Goal: Task Accomplishment & Management: Manage account settings

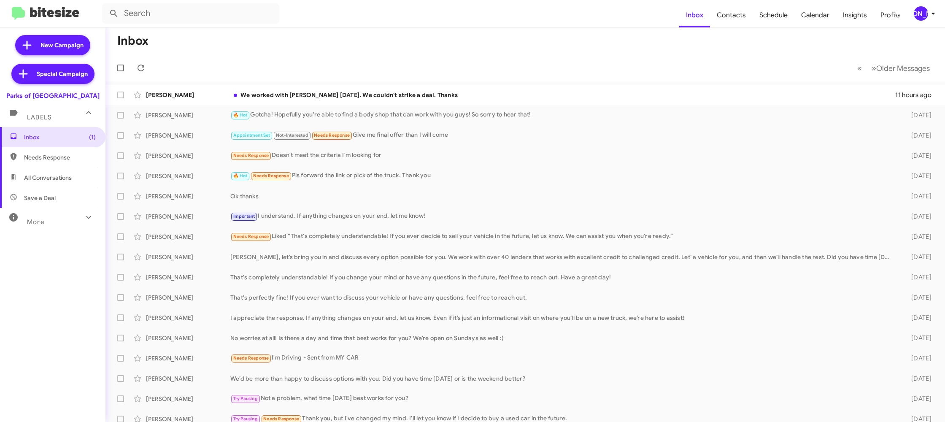
click at [926, 15] on div "[PERSON_NAME]" at bounding box center [921, 13] width 14 height 14
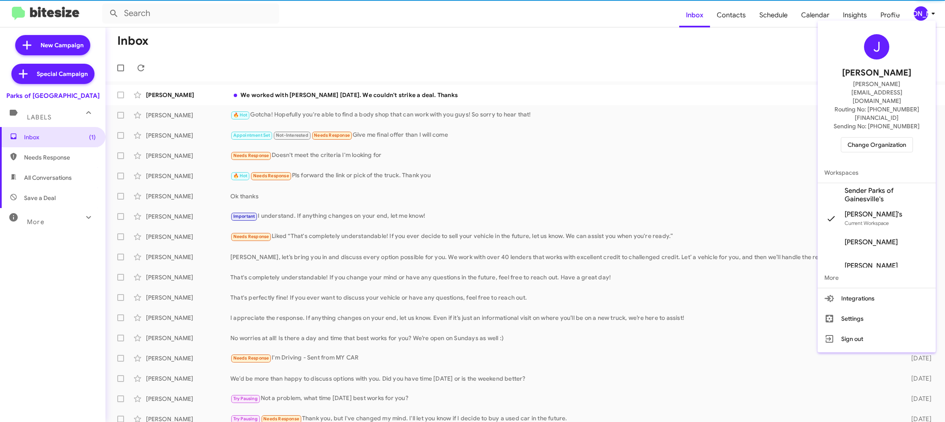
click at [876, 138] on span "Change Organization" at bounding box center [876, 145] width 59 height 14
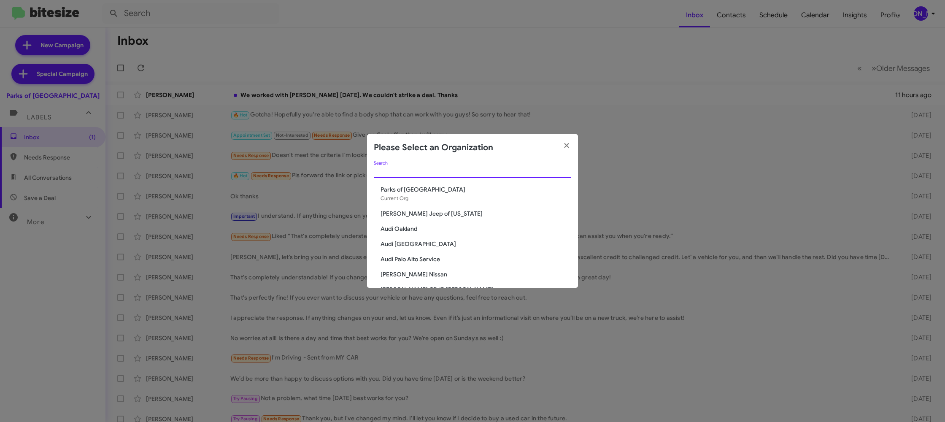
click at [381, 174] on input "Search" at bounding box center [472, 171] width 197 height 7
type input "ed"
click at [413, 207] on span "Ed Hicks Imports" at bounding box center [476, 204] width 191 height 8
click at [413, 206] on span "Ed Hicks Imports" at bounding box center [476, 204] width 191 height 8
drag, startPoint x: 413, startPoint y: 206, endPoint x: 165, endPoint y: 419, distance: 327.3
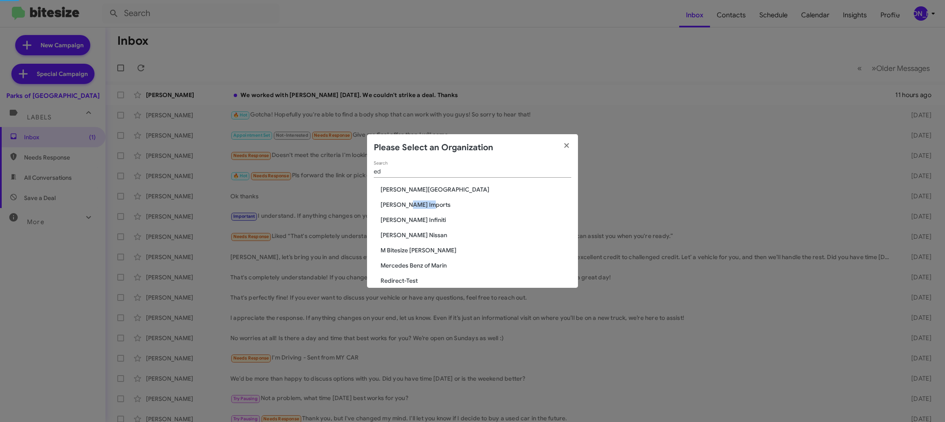
click at [405, 208] on span "[PERSON_NAME] Imports" at bounding box center [476, 204] width 191 height 8
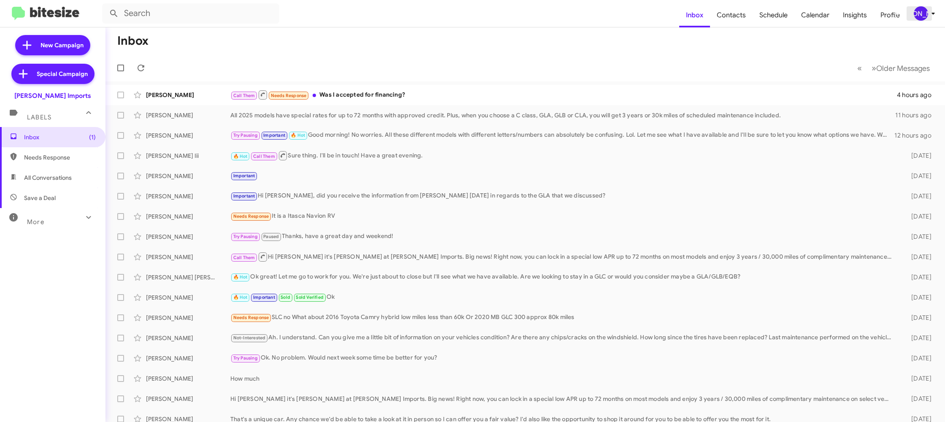
click at [921, 16] on div "[PERSON_NAME]" at bounding box center [921, 13] width 14 height 14
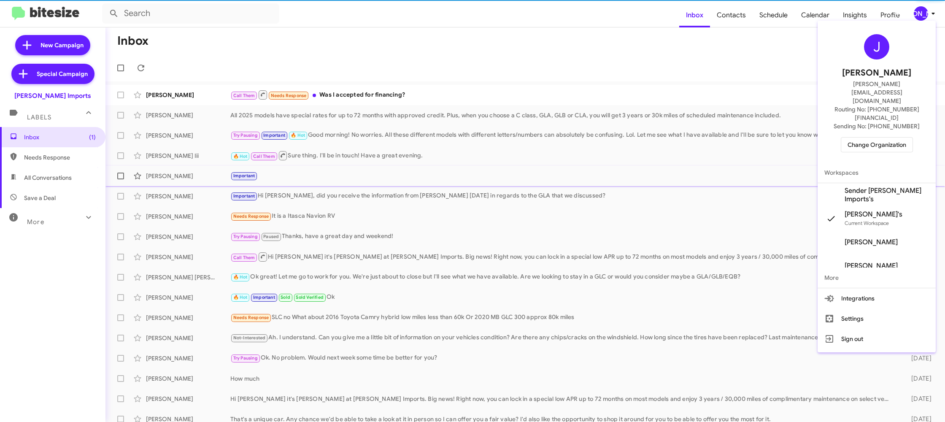
click at [899, 186] on span "Sender [PERSON_NAME] Imports's" at bounding box center [887, 194] width 84 height 17
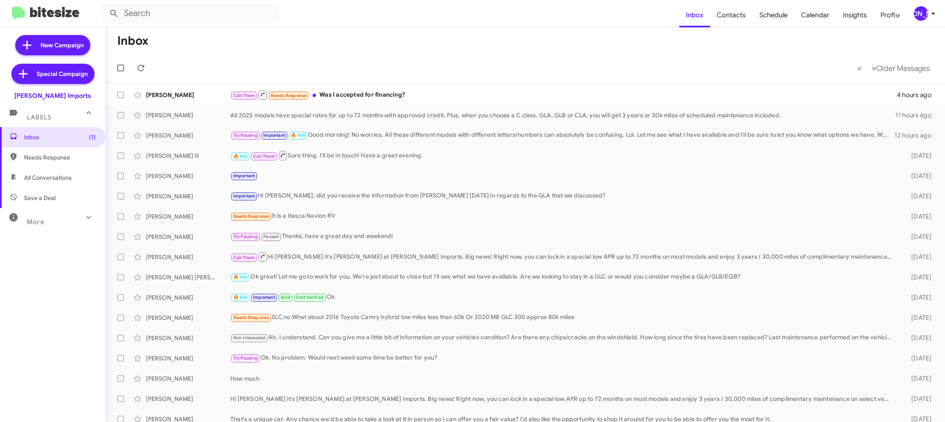
click at [909, 13] on button "[PERSON_NAME]" at bounding box center [921, 13] width 29 height 14
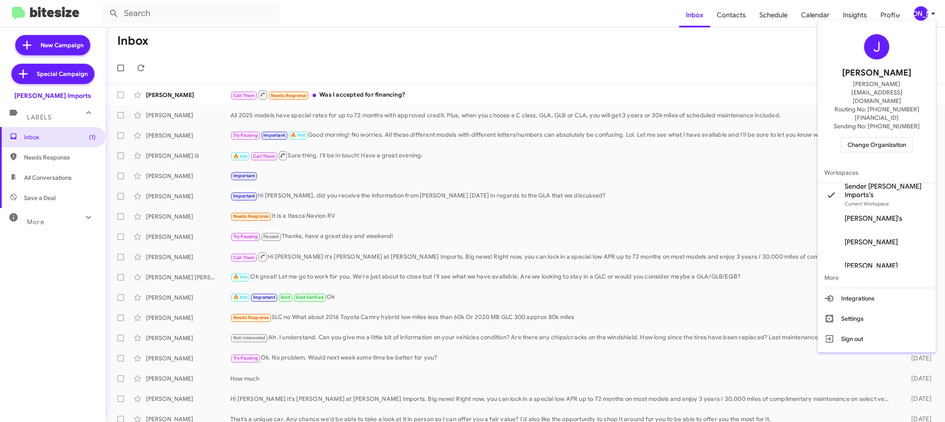
click at [880, 182] on span "Sender [PERSON_NAME] Imports's" at bounding box center [887, 190] width 84 height 17
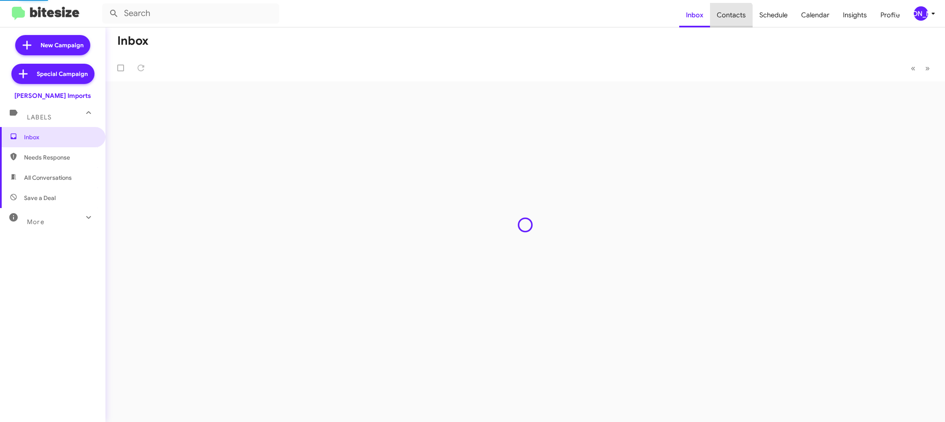
type input "in:groups"
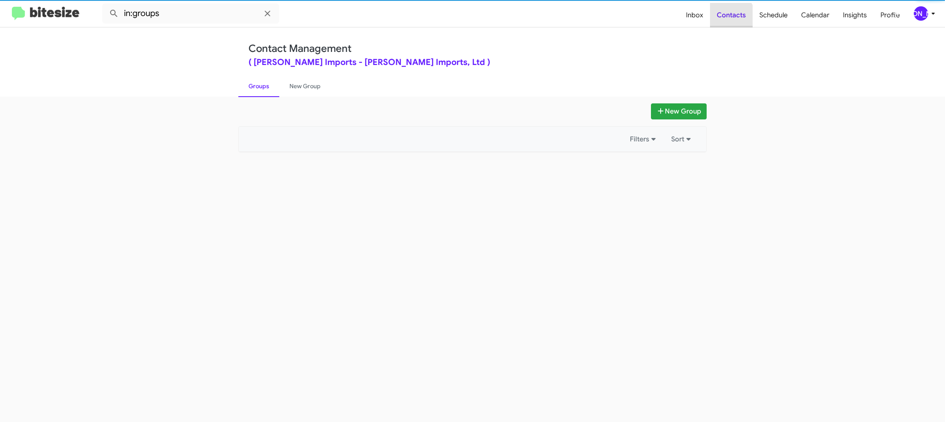
click at [731, 16] on span "Contacts" at bounding box center [731, 15] width 43 height 24
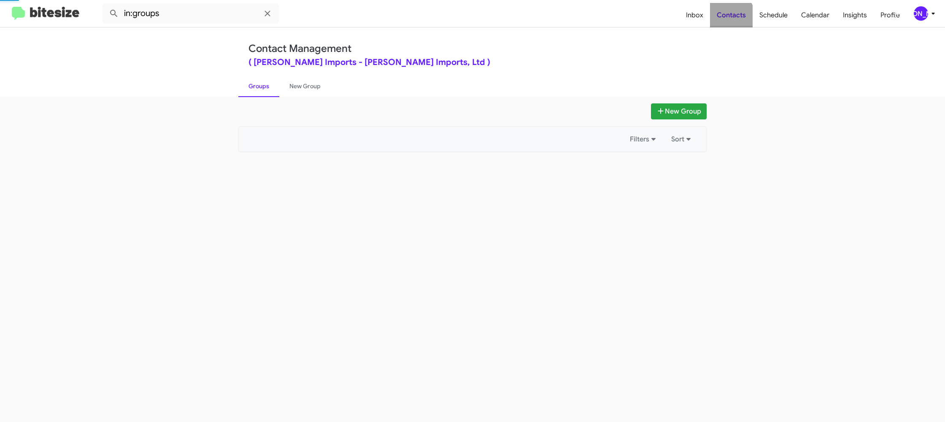
click at [731, 16] on span "Contacts" at bounding box center [731, 15] width 43 height 24
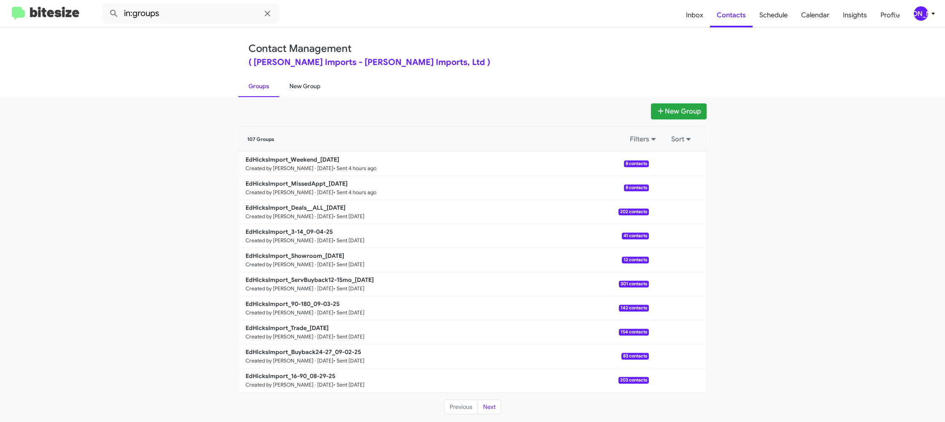
click at [316, 95] on div "Contact Management ( Ed Hicks Imports - Ed Hicks Imports, Ltd ) Groups New Grou…" at bounding box center [472, 224] width 945 height 394
click at [316, 92] on link "New Group" at bounding box center [304, 86] width 51 height 22
drag, startPoint x: 316, startPoint y: 92, endPoint x: 309, endPoint y: 19, distance: 73.8
click at [314, 86] on link "New Group" at bounding box center [304, 86] width 51 height 22
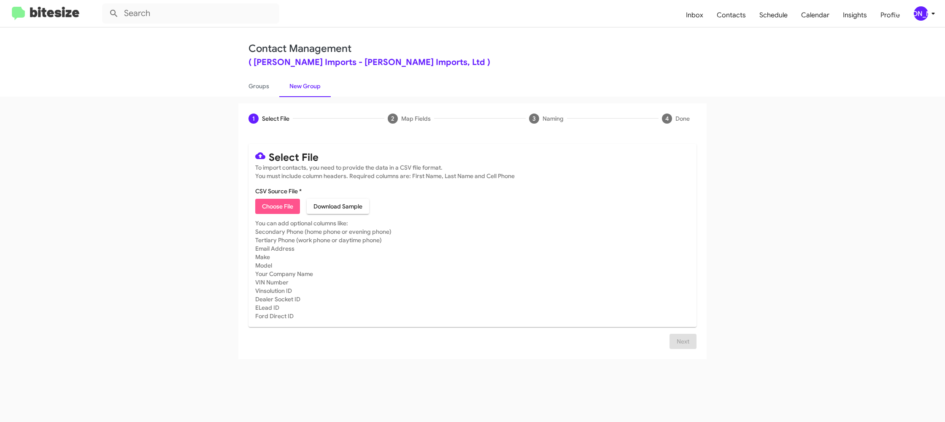
click at [273, 210] on span "Choose File" at bounding box center [277, 206] width 31 height 15
type input "EdHicksImport_Buyback36-39_09-09-25"
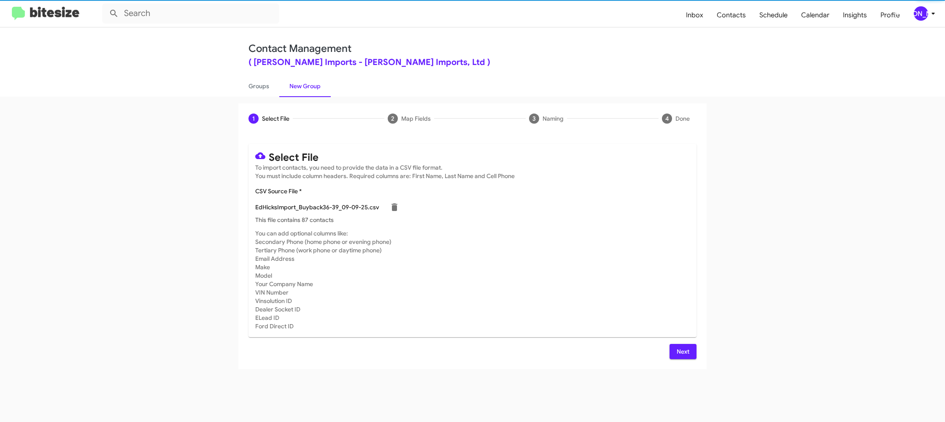
click at [540, 261] on mat-card-subtitle "You can add optional columns like: Secondary Phone (home phone or evening phone…" at bounding box center [472, 279] width 434 height 101
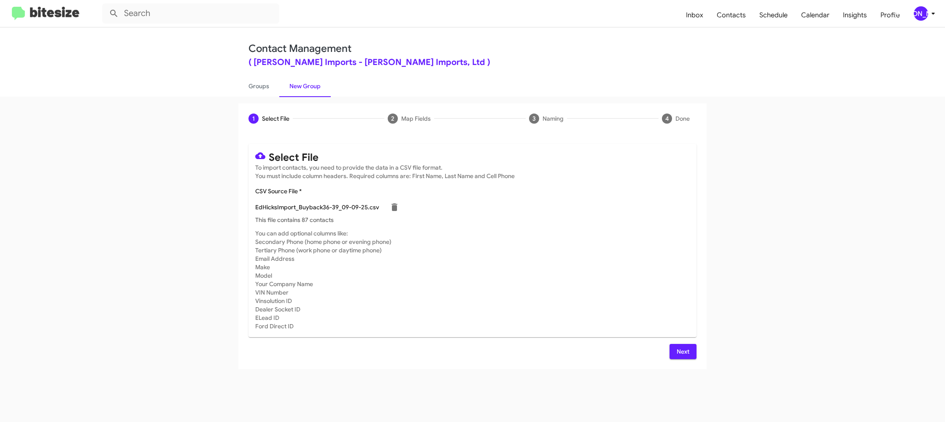
click at [683, 351] on span "Next" at bounding box center [682, 351] width 13 height 15
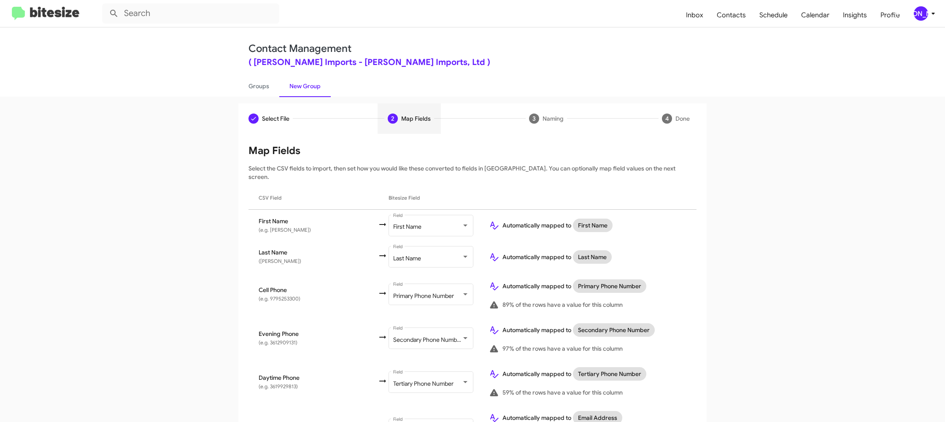
scroll to position [290, 0]
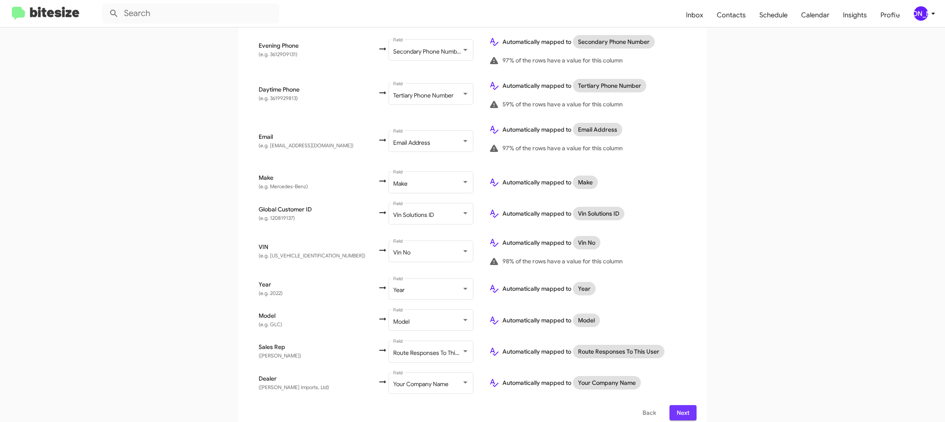
click at [684, 405] on span "Next" at bounding box center [682, 412] width 13 height 15
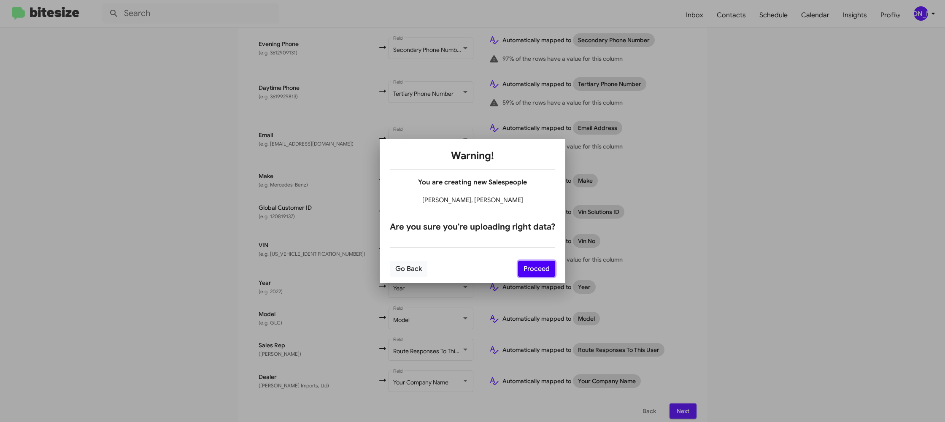
click at [552, 268] on button "Proceed" at bounding box center [536, 269] width 37 height 16
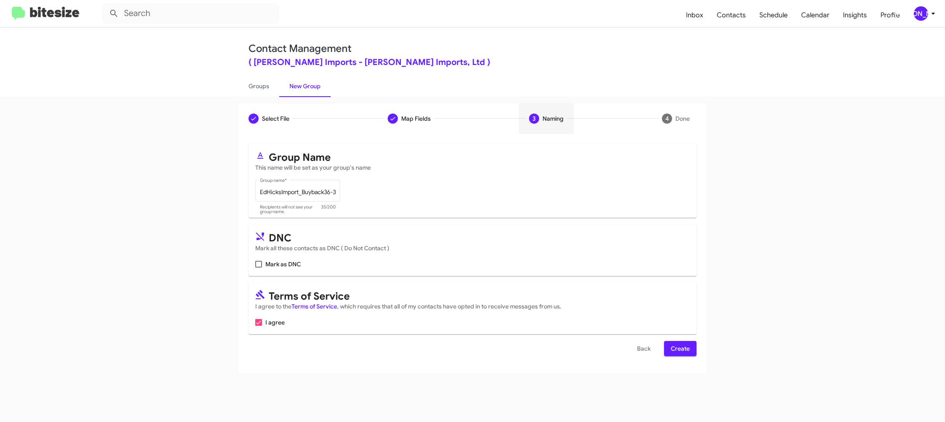
scroll to position [0, 0]
click at [701, 352] on div "Select File To import contacts, you need to provide the data in a CSV file form…" at bounding box center [472, 253] width 468 height 239
click at [678, 348] on span "Create" at bounding box center [680, 348] width 19 height 15
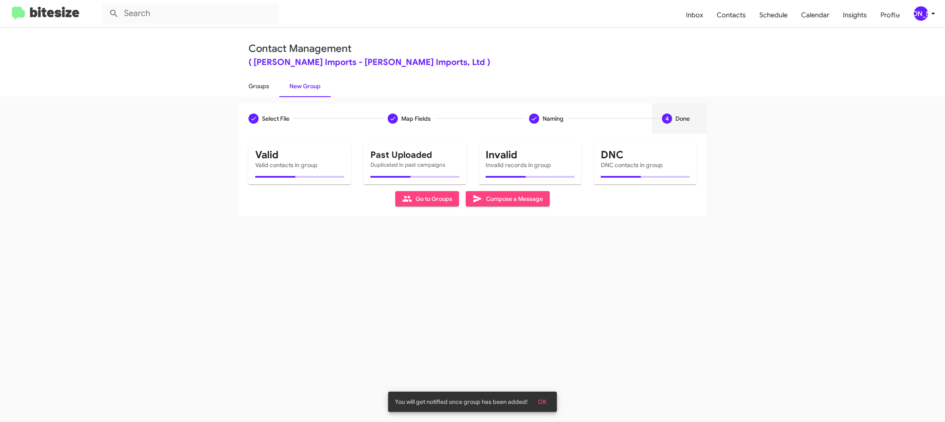
click at [269, 91] on link "Groups" at bounding box center [258, 86] width 41 height 22
type input "in:groups"
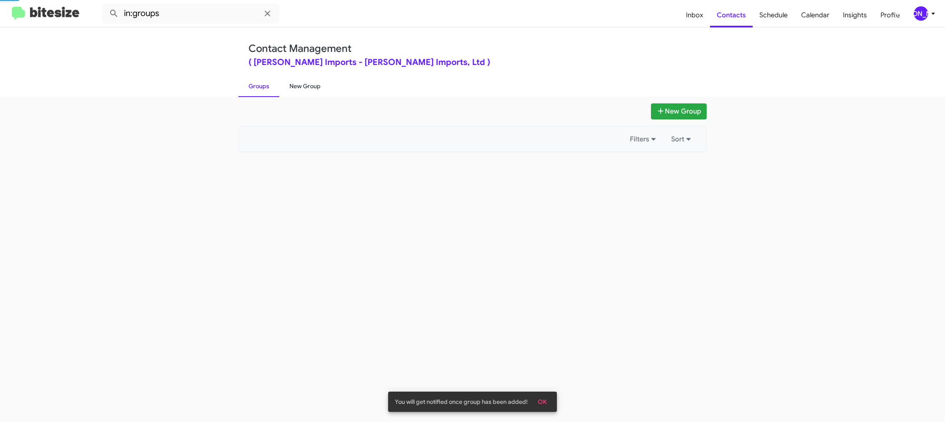
click at [302, 87] on link "New Group" at bounding box center [304, 86] width 51 height 22
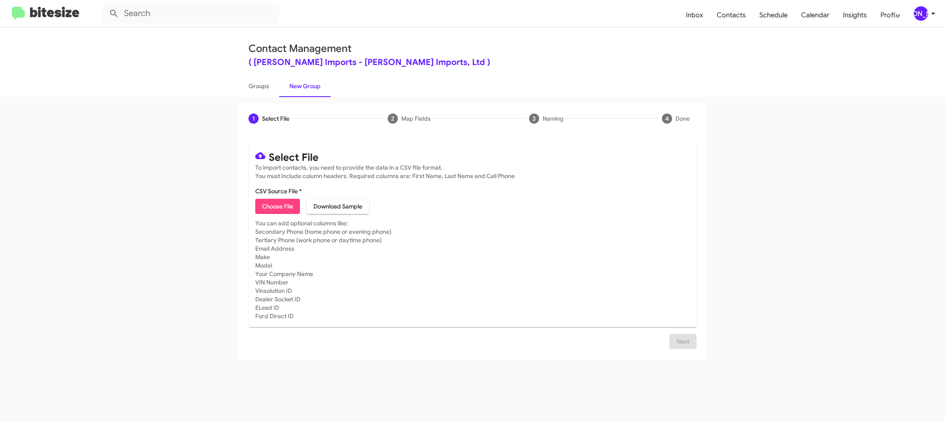
click at [273, 209] on span "Choose File" at bounding box center [277, 206] width 31 height 15
type input "EdHicksImport_Trade_09-09-25"
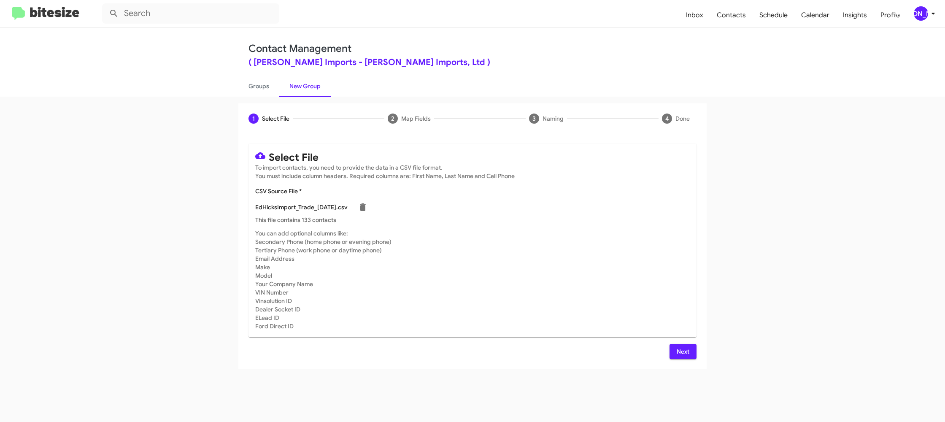
drag, startPoint x: 627, startPoint y: 324, endPoint x: 667, endPoint y: 360, distance: 53.7
click at [628, 324] on mat-card-subtitle "You can add optional columns like: Secondary Phone (home phone or evening phone…" at bounding box center [472, 279] width 434 height 101
click at [686, 353] on span "Next" at bounding box center [682, 351] width 13 height 15
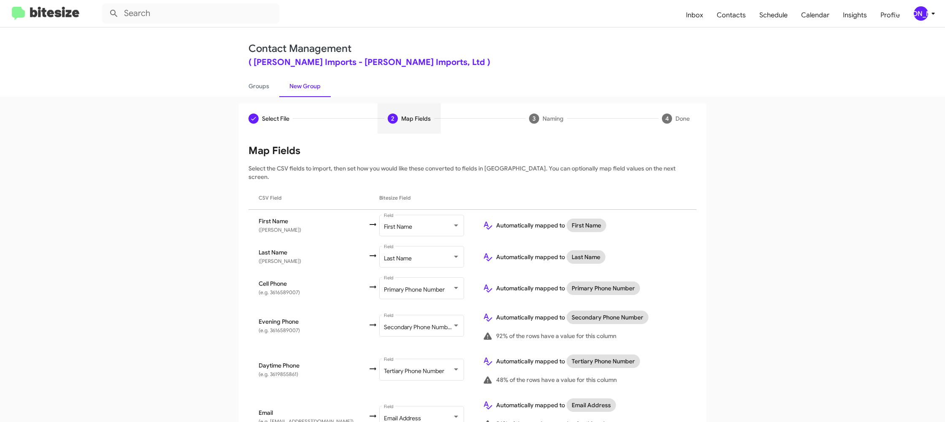
scroll to position [321, 0]
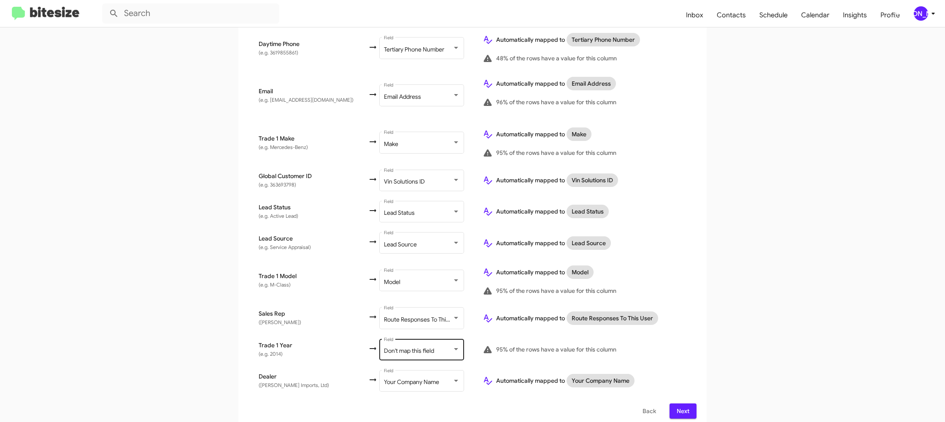
click at [384, 338] on div "Don't map this field Field" at bounding box center [422, 348] width 76 height 23
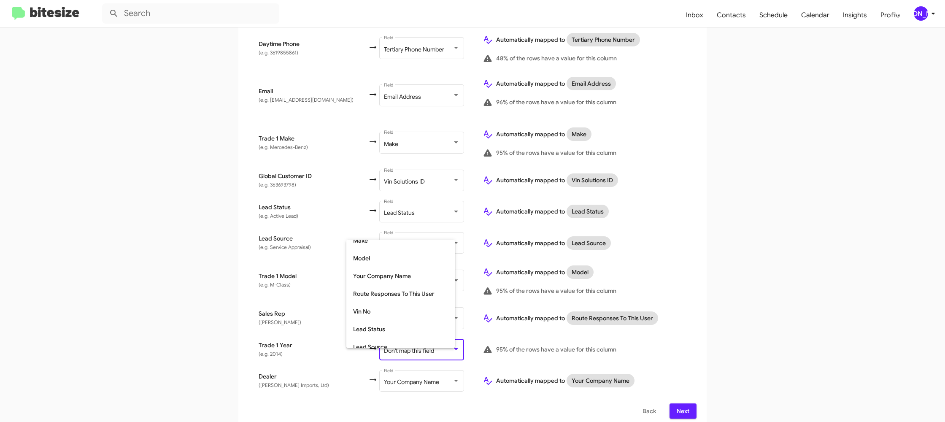
scroll to position [317, 0]
click at [383, 326] on span "Year" at bounding box center [400, 321] width 95 height 18
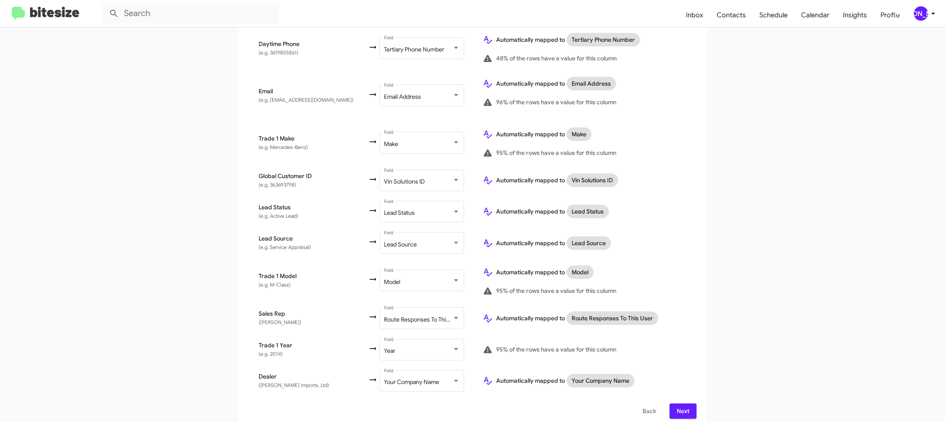
click at [688, 334] on td "95% of the rows have a value for this column" at bounding box center [586, 349] width 221 height 31
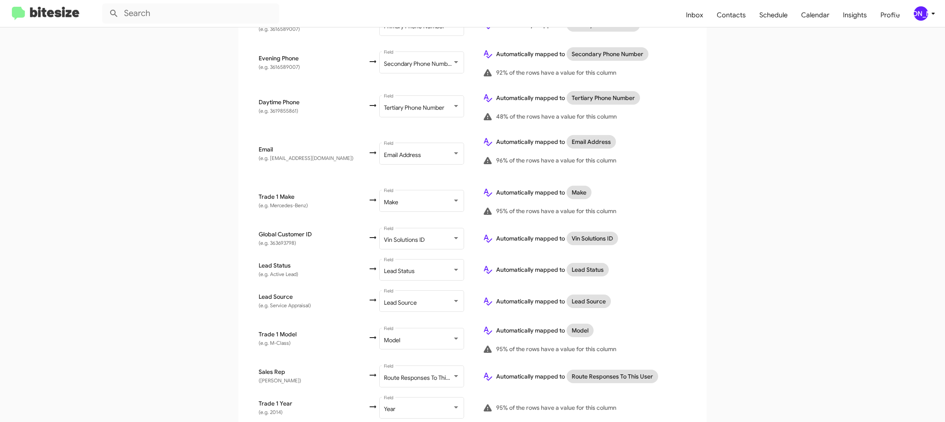
scroll to position [321, 0]
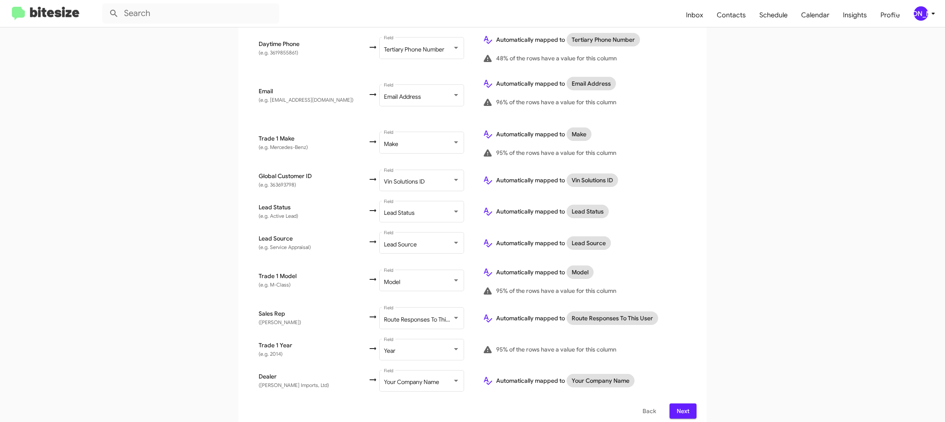
click at [689, 405] on span "Next" at bounding box center [682, 410] width 13 height 15
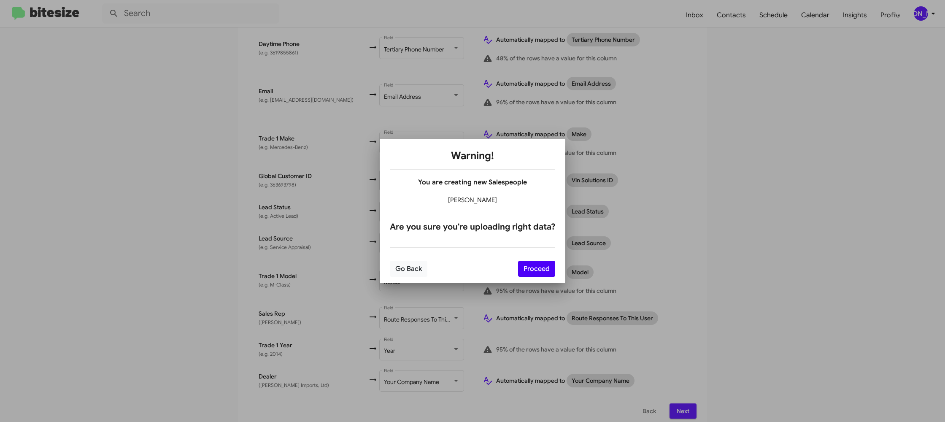
click at [546, 277] on div "Go Back Proceed" at bounding box center [472, 268] width 165 height 29
drag, startPoint x: 548, startPoint y: 271, endPoint x: 575, endPoint y: 281, distance: 28.1
click at [548, 271] on button "Proceed" at bounding box center [536, 269] width 37 height 16
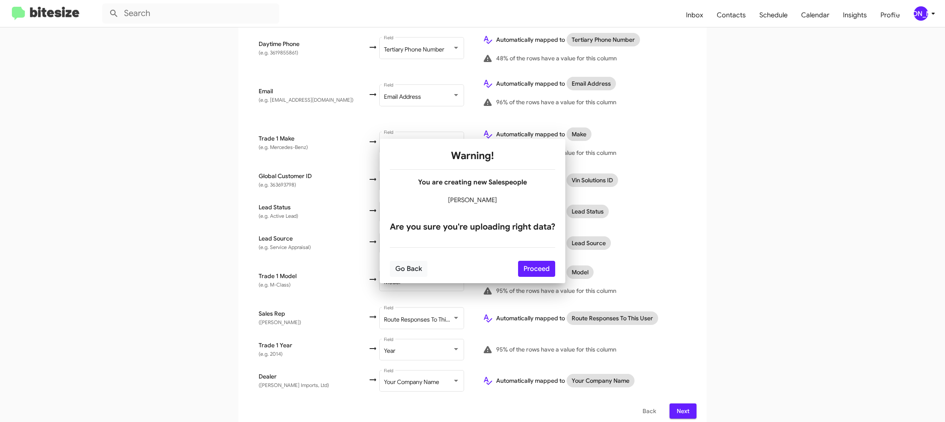
scroll to position [0, 0]
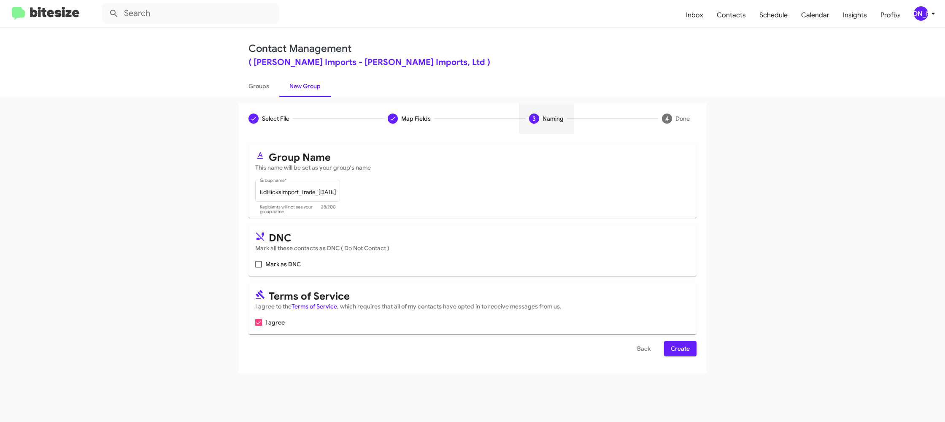
drag, startPoint x: 700, startPoint y: 356, endPoint x: 688, endPoint y: 353, distance: 12.2
click at [698, 356] on div "Select File To import contacts, you need to provide the data in a CSV file form…" at bounding box center [472, 253] width 468 height 239
click at [676, 349] on span "Create" at bounding box center [680, 348] width 19 height 15
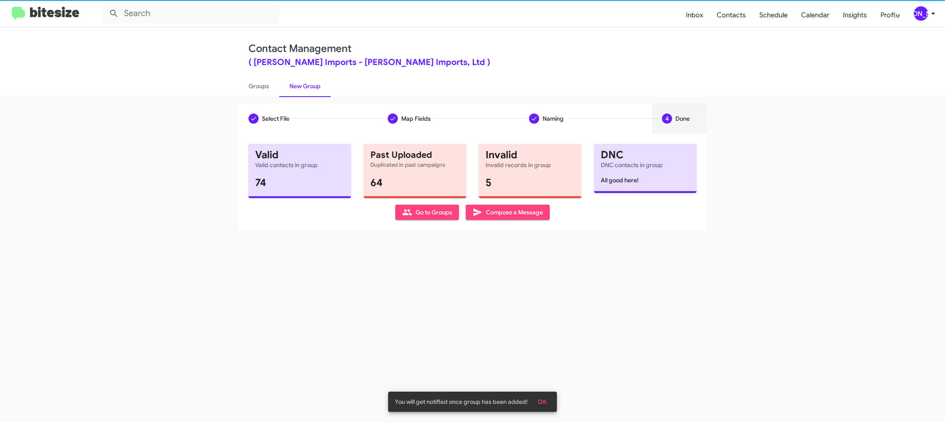
click at [228, 84] on div "Contact Management ( Ed Hicks Imports - Ed Hicks Imports, Ltd ) Groups New Group" at bounding box center [472, 61] width 945 height 69
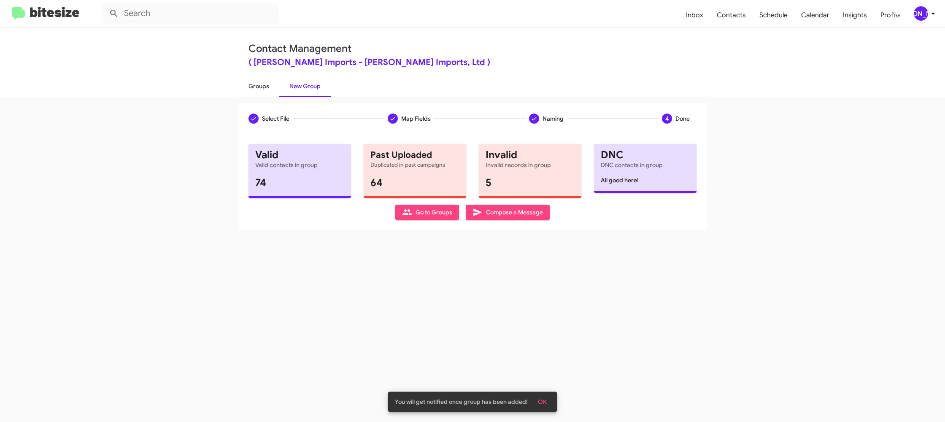
click at [255, 84] on link "Groups" at bounding box center [258, 86] width 41 height 22
type input "in:groups"
drag, startPoint x: 255, startPoint y: 84, endPoint x: 292, endPoint y: 84, distance: 36.7
click at [255, 84] on link "Groups" at bounding box center [258, 86] width 41 height 22
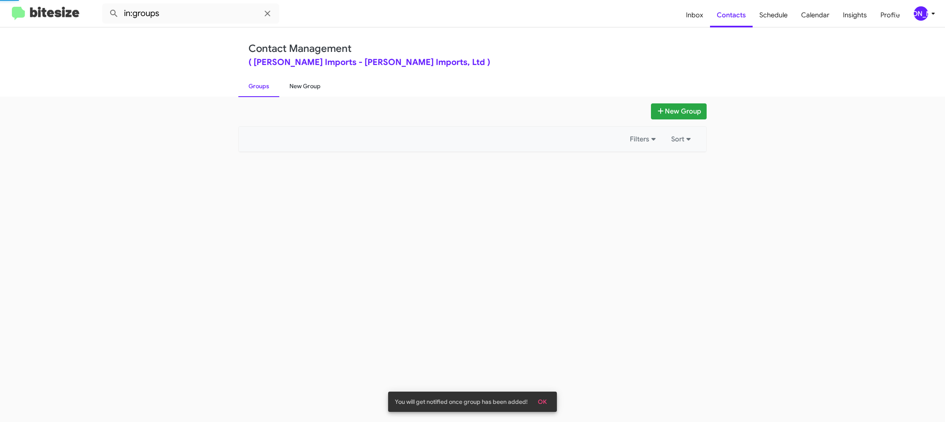
click at [308, 84] on link "New Group" at bounding box center [304, 86] width 51 height 22
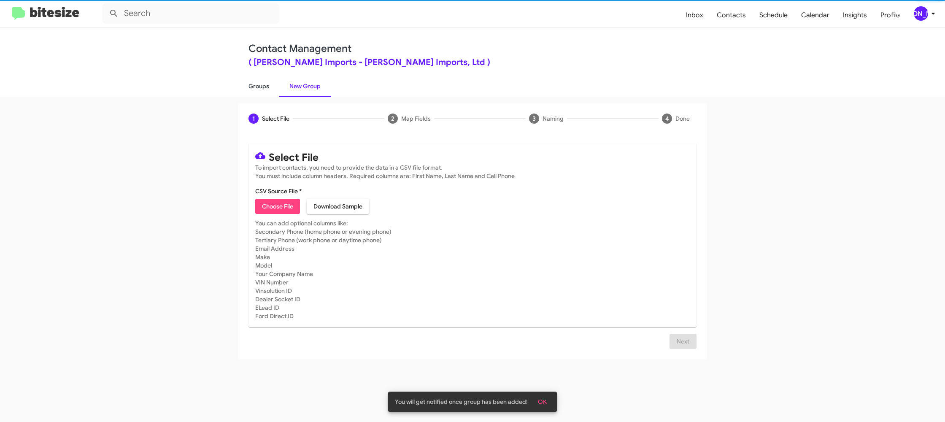
click at [264, 85] on link "Groups" at bounding box center [258, 86] width 41 height 22
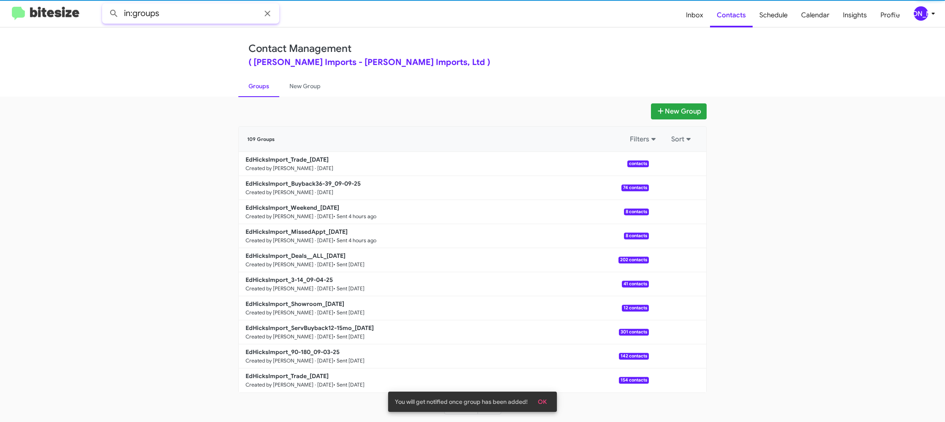
click at [190, 16] on input "in:groups" at bounding box center [190, 13] width 177 height 20
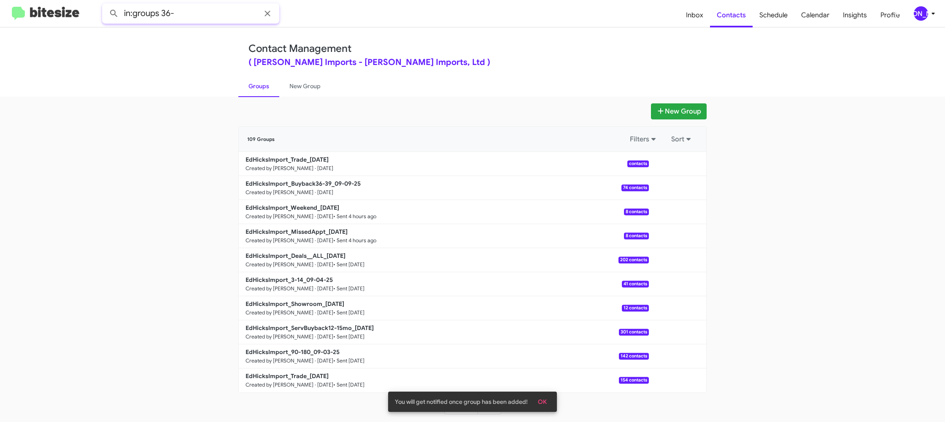
click at [105, 5] on button at bounding box center [113, 13] width 17 height 17
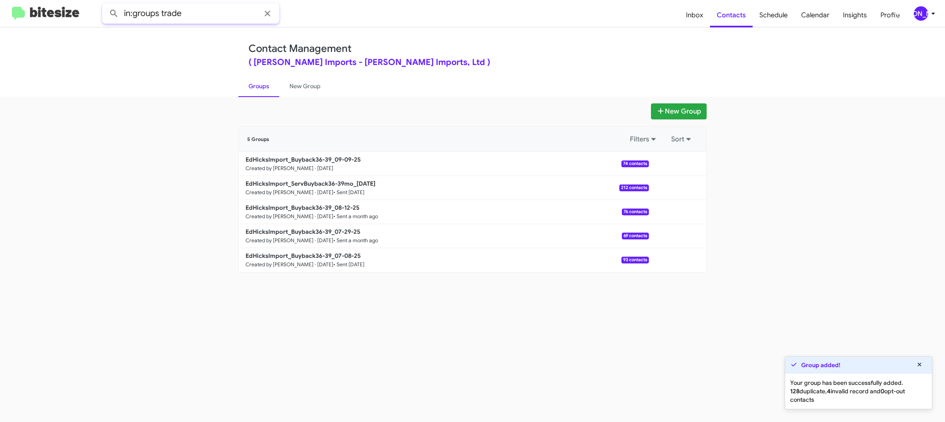
type input "in:groups trade"
click at [105, 5] on button at bounding box center [113, 13] width 17 height 17
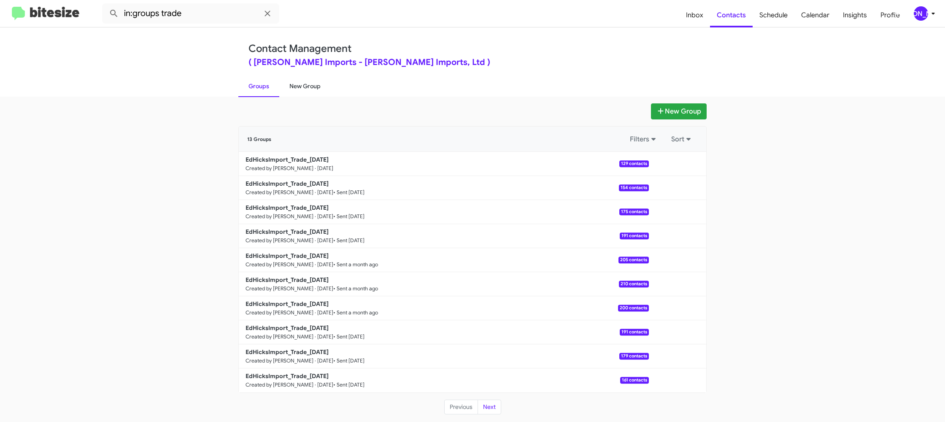
click at [293, 95] on link "New Group" at bounding box center [304, 86] width 51 height 22
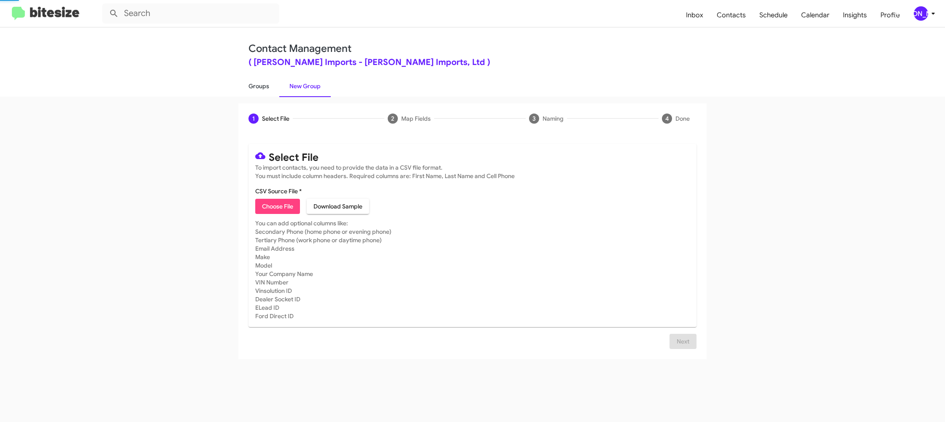
click at [271, 90] on link "Groups" at bounding box center [258, 86] width 41 height 22
type input "in:groups"
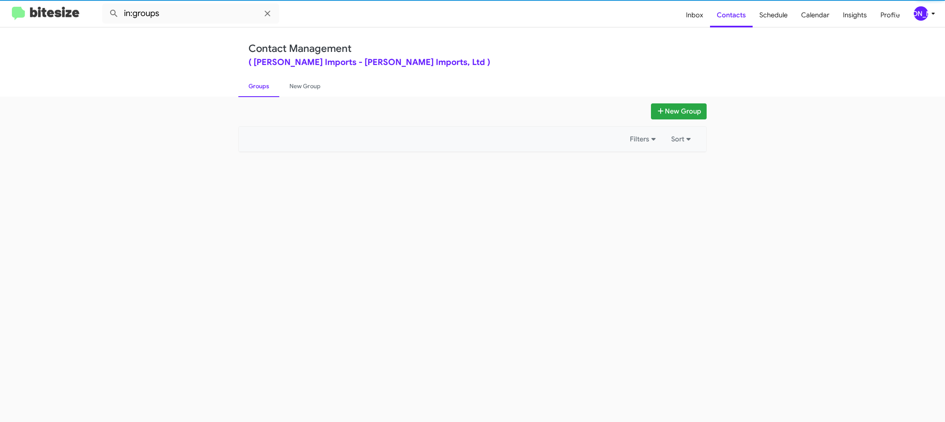
click at [271, 90] on link "Groups" at bounding box center [258, 86] width 41 height 22
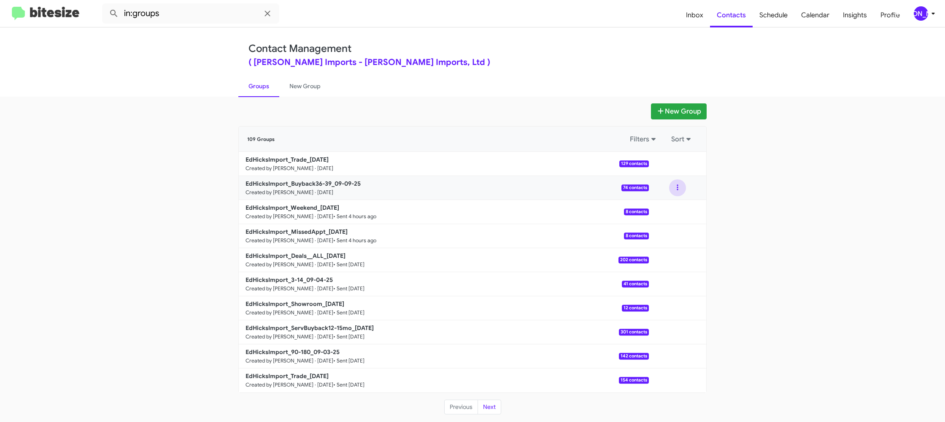
drag, startPoint x: 678, startPoint y: 191, endPoint x: 678, endPoint y: 196, distance: 4.7
click at [678, 194] on button at bounding box center [677, 187] width 17 height 17
click at [676, 206] on button "View contacts" at bounding box center [651, 210] width 67 height 20
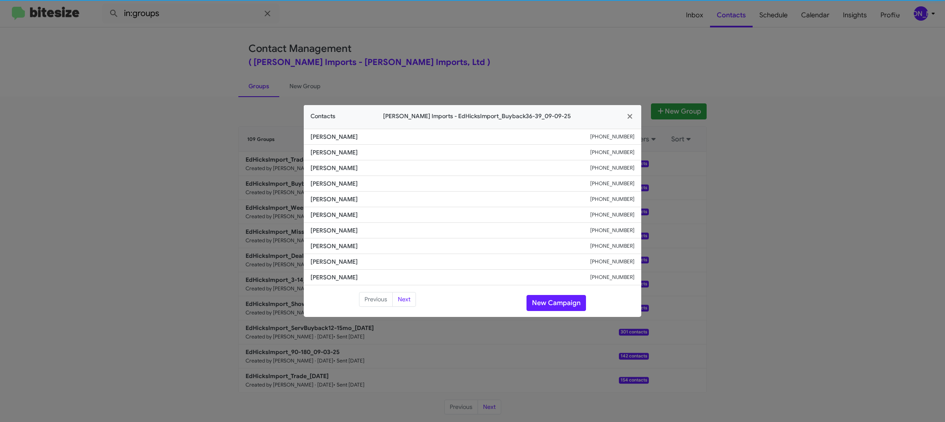
click at [338, 217] on span "Elizabeth Ringleb" at bounding box center [450, 215] width 280 height 8
copy span "Elizabeth Ringleb"
drag, startPoint x: 471, startPoint y: 34, endPoint x: 488, endPoint y: 45, distance: 20.1
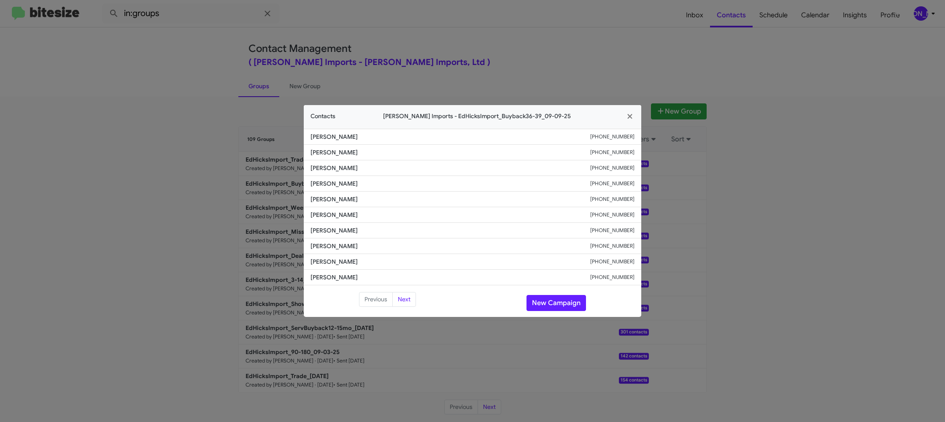
click at [474, 35] on modal-container "Contacts Ed Hicks Imports - EdHicksImport_Buyback36-39_09-09-25 Jorge Bueno +19…" at bounding box center [472, 211] width 945 height 422
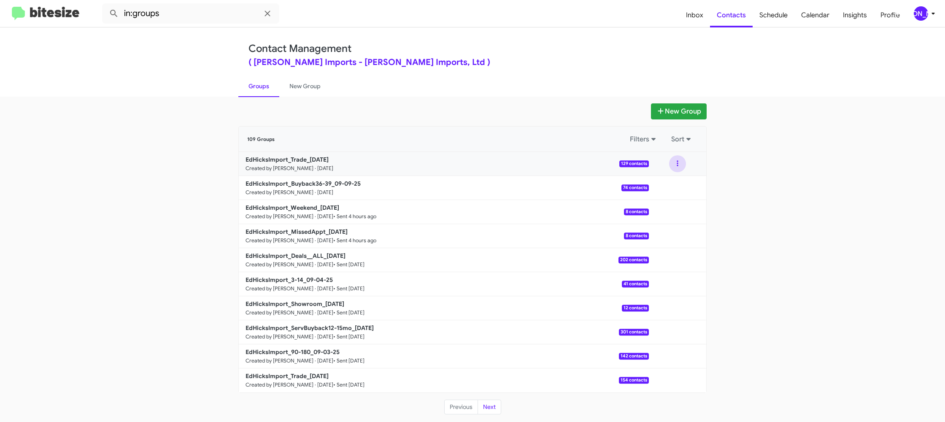
click at [677, 164] on button at bounding box center [677, 163] width 17 height 17
click at [670, 183] on button "View contacts" at bounding box center [651, 186] width 67 height 20
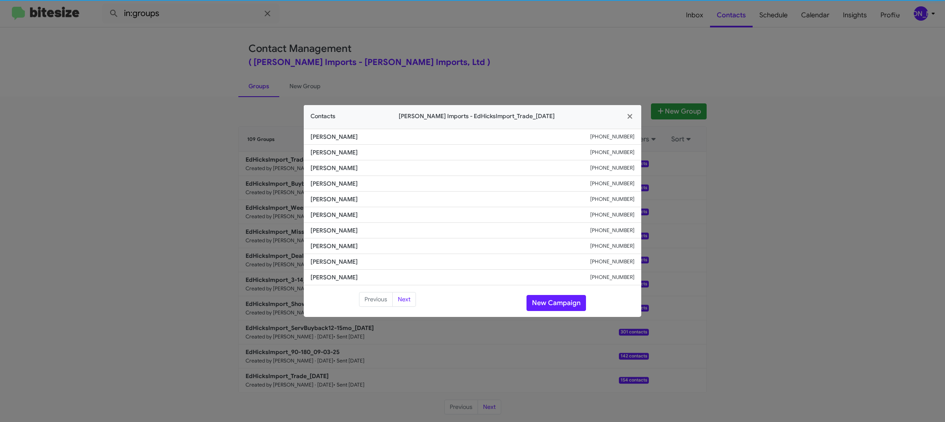
click at [338, 204] on li "Ehsan Ehsani +12817555511" at bounding box center [472, 200] width 337 height 16
drag, startPoint x: 213, startPoint y: 157, endPoint x: 272, endPoint y: 178, distance: 62.9
click at [228, 162] on modal-container "Contacts Ed Hicks Imports - EdHicksImport_Trade_09-09-25 Vince Price +136129074…" at bounding box center [472, 211] width 945 height 422
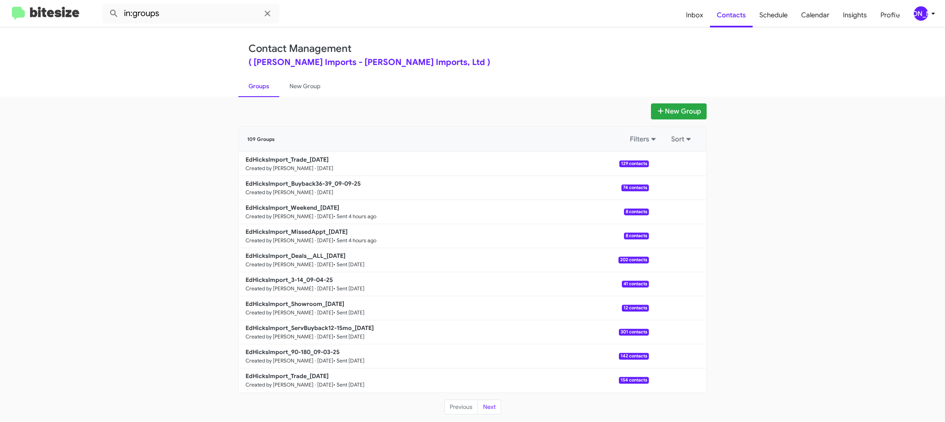
click at [284, 181] on b "EdHicksImport_Buyback36-39_09-09-25" at bounding box center [303, 184] width 115 height 8
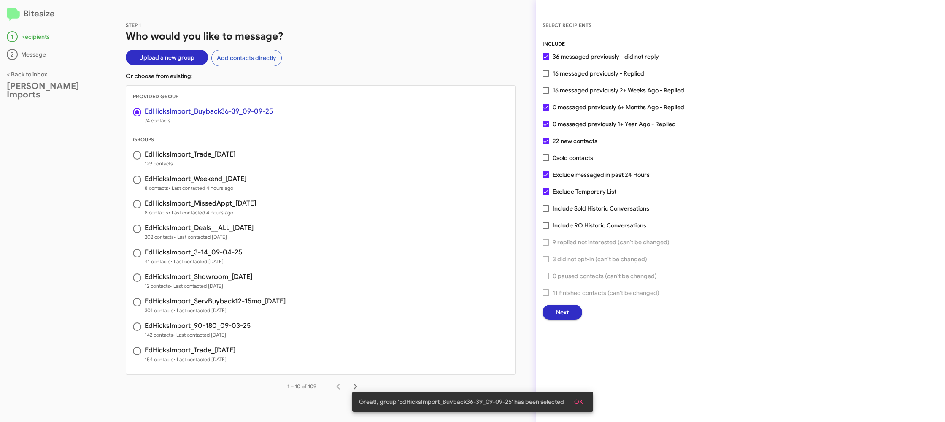
click at [561, 313] on span "Next" at bounding box center [562, 312] width 13 height 15
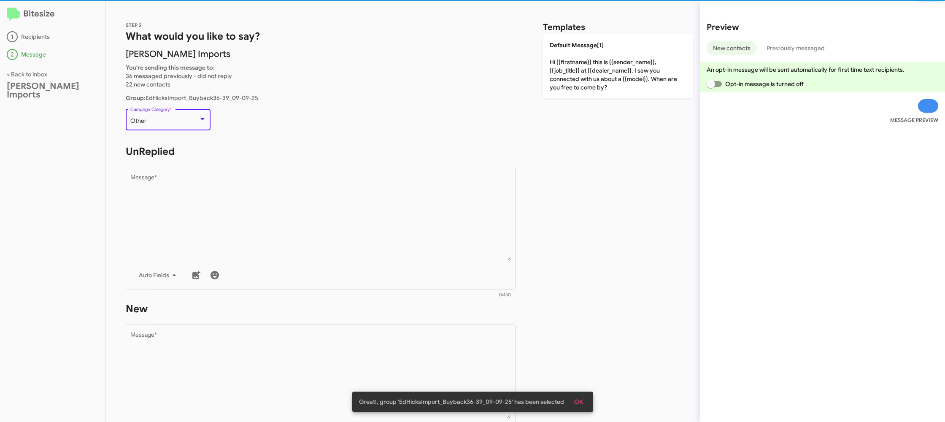
click at [184, 121] on div "Other" at bounding box center [164, 121] width 68 height 7
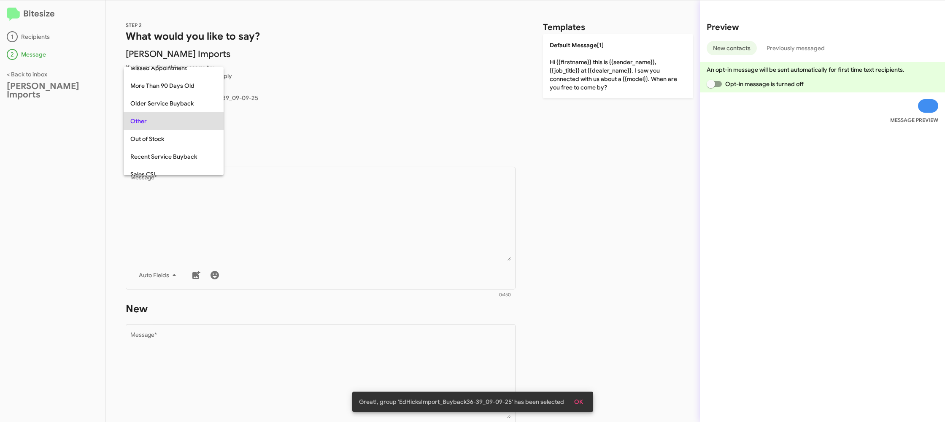
scroll to position [89, 0]
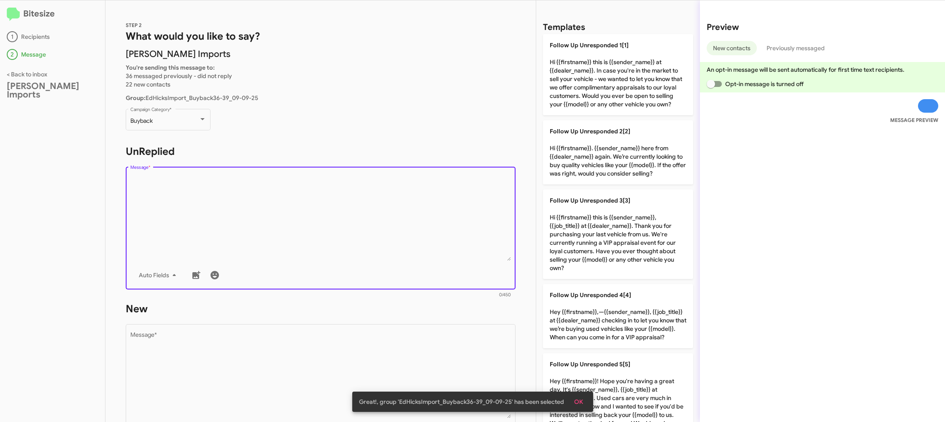
click at [257, 207] on textarea "Message *" at bounding box center [320, 218] width 381 height 86
drag, startPoint x: 569, startPoint y: 306, endPoint x: 438, endPoint y: 351, distance: 138.2
click at [569, 307] on p "Follow Up Unresponded 4[4] Hey {{firstname}},—{{sender_name}}, {{job_title}} at…" at bounding box center [618, 316] width 150 height 64
type textarea "Hey {{firstname}},—{{sender_name}}, {{job_title}} at {{dealer_name}} checking i…"
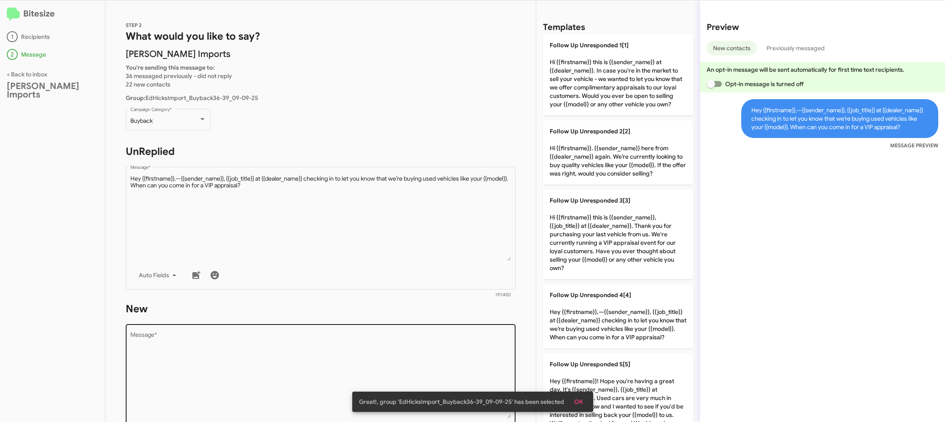
click at [431, 355] on textarea "Message *" at bounding box center [320, 375] width 381 height 86
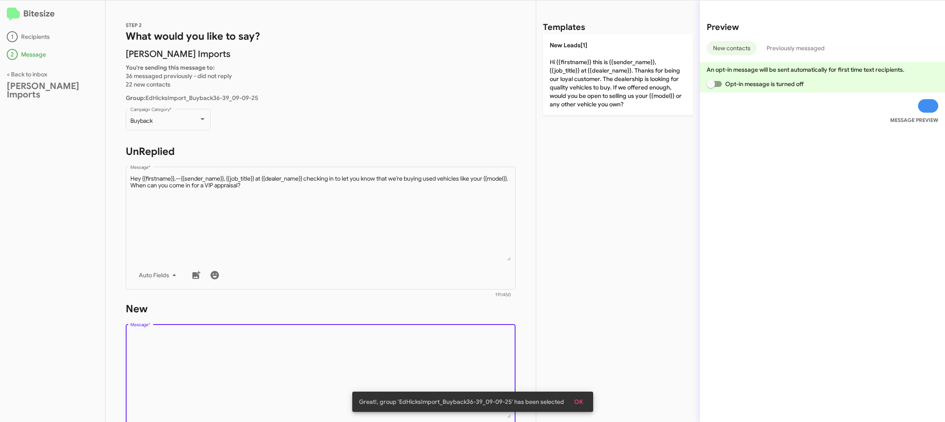
click at [431, 355] on textarea "Message *" at bounding box center [320, 375] width 381 height 86
click at [431, 354] on textarea "Message *" at bounding box center [320, 375] width 381 height 86
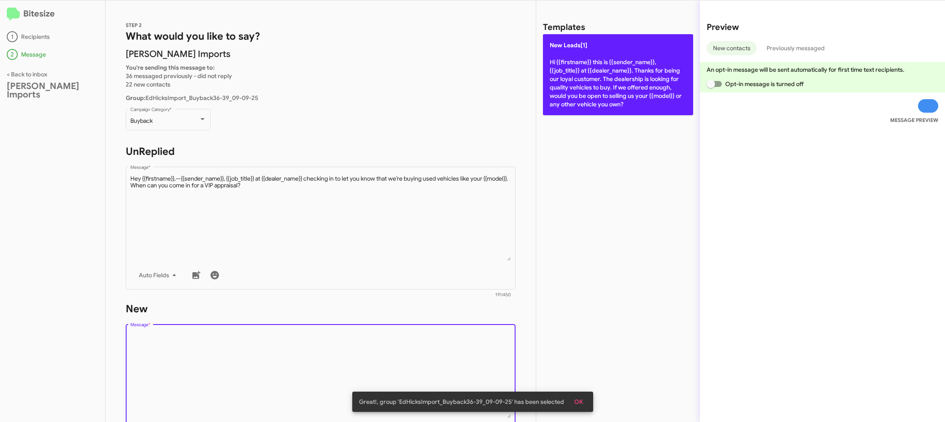
click at [599, 113] on p "New Leads[1] Hi {{firstname}} this is {{sender_name}}, {{job_title}} at {{deale…" at bounding box center [618, 74] width 150 height 81
type textarea "Hi {{firstname}} this is {{sender_name}}, {{job_title}} at {{dealer_name}}. Tha…"
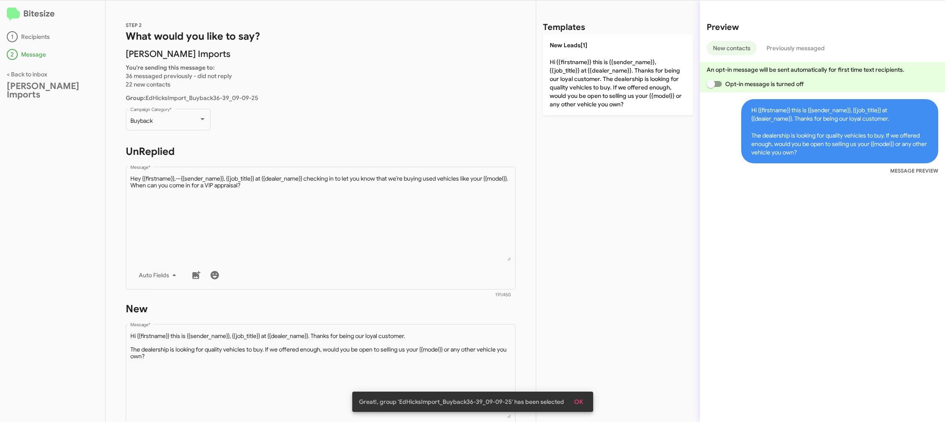
scroll to position [143, 0]
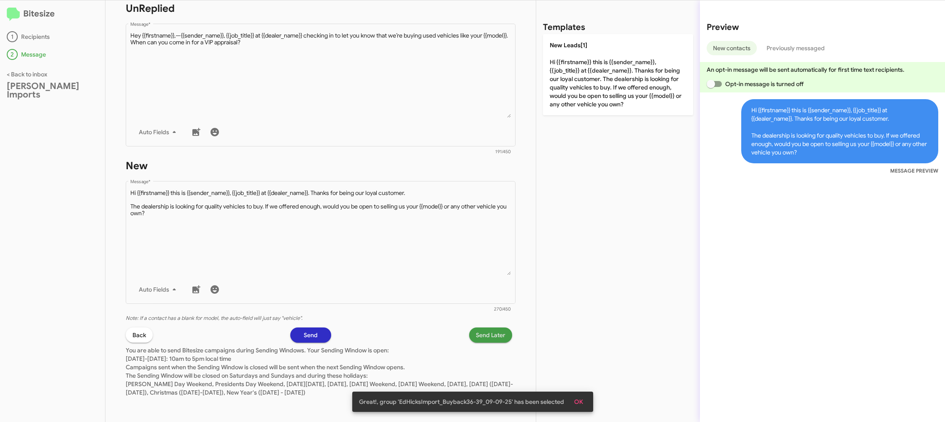
click at [486, 333] on span "Send Later" at bounding box center [491, 334] width 30 height 15
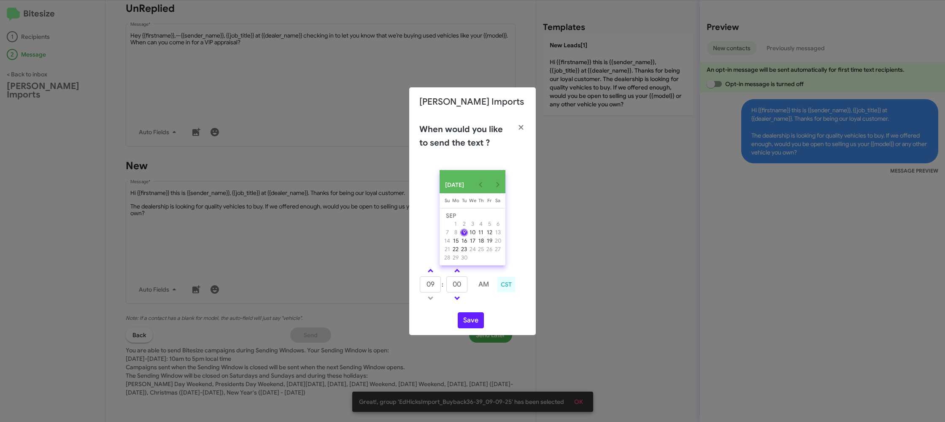
click at [429, 266] on div "SEP 2025 Sunday Su Monday Mo Tuesday Tu Wednesday We Thursday Th Friday Fr Satu…" at bounding box center [472, 249] width 127 height 172
click at [429, 271] on link at bounding box center [430, 271] width 15 height 10
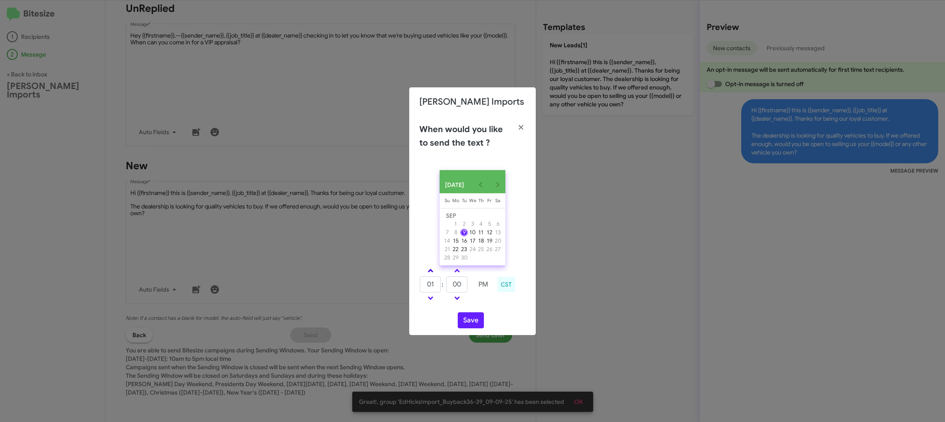
click at [429, 271] on link at bounding box center [430, 271] width 15 height 10
type input "05"
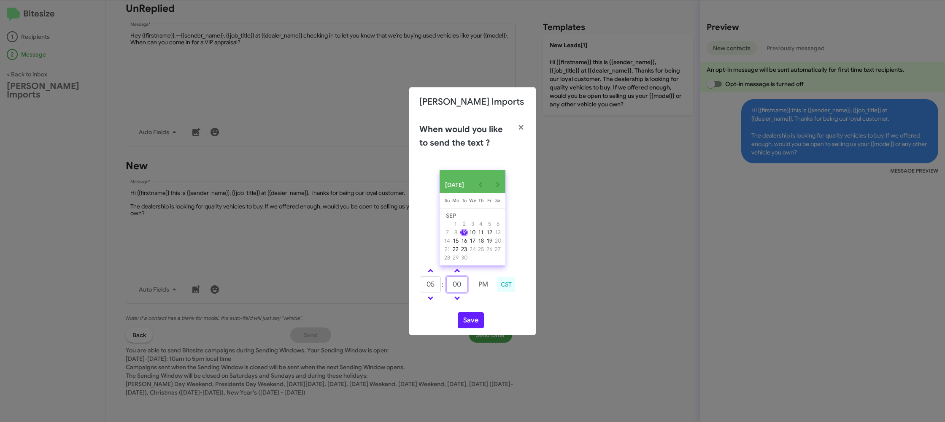
click at [456, 286] on input "00" at bounding box center [456, 284] width 21 height 16
click at [461, 285] on input "00" at bounding box center [456, 284] width 21 height 16
type input "09"
drag, startPoint x: 483, startPoint y: 304, endPoint x: 472, endPoint y: 313, distance: 13.5
click at [478, 308] on div "SEP 2025 Sunday Su Monday Mo Tuesday Tu Wednesday We Thursday Th Friday Fr Satu…" at bounding box center [472, 249] width 127 height 172
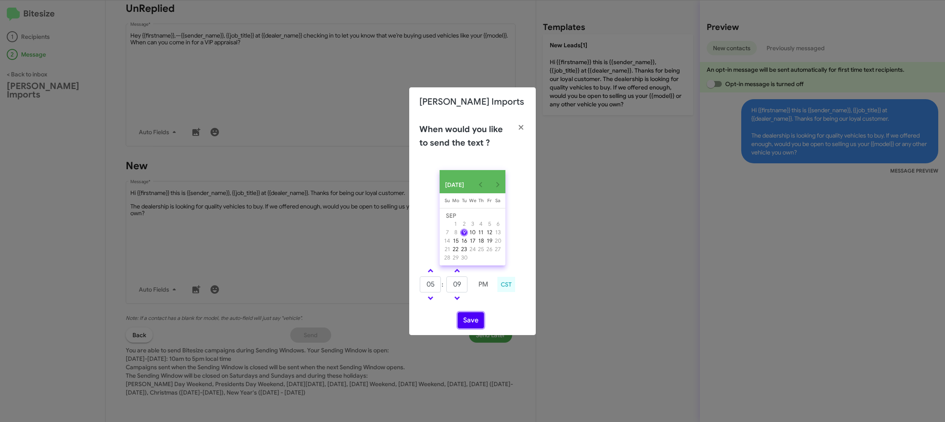
click at [466, 318] on button "Save" at bounding box center [471, 320] width 26 height 16
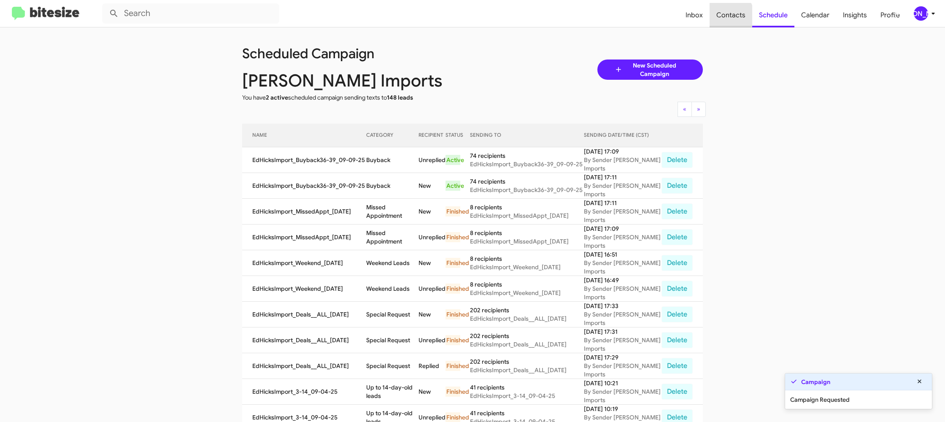
click at [726, 16] on span "Contacts" at bounding box center [731, 15] width 43 height 24
type input "in:groups"
click at [726, 16] on span "Contacts" at bounding box center [731, 15] width 43 height 24
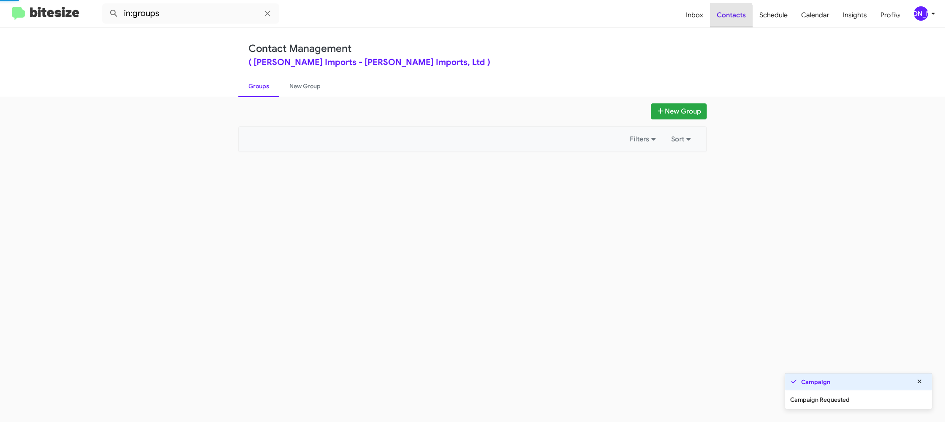
click at [726, 16] on span "Contacts" at bounding box center [731, 15] width 43 height 24
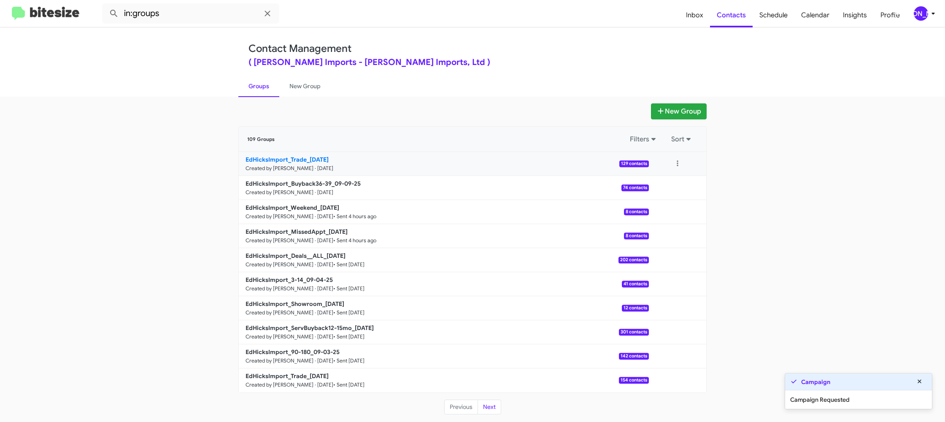
click at [283, 154] on link "EdHicksImport_Trade_09-09-25 Created by Jason Apdua · Sep 9, 2025 129 contacts" at bounding box center [444, 164] width 410 height 24
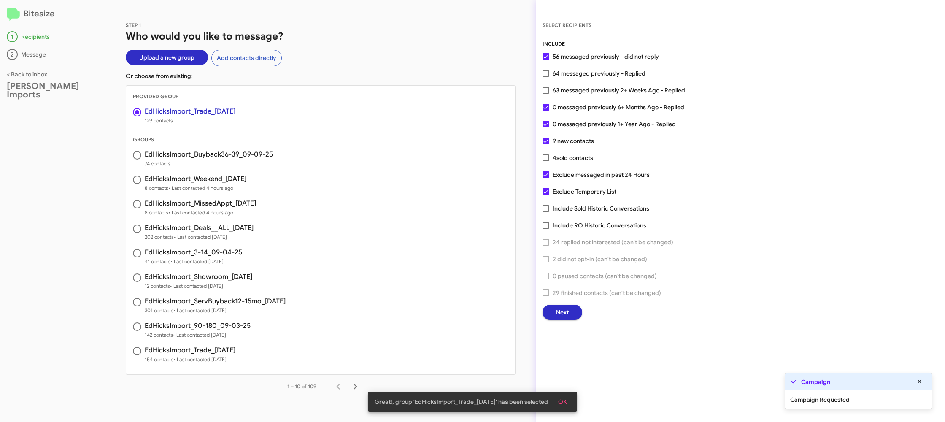
click at [560, 303] on div "INCLUDE 56 messaged previously - did not reply 64 messaged previously - Replied…" at bounding box center [740, 180] width 396 height 280
click at [565, 321] on div "SELECT RECIPIENTS INCLUDE 56 messaged previously - did not reply 64 messaged pr…" at bounding box center [740, 210] width 409 height 421
click at [561, 310] on span "Next" at bounding box center [562, 312] width 13 height 15
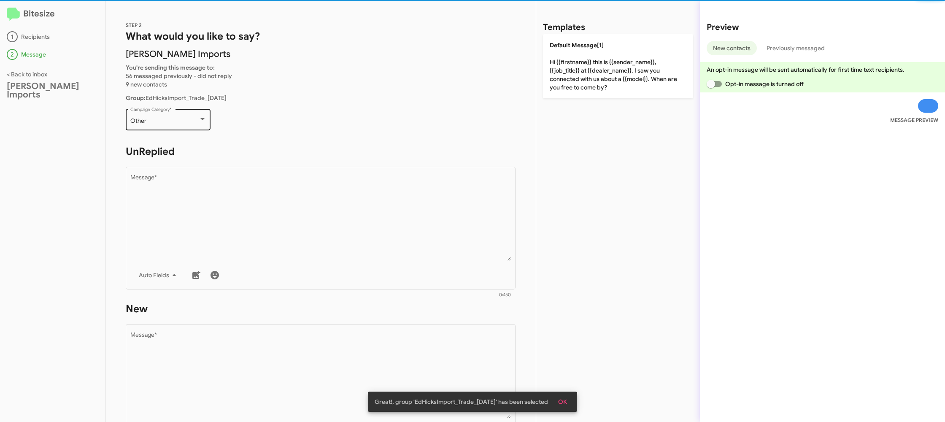
click at [146, 121] on div "Other" at bounding box center [164, 121] width 68 height 7
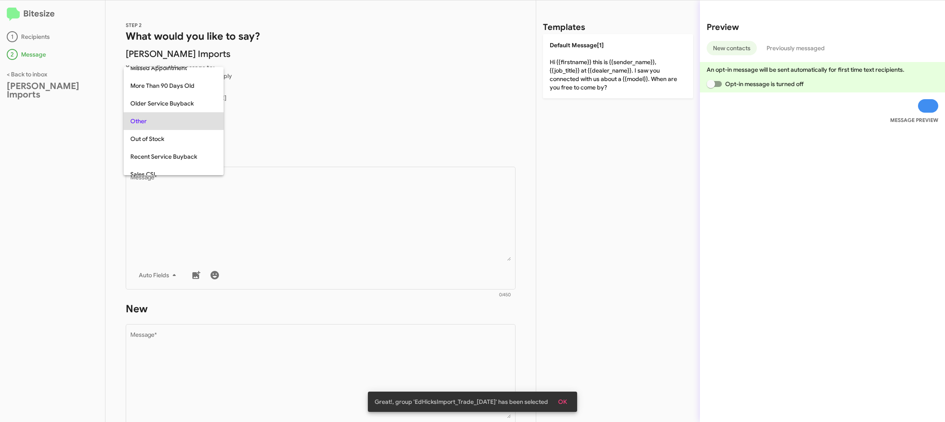
scroll to position [300, 0]
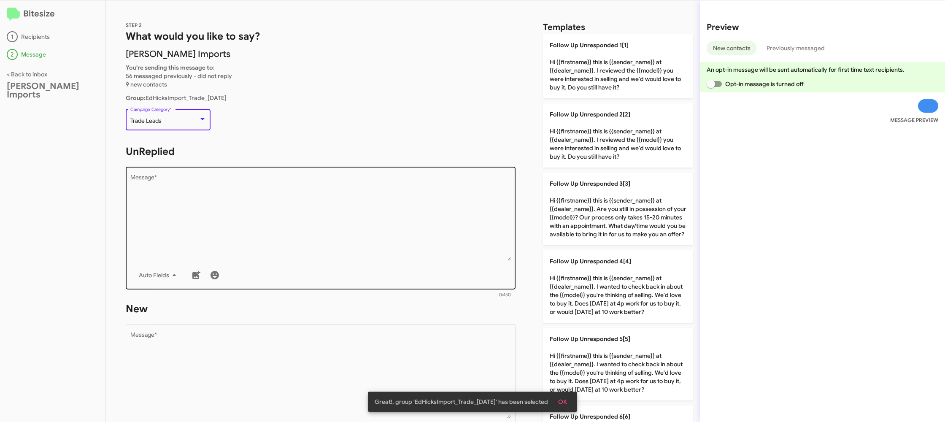
click at [249, 200] on textarea "Message *" at bounding box center [320, 218] width 381 height 86
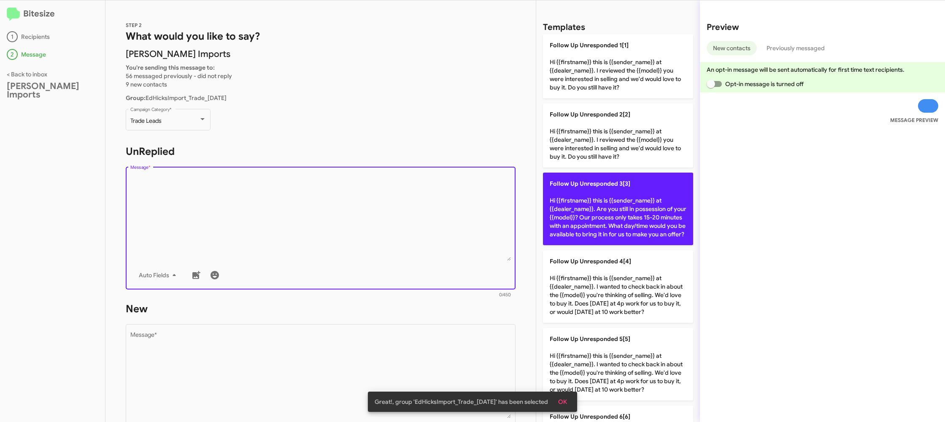
drag, startPoint x: 249, startPoint y: 200, endPoint x: 581, endPoint y: 246, distance: 334.8
click at [250, 200] on textarea "Message *" at bounding box center [320, 218] width 381 height 86
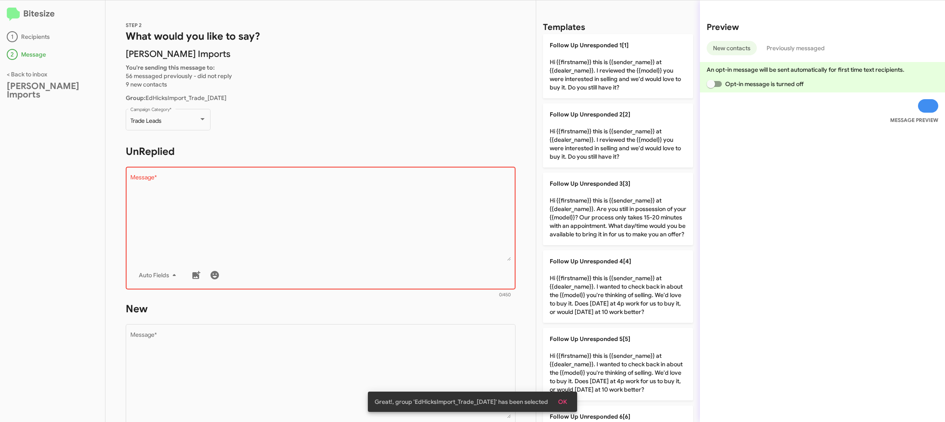
drag, startPoint x: 599, startPoint y: 213, endPoint x: 343, endPoint y: 308, distance: 273.5
click at [599, 213] on p "Follow Up Unresponded 3[3] Hi {{firstname}} this is {{sender_name}} at {{dealer…" at bounding box center [618, 209] width 150 height 73
type textarea "Hi {{firstname}} this is {{sender_name}} at {{dealer_name}}. Are you still in p…"
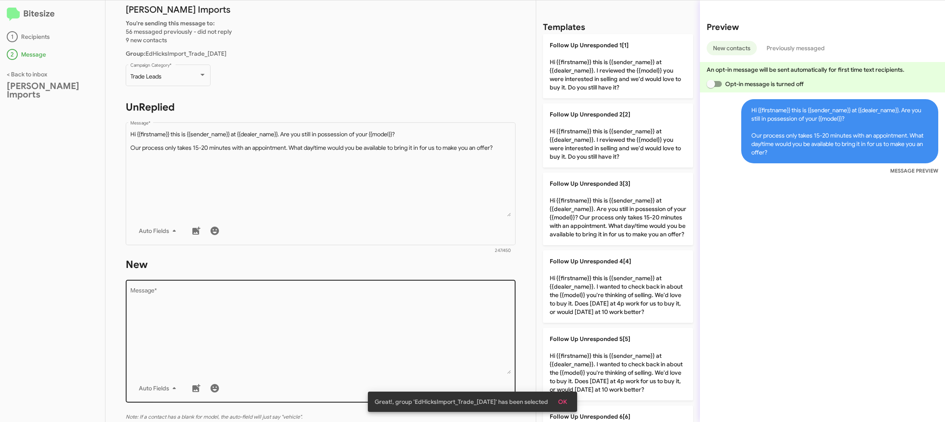
scroll to position [48, 0]
click at [370, 327] on textarea "Message *" at bounding box center [320, 327] width 381 height 86
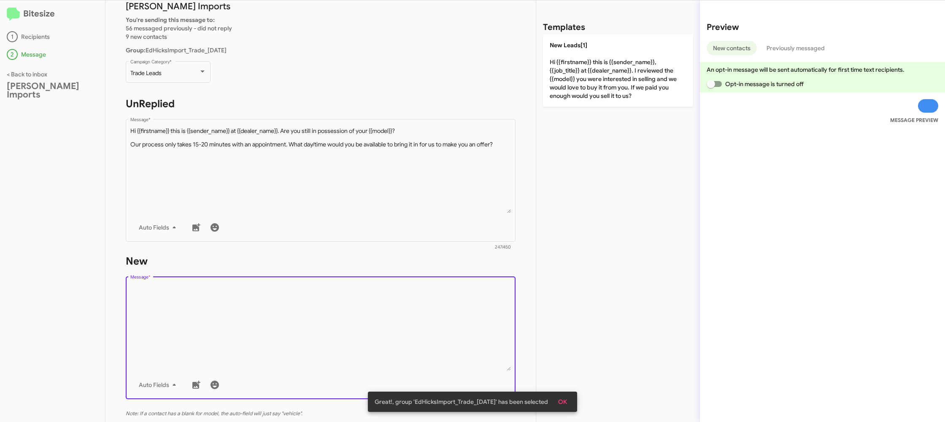
drag, startPoint x: 371, startPoint y: 327, endPoint x: 556, endPoint y: 127, distance: 272.8
click at [372, 326] on textarea "Message *" at bounding box center [320, 327] width 381 height 86
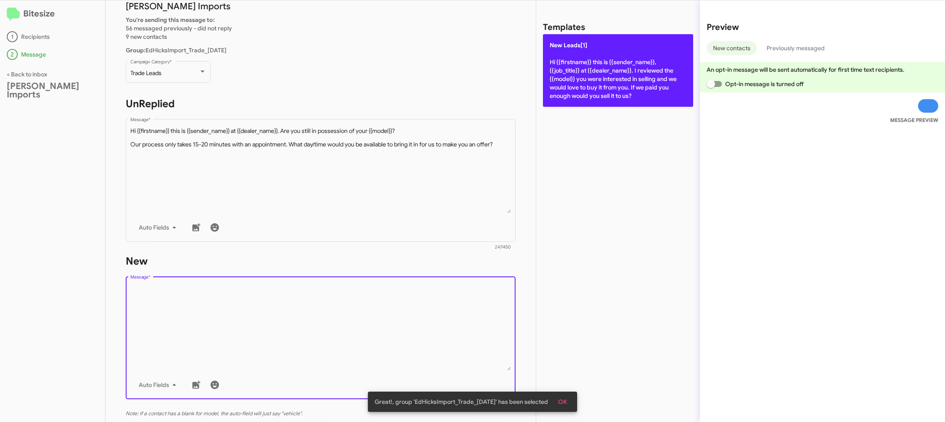
click at [576, 101] on p "New Leads[1] Hi {{firstname}} this is {{sender_name}}, {{job_title}} at {{deale…" at bounding box center [618, 70] width 150 height 73
type textarea "Hi {{firstname}} this is {{sender_name}}, {{job_title}} at {{dealer_name}}. I r…"
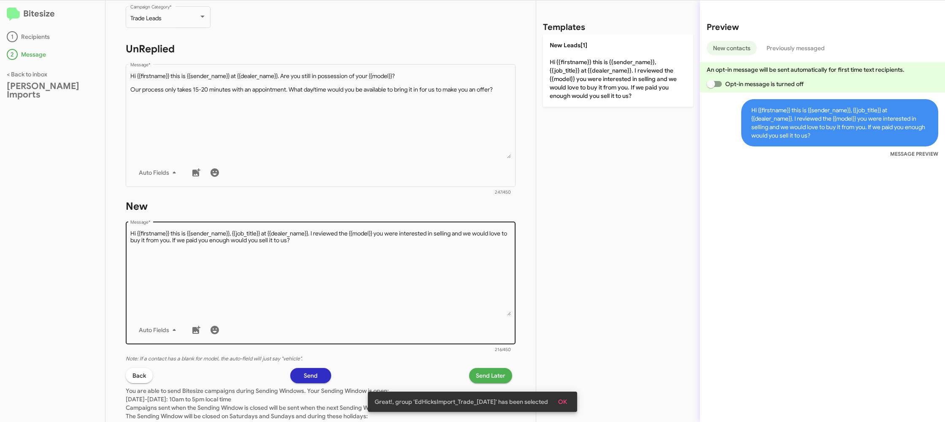
scroll to position [143, 0]
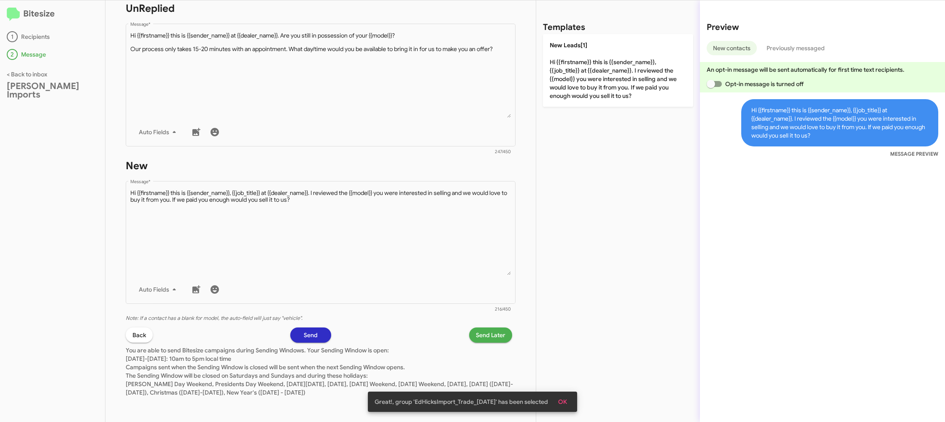
click at [497, 334] on span "Send Later" at bounding box center [491, 334] width 30 height 15
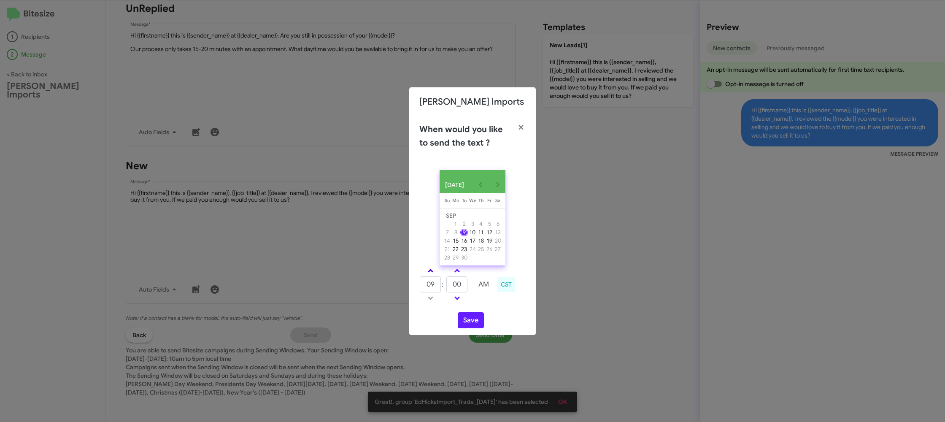
click at [427, 275] on link at bounding box center [430, 271] width 15 height 10
click at [431, 274] on span at bounding box center [430, 271] width 5 height 5
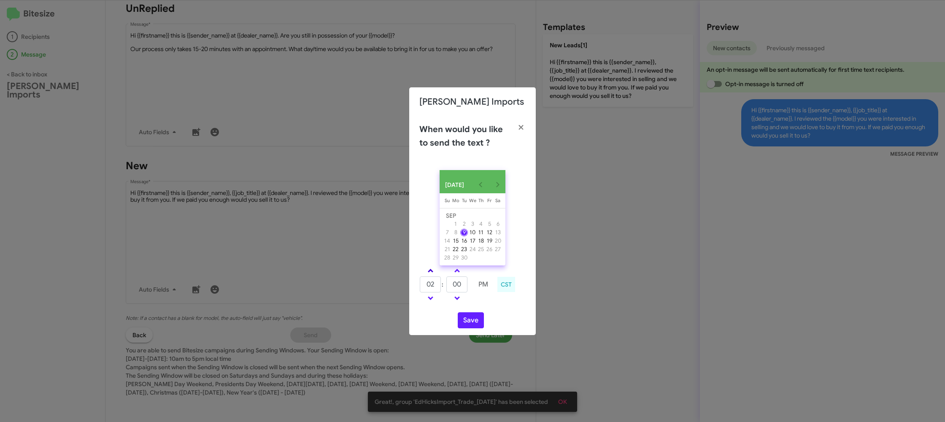
click at [431, 274] on span at bounding box center [430, 271] width 5 height 5
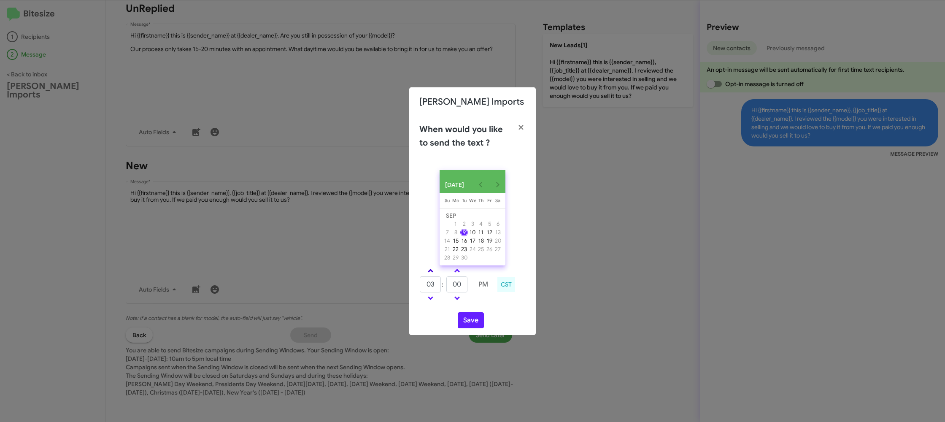
click at [431, 274] on span at bounding box center [430, 271] width 5 height 5
type input "05"
click at [454, 285] on input "00" at bounding box center [456, 284] width 21 height 16
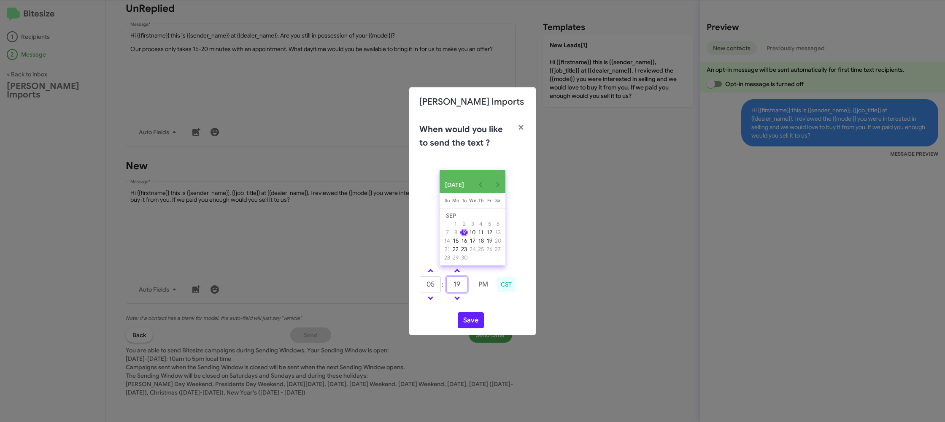
type input "19"
drag, startPoint x: 494, startPoint y: 302, endPoint x: 472, endPoint y: 320, distance: 28.2
click at [492, 303] on td at bounding box center [483, 298] width 22 height 11
click at [472, 321] on button "Save" at bounding box center [471, 320] width 26 height 16
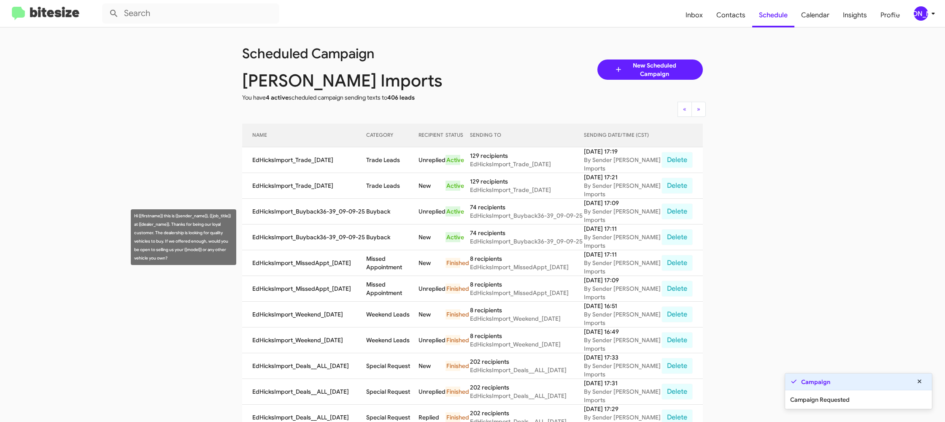
click at [385, 236] on td "Buyback" at bounding box center [392, 237] width 52 height 26
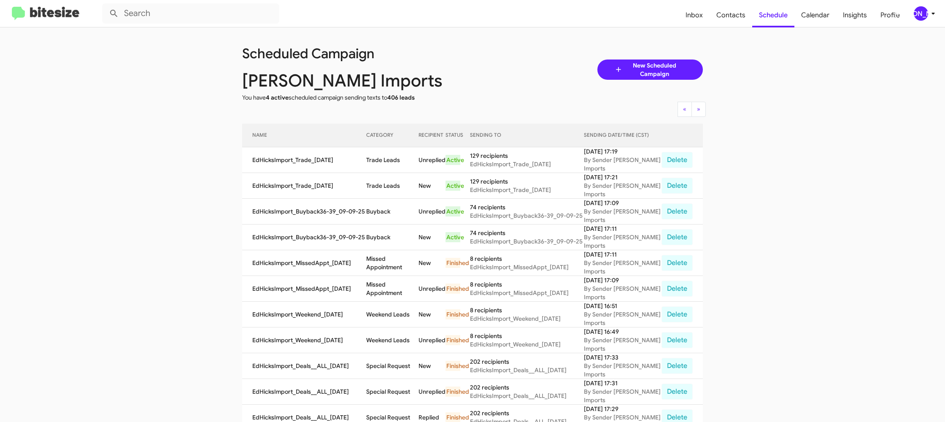
click at [385, 236] on td "Buyback" at bounding box center [392, 237] width 52 height 26
copy td "Buyback"
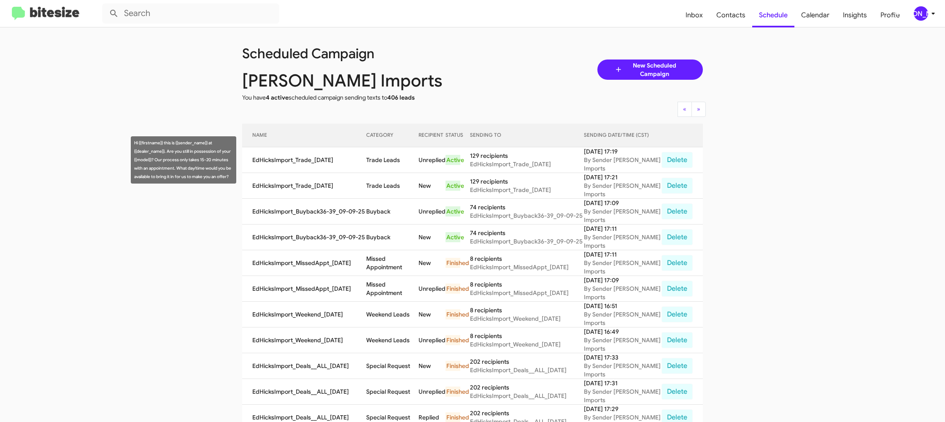
click at [389, 158] on td "Trade Leads" at bounding box center [392, 160] width 52 height 26
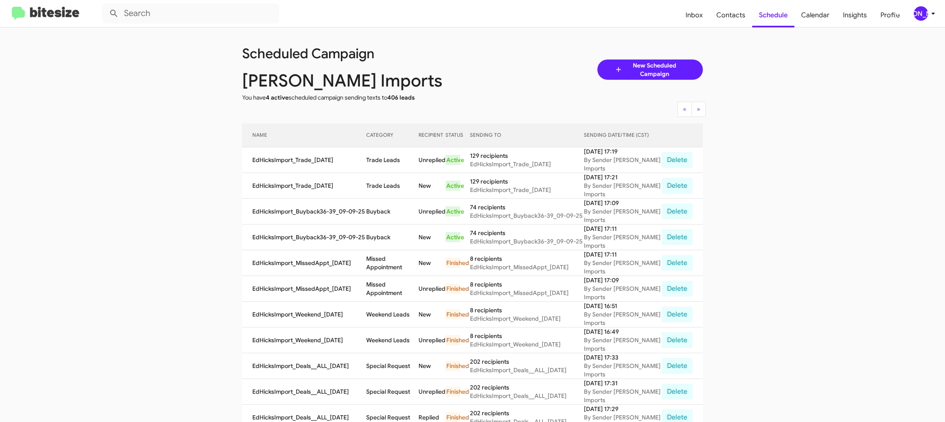
drag, startPoint x: 389, startPoint y: 158, endPoint x: 278, endPoint y: 33, distance: 167.0
click at [389, 157] on td "Trade Leads" at bounding box center [392, 160] width 52 height 26
copy td "Trade Leads"
click at [920, 13] on div "[PERSON_NAME]" at bounding box center [921, 13] width 14 height 14
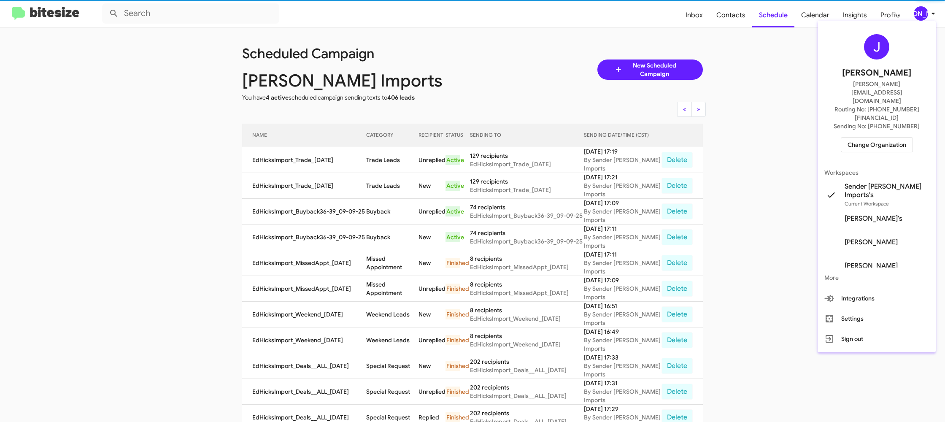
click at [877, 138] on span "Change Organization" at bounding box center [876, 145] width 59 height 14
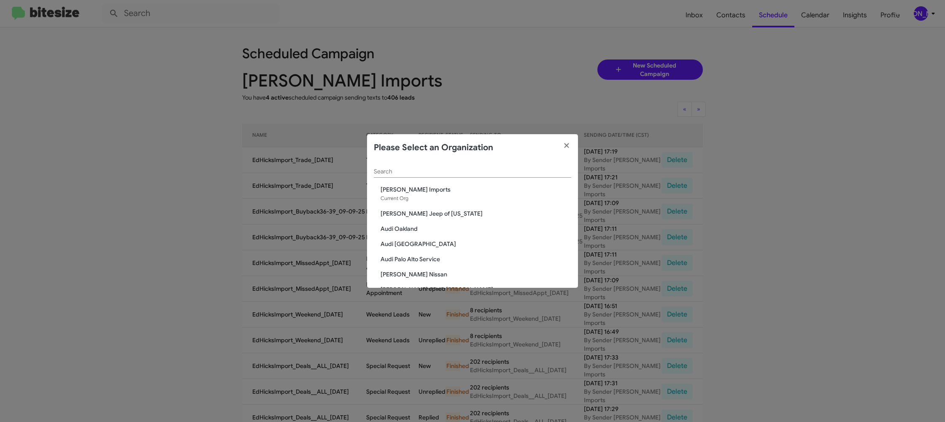
click at [386, 172] on input "Search" at bounding box center [472, 171] width 197 height 7
type input "ed"
click at [420, 244] on span "[PERSON_NAME] Nissan" at bounding box center [476, 244] width 191 height 8
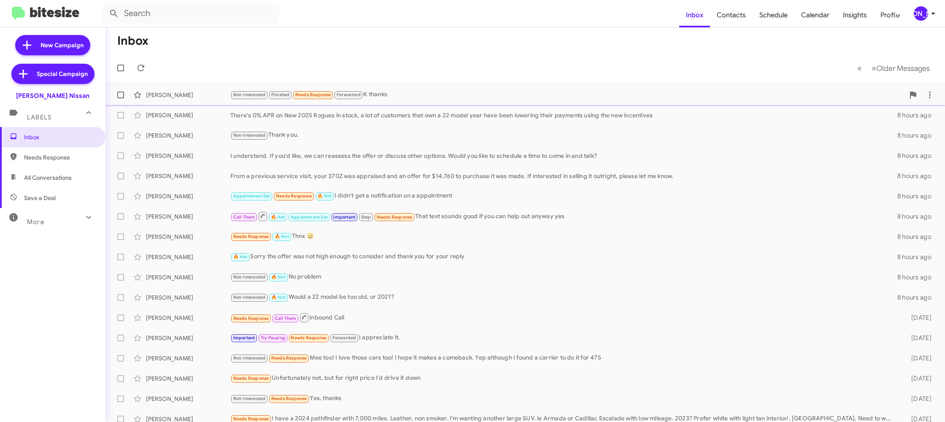
scroll to position [2, 0]
click at [929, 18] on icon at bounding box center [933, 13] width 10 height 10
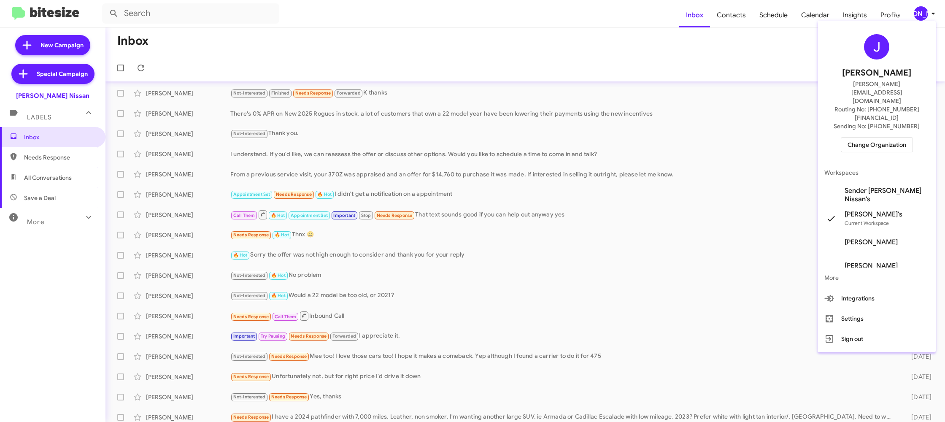
click at [867, 186] on span "Sender [PERSON_NAME] Nissan's" at bounding box center [887, 194] width 84 height 17
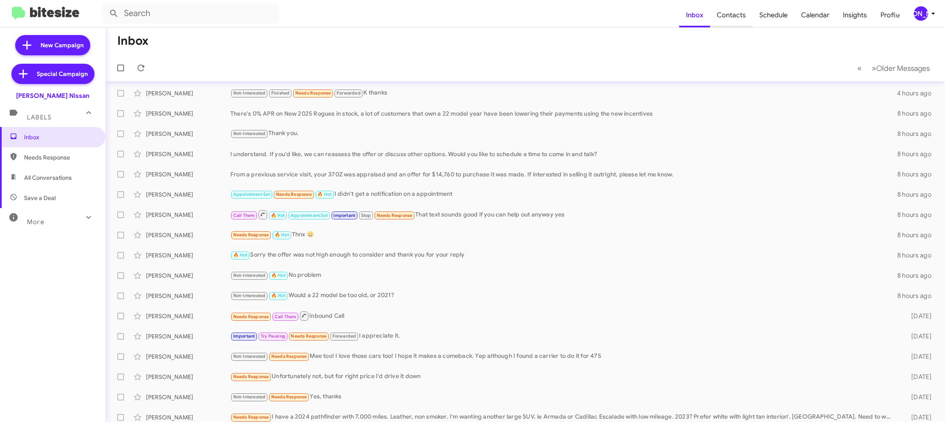
click at [731, 16] on span "Contacts" at bounding box center [731, 15] width 43 height 24
click at [928, 14] on icon at bounding box center [933, 13] width 10 height 10
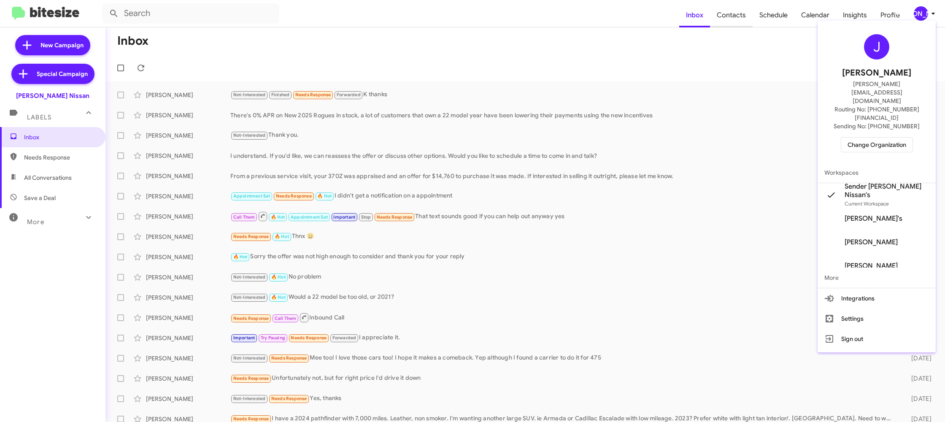
drag, startPoint x: 689, startPoint y: 46, endPoint x: 725, endPoint y: 14, distance: 48.1
click at [691, 42] on div at bounding box center [472, 211] width 945 height 422
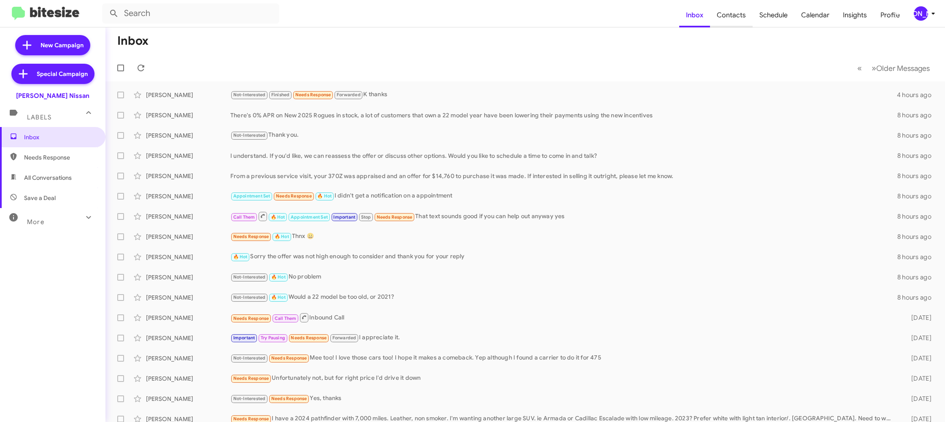
click at [726, 14] on span "Contacts" at bounding box center [731, 15] width 43 height 24
type input "in:groups"
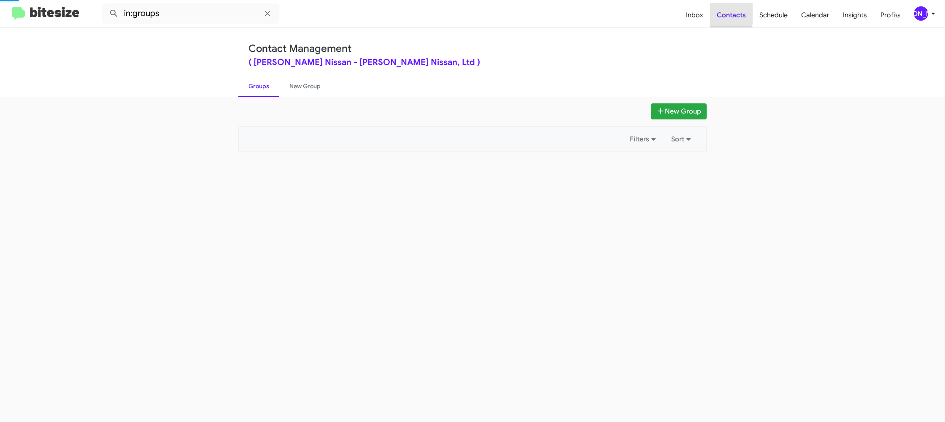
click at [726, 14] on span "Contacts" at bounding box center [731, 15] width 43 height 24
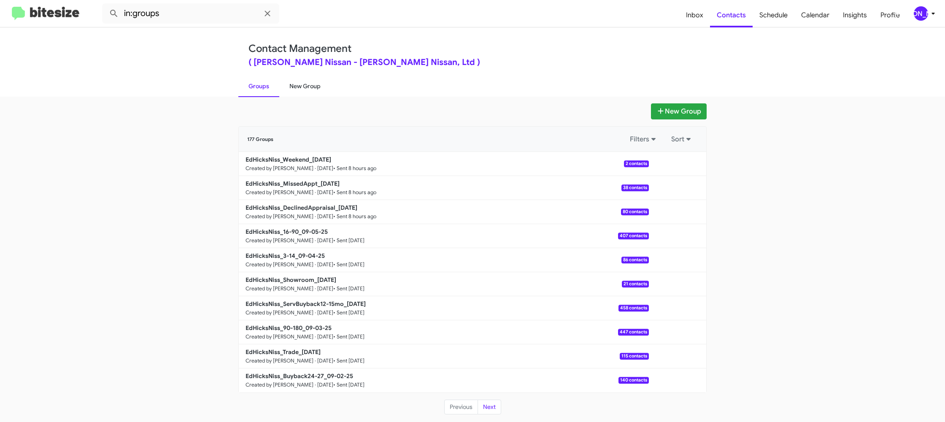
click at [313, 89] on link "New Group" at bounding box center [304, 86] width 51 height 22
drag, startPoint x: 313, startPoint y: 89, endPoint x: 308, endPoint y: 32, distance: 57.3
click at [311, 78] on link "New Group" at bounding box center [304, 86] width 51 height 22
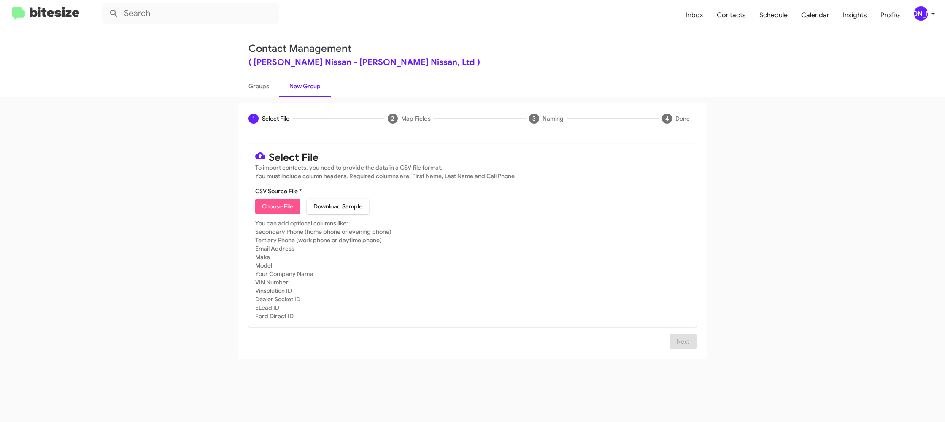
click at [275, 208] on span "Choose File" at bounding box center [277, 206] width 31 height 15
type input "EdHicksNiss_Buyback36-39_09-09-25"
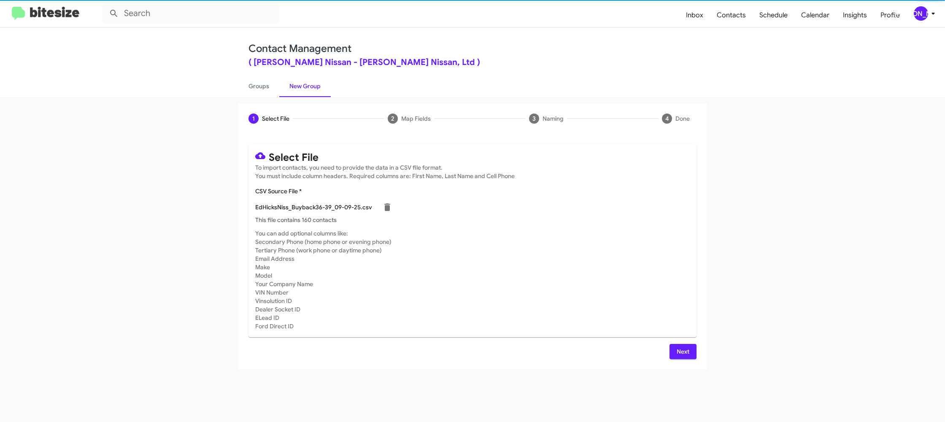
click at [650, 314] on mat-card-subtitle "You can add optional columns like: Secondary Phone (home phone or evening phone…" at bounding box center [472, 279] width 434 height 101
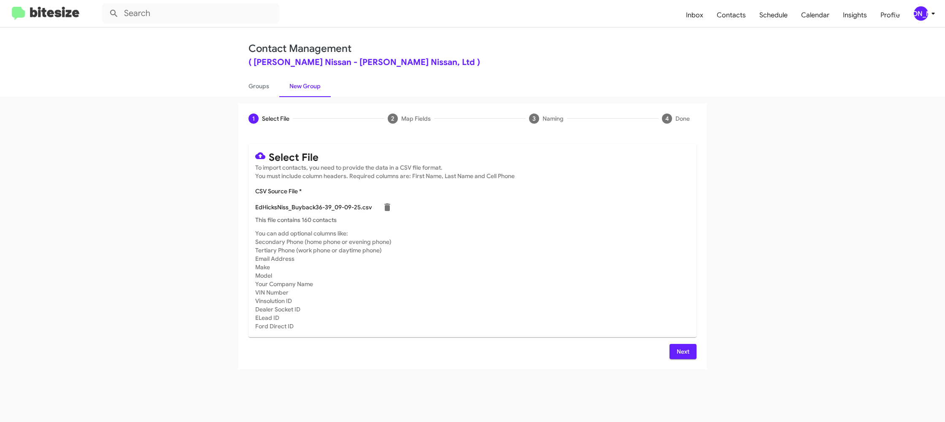
click at [675, 351] on button "Next" at bounding box center [682, 351] width 27 height 15
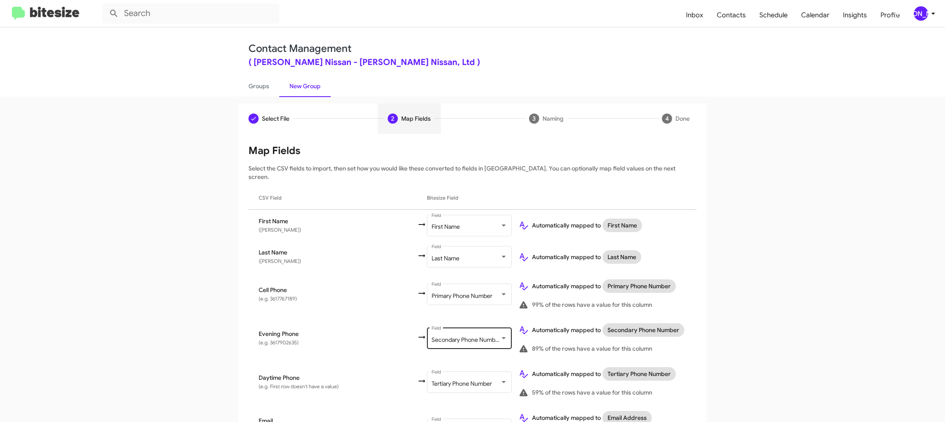
scroll to position [290, 0]
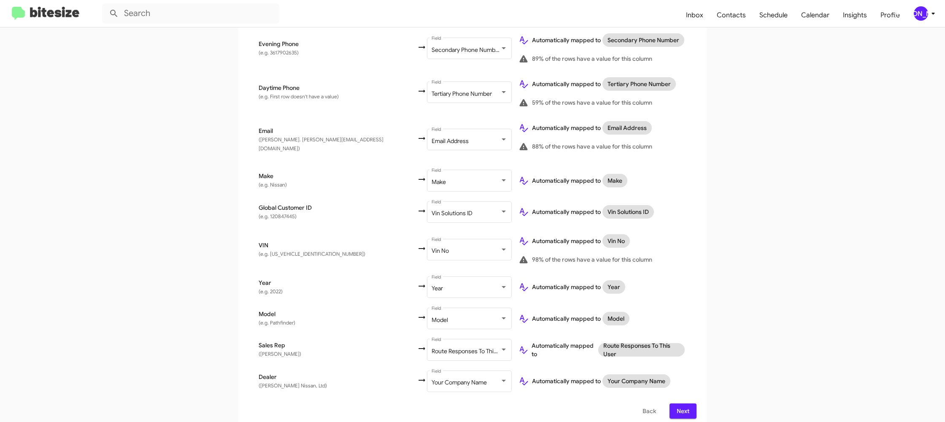
click at [679, 406] on span "Next" at bounding box center [682, 410] width 13 height 15
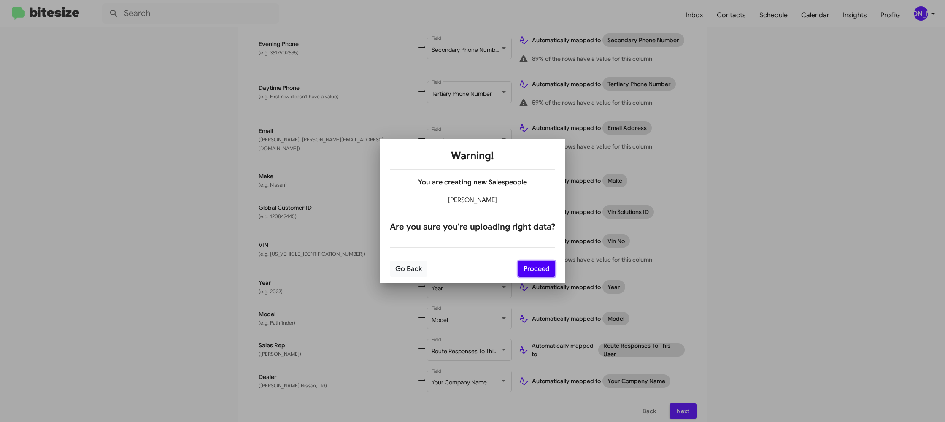
click at [521, 264] on button "Proceed" at bounding box center [536, 269] width 37 height 16
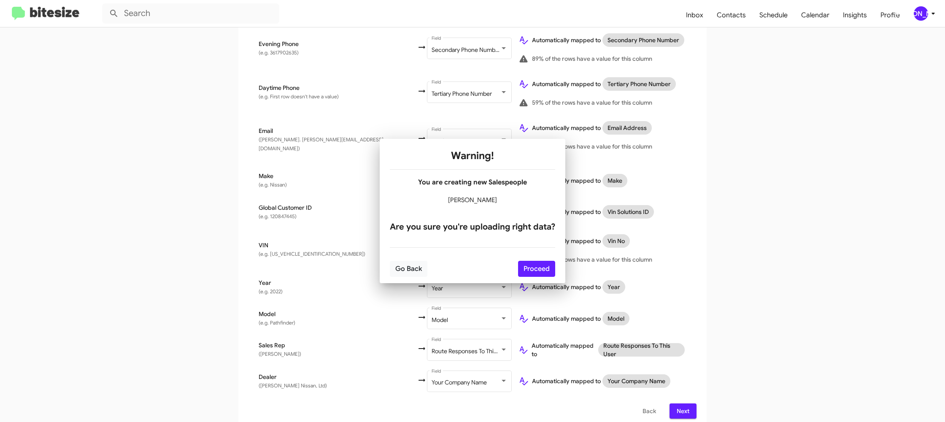
scroll to position [0, 0]
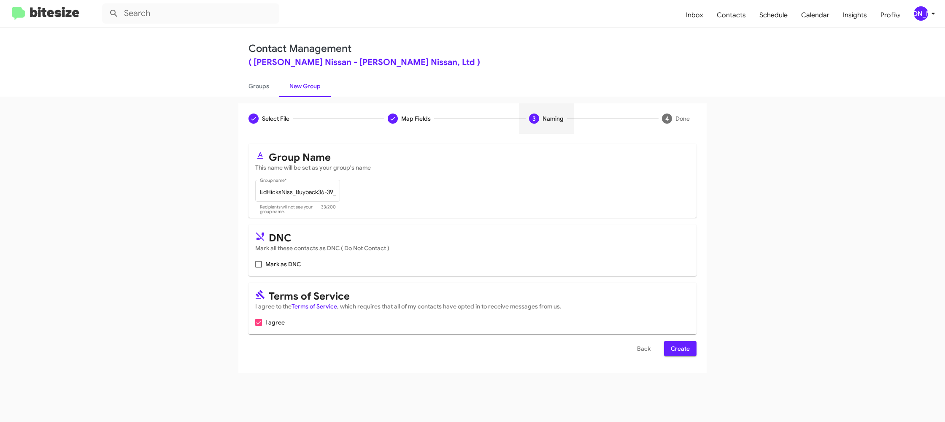
drag, startPoint x: 686, startPoint y: 350, endPoint x: 562, endPoint y: 179, distance: 211.4
click at [686, 350] on span "Create" at bounding box center [680, 348] width 19 height 15
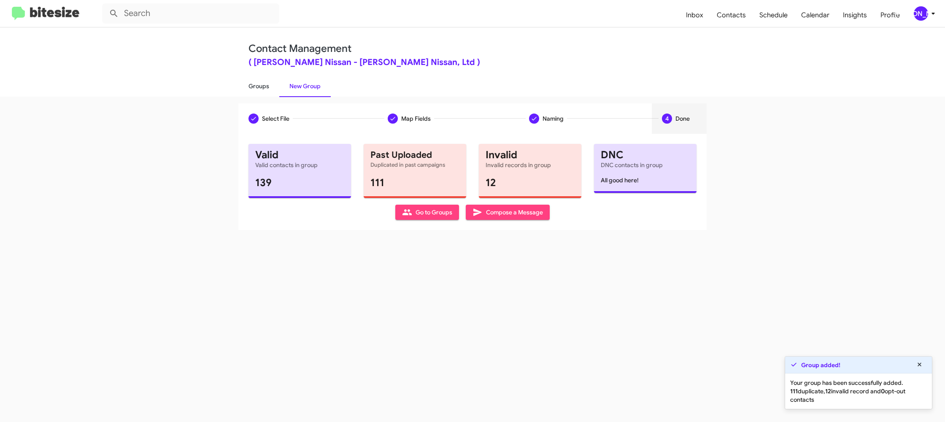
click at [261, 84] on link "Groups" at bounding box center [258, 86] width 41 height 22
type input "in:groups"
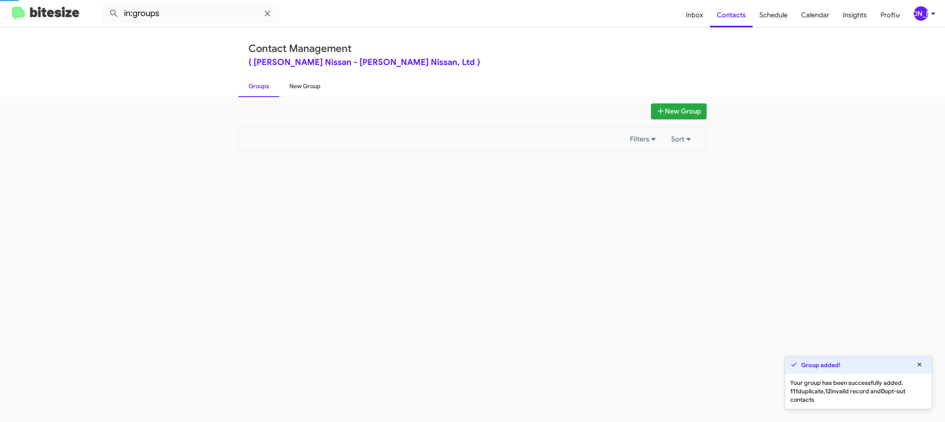
drag, startPoint x: 261, startPoint y: 84, endPoint x: 300, endPoint y: 82, distance: 38.4
click at [262, 83] on link "Groups" at bounding box center [258, 86] width 41 height 22
click at [300, 82] on link "New Group" at bounding box center [304, 86] width 51 height 22
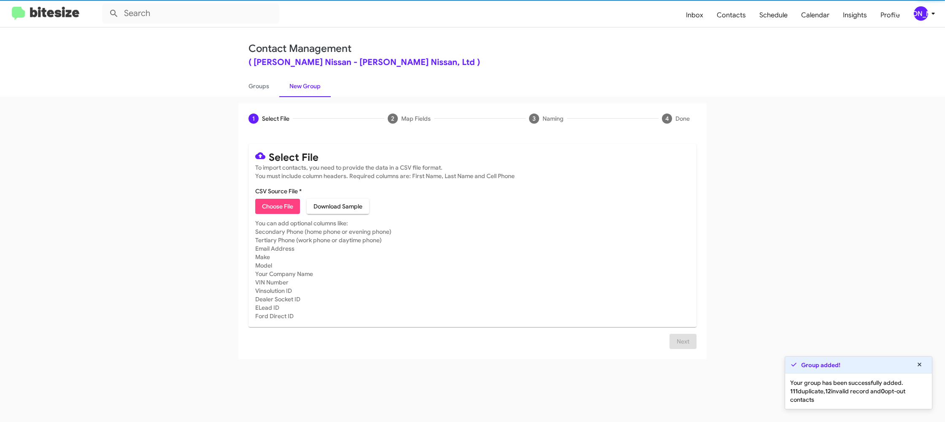
click at [300, 82] on link "New Group" at bounding box center [304, 86] width 51 height 22
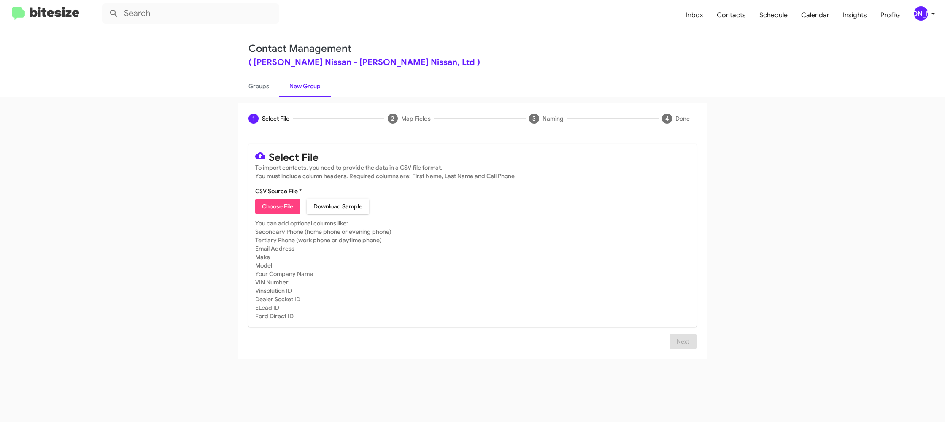
click at [289, 204] on span "Choose File" at bounding box center [277, 206] width 31 height 15
type input "EdHicksNiss_Trade_09-09-25"
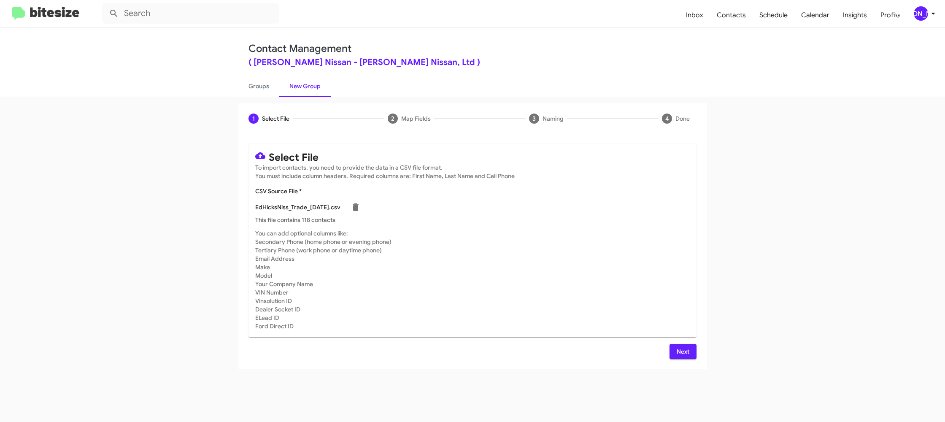
click at [596, 334] on mat-card "Select File To import contacts, you need to provide the data in a CSV file form…" at bounding box center [472, 240] width 448 height 193
click at [677, 349] on span "Next" at bounding box center [682, 351] width 13 height 15
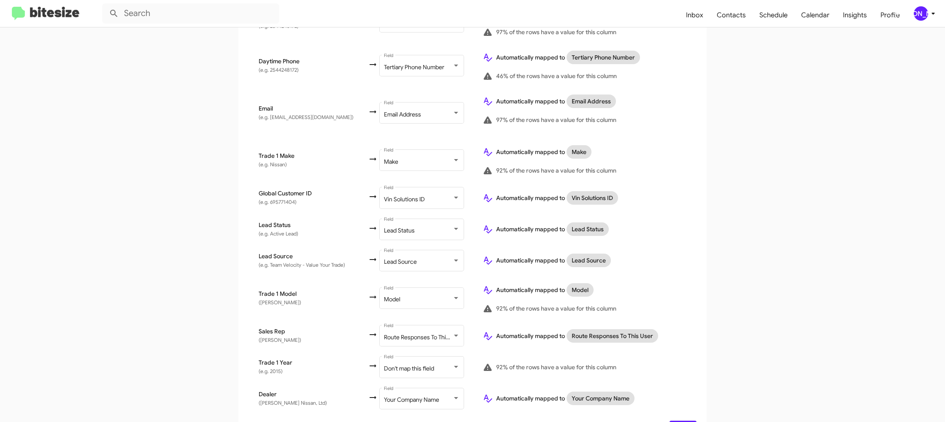
scroll to position [334, 0]
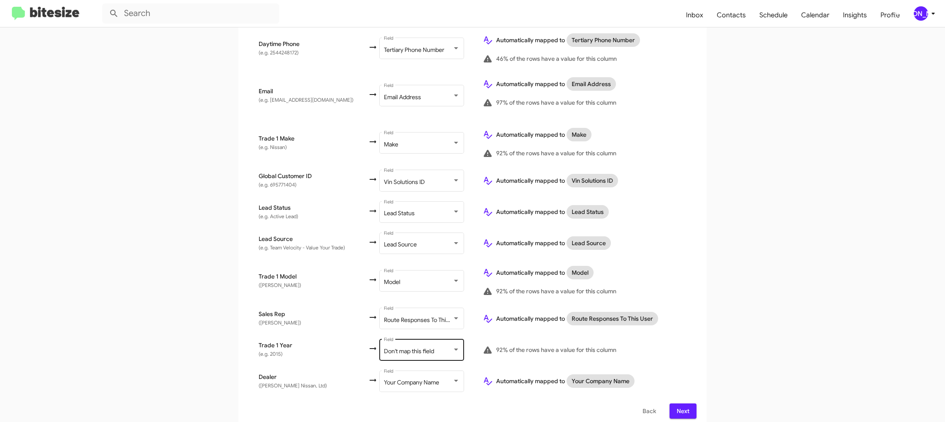
click at [406, 347] on span "Don't map this field" at bounding box center [409, 351] width 50 height 8
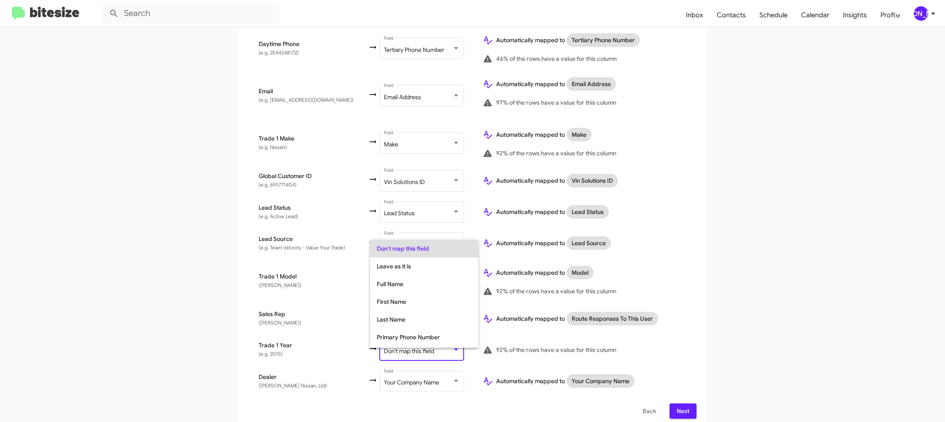
scroll to position [317, 0]
click at [408, 318] on span "Year" at bounding box center [424, 321] width 95 height 18
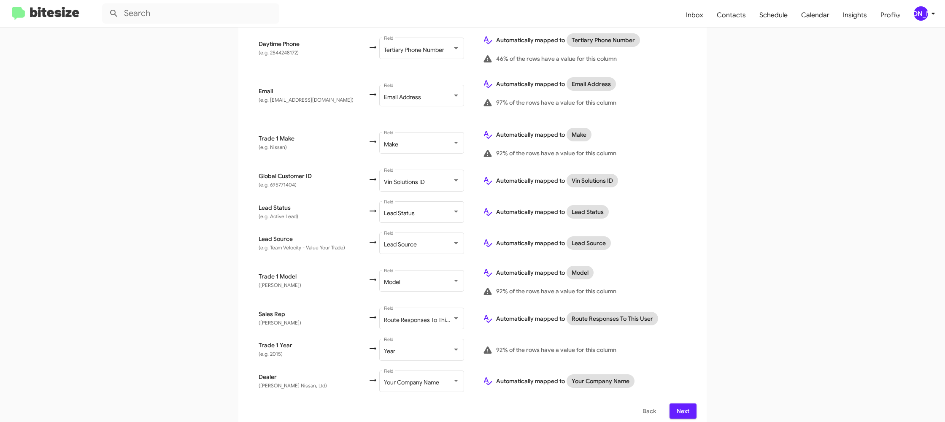
click at [663, 335] on td "92% of the rows have a value for this column" at bounding box center [586, 349] width 221 height 31
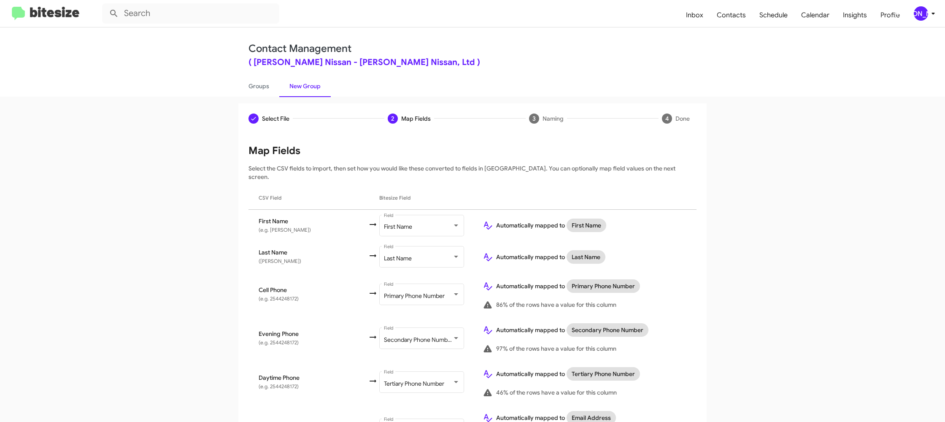
scroll to position [334, 0]
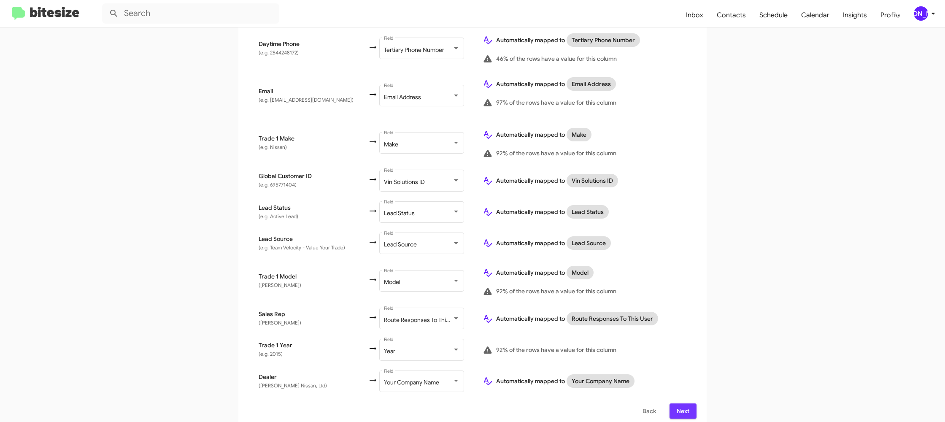
click at [670, 403] on button "Next" at bounding box center [682, 410] width 27 height 15
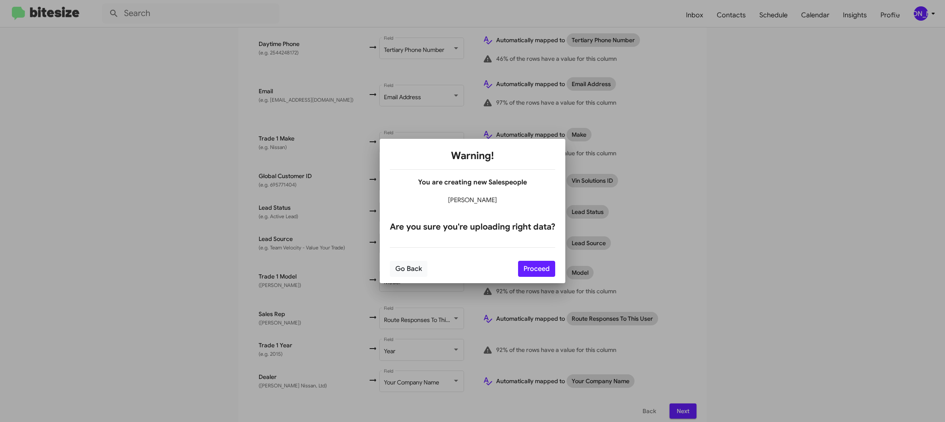
click at [556, 272] on mat-dialog-container "Warning! You are creating new Salespeople billy scales Are you sure you're uplo…" at bounding box center [473, 211] width 186 height 144
click at [546, 274] on button "Proceed" at bounding box center [536, 269] width 37 height 16
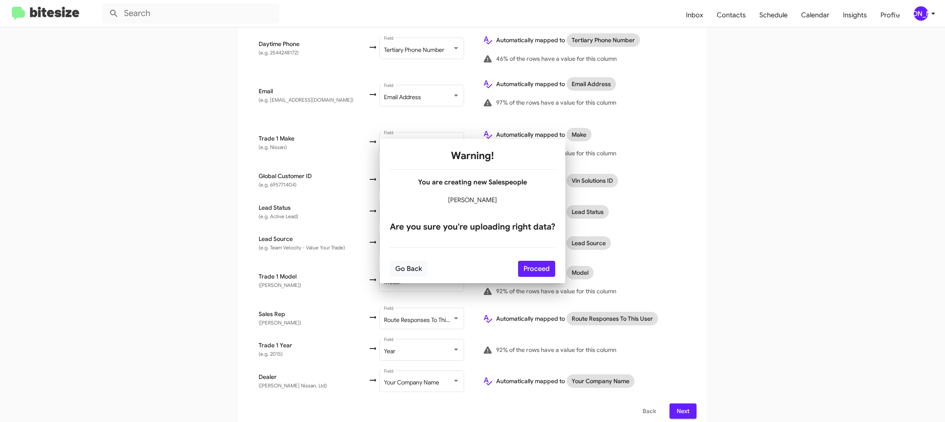
scroll to position [0, 0]
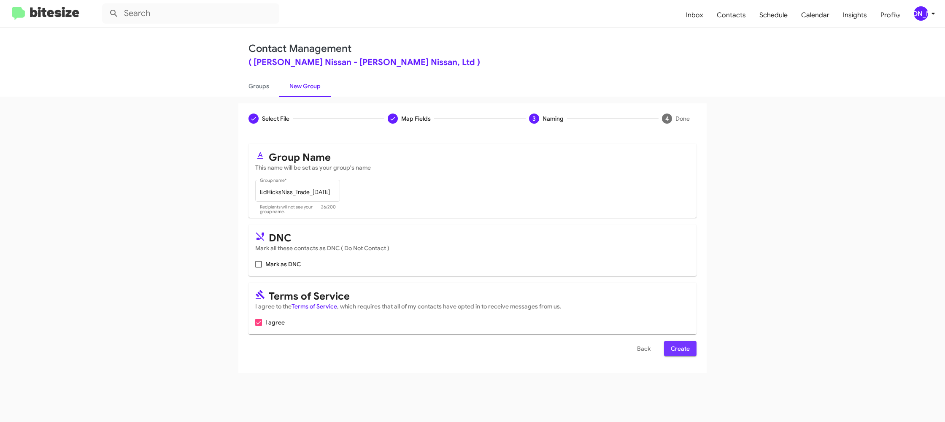
click at [671, 343] on span "Create" at bounding box center [680, 348] width 19 height 15
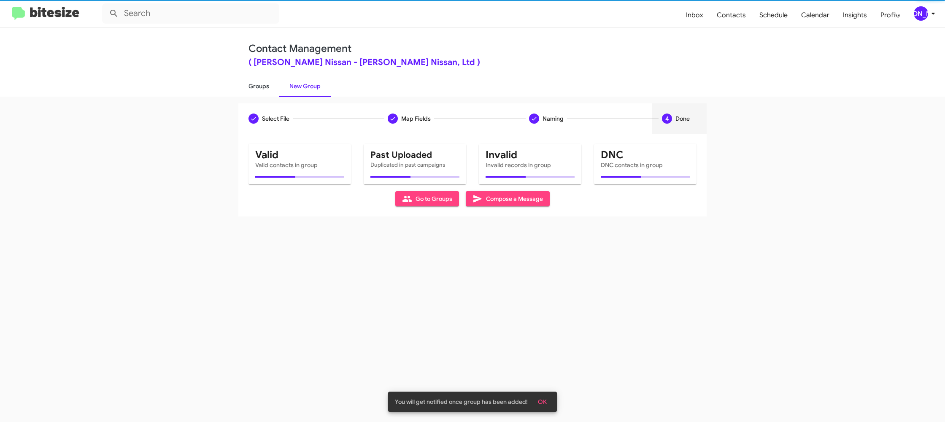
click at [251, 82] on link "Groups" at bounding box center [258, 86] width 41 height 22
type input "in:groups"
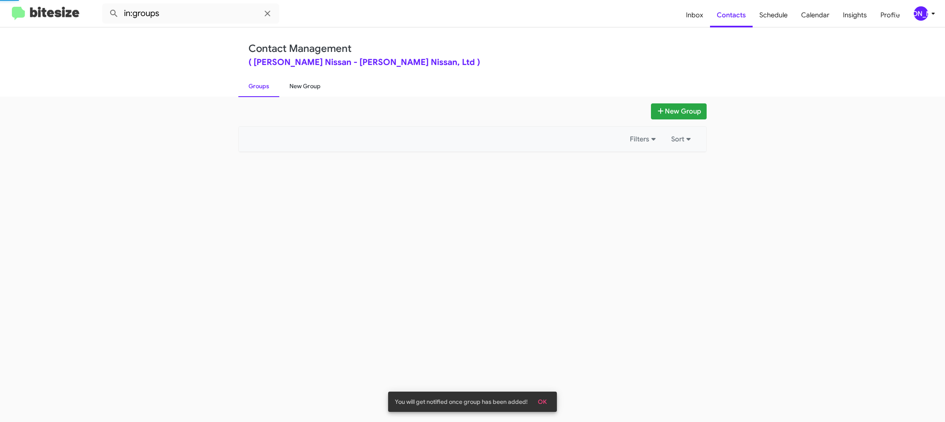
click at [299, 84] on link "New Group" at bounding box center [304, 86] width 51 height 22
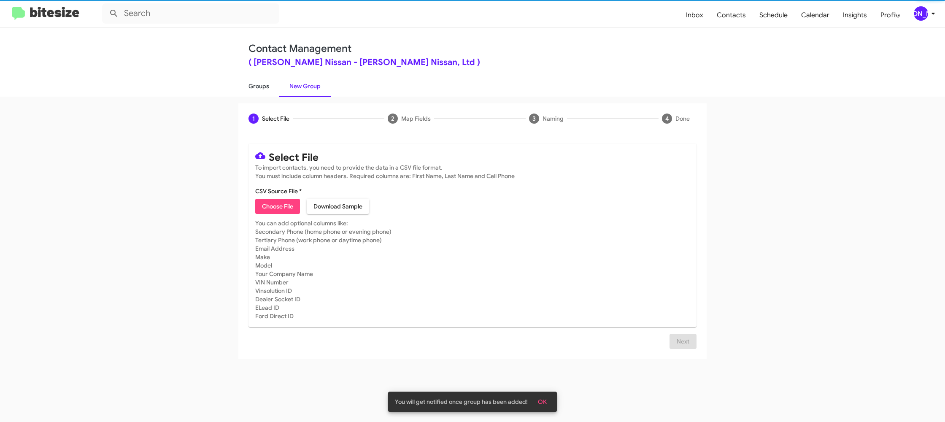
click at [268, 84] on link "Groups" at bounding box center [258, 86] width 41 height 22
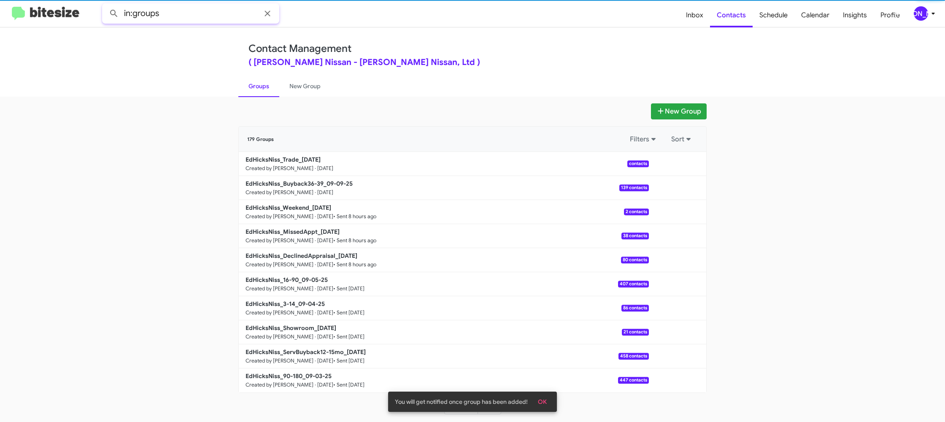
click at [219, 15] on input "in:groups" at bounding box center [190, 13] width 177 height 20
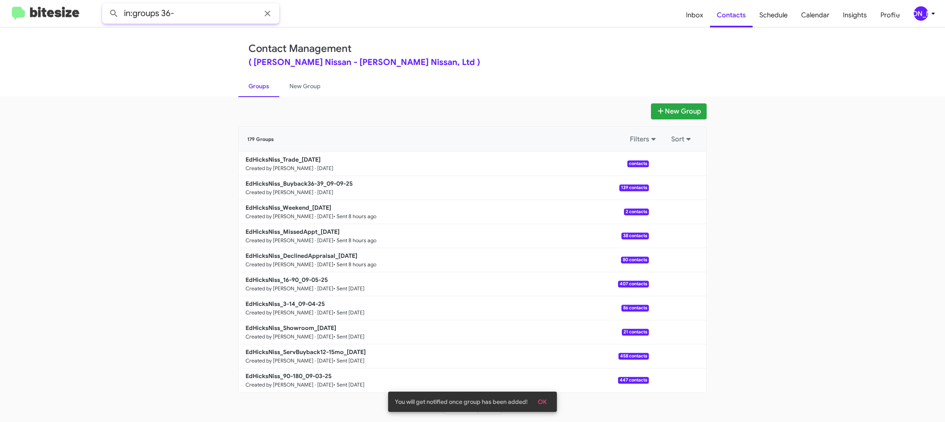
click at [105, 5] on button at bounding box center [113, 13] width 17 height 17
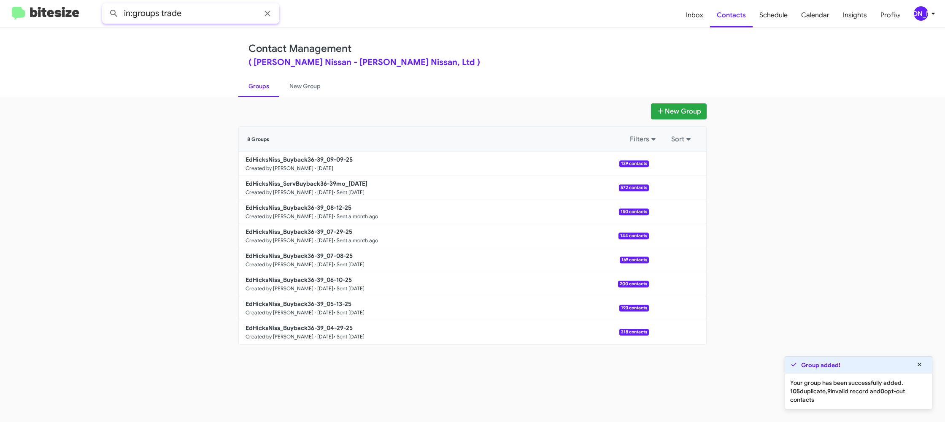
type input "in:groups trade"
click at [105, 5] on button at bounding box center [113, 13] width 17 height 17
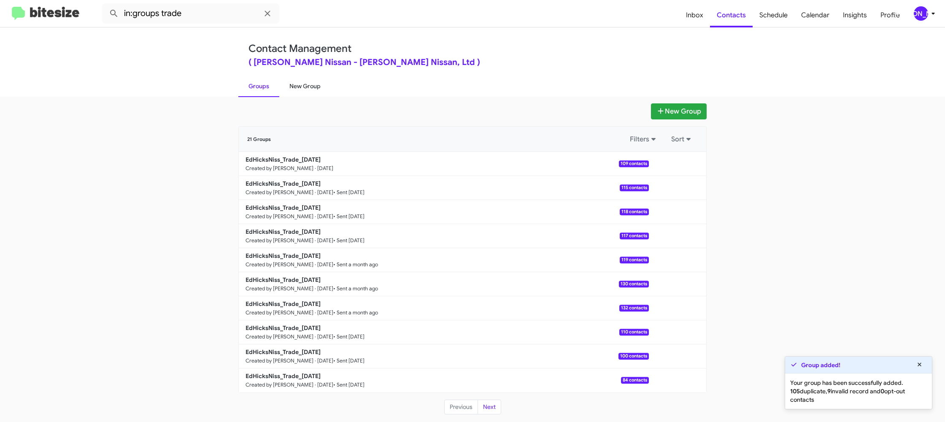
click at [294, 86] on link "New Group" at bounding box center [304, 86] width 51 height 22
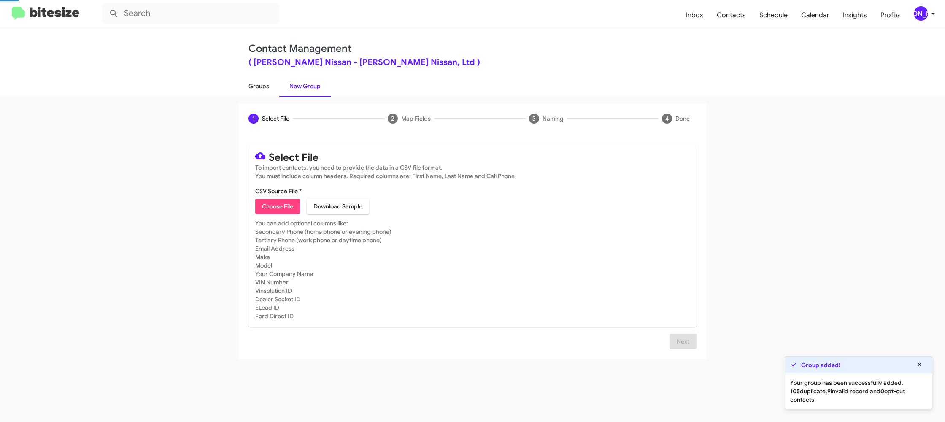
click at [260, 87] on link "Groups" at bounding box center [258, 86] width 41 height 22
type input "in:groups"
click at [260, 87] on link "Groups" at bounding box center [258, 86] width 41 height 22
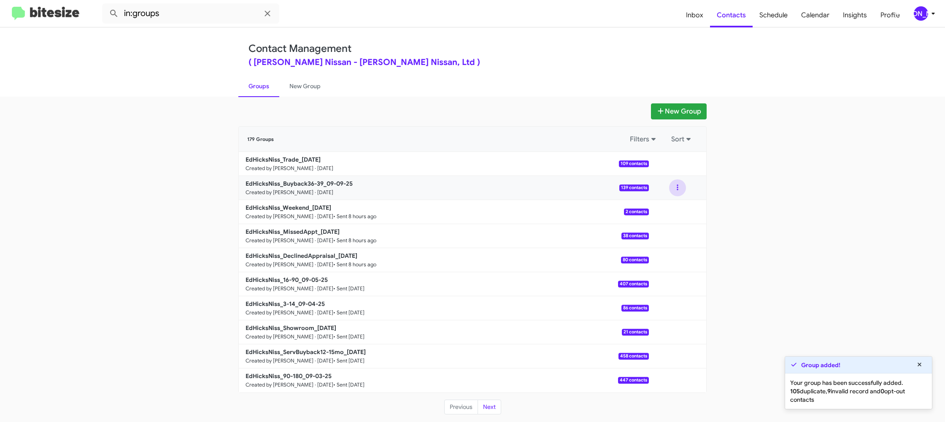
click at [679, 194] on button at bounding box center [677, 187] width 17 height 17
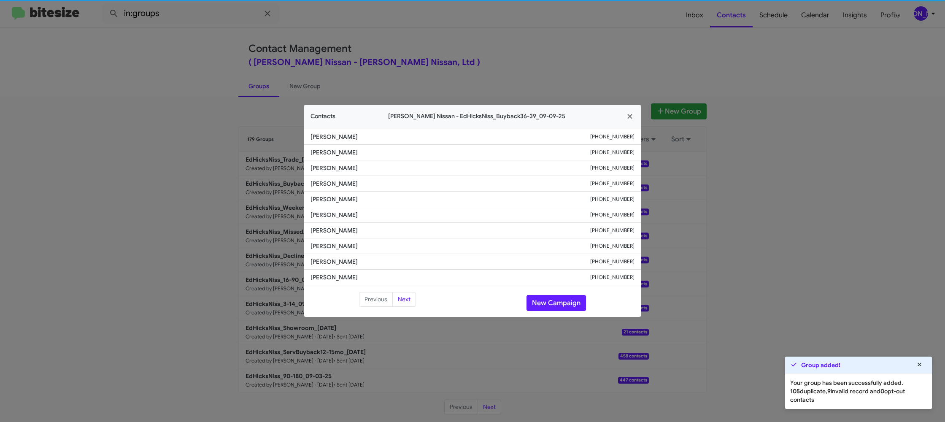
click at [350, 213] on span "John Feminelli" at bounding box center [450, 215] width 280 height 8
copy span "John Feminelli"
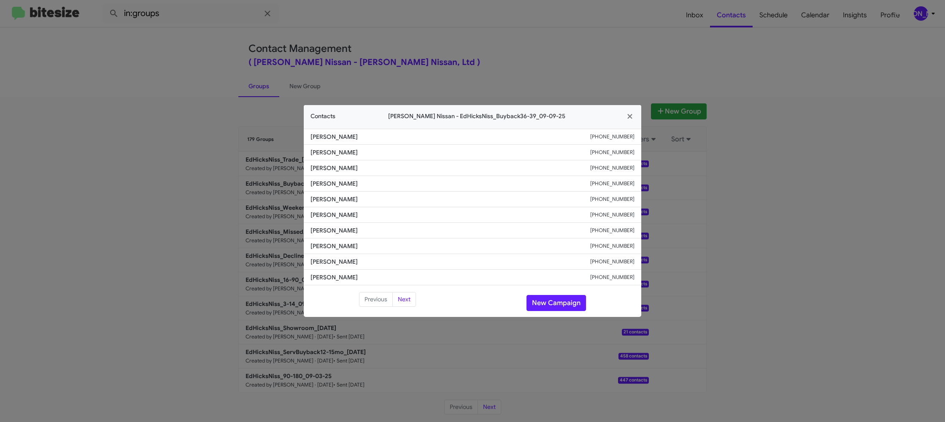
drag, startPoint x: 494, startPoint y: 39, endPoint x: 605, endPoint y: 91, distance: 123.2
click at [495, 39] on modal-container "Contacts Ed Hicks Nissan - EdHicksNiss_Buyback36-39_09-09-25 Ruben Benavides +1…" at bounding box center [472, 211] width 945 height 422
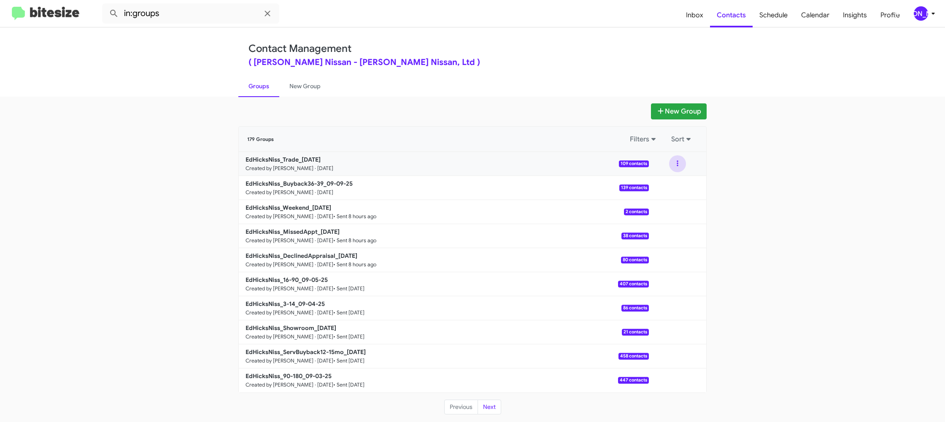
drag, startPoint x: 675, startPoint y: 164, endPoint x: 678, endPoint y: 172, distance: 8.1
click at [676, 165] on button at bounding box center [677, 163] width 17 height 17
click at [667, 184] on button "View contacts" at bounding box center [651, 186] width 67 height 20
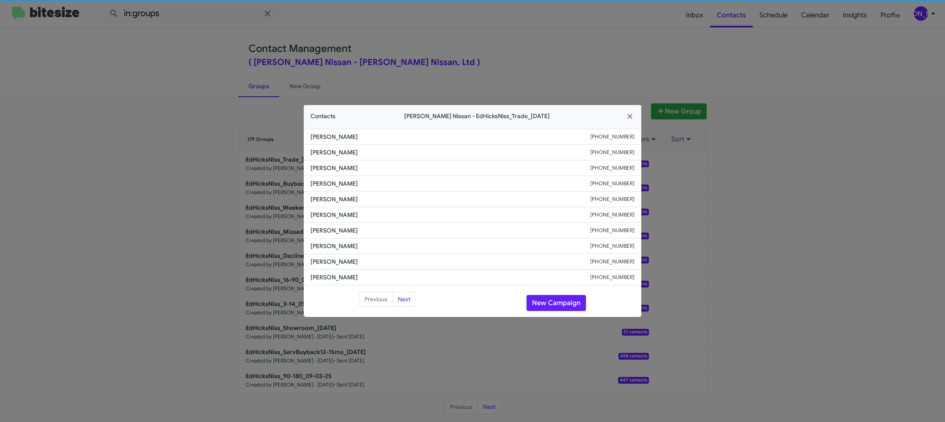
click at [327, 212] on span "Roxanne Vasquez" at bounding box center [450, 215] width 280 height 8
copy span "Roxanne Vasquez"
drag, startPoint x: 234, startPoint y: 115, endPoint x: 316, endPoint y: 162, distance: 94.9
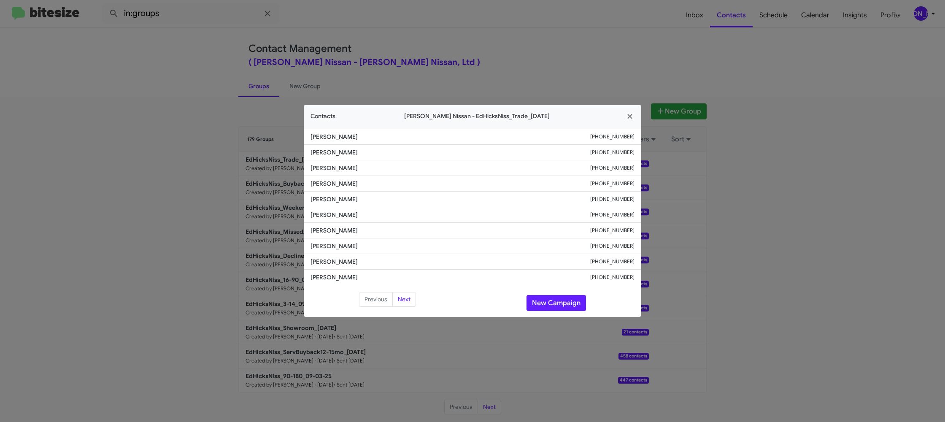
click at [235, 113] on modal-container "Contacts Ed Hicks Nissan - EdHicksNiss_Trade_09-09-25 Danielle Aranda +13616331…" at bounding box center [472, 211] width 945 height 422
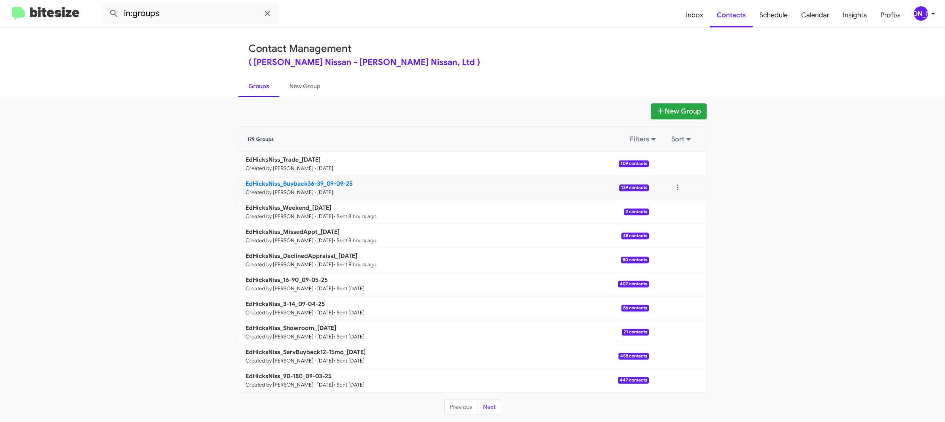
click at [309, 181] on b "EdHicksNiss_Buyback36-39_09-09-25" at bounding box center [299, 184] width 107 height 8
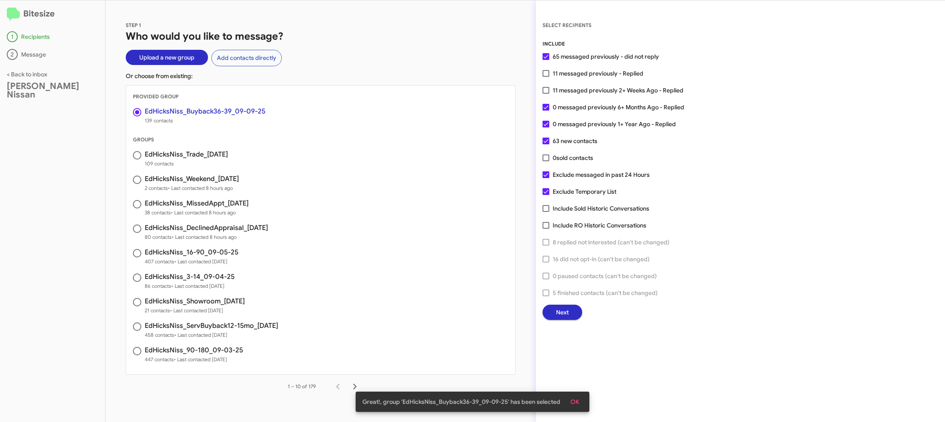
click at [570, 325] on div "SELECT RECIPIENTS INCLUDE 65 messaged previously - did not reply 11 messaged pr…" at bounding box center [740, 210] width 409 height 421
click at [570, 319] on button "Next" at bounding box center [562, 312] width 40 height 15
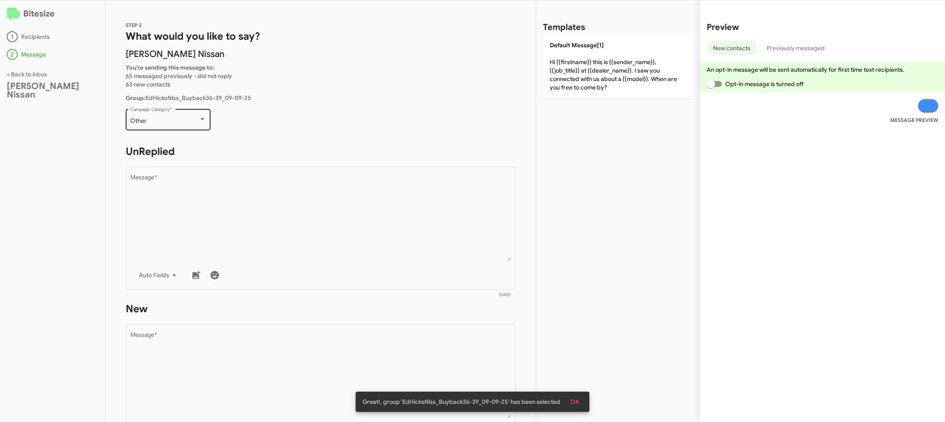
click at [162, 108] on div "Other Campaign Category *" at bounding box center [168, 118] width 76 height 23
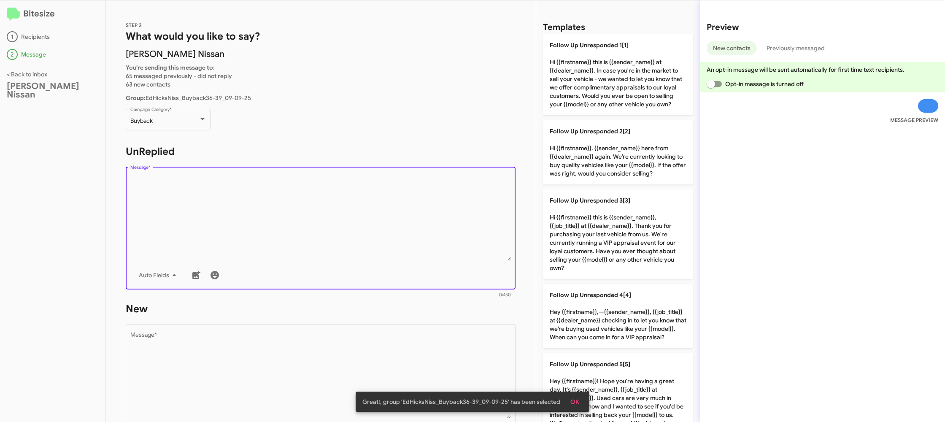
drag, startPoint x: 261, startPoint y: 207, endPoint x: 456, endPoint y: 263, distance: 203.2
click at [261, 207] on textarea "Message *" at bounding box center [320, 218] width 381 height 86
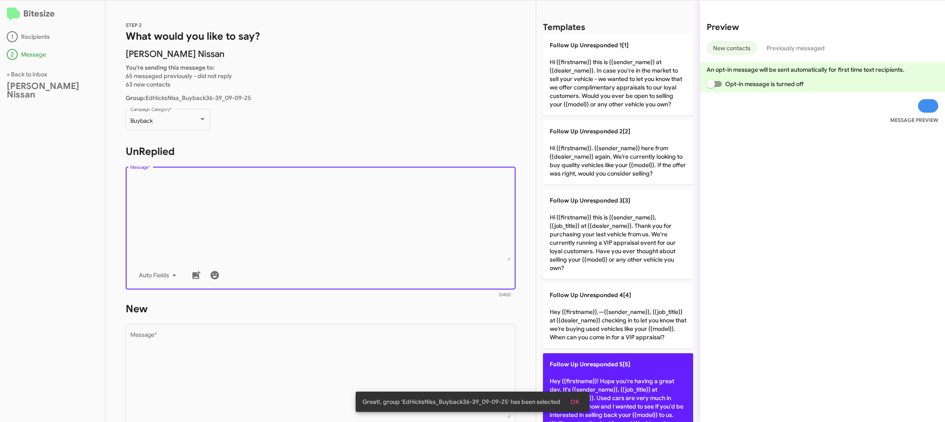
click at [604, 384] on p "Follow Up Unresponded 5[5] Hey {{firstname}}! Hope you're having a great day. I…" at bounding box center [618, 402] width 150 height 98
type textarea "Hey {{firstname}}! Hope you're having a great day. It's {{sender_name}}, {{job_…"
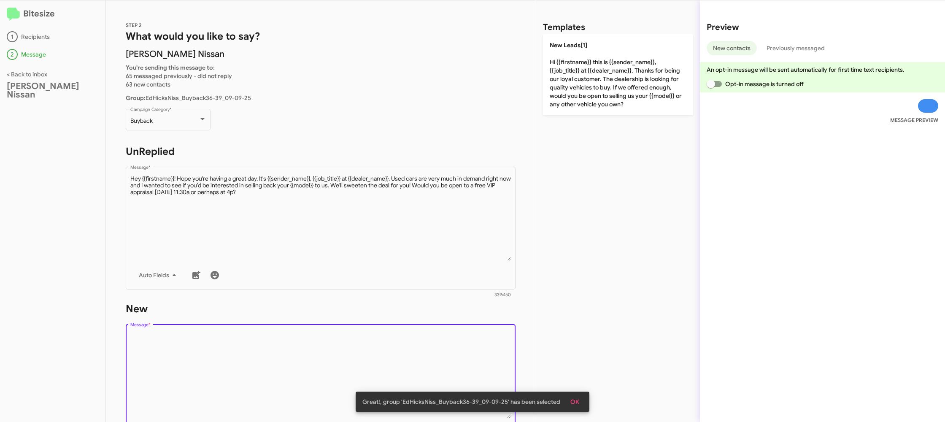
click at [440, 360] on textarea "Message *" at bounding box center [320, 375] width 381 height 86
drag, startPoint x: 440, startPoint y: 360, endPoint x: 537, endPoint y: 274, distance: 130.0
click at [447, 353] on textarea "Message *" at bounding box center [320, 375] width 381 height 86
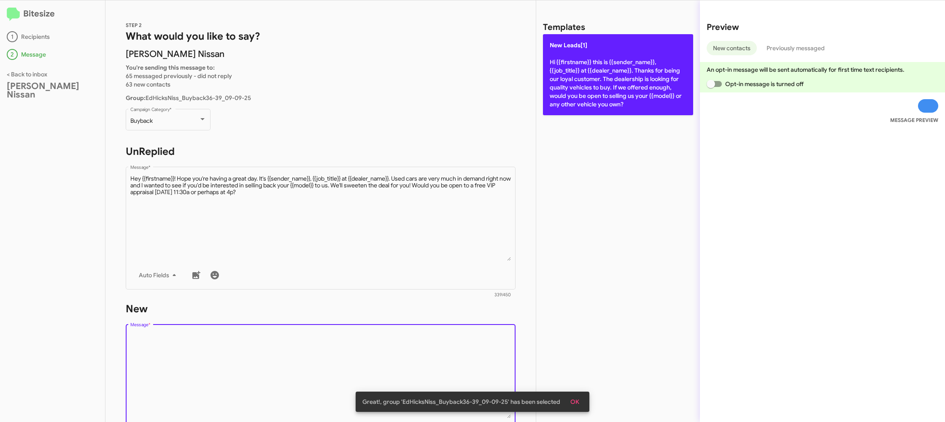
click at [571, 103] on p "New Leads[1] Hi {{firstname}} this is {{sender_name}}, {{job_title}} at {{deale…" at bounding box center [618, 74] width 150 height 81
type textarea "Hi {{firstname}} this is {{sender_name}}, {{job_title}} at {{dealer_name}}. Tha…"
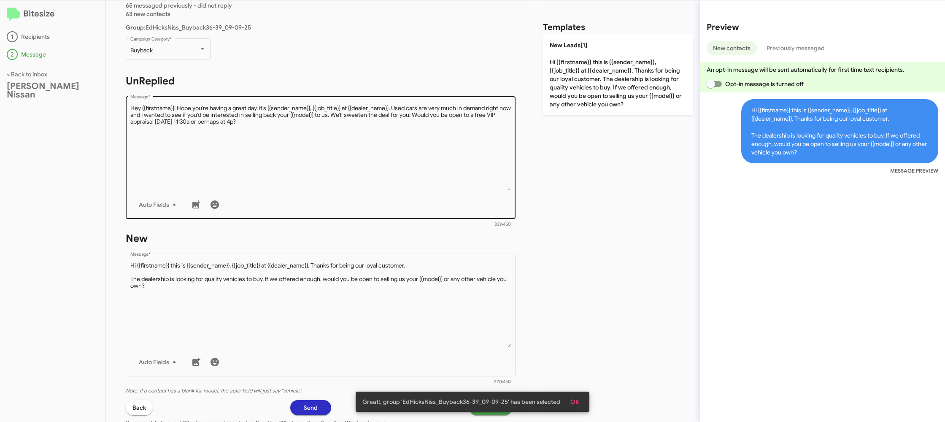
scroll to position [74, 0]
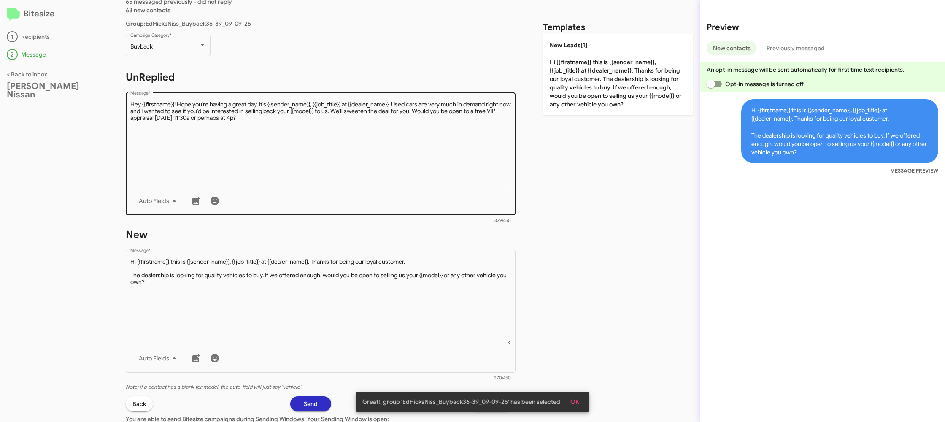
click at [336, 167] on textarea "Message *" at bounding box center [320, 143] width 381 height 86
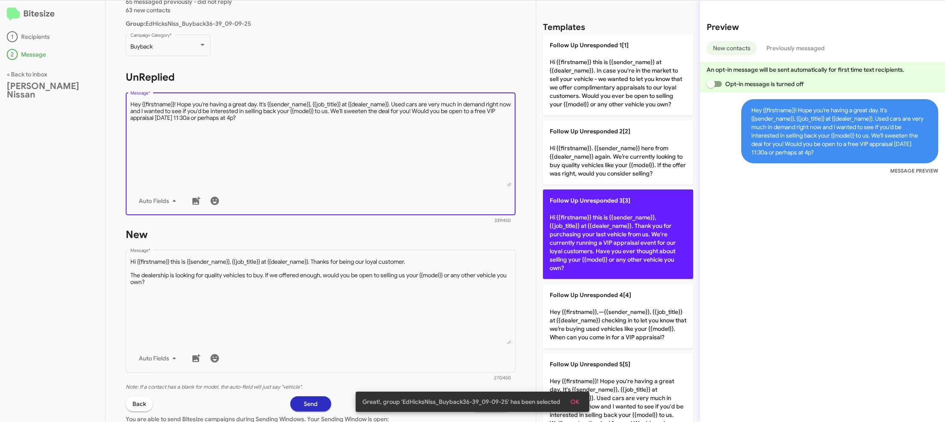
scroll to position [267, 0]
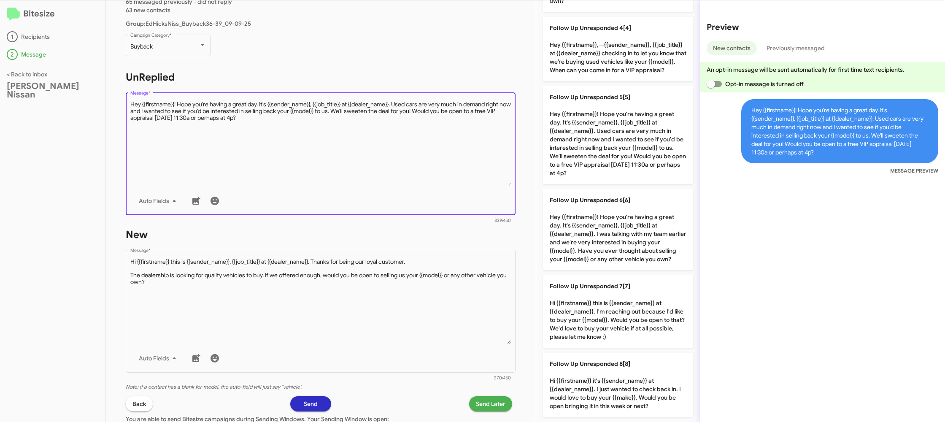
drag, startPoint x: 602, startPoint y: 289, endPoint x: 526, endPoint y: 291, distance: 76.0
click at [600, 289] on span "Follow Up Unresponded 7[7]" at bounding box center [590, 286] width 81 height 8
type textarea "Hi {{firstname}} this is {{sender_name}} at {{dealer_name}}. I'm reaching out b…"
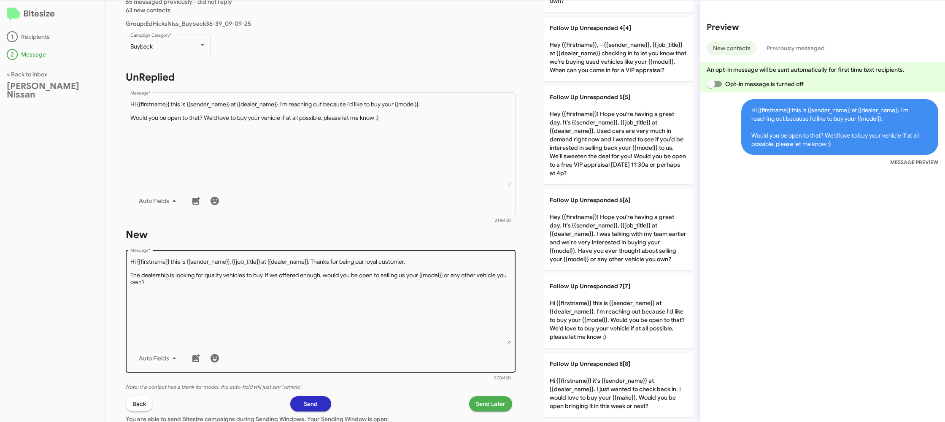
click at [431, 292] on textarea "Message *" at bounding box center [320, 301] width 381 height 86
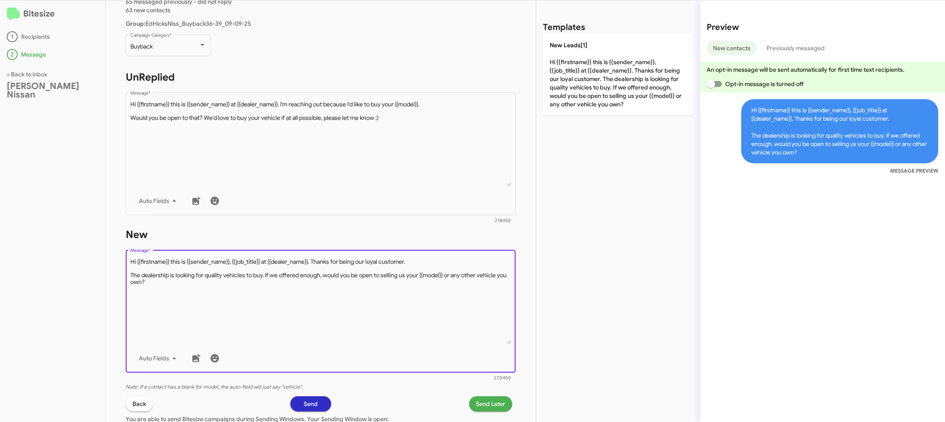
click at [431, 292] on textarea "Message *" at bounding box center [320, 301] width 381 height 86
drag, startPoint x: 431, startPoint y: 292, endPoint x: 467, endPoint y: 251, distance: 54.7
click at [451, 267] on textarea "Message *" at bounding box center [320, 301] width 381 height 86
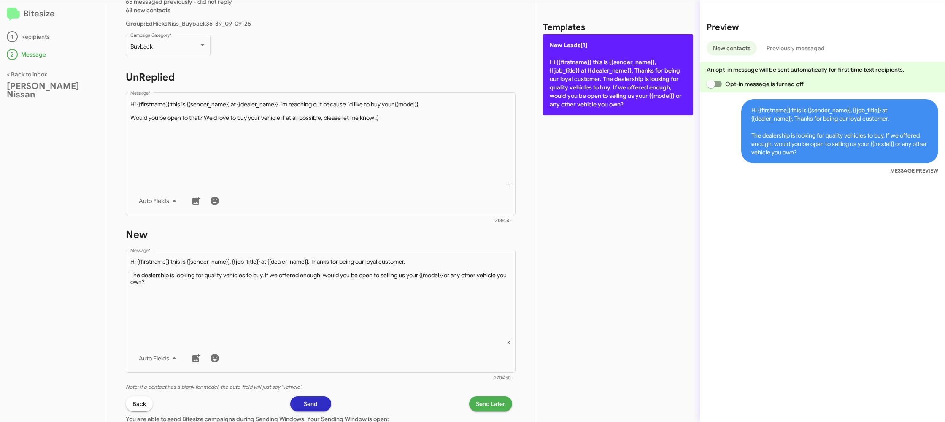
click at [615, 110] on p "New Leads[1] Hi {{firstname}} this is {{sender_name}}, {{job_title}} at {{deale…" at bounding box center [618, 74] width 150 height 81
type textarea "Hi {{firstname}} this is {{sender_name}}, {{job_title}} at {{dealer_name}}. Tha…"
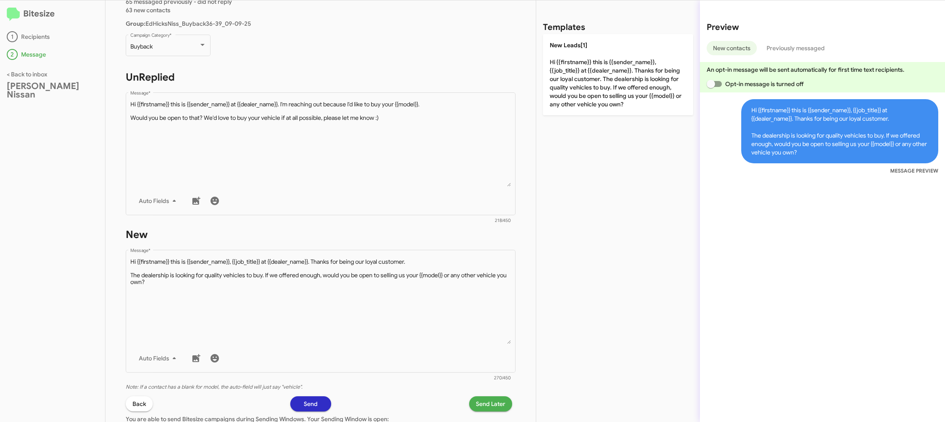
click at [489, 399] on span "Send Later" at bounding box center [491, 403] width 30 height 15
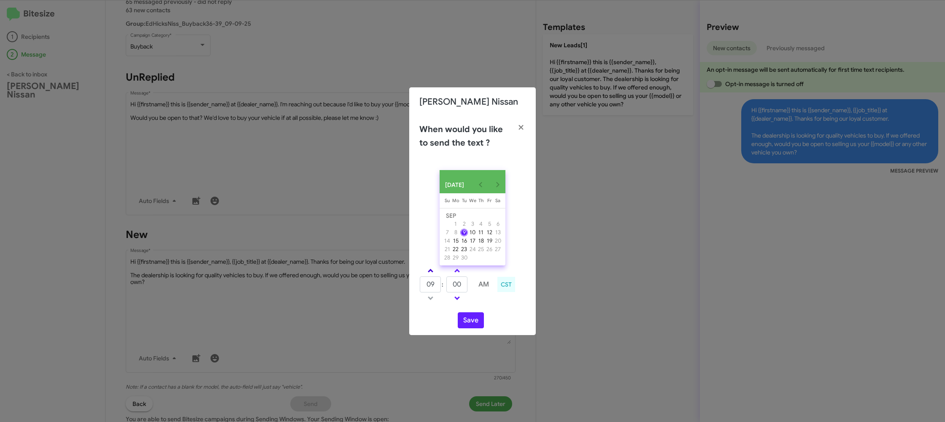
click at [430, 274] on span at bounding box center [430, 271] width 5 height 5
click at [431, 273] on span at bounding box center [430, 271] width 5 height 5
type input "01"
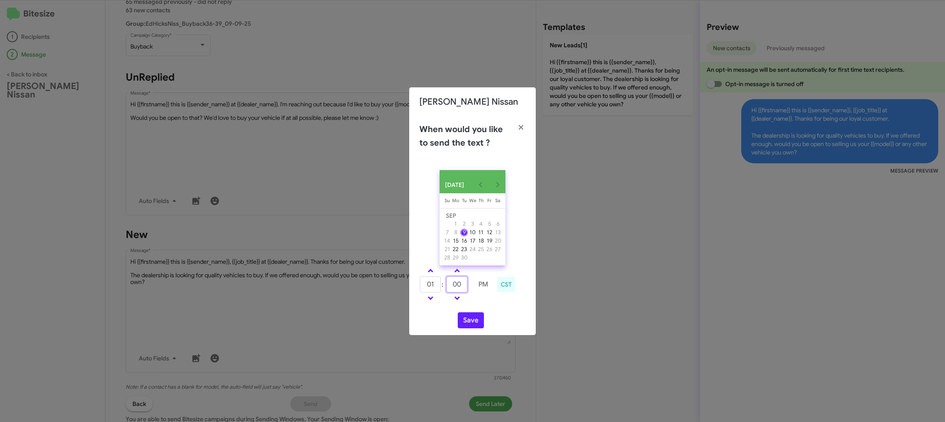
click at [464, 289] on input "00" at bounding box center [456, 284] width 21 height 16
type input "07"
drag, startPoint x: 488, startPoint y: 308, endPoint x: 475, endPoint y: 317, distance: 15.4
click at [486, 309] on div "SEP 2025 Sunday Su Monday Mo Tuesday Tu Wednesday We Thursday Th Friday Fr Satu…" at bounding box center [472, 249] width 127 height 172
click at [476, 322] on button "Save" at bounding box center [471, 320] width 26 height 16
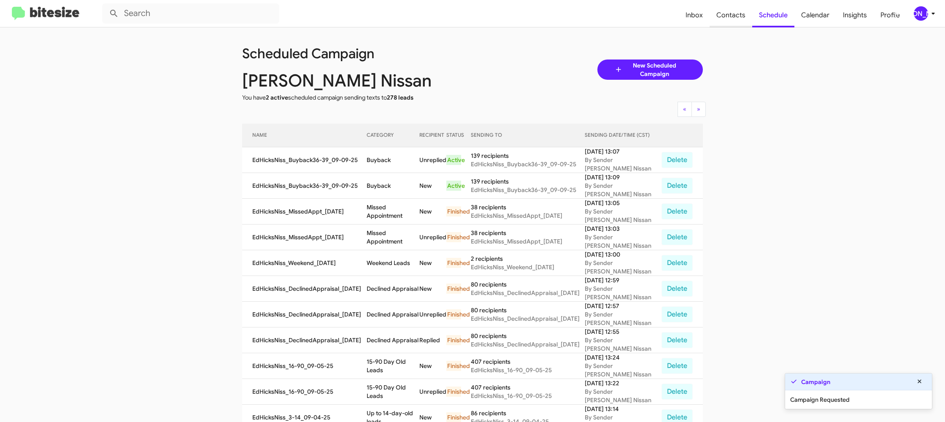
click at [725, 23] on span "Contacts" at bounding box center [731, 15] width 43 height 24
type input "in:groups"
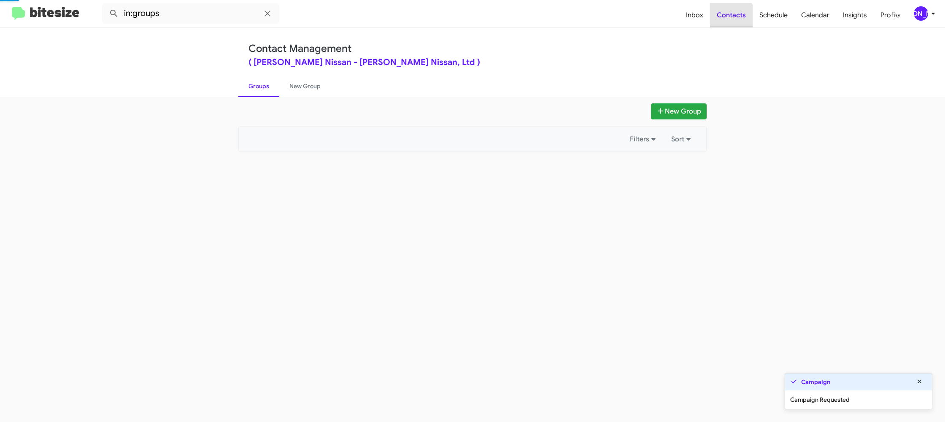
click at [725, 23] on span "Contacts" at bounding box center [731, 15] width 43 height 24
drag, startPoint x: 725, startPoint y: 23, endPoint x: 669, endPoint y: 36, distance: 56.8
click at [724, 23] on span "Contacts" at bounding box center [731, 15] width 43 height 24
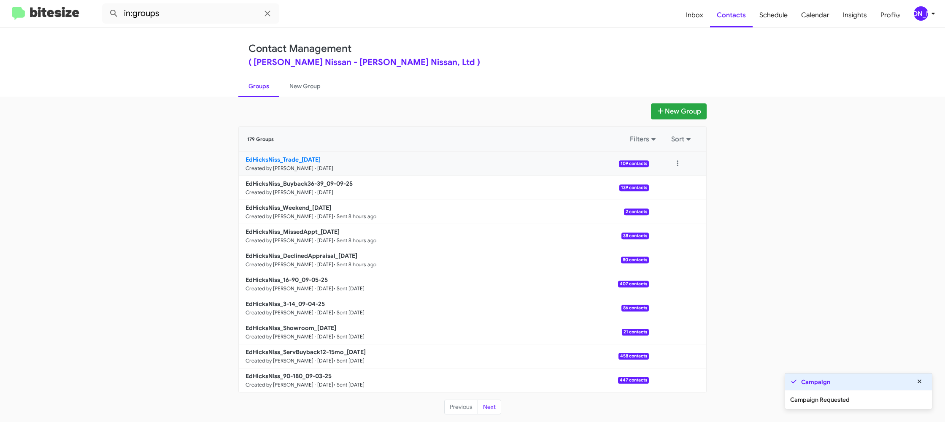
click at [329, 170] on small "Created by Jason Apdua · Sep 9, 2025" at bounding box center [290, 168] width 88 height 7
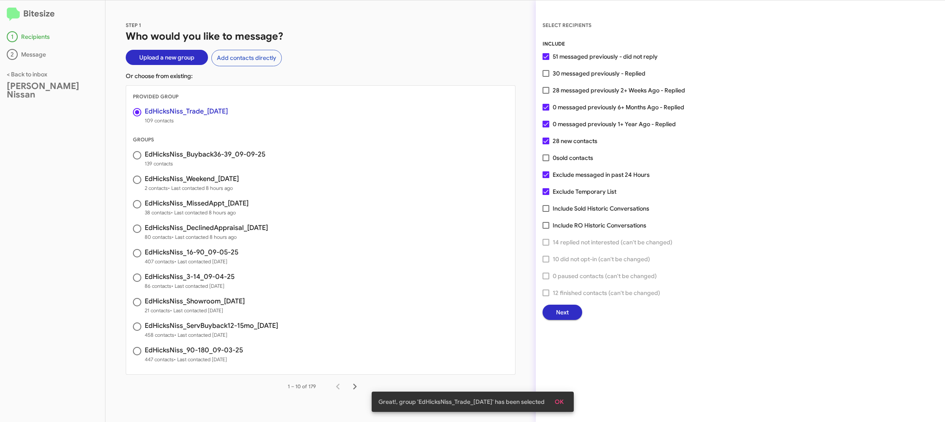
click at [565, 313] on span "Next" at bounding box center [562, 312] width 13 height 15
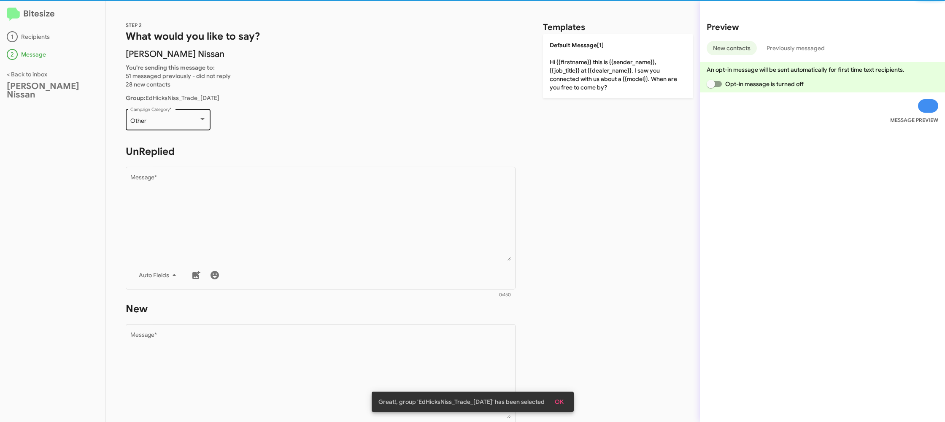
click at [168, 125] on div "Other Campaign Category *" at bounding box center [168, 118] width 76 height 23
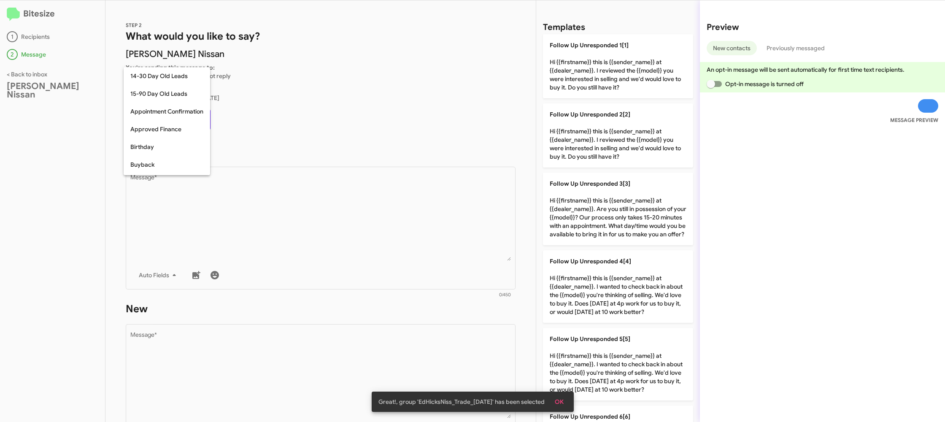
scroll to position [345, 0]
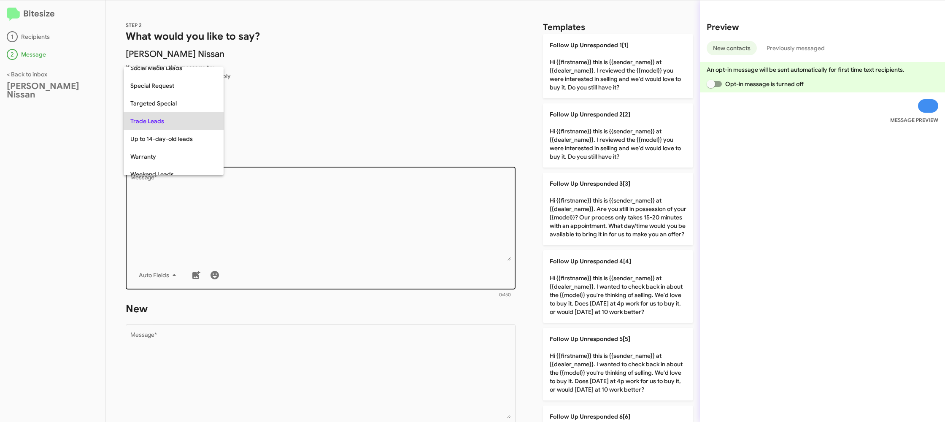
drag, startPoint x: 298, startPoint y: 219, endPoint x: 305, endPoint y: 220, distance: 6.9
click at [298, 219] on div at bounding box center [472, 211] width 945 height 422
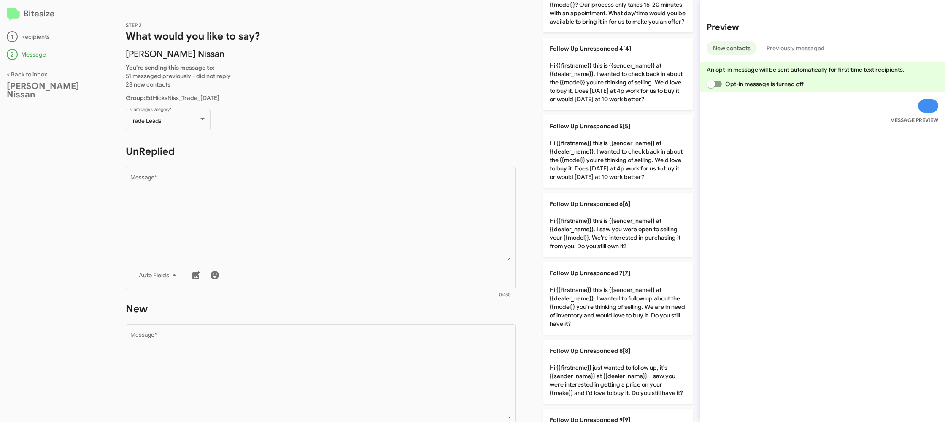
scroll to position [0, 0]
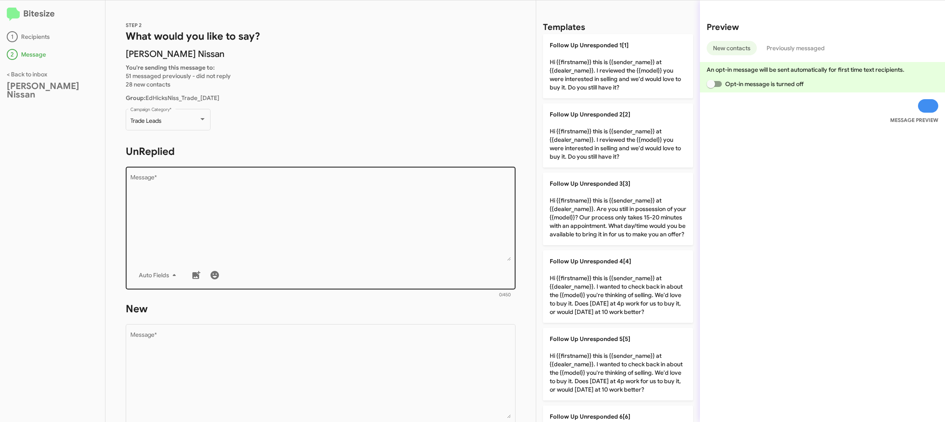
click at [338, 191] on textarea "Message *" at bounding box center [320, 218] width 381 height 86
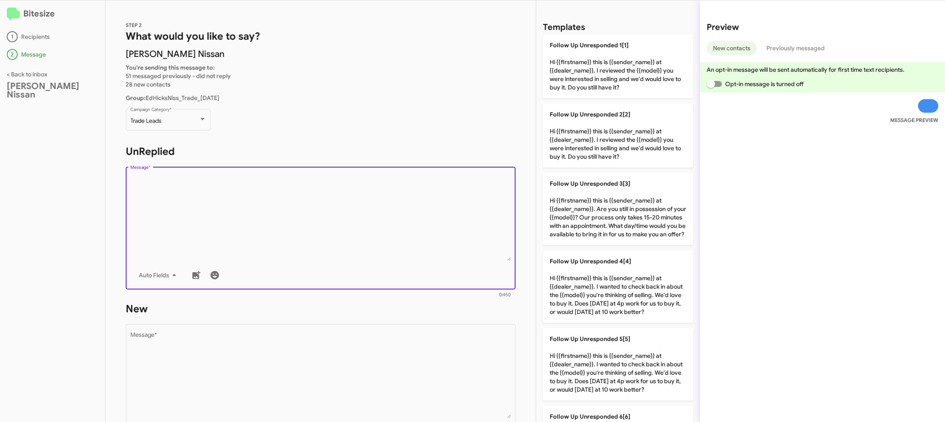
click at [338, 191] on textarea "Message *" at bounding box center [320, 218] width 381 height 86
drag, startPoint x: 338, startPoint y: 191, endPoint x: 370, endPoint y: 180, distance: 34.3
click at [355, 184] on textarea "Message *" at bounding box center [320, 218] width 381 height 86
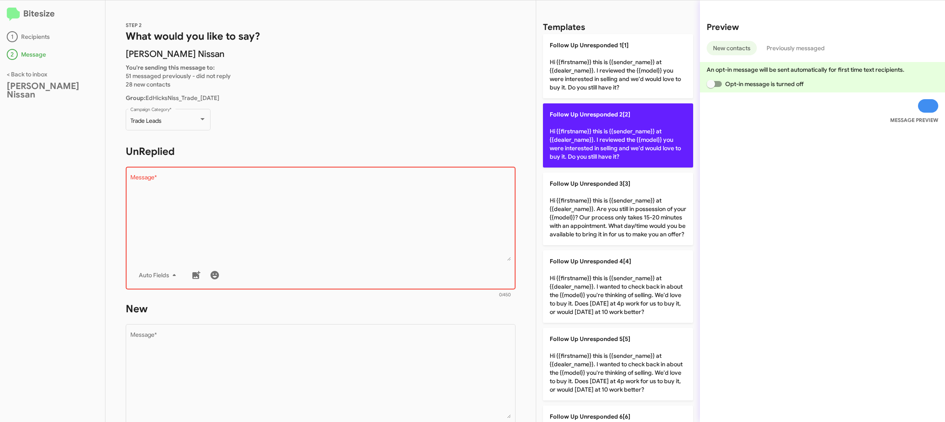
click at [568, 129] on p "Follow Up Unresponded 2[2] Hi {{firstname}} this is {{sender_name}} at {{dealer…" at bounding box center [618, 135] width 150 height 64
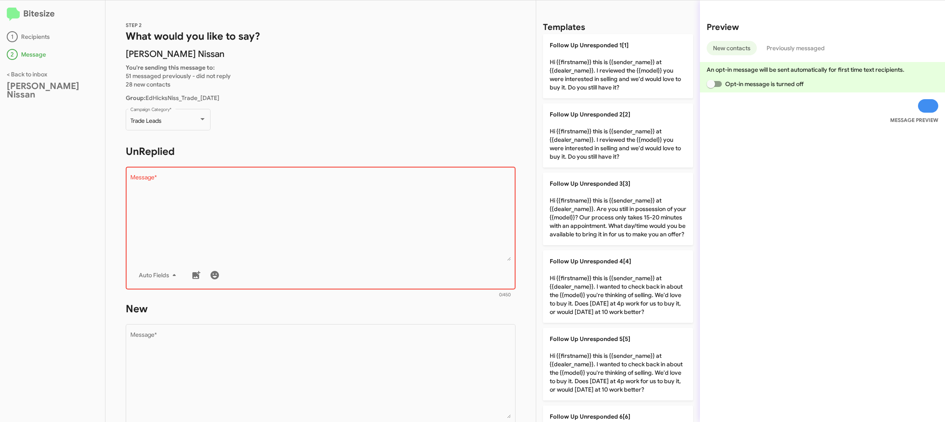
type textarea "Hi {{firstname}} this is {{sender_name}} at {{dealer_name}}. I reviewed the {{m…"
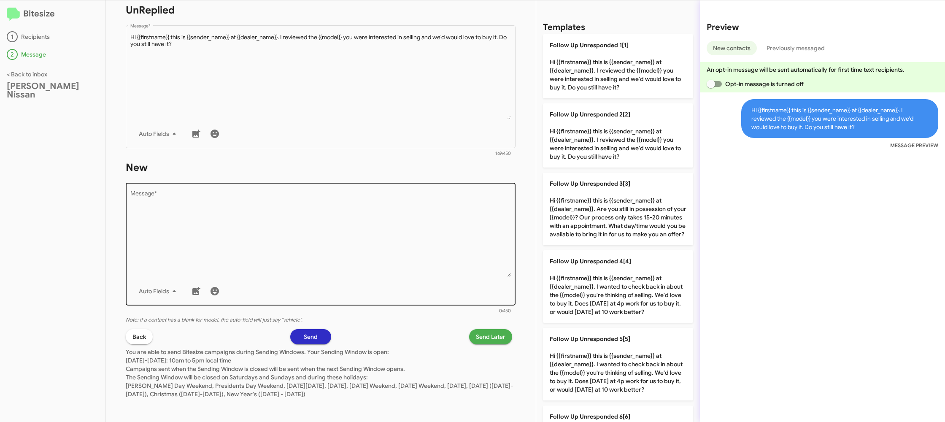
scroll to position [143, 0]
click at [356, 283] on div "Auto Fields" at bounding box center [320, 289] width 381 height 17
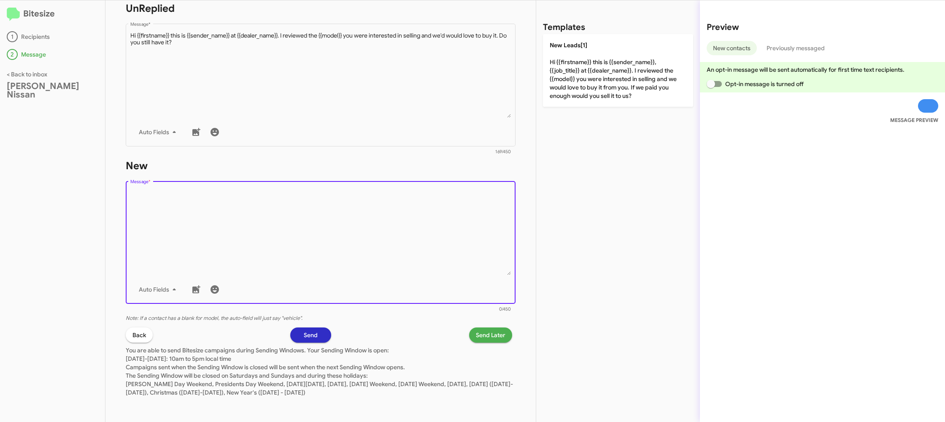
drag, startPoint x: 356, startPoint y: 283, endPoint x: 379, endPoint y: 262, distance: 30.7
click at [357, 282] on div "Auto Fields" at bounding box center [320, 289] width 381 height 17
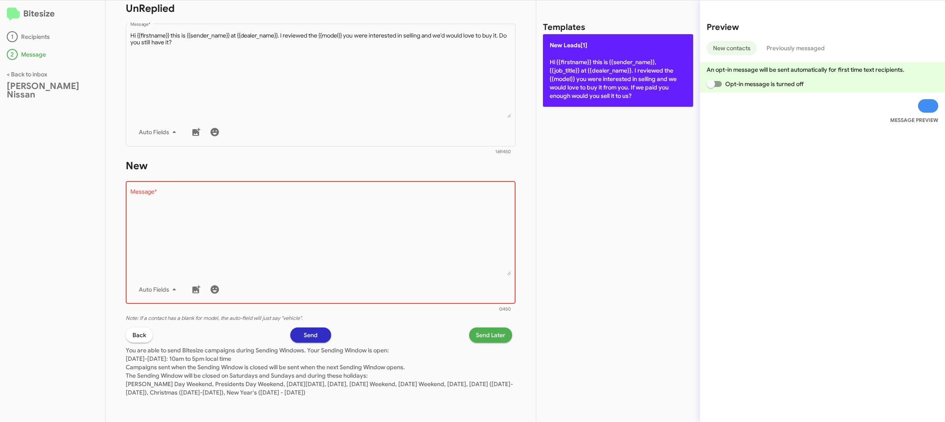
drag, startPoint x: 570, startPoint y: 109, endPoint x: 573, endPoint y: 91, distance: 18.8
click at [570, 108] on div "Templates New Leads[1] Hi {{firstname}} this is {{sender_name}}, {{job_title}} …" at bounding box center [618, 210] width 164 height 421
click at [573, 90] on p "New Leads[1] Hi {{firstname}} this is {{sender_name}}, {{job_title}} at {{deale…" at bounding box center [618, 70] width 150 height 73
type textarea "Hi {{firstname}} this is {{sender_name}}, {{job_title}} at {{dealer_name}}. I r…"
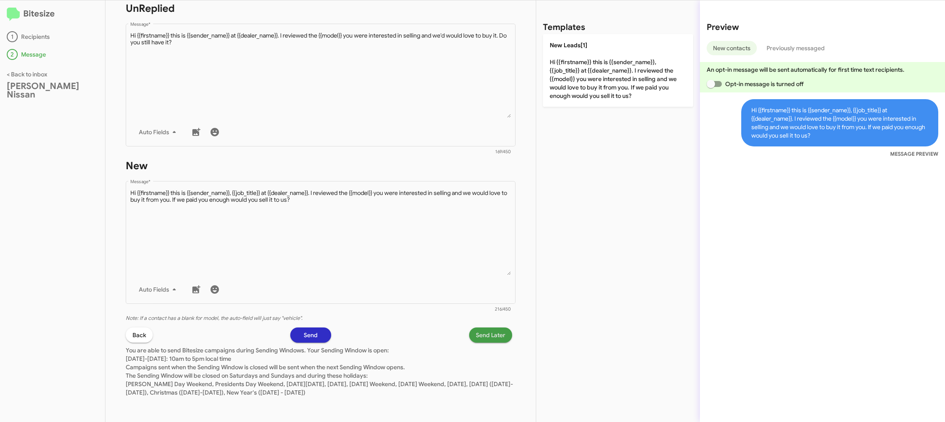
click at [486, 339] on span "Send Later" at bounding box center [491, 334] width 30 height 15
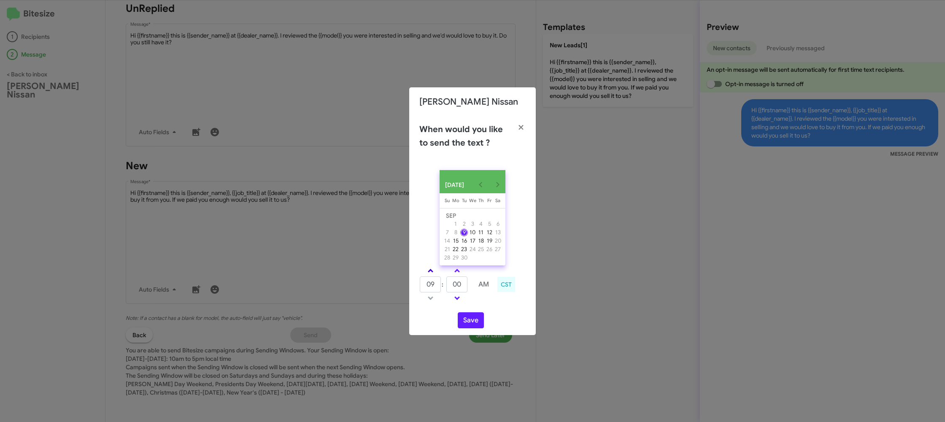
click at [429, 270] on link at bounding box center [430, 271] width 15 height 10
drag, startPoint x: 429, startPoint y: 270, endPoint x: 448, endPoint y: 285, distance: 24.3
click at [429, 270] on link at bounding box center [430, 271] width 15 height 10
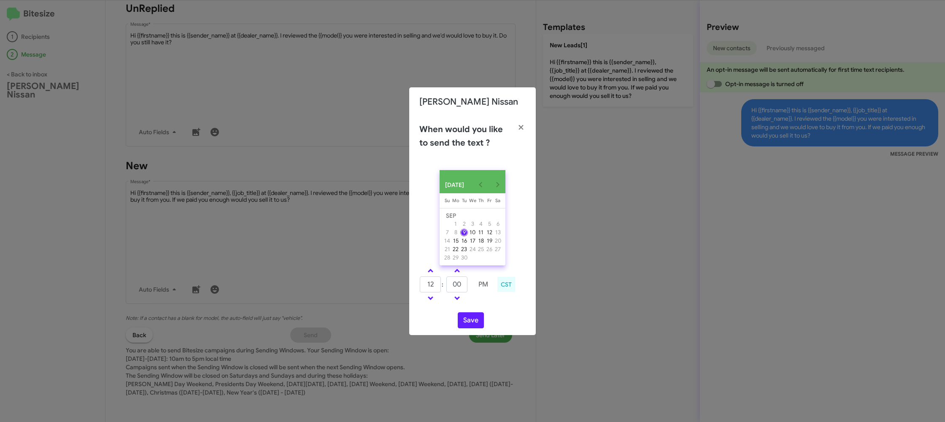
type input "01"
click at [455, 286] on input "00" at bounding box center [456, 284] width 21 height 16
click at [455, 285] on input "00" at bounding box center [456, 284] width 21 height 16
type input "13"
drag, startPoint x: 490, startPoint y: 307, endPoint x: 475, endPoint y: 318, distance: 18.1
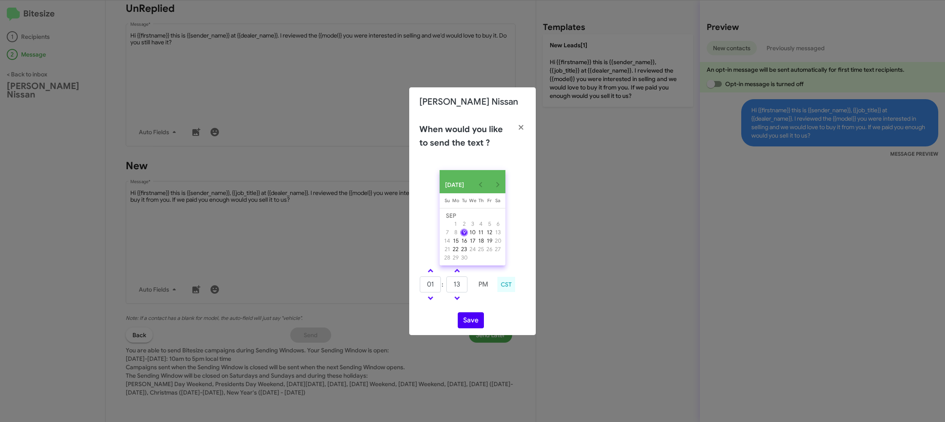
click at [486, 309] on div "SEP 2025 Sunday Su Monday Mo Tuesday Tu Wednesday We Thursday Th Friday Fr Satu…" at bounding box center [472, 249] width 127 height 172
click at [474, 320] on button "Save" at bounding box center [471, 320] width 26 height 16
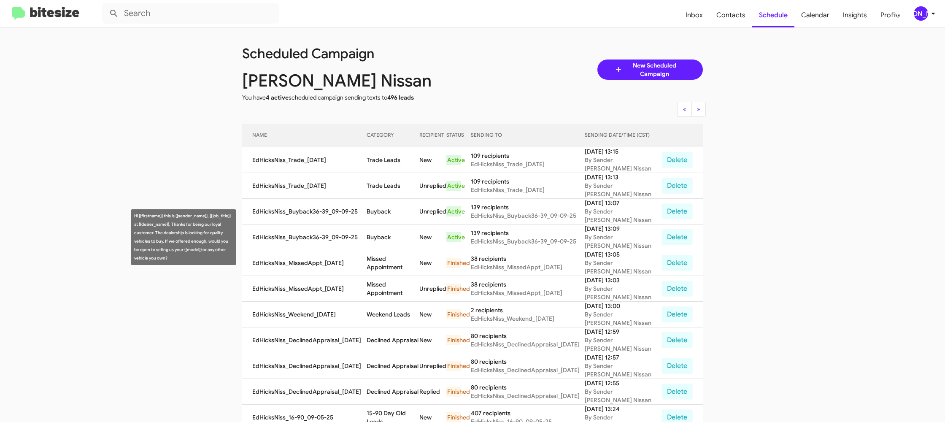
click at [381, 233] on td "Buyback" at bounding box center [393, 237] width 53 height 26
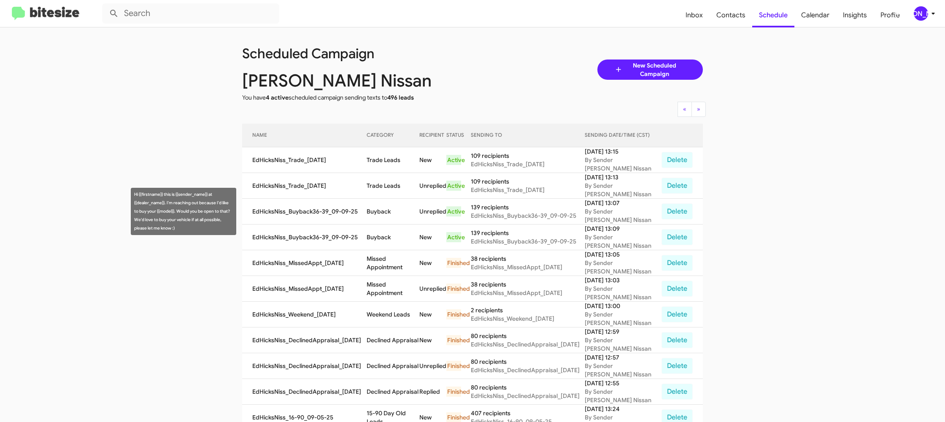
copy td "Buyback"
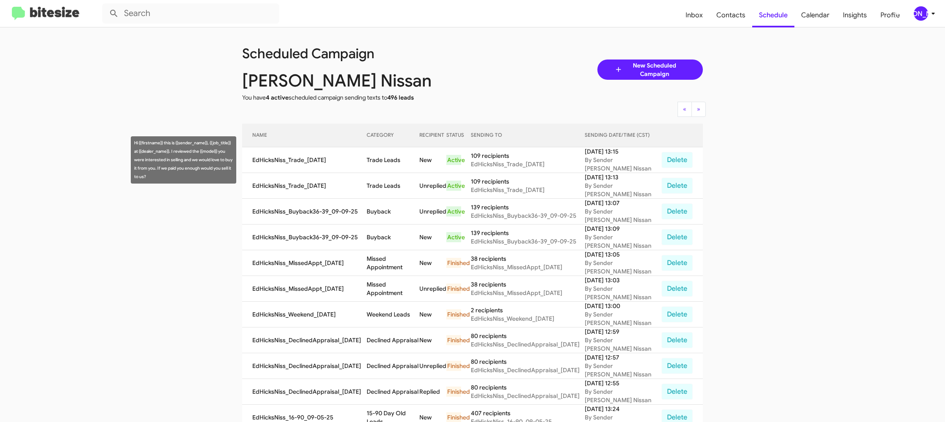
click at [374, 158] on td "Trade Leads" at bounding box center [393, 160] width 53 height 26
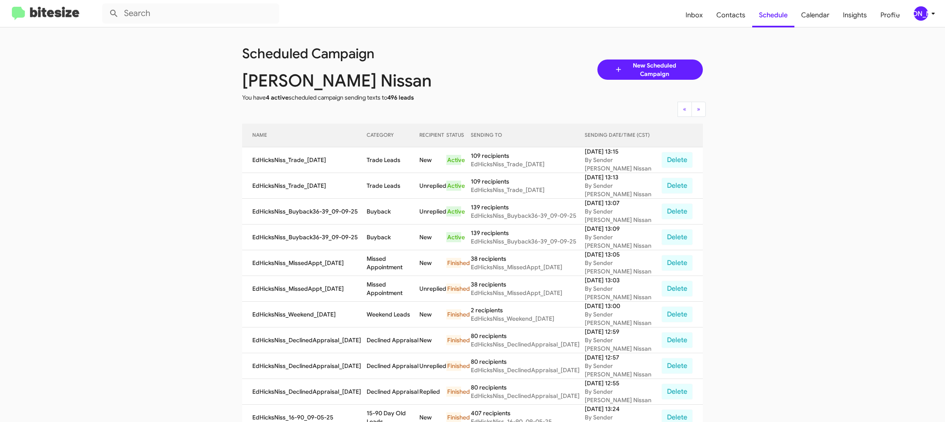
click at [374, 158] on td "Trade Leads" at bounding box center [393, 160] width 53 height 26
copy td "Trade Leads"
click at [923, 11] on div "[PERSON_NAME]" at bounding box center [921, 13] width 14 height 14
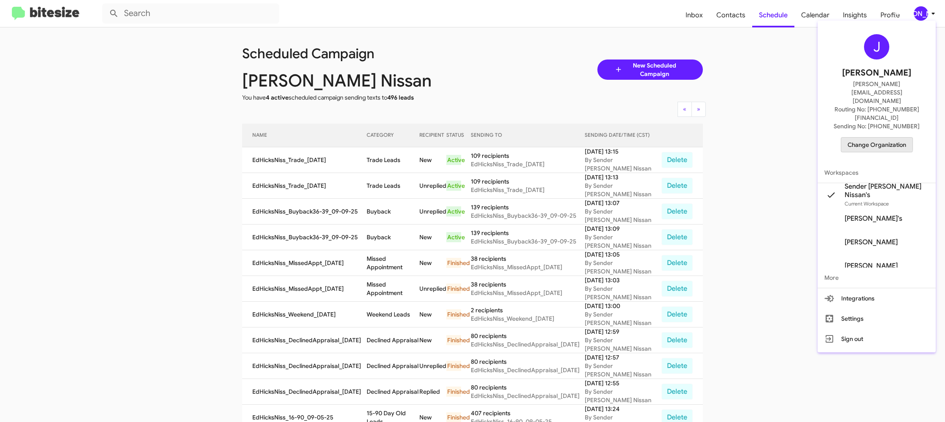
click at [878, 138] on span "Change Organization" at bounding box center [876, 145] width 59 height 14
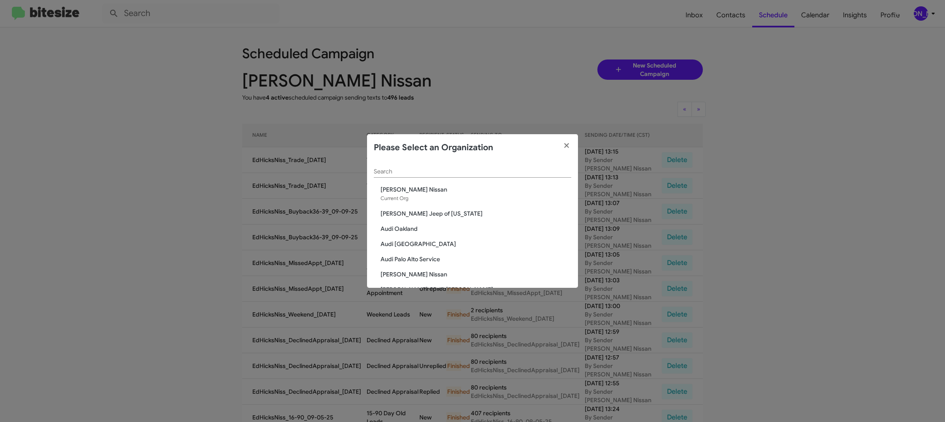
click at [403, 172] on input "Search" at bounding box center [472, 171] width 197 height 7
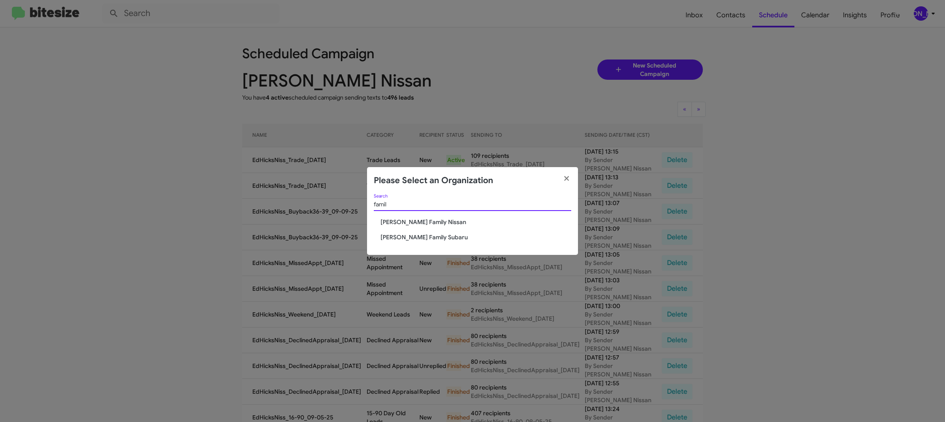
type input "famil"
click at [427, 216] on div "famil Search" at bounding box center [472, 206] width 197 height 24
click at [420, 225] on span "[PERSON_NAME] Family Nissan" at bounding box center [476, 222] width 191 height 8
click at [426, 221] on span "[PERSON_NAME] Family Nissan" at bounding box center [476, 222] width 191 height 8
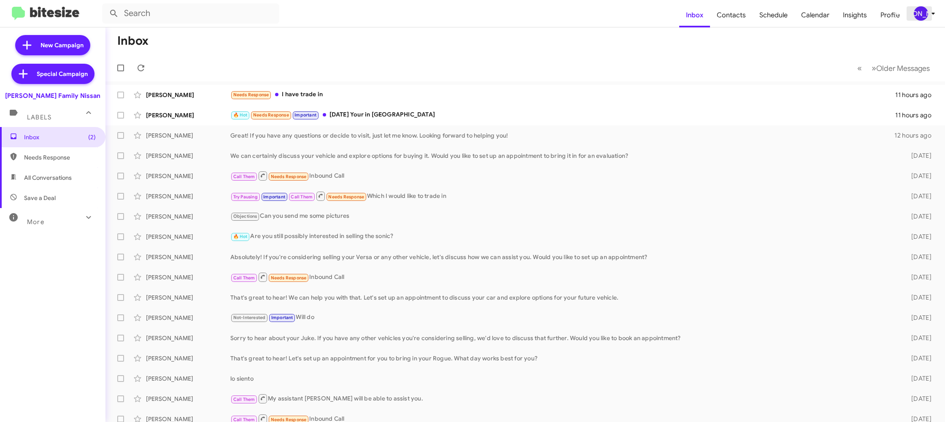
click at [928, 13] on icon at bounding box center [933, 13] width 10 height 10
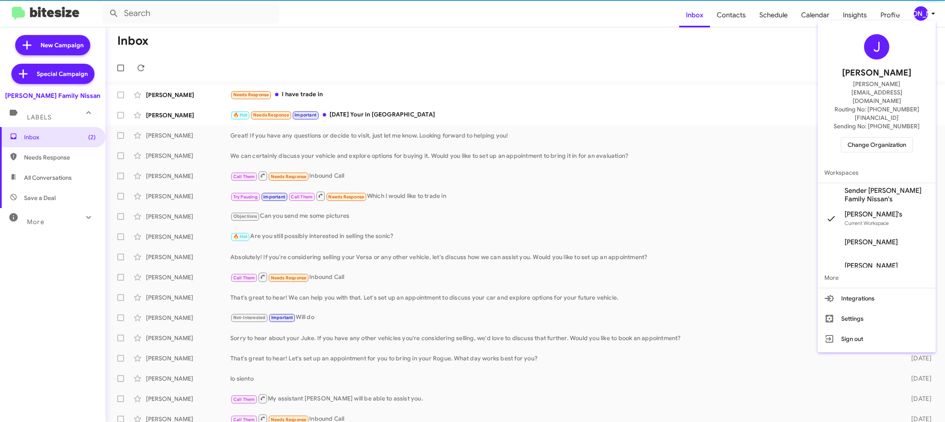
drag, startPoint x: 885, startPoint y: 170, endPoint x: 774, endPoint y: 59, distance: 157.5
click at [885, 186] on span "Sender [PERSON_NAME] Family Nissan's" at bounding box center [887, 194] width 84 height 17
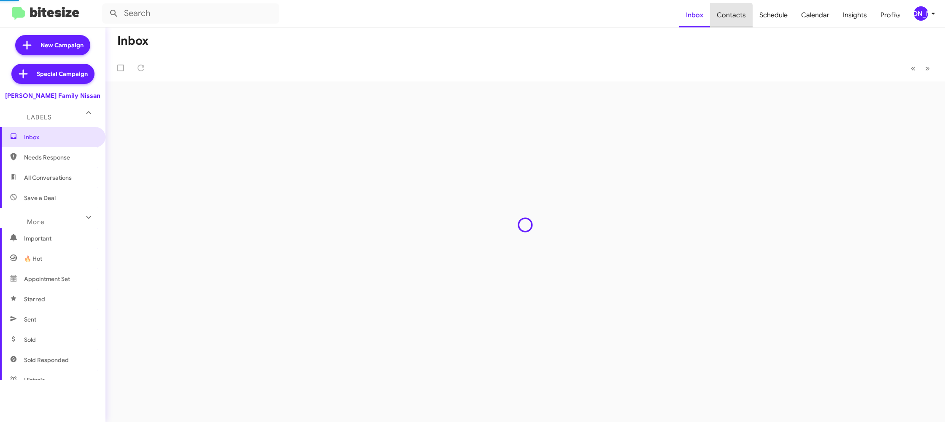
click at [732, 21] on span "Contacts" at bounding box center [731, 15] width 43 height 24
type input "in:groups"
click at [732, 21] on span "Contacts" at bounding box center [731, 15] width 43 height 24
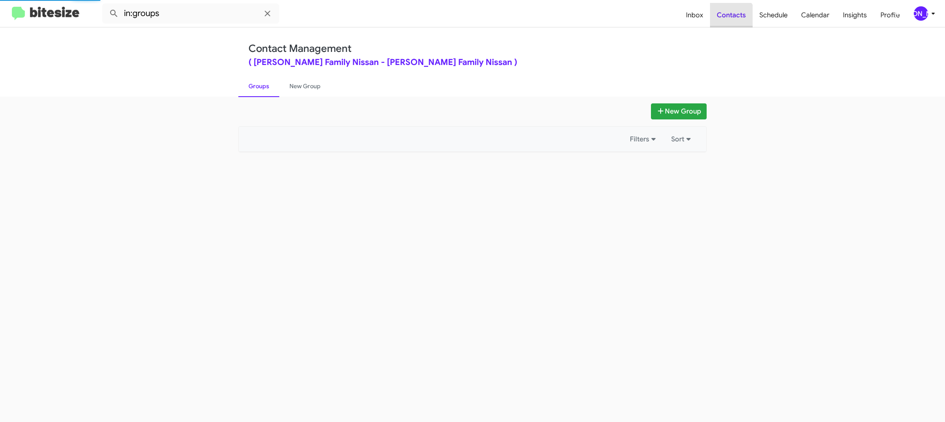
click at [732, 21] on span "Contacts" at bounding box center [731, 15] width 43 height 24
click at [728, 20] on span "Contacts" at bounding box center [731, 15] width 43 height 24
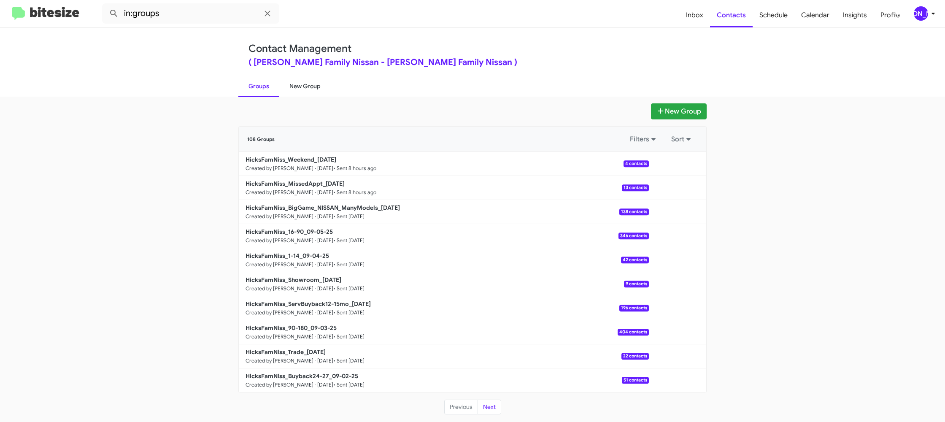
click at [310, 86] on link "New Group" at bounding box center [304, 86] width 51 height 22
drag, startPoint x: 310, startPoint y: 86, endPoint x: 309, endPoint y: 72, distance: 13.9
click at [309, 81] on link "New Group" at bounding box center [304, 86] width 51 height 22
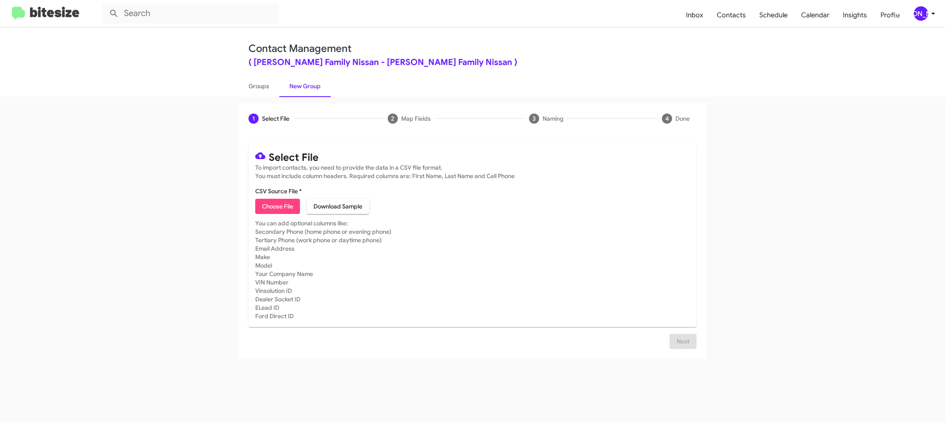
click at [283, 204] on span "Choose File" at bounding box center [277, 206] width 31 height 15
type input "HicksFamNiss_Buyback36-39_09-09-25"
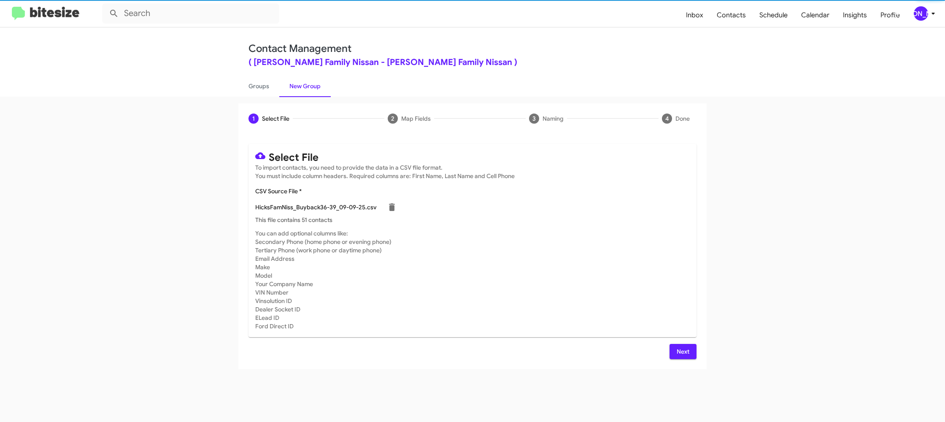
click at [578, 240] on mat-card-subtitle "You can add optional columns like: Secondary Phone (home phone or evening phone…" at bounding box center [472, 279] width 434 height 101
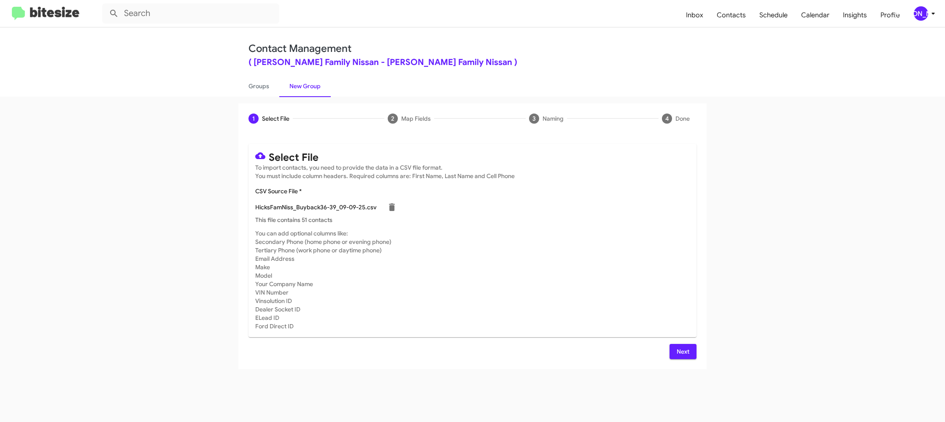
click at [687, 341] on div "Select File To import contacts, you need to provide the data in a CSV file form…" at bounding box center [472, 251] width 448 height 215
click at [683, 352] on span "Next" at bounding box center [682, 351] width 13 height 15
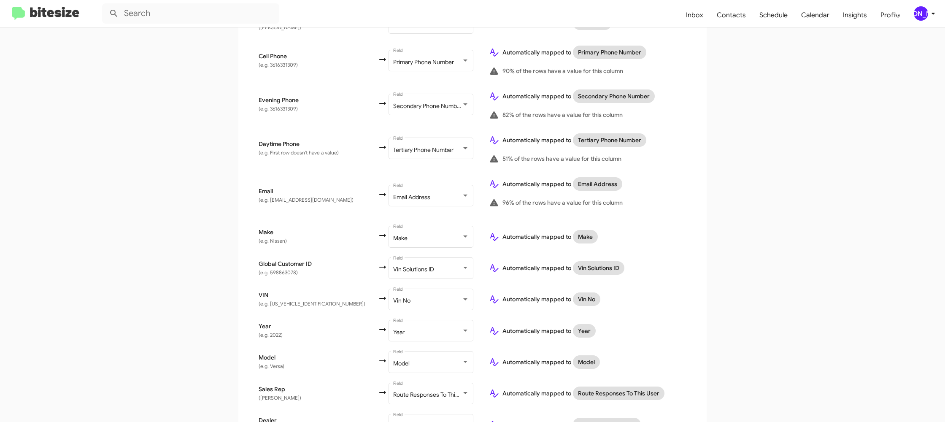
scroll to position [278, 0]
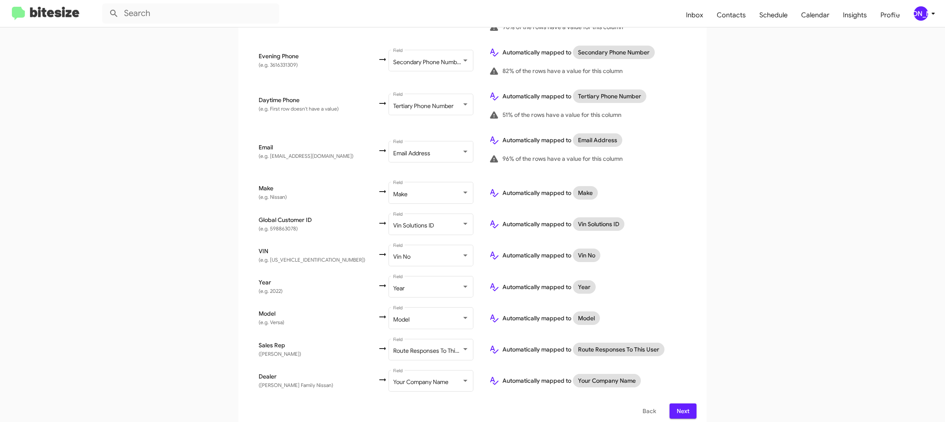
click at [687, 407] on span "Next" at bounding box center [682, 410] width 13 height 15
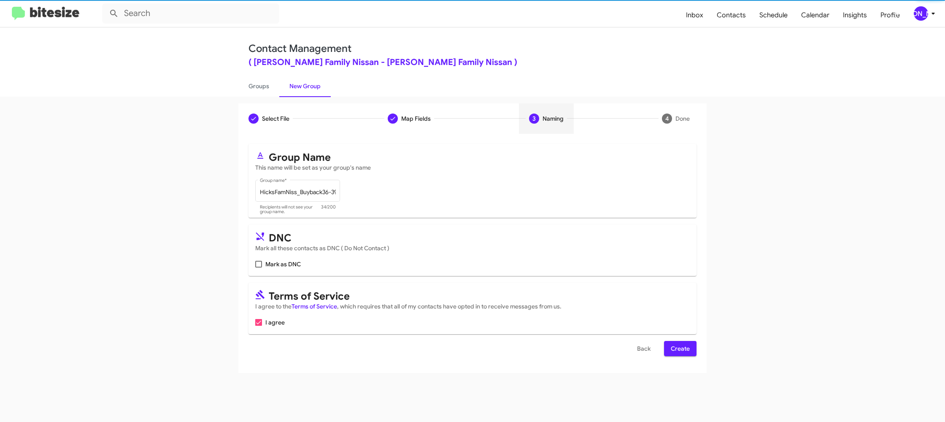
scroll to position [0, 0]
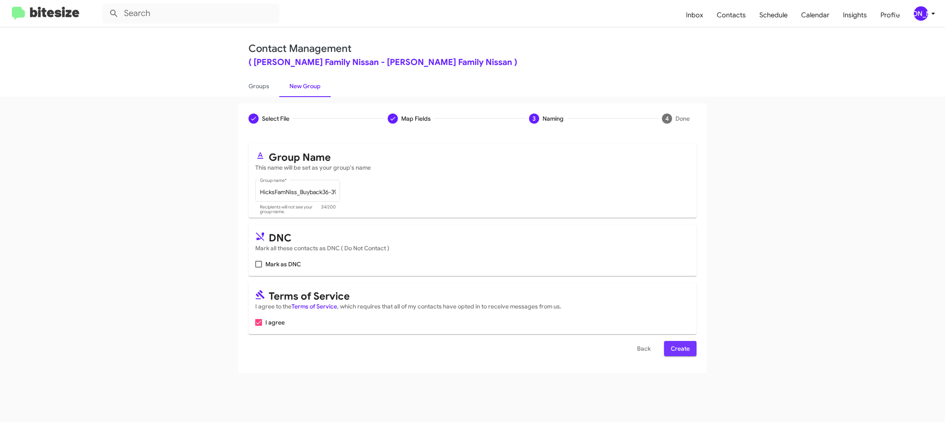
click at [674, 347] on span "Create" at bounding box center [680, 348] width 19 height 15
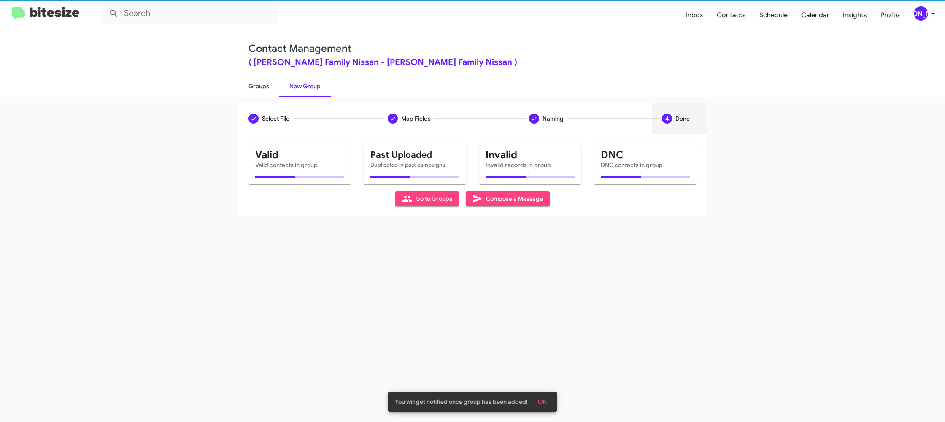
click at [262, 91] on link "Groups" at bounding box center [258, 86] width 41 height 22
type input "in:groups"
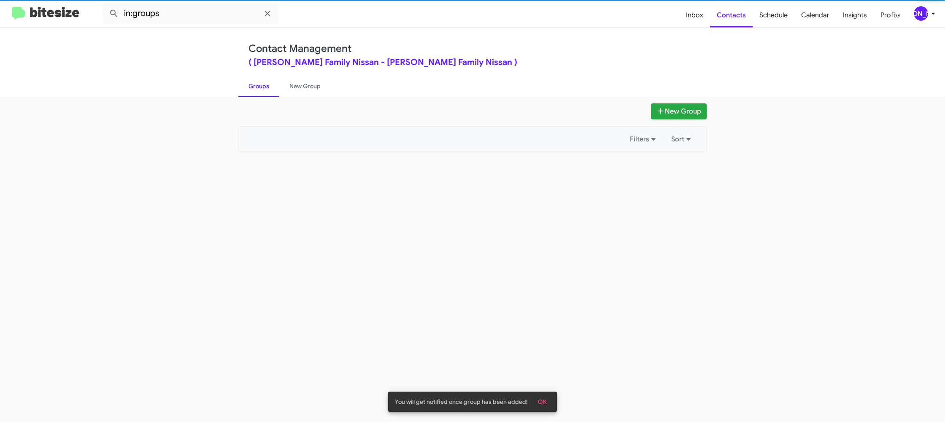
click at [262, 91] on link "Groups" at bounding box center [258, 86] width 41 height 22
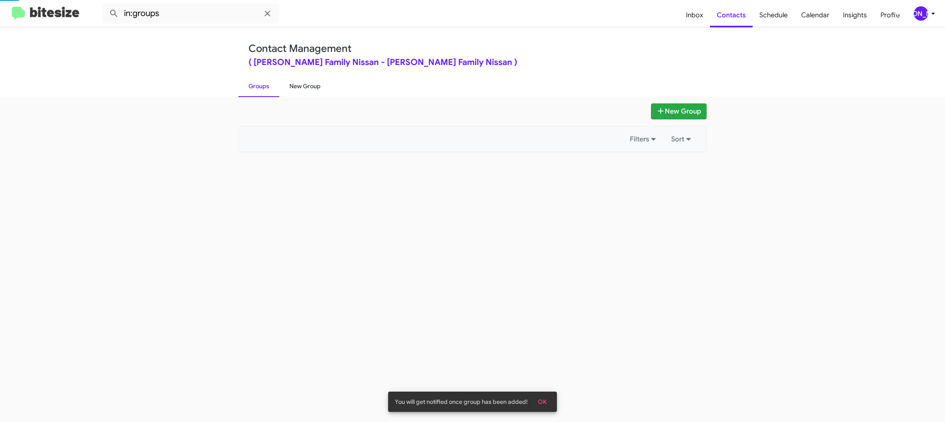
click at [306, 89] on link "New Group" at bounding box center [304, 86] width 51 height 22
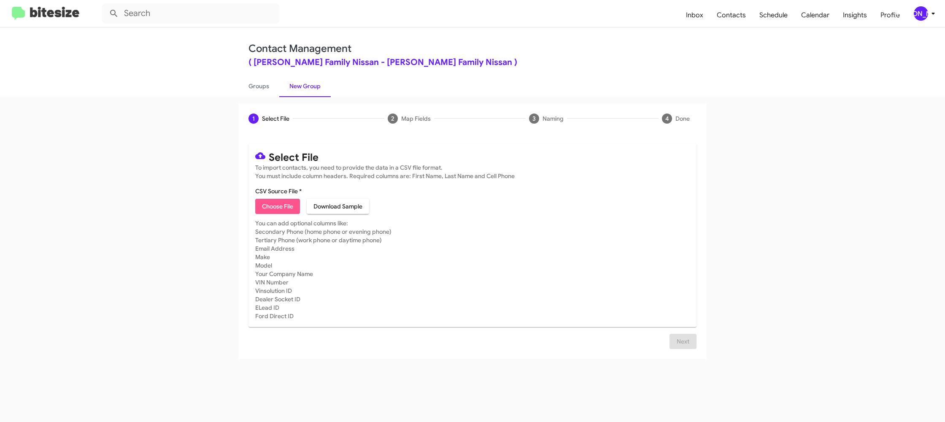
click at [280, 209] on span "Choose File" at bounding box center [277, 206] width 31 height 15
type input "HicksFamNiss_Trade_09-09-25"
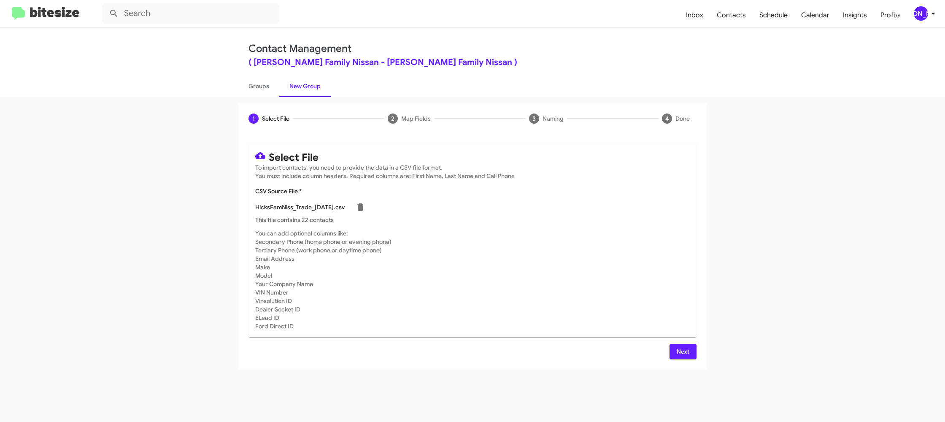
drag, startPoint x: 591, startPoint y: 261, endPoint x: 623, endPoint y: 302, distance: 52.0
click at [592, 261] on mat-card-subtitle "You can add optional columns like: Secondary Phone (home phone or evening phone…" at bounding box center [472, 279] width 434 height 101
drag, startPoint x: 677, startPoint y: 351, endPoint x: 654, endPoint y: 332, distance: 29.7
click at [677, 351] on span "Next" at bounding box center [682, 351] width 13 height 15
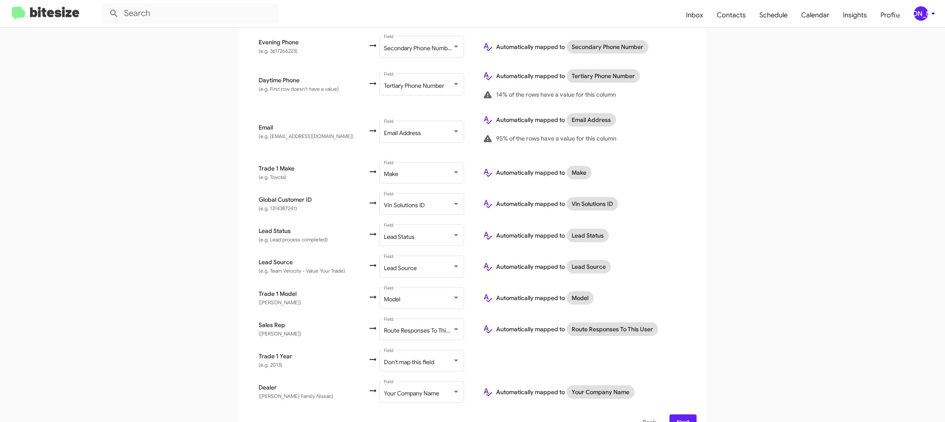
scroll to position [297, 0]
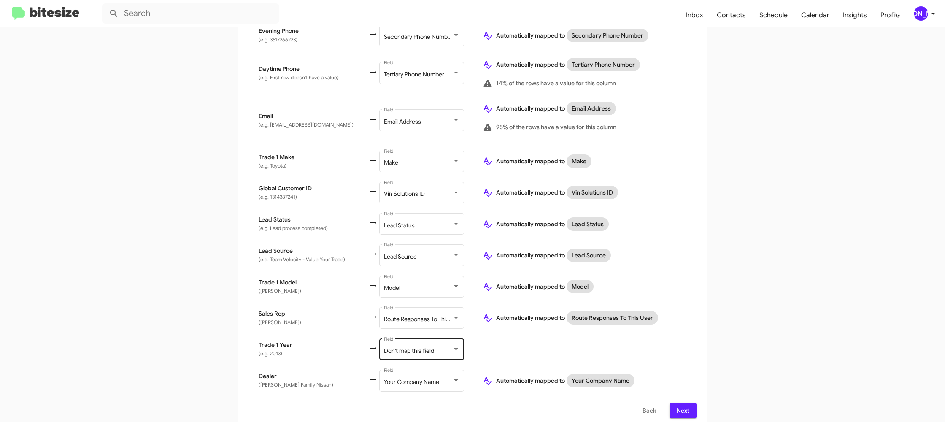
click at [432, 351] on div "Don't map this field Field" at bounding box center [422, 348] width 76 height 23
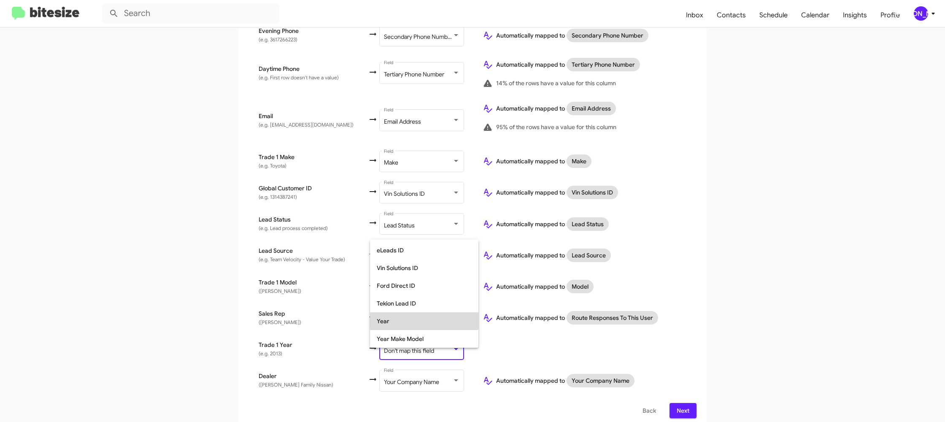
drag, startPoint x: 394, startPoint y: 320, endPoint x: 605, endPoint y: 318, distance: 211.4
click at [394, 320] on span "Year" at bounding box center [424, 321] width 95 height 18
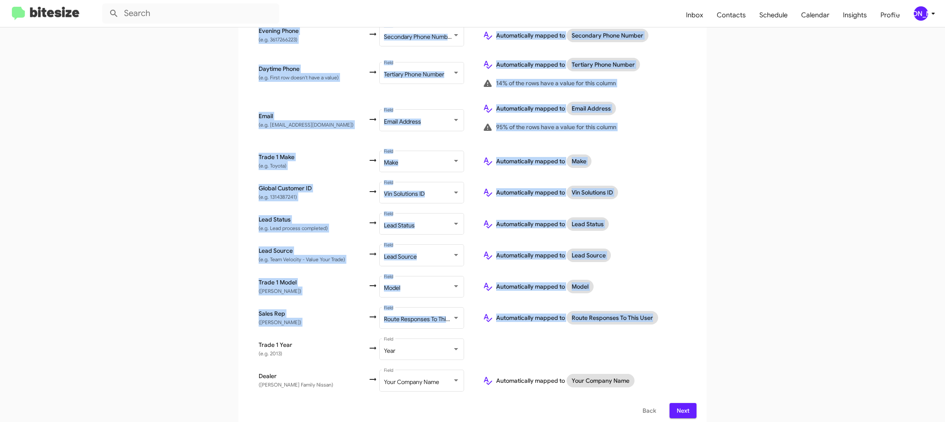
drag, startPoint x: 696, startPoint y: 325, endPoint x: 699, endPoint y: 315, distance: 10.8
click at [697, 325] on div "Select File To import contacts, you need to provide the data in a CSV file form…" at bounding box center [472, 132] width 468 height 591
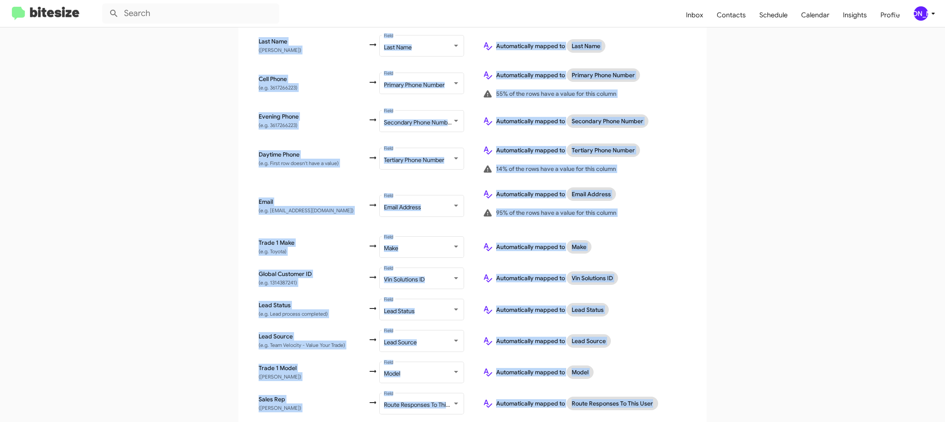
scroll to position [297, 0]
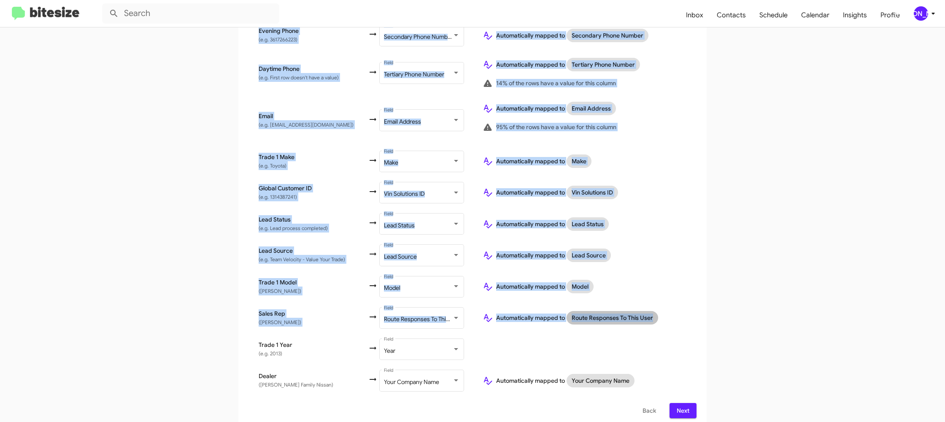
drag, startPoint x: 774, startPoint y: 309, endPoint x: 643, endPoint y: 307, distance: 131.2
click at [773, 308] on app-new-group "Select File 2 Map Fields 3 Naming 4 Done Select File To import contacts, you ne…" at bounding box center [472, 117] width 945 height 621
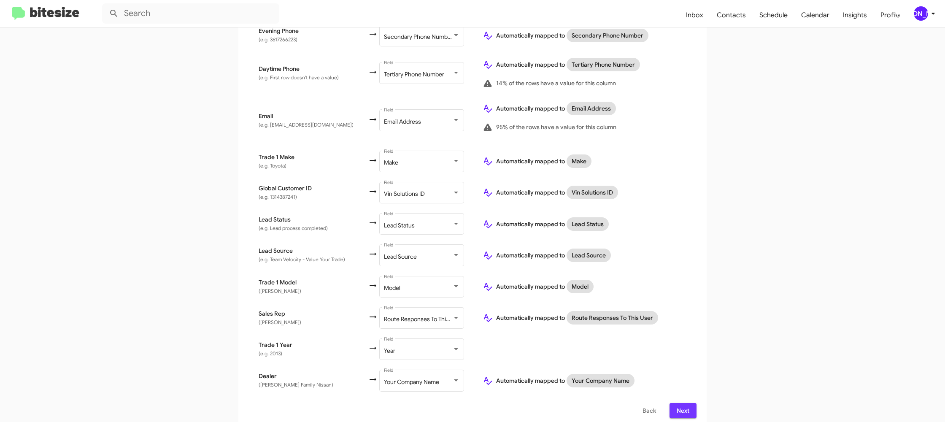
drag, startPoint x: 694, startPoint y: 402, endPoint x: 681, endPoint y: 400, distance: 13.2
click at [694, 403] on button "Next" at bounding box center [682, 410] width 27 height 15
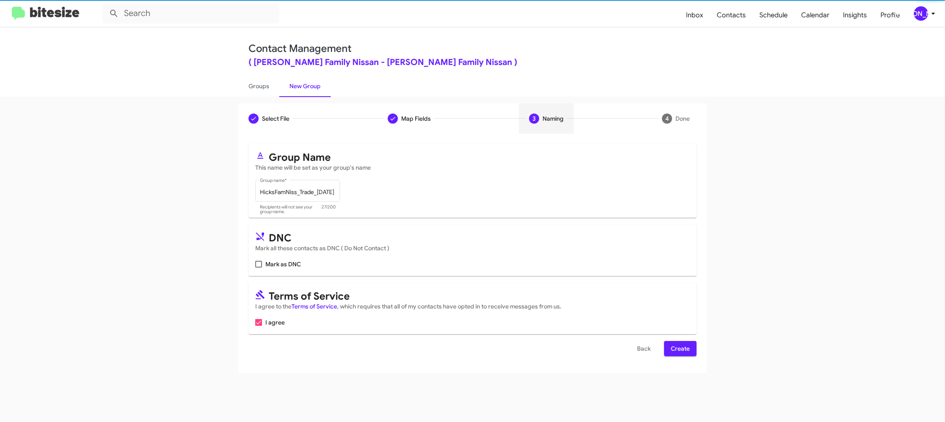
scroll to position [0, 0]
click at [925, 12] on div "[PERSON_NAME]" at bounding box center [921, 13] width 14 height 14
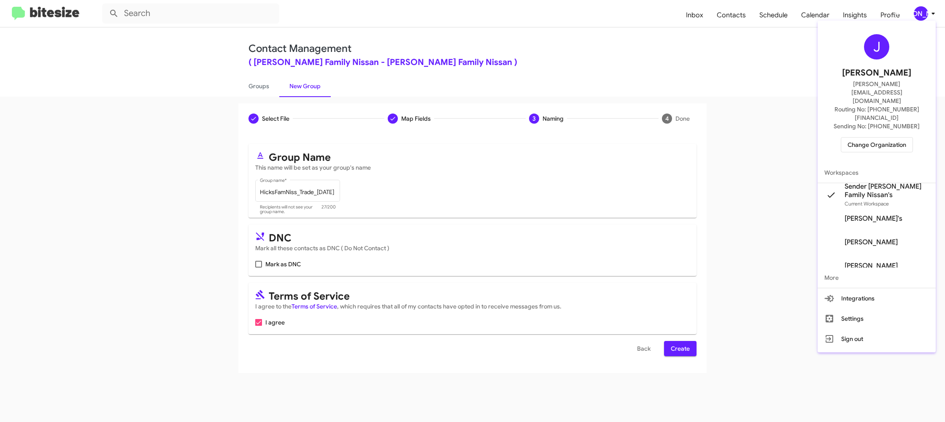
drag, startPoint x: 718, startPoint y: 128, endPoint x: 625, endPoint y: 270, distance: 169.5
click at [717, 128] on div at bounding box center [472, 211] width 945 height 422
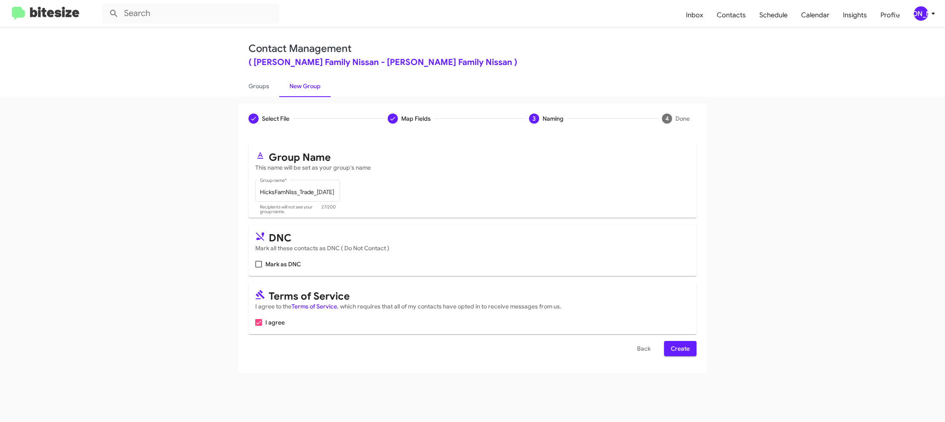
click at [679, 348] on span "Create" at bounding box center [680, 348] width 19 height 15
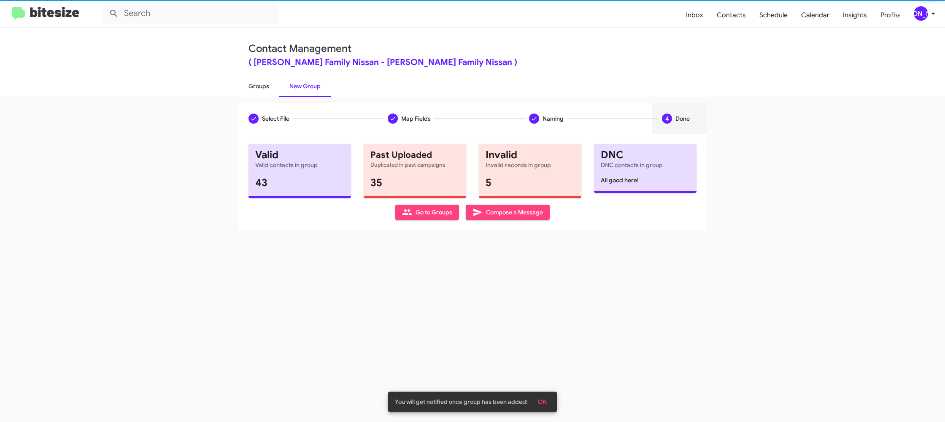
click at [268, 89] on link "Groups" at bounding box center [258, 86] width 41 height 22
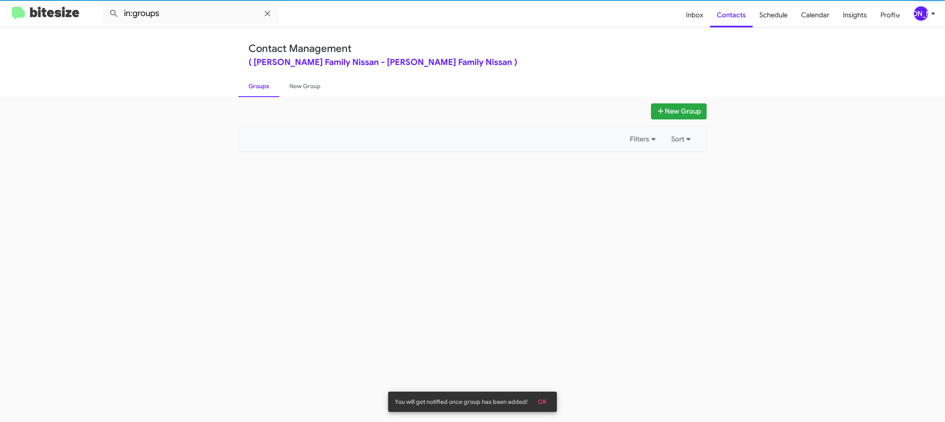
click at [268, 89] on link "Groups" at bounding box center [258, 86] width 41 height 22
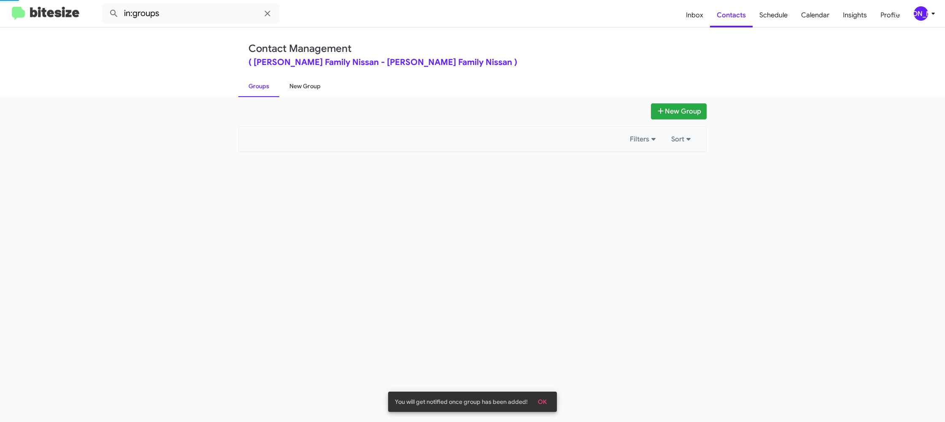
drag, startPoint x: 268, startPoint y: 89, endPoint x: 299, endPoint y: 88, distance: 30.4
click at [269, 89] on link "Groups" at bounding box center [258, 86] width 41 height 22
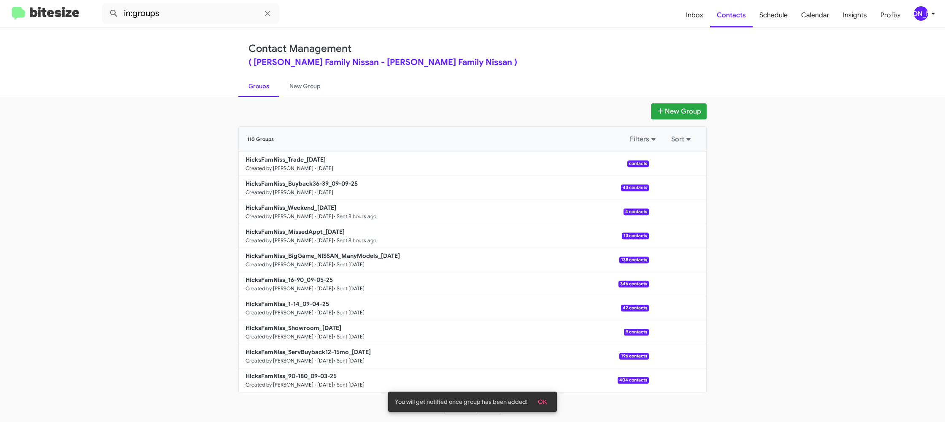
click at [273, 89] on link "Groups" at bounding box center [258, 86] width 41 height 22
click at [272, 89] on link "Groups" at bounding box center [258, 86] width 41 height 22
drag, startPoint x: 194, startPoint y: 5, endPoint x: 196, endPoint y: 14, distance: 10.0
click at [194, 5] on input "in:groups" at bounding box center [190, 13] width 177 height 20
click at [197, 17] on input "in:groups" at bounding box center [190, 13] width 177 height 20
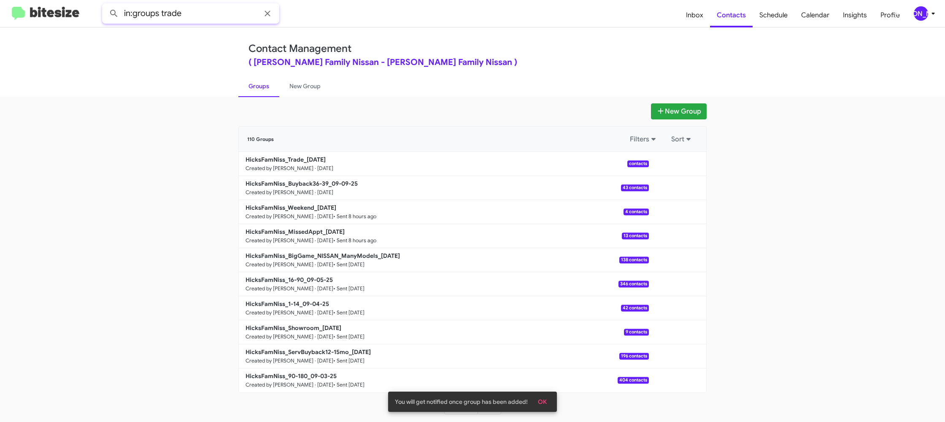
type input "in:groups trade"
click at [105, 5] on button at bounding box center [113, 13] width 17 height 17
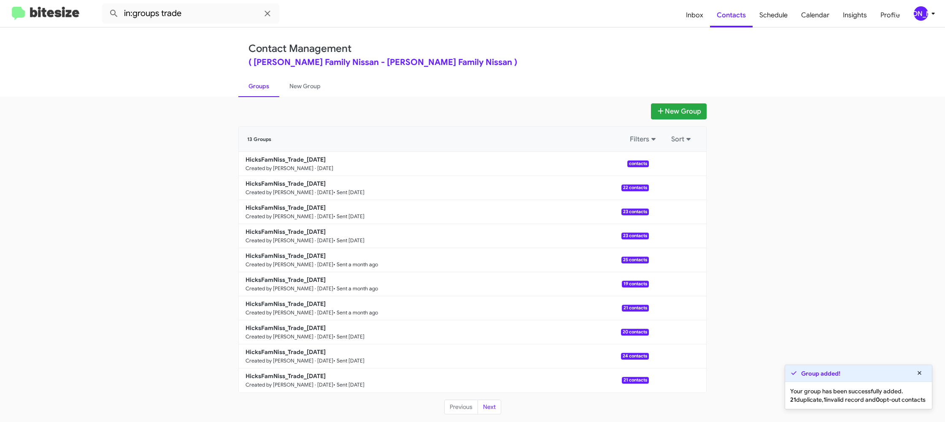
drag, startPoint x: 307, startPoint y: 95, endPoint x: 270, endPoint y: 86, distance: 37.3
click at [307, 95] on link "New Group" at bounding box center [304, 86] width 51 height 22
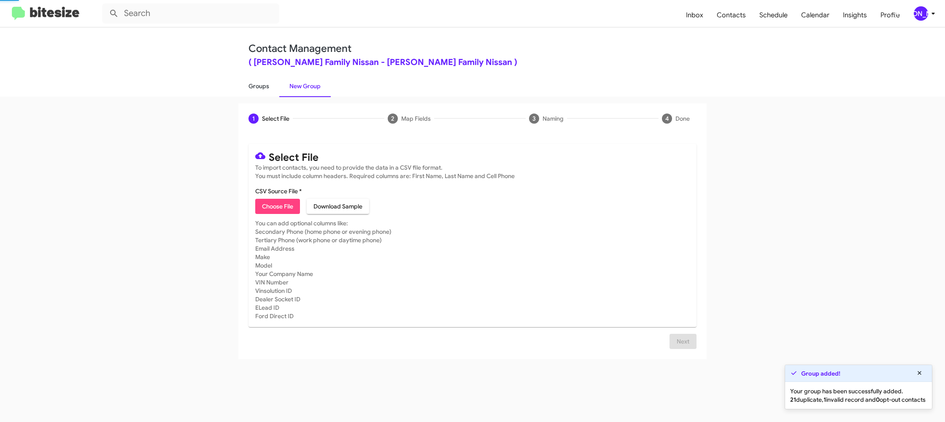
click at [263, 85] on link "Groups" at bounding box center [258, 86] width 41 height 22
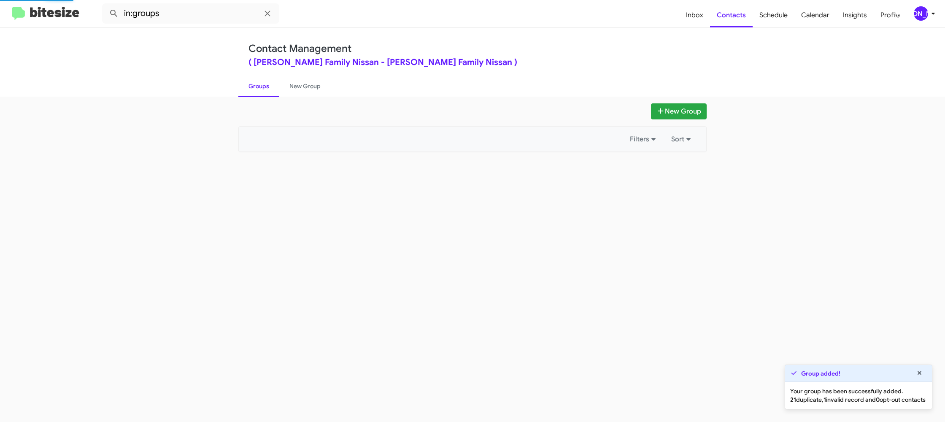
drag, startPoint x: 263, startPoint y: 85, endPoint x: 539, endPoint y: 111, distance: 277.0
click at [265, 86] on link "Groups" at bounding box center [258, 86] width 41 height 22
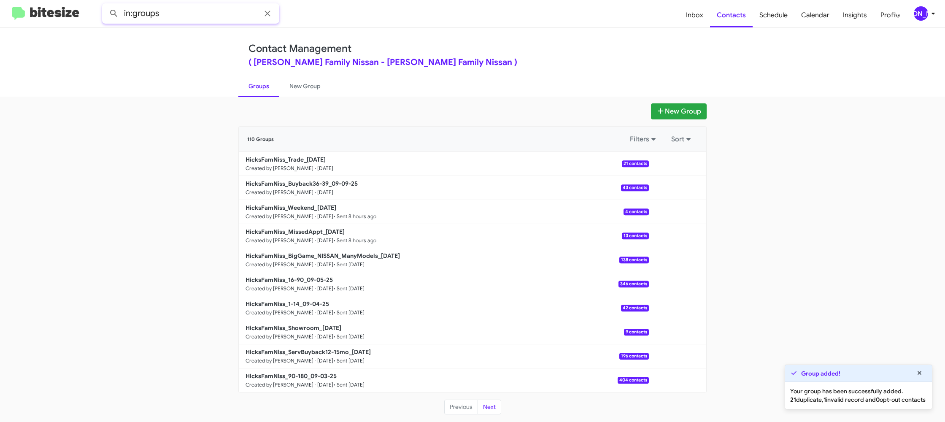
click at [235, 14] on input "in:groups" at bounding box center [190, 13] width 177 height 20
type input "in:groups 36-"
click at [105, 5] on button at bounding box center [113, 13] width 17 height 17
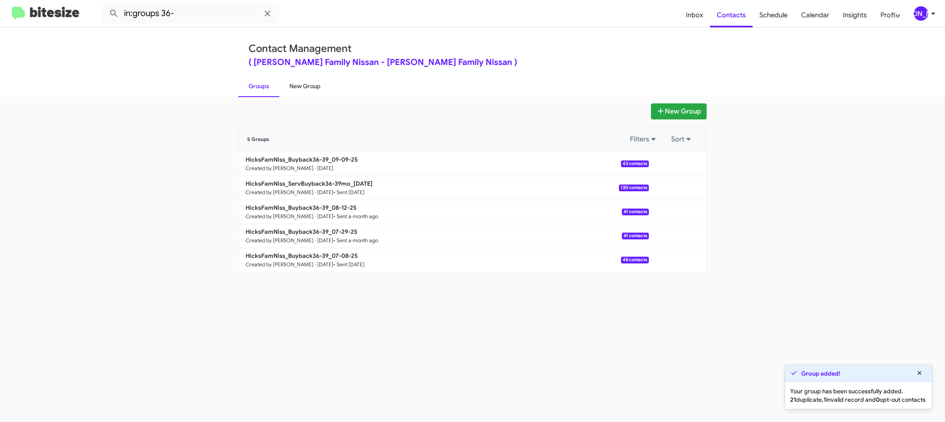
click at [307, 96] on link "New Group" at bounding box center [304, 86] width 51 height 22
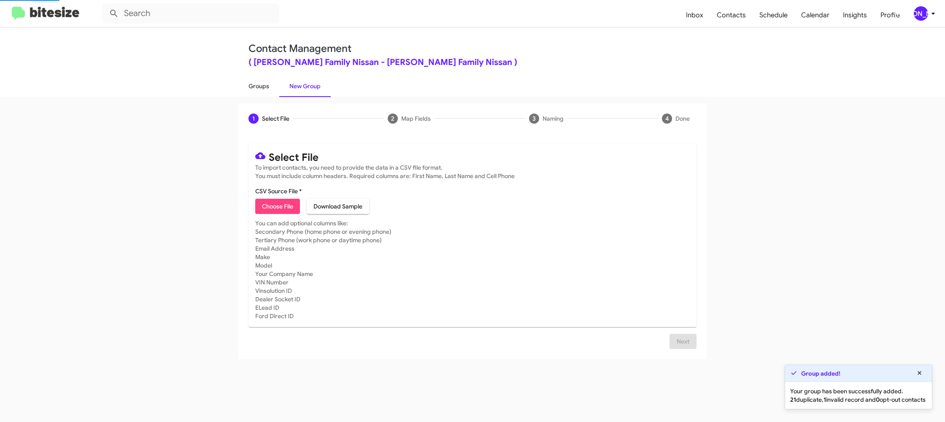
click at [261, 88] on link "Groups" at bounding box center [258, 86] width 41 height 22
type input "in:groups"
click at [261, 88] on link "Groups" at bounding box center [258, 86] width 41 height 22
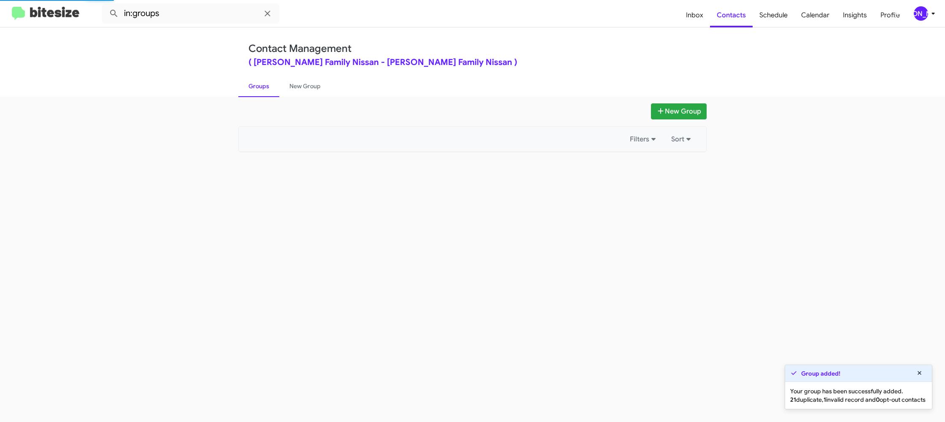
click at [261, 88] on link "Groups" at bounding box center [258, 86] width 41 height 22
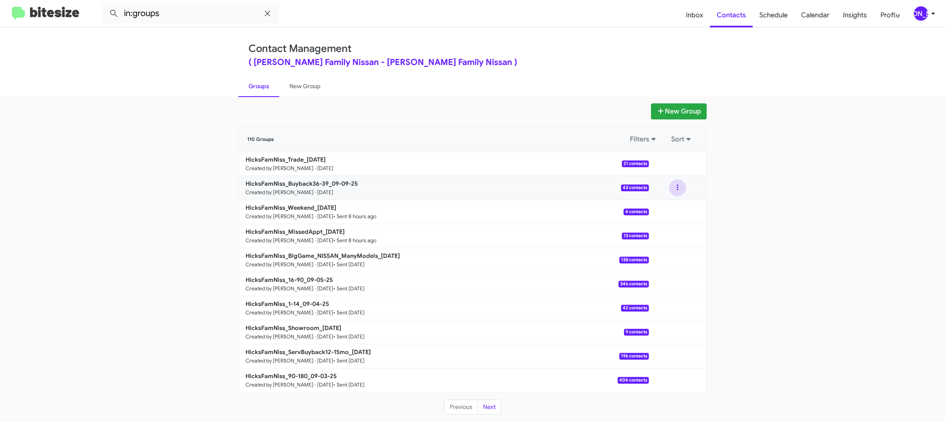
click at [675, 188] on button at bounding box center [677, 187] width 17 height 17
click at [671, 203] on button "View contacts" at bounding box center [651, 210] width 67 height 20
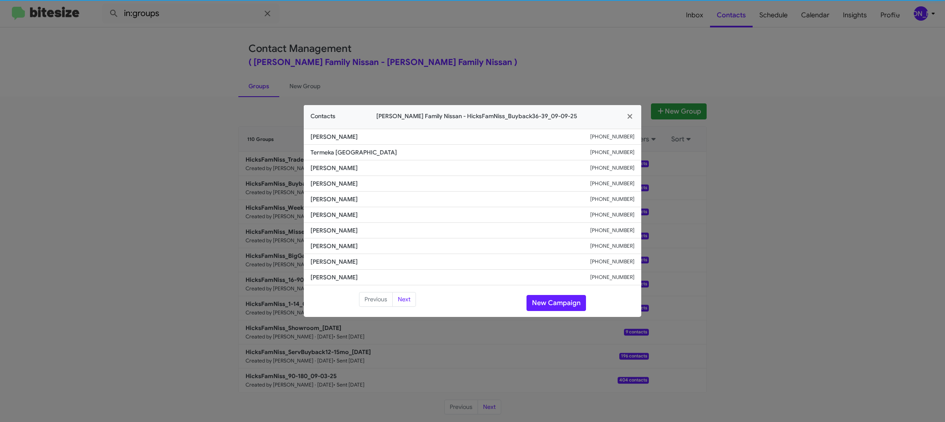
click at [331, 220] on li "Miguel Paz +13614881333" at bounding box center [472, 215] width 337 height 16
copy span "Miguel Paz"
click at [344, 200] on span "Gloria Sebolt" at bounding box center [450, 199] width 280 height 8
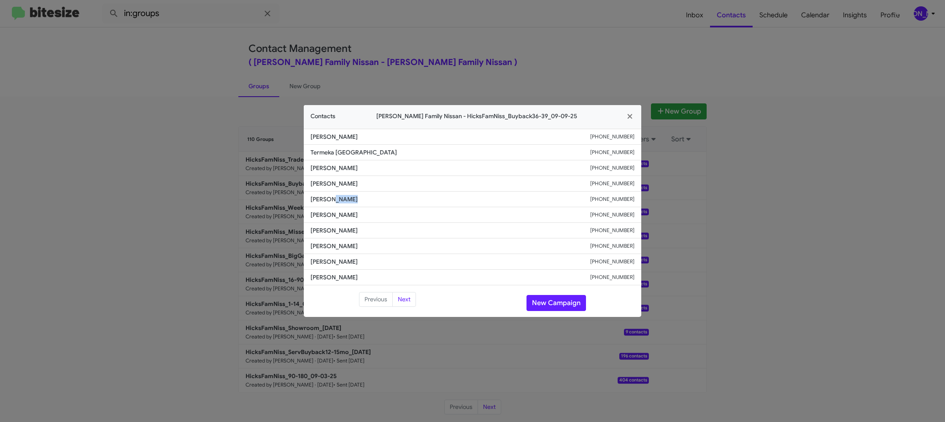
click at [344, 200] on span "Gloria Sebolt" at bounding box center [450, 199] width 280 height 8
copy span "Gloria Sebolt"
drag, startPoint x: 529, startPoint y: 39, endPoint x: 691, endPoint y: 177, distance: 212.4
click at [531, 40] on modal-container "Contacts Hicks Family Nissan - HicksFamNiss_Buyback36-39_09-09-25 Debra Carpent…" at bounding box center [472, 211] width 945 height 422
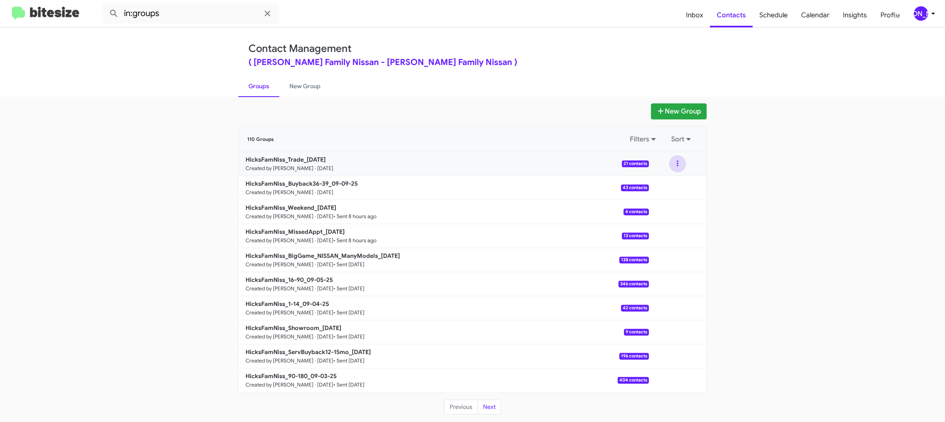
click at [681, 167] on button at bounding box center [677, 163] width 17 height 17
click at [677, 179] on button "View contacts" at bounding box center [651, 186] width 67 height 20
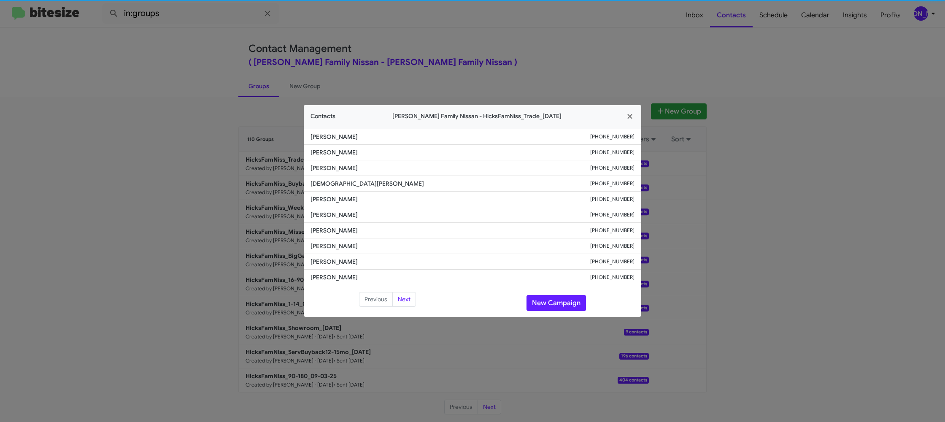
click at [340, 213] on span "Abdiel Zapata" at bounding box center [450, 215] width 280 height 8
copy span "Abdiel Zapata"
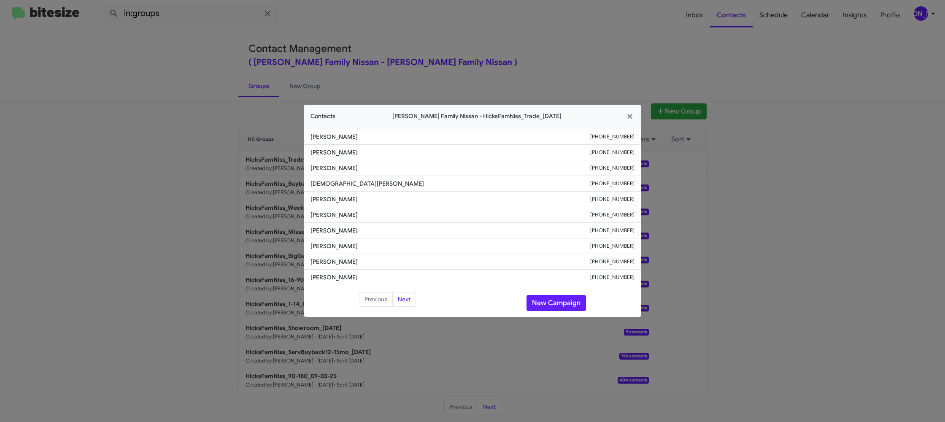
drag, startPoint x: 209, startPoint y: 114, endPoint x: 265, endPoint y: 145, distance: 63.8
click at [210, 115] on modal-container "Contacts Hicks Family Nissan - HicksFamNiss_Trade_09-09-25 Adrianna Garza +1361…" at bounding box center [472, 211] width 945 height 422
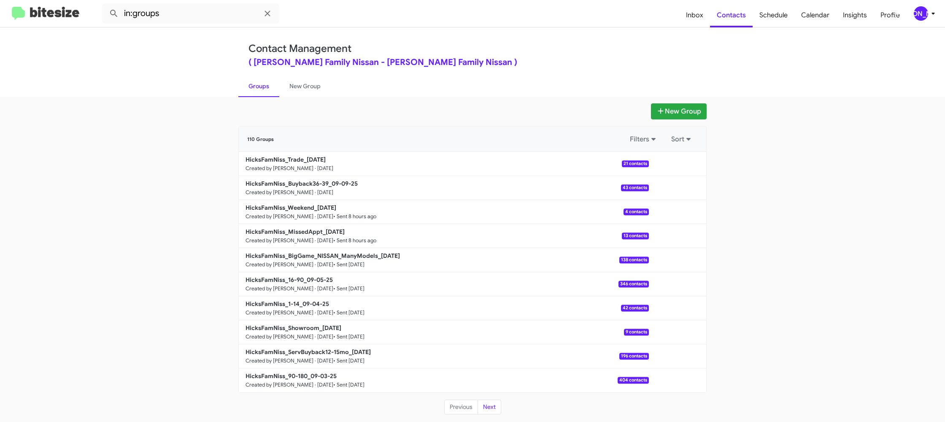
click at [295, 180] on b "HicksFamNiss_Buyback36-39_09-09-25" at bounding box center [302, 184] width 112 height 8
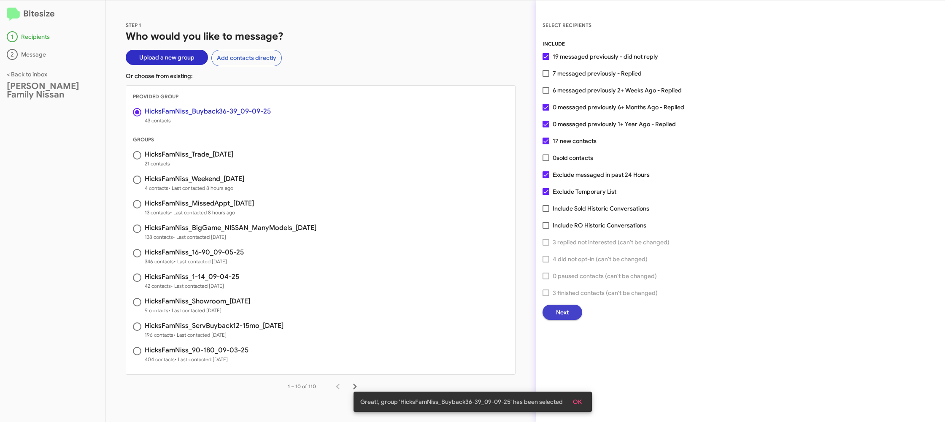
drag, startPoint x: 560, startPoint y: 318, endPoint x: 556, endPoint y: 315, distance: 4.8
click at [556, 315] on span "Next" at bounding box center [562, 312] width 13 height 15
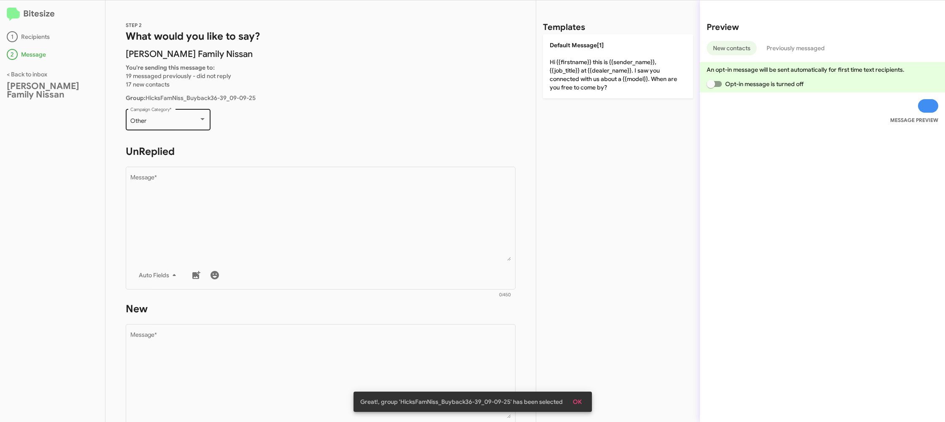
click at [181, 121] on div "Other" at bounding box center [164, 121] width 68 height 7
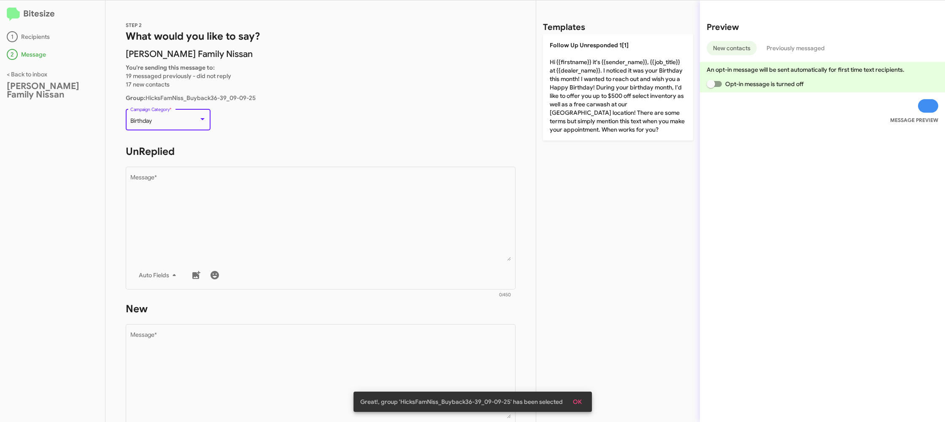
click at [183, 120] on div "Birthday" at bounding box center [164, 121] width 68 height 7
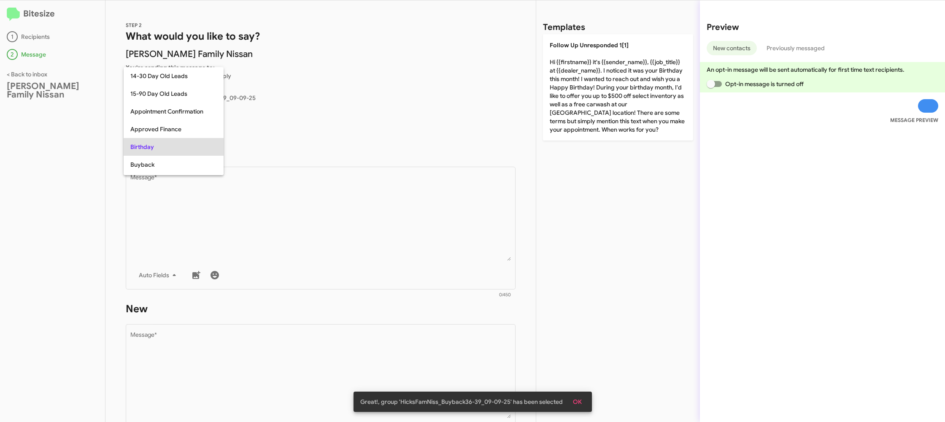
scroll to position [26, 0]
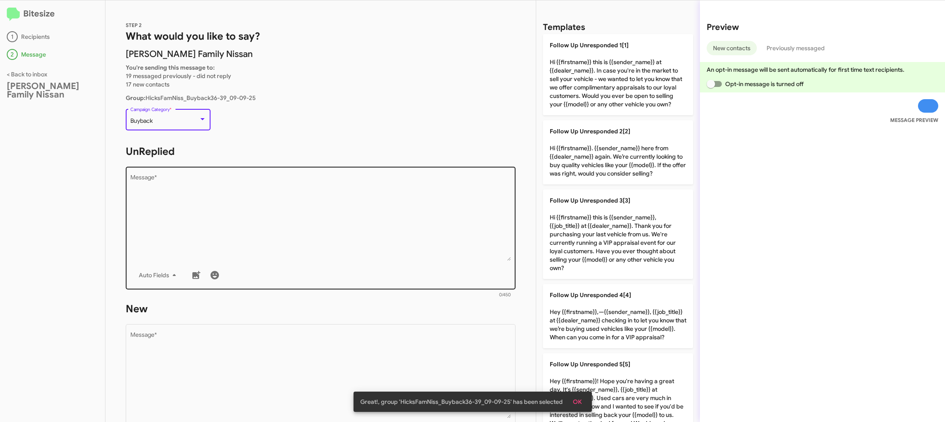
click at [244, 170] on div "Drop image here to insert Auto Fields Message *" at bounding box center [320, 227] width 381 height 124
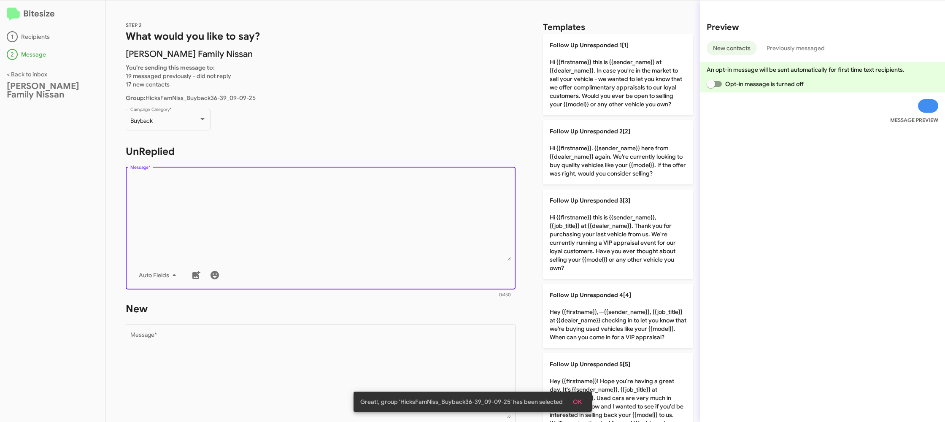
click at [397, 240] on textarea "Message *" at bounding box center [320, 218] width 381 height 86
click at [398, 239] on textarea "Message *" at bounding box center [320, 218] width 381 height 86
click at [399, 237] on textarea "Message *" at bounding box center [320, 218] width 381 height 86
drag, startPoint x: 399, startPoint y: 237, endPoint x: 397, endPoint y: 234, distance: 4.6
click at [400, 236] on textarea "Message *" at bounding box center [320, 218] width 381 height 86
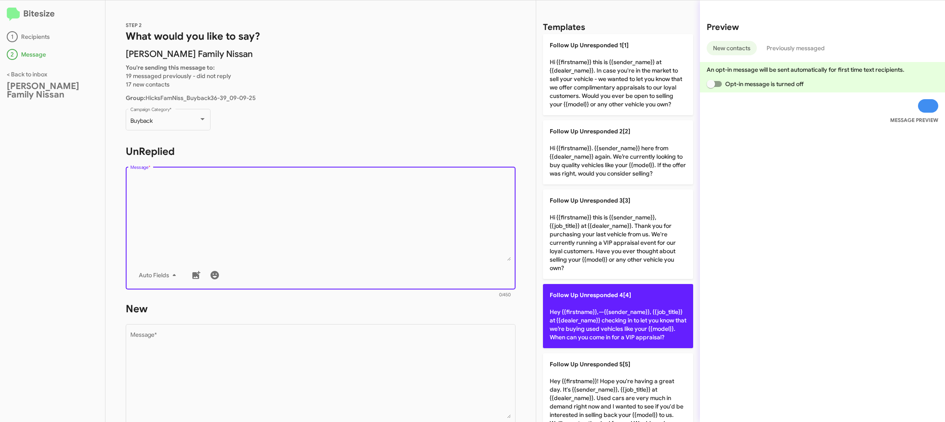
drag, startPoint x: 580, startPoint y: 306, endPoint x: 462, endPoint y: 354, distance: 127.4
click at [579, 306] on p "Follow Up Unresponded 4[4] Hey {{firstname}},—{{sender_name}}, {{job_title}} at…" at bounding box center [618, 316] width 150 height 64
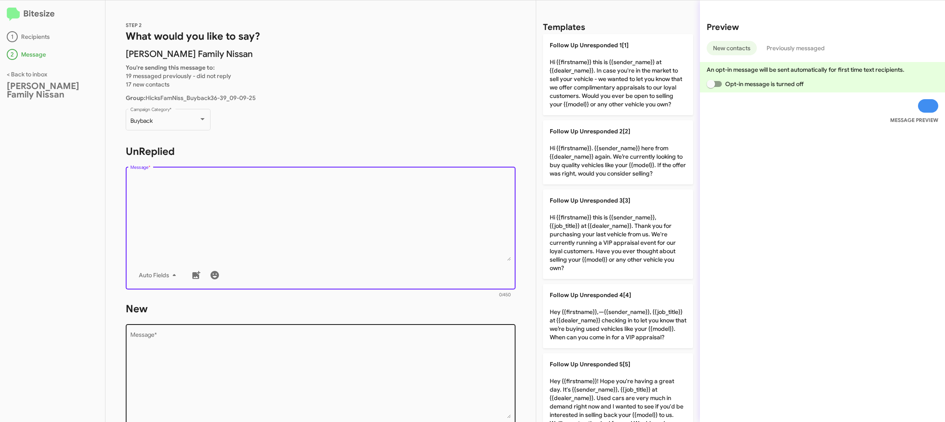
type textarea "Hey {{firstname}},—{{sender_name}}, {{job_title}} at {{dealer_name}} checking i…"
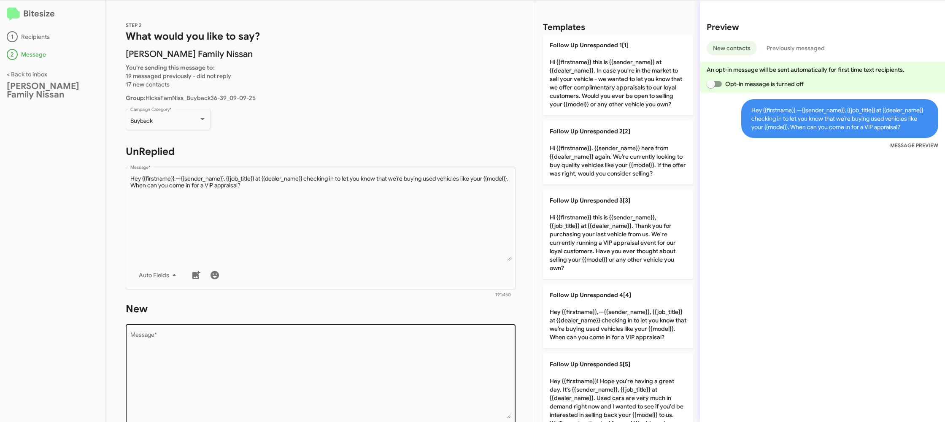
click at [462, 354] on textarea "Message *" at bounding box center [320, 375] width 381 height 86
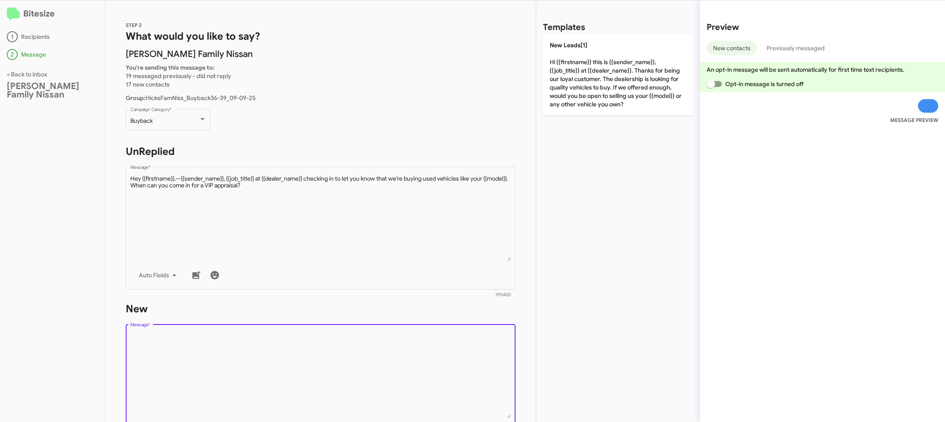
drag, startPoint x: 462, startPoint y: 354, endPoint x: 591, endPoint y: 143, distance: 247.1
click at [474, 322] on form "New Drop image here to insert Auto Fields Message * 0/450" at bounding box center [321, 379] width 390 height 154
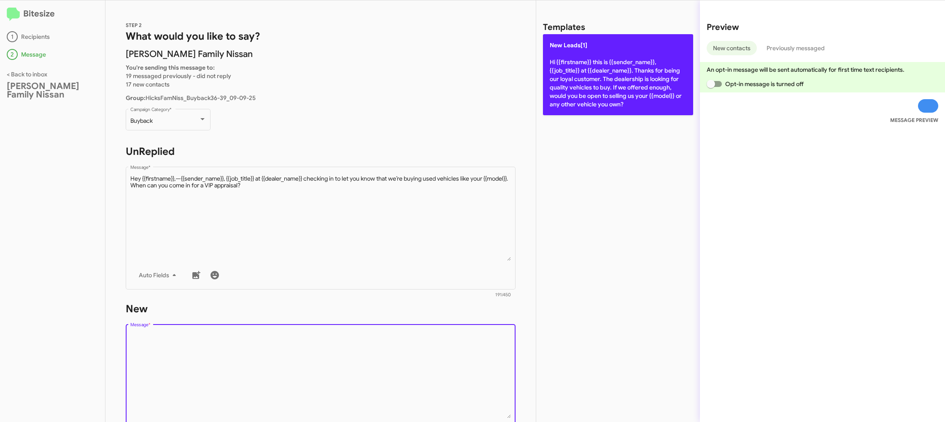
click at [614, 95] on p "New Leads[1] Hi {{firstname}} this is {{sender_name}}, {{job_title}} at {{deale…" at bounding box center [618, 74] width 150 height 81
type textarea "Hi {{firstname}} this is {{sender_name}}, {{job_title}} at {{dealer_name}}. Tha…"
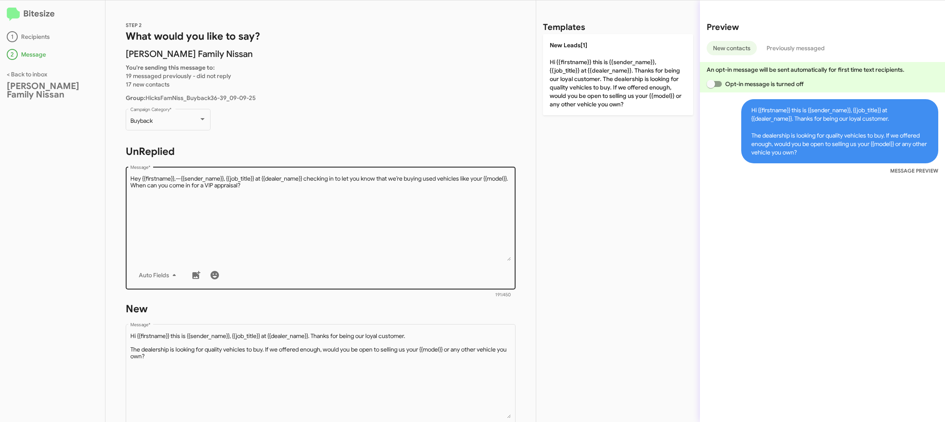
scroll to position [143, 0]
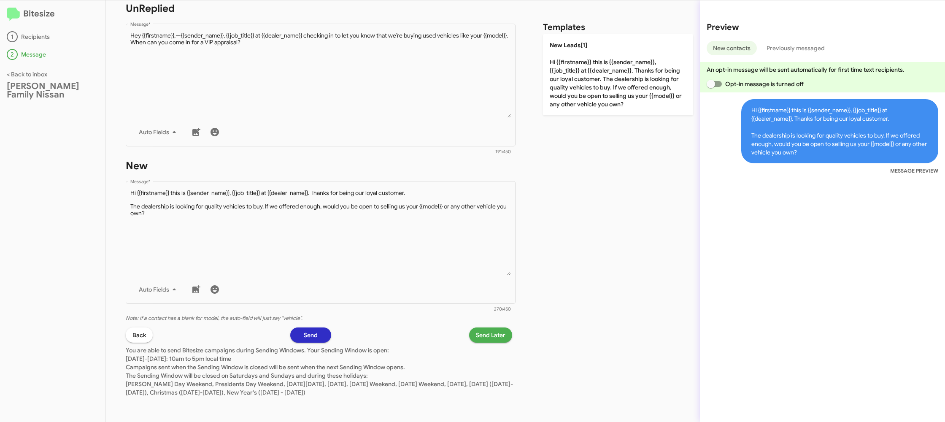
click at [481, 331] on span "Send Later" at bounding box center [491, 334] width 30 height 15
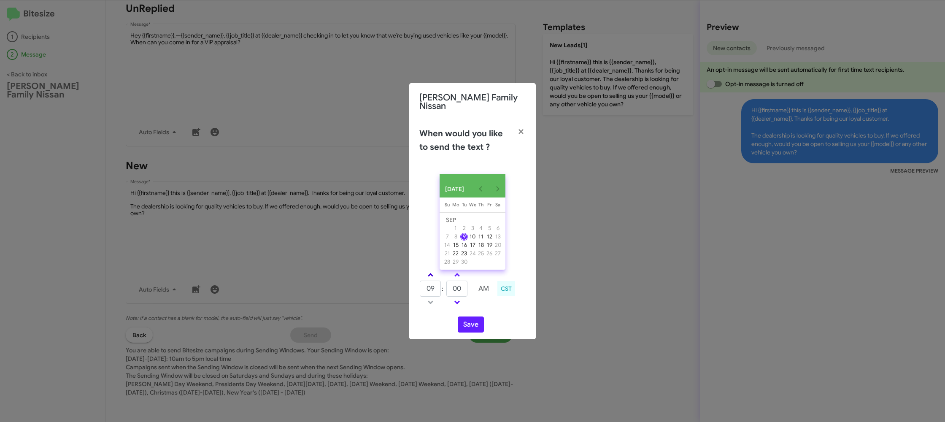
click at [429, 273] on span at bounding box center [430, 275] width 5 height 5
type input "01"
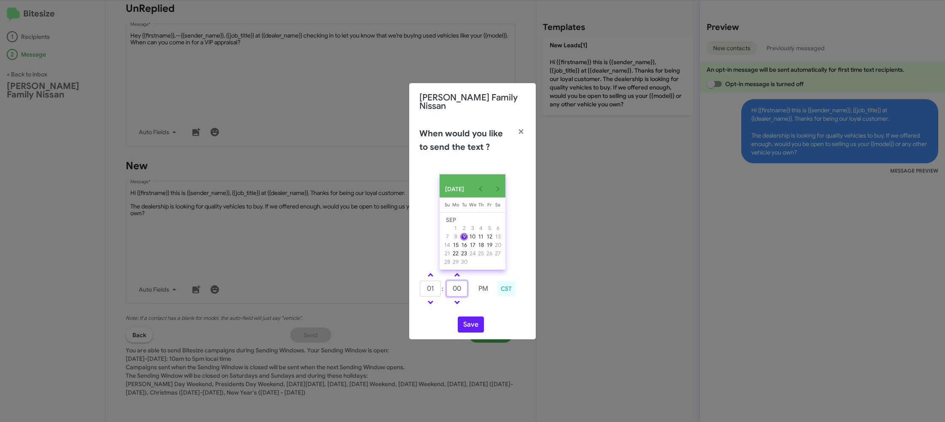
click at [460, 290] on input "00" at bounding box center [456, 289] width 21 height 16
click at [461, 289] on input "00" at bounding box center [456, 289] width 21 height 16
type input "37"
drag, startPoint x: 499, startPoint y: 309, endPoint x: 466, endPoint y: 315, distance: 34.3
click at [499, 309] on div "SEP 2025 Sunday Su Monday Mo Tuesday Tu Wednesday We Thursday Th Friday Fr Satu…" at bounding box center [472, 253] width 127 height 172
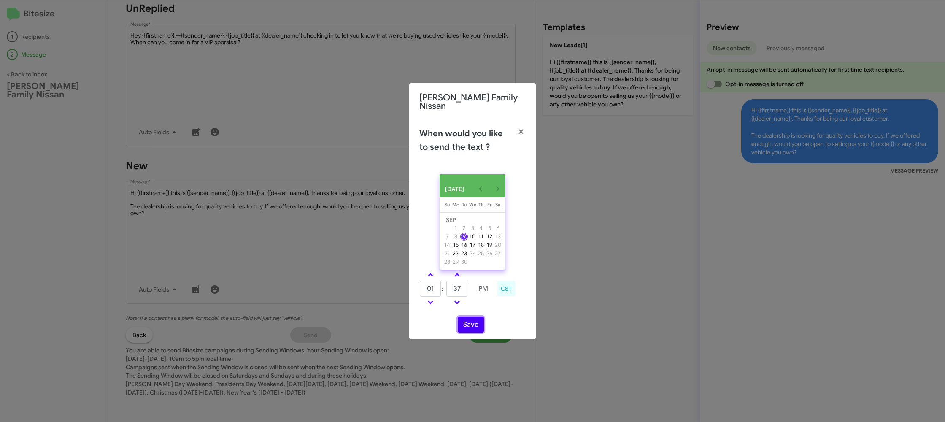
click at [464, 319] on button "Save" at bounding box center [471, 324] width 26 height 16
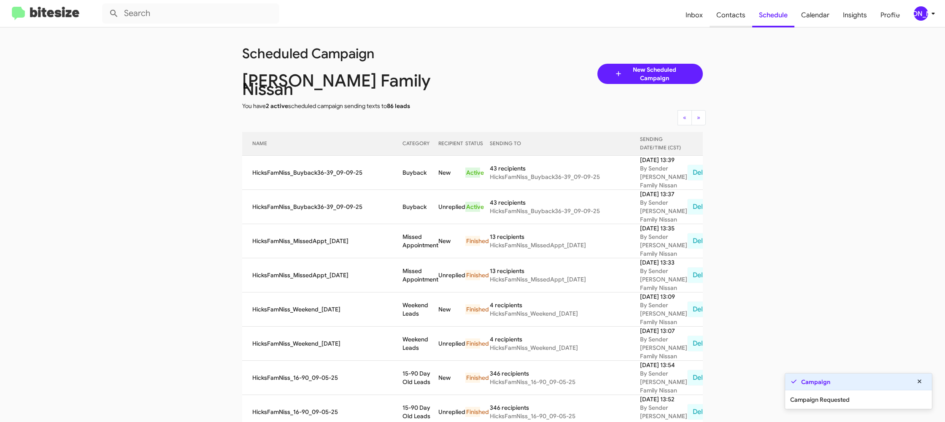
click at [734, 17] on span "Contacts" at bounding box center [731, 15] width 43 height 24
type input "in:groups"
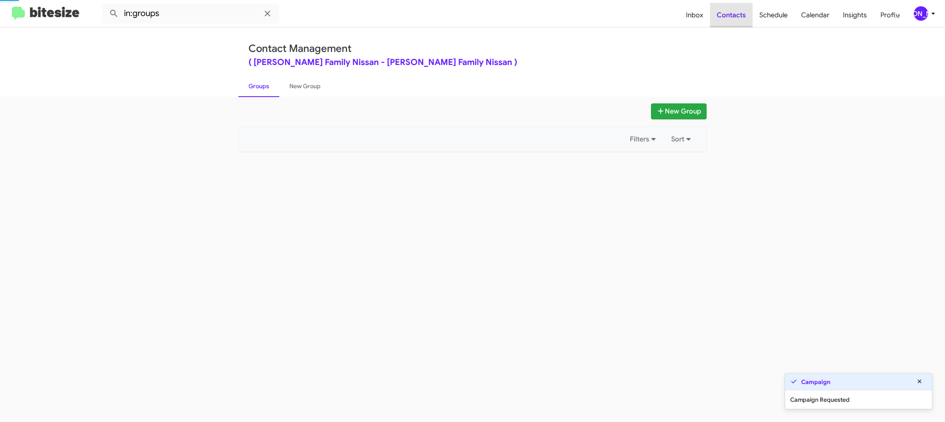
click at [734, 17] on span "Contacts" at bounding box center [731, 15] width 43 height 24
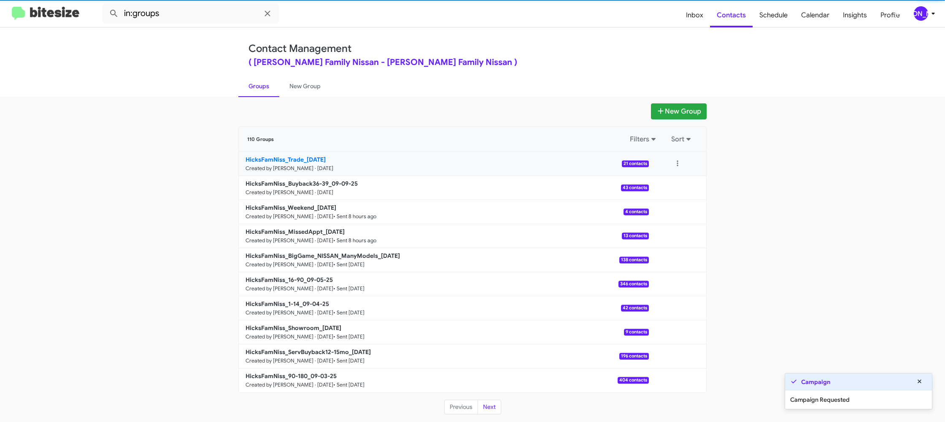
click at [310, 165] on small "Created by Jason Apdua · Sep 9, 2025" at bounding box center [290, 168] width 88 height 7
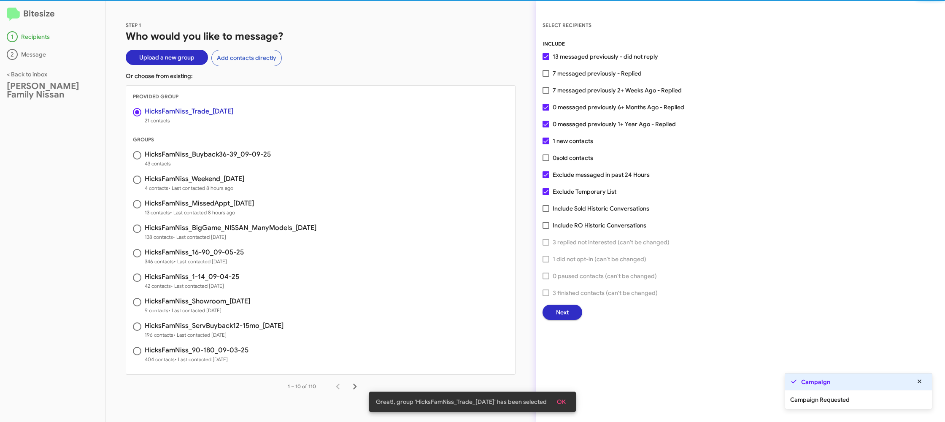
click at [566, 313] on span "Next" at bounding box center [562, 312] width 13 height 15
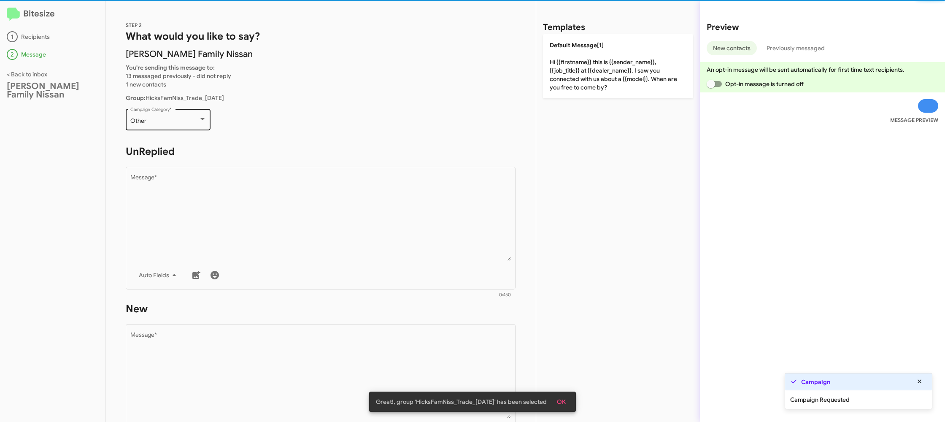
click at [186, 129] on div "Other Campaign Category *" at bounding box center [168, 118] width 76 height 23
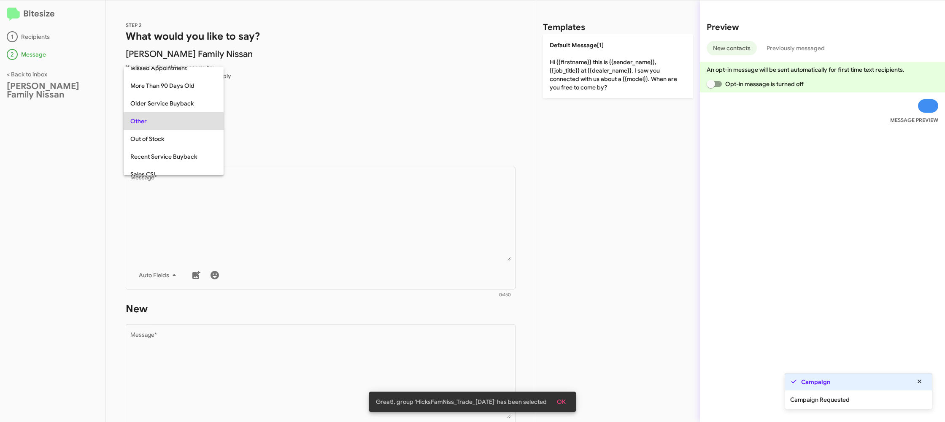
scroll to position [300, 0]
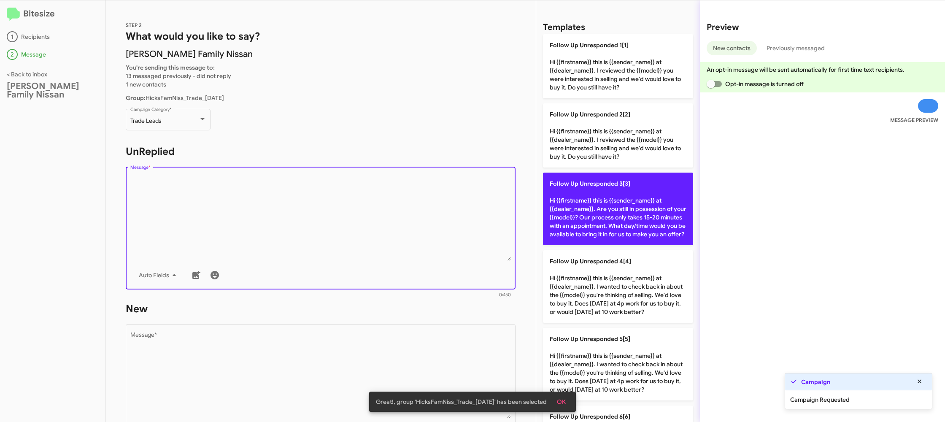
drag, startPoint x: 371, startPoint y: 254, endPoint x: 633, endPoint y: 207, distance: 266.7
click at [371, 254] on textarea "Message *" at bounding box center [320, 218] width 381 height 86
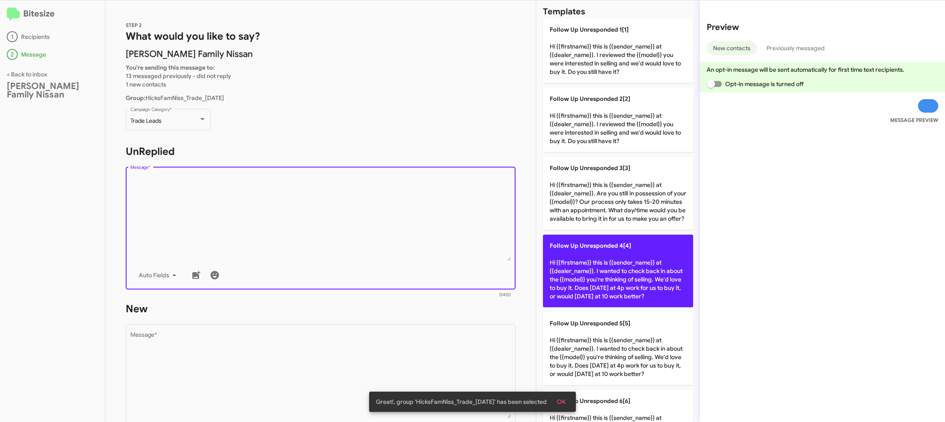
scroll to position [42, 0]
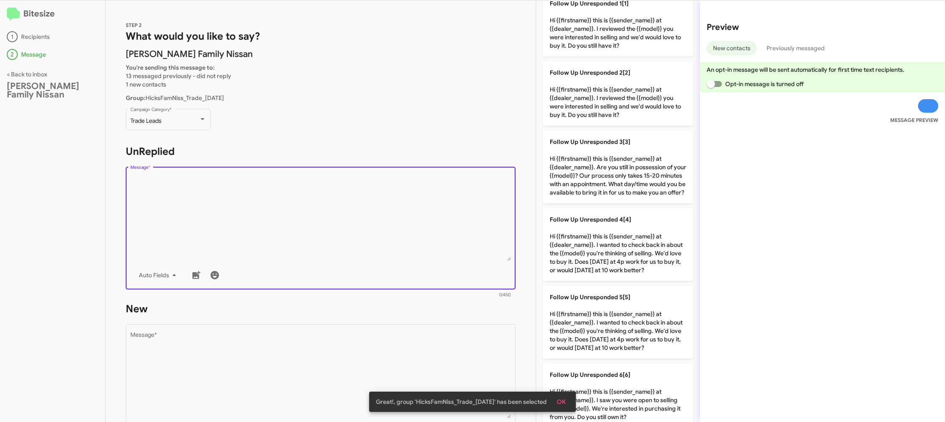
drag, startPoint x: 587, startPoint y: 261, endPoint x: 290, endPoint y: 317, distance: 302.2
click at [586, 261] on p "Follow Up Unresponded 4[4] Hi {{firstname}} this is {{sender_name}} at {{dealer…" at bounding box center [618, 244] width 150 height 73
type textarea "Hi {{firstname}} this is {{sender_name}} at {{dealer_name}}. I wanted to check …"
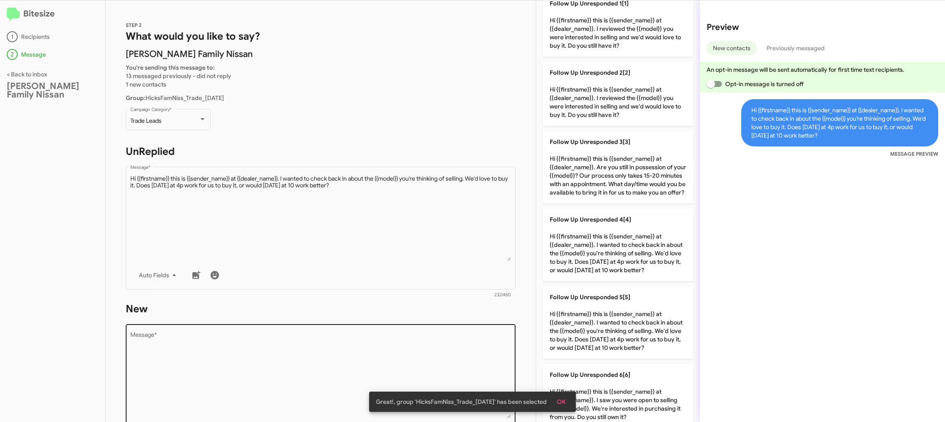
drag, startPoint x: 292, startPoint y: 329, endPoint x: 291, endPoint y: 333, distance: 4.3
click at [291, 330] on div "Drop image here to insert Auto Fields Message *" at bounding box center [320, 384] width 381 height 124
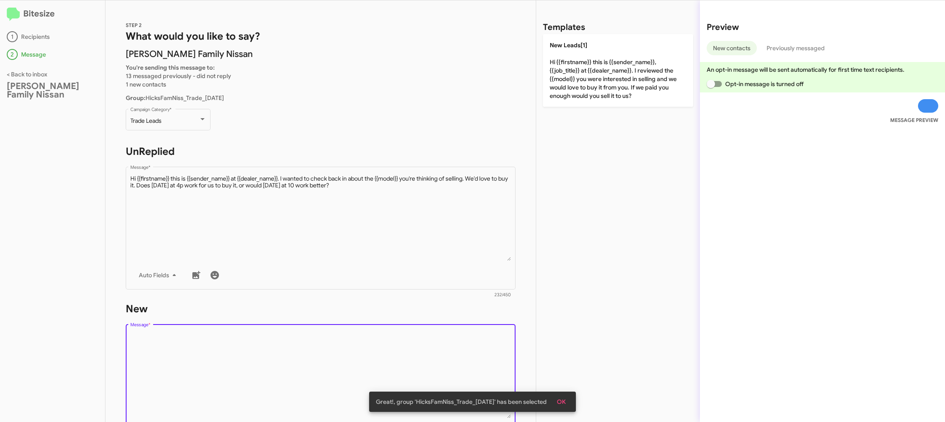
click at [291, 333] on textarea "Message *" at bounding box center [320, 375] width 381 height 86
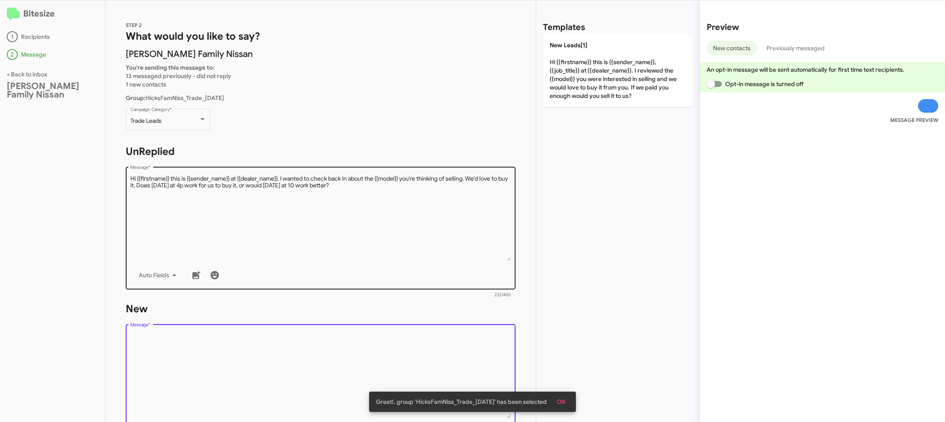
drag, startPoint x: 291, startPoint y: 333, endPoint x: 440, endPoint y: 185, distance: 209.7
click at [306, 310] on form "New Drop image here to insert Auto Fields Message * 0/450" at bounding box center [321, 379] width 390 height 154
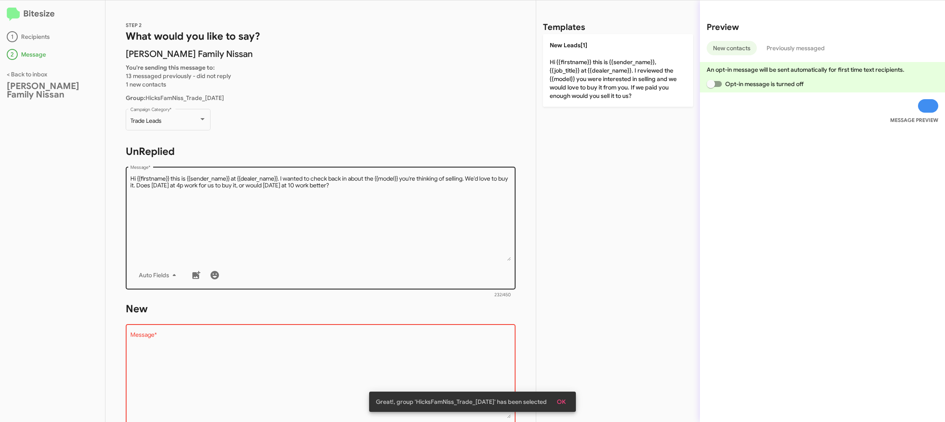
drag, startPoint x: 559, startPoint y: 83, endPoint x: 345, endPoint y: 201, distance: 243.4
click at [559, 83] on p "New Leads[1] Hi {{firstname}} this is {{sender_name}}, {{job_title}} at {{deale…" at bounding box center [618, 70] width 150 height 73
type textarea "Hi {{firstname}} this is {{sender_name}}, {{job_title}} at {{dealer_name}}. I r…"
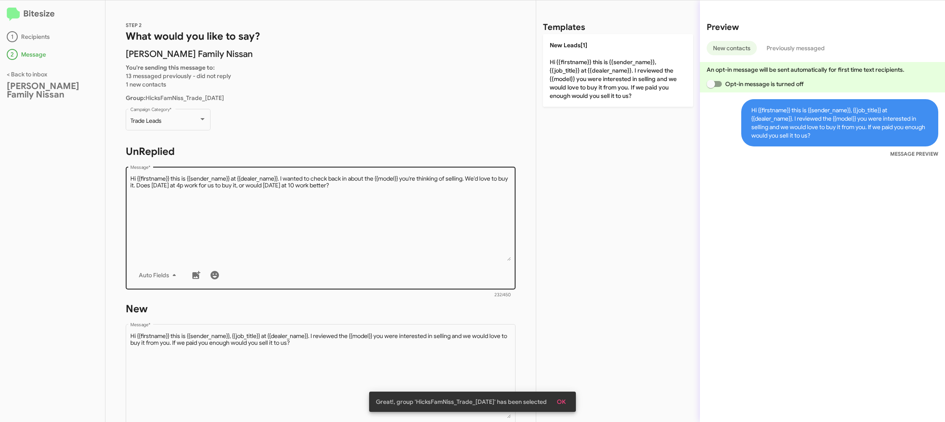
scroll to position [143, 0]
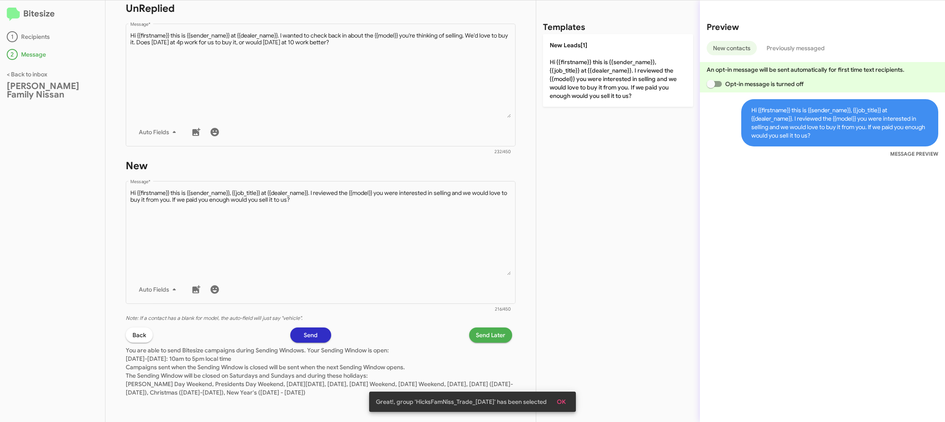
click at [487, 333] on span "Send Later" at bounding box center [491, 334] width 30 height 15
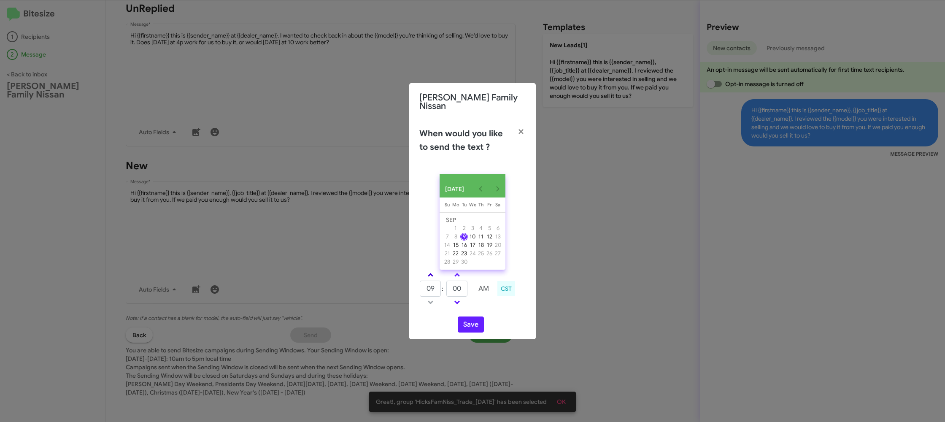
click at [430, 273] on span at bounding box center [430, 275] width 5 height 5
type input "01"
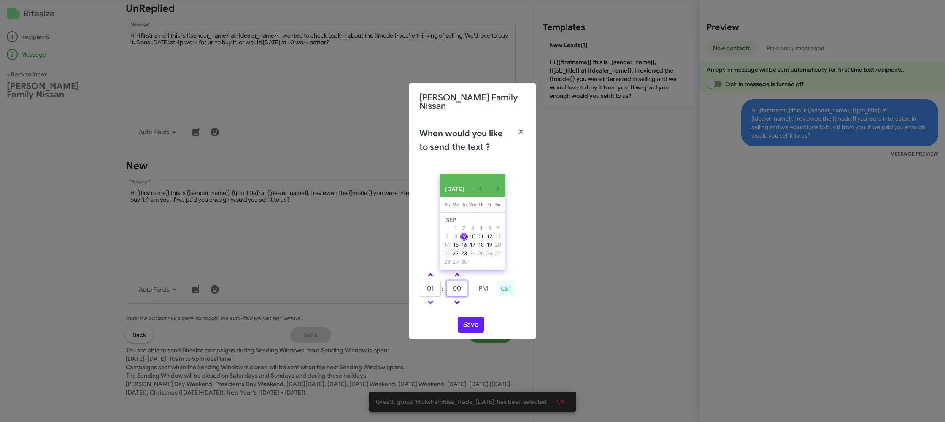
click at [454, 285] on input "00" at bounding box center [456, 289] width 21 height 16
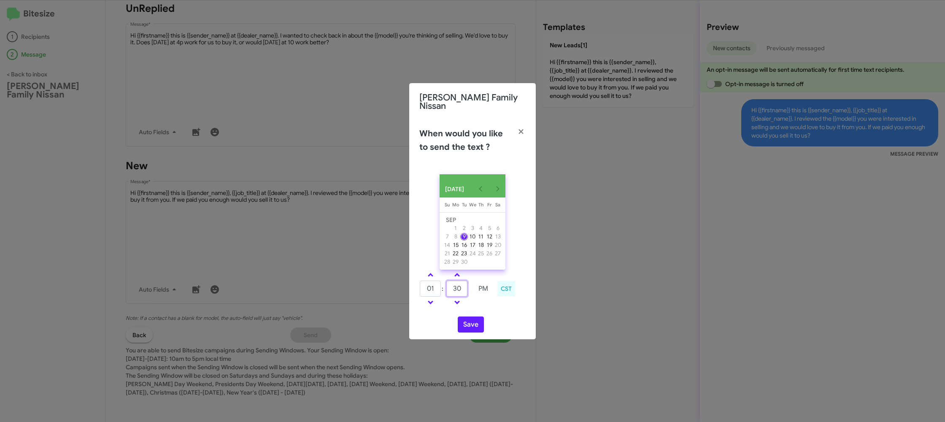
type input "30"
drag, startPoint x: 482, startPoint y: 302, endPoint x: 475, endPoint y: 318, distance: 17.2
click at [478, 305] on td at bounding box center [483, 302] width 22 height 11
click at [475, 320] on button "Save" at bounding box center [471, 324] width 26 height 16
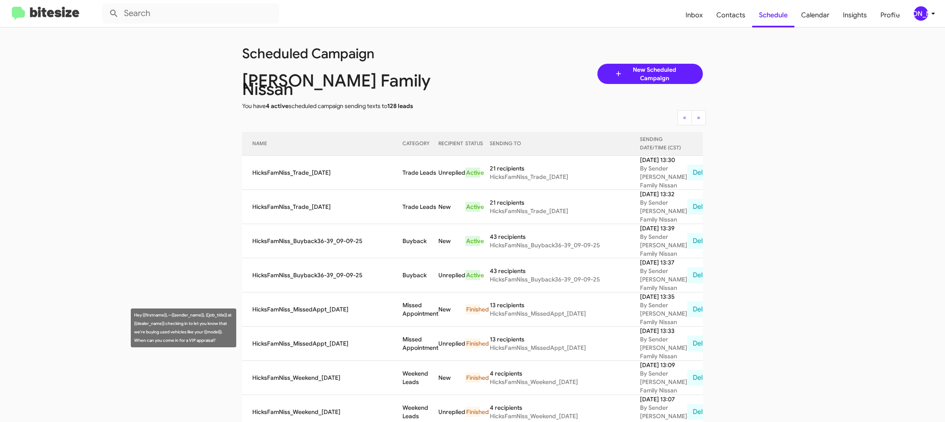
click at [410, 292] on td "Buyback" at bounding box center [420, 275] width 36 height 34
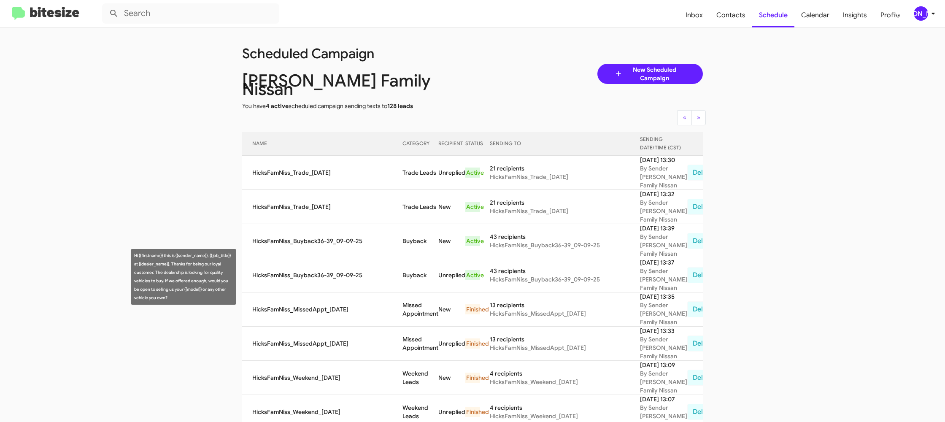
copy td "Buyback"
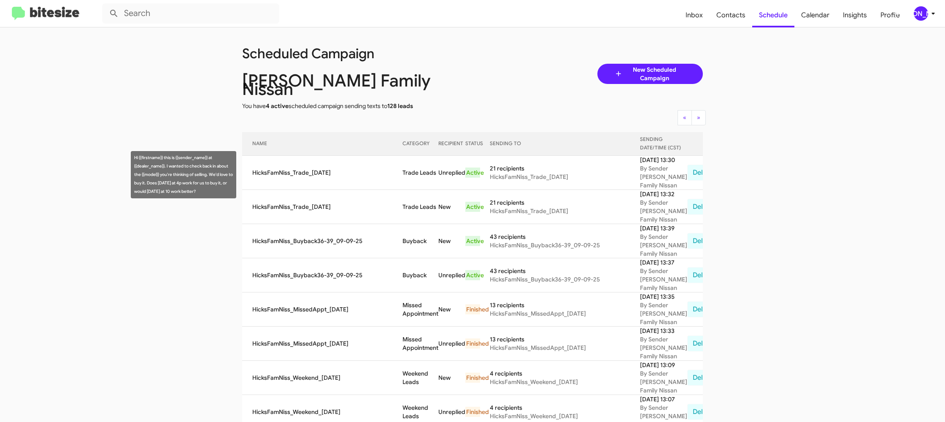
click at [410, 173] on td "Trade Leads" at bounding box center [420, 173] width 36 height 34
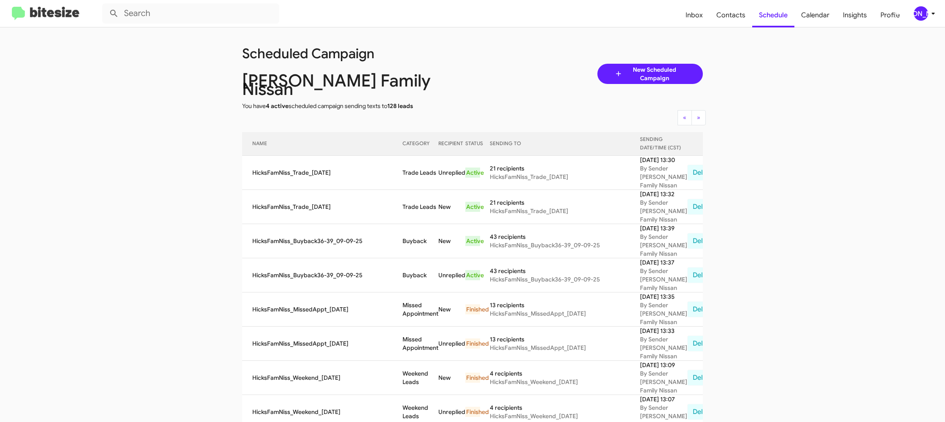
click at [410, 173] on td "Trade Leads" at bounding box center [420, 173] width 36 height 34
copy td "Trade Leads"
click at [913, 14] on span "[PERSON_NAME]" at bounding box center [925, 13] width 25 height 14
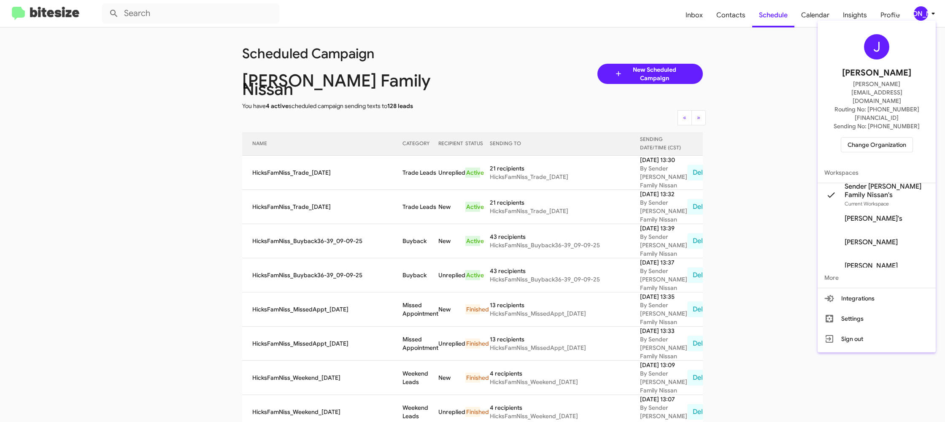
click at [863, 138] on span "Change Organization" at bounding box center [876, 145] width 59 height 14
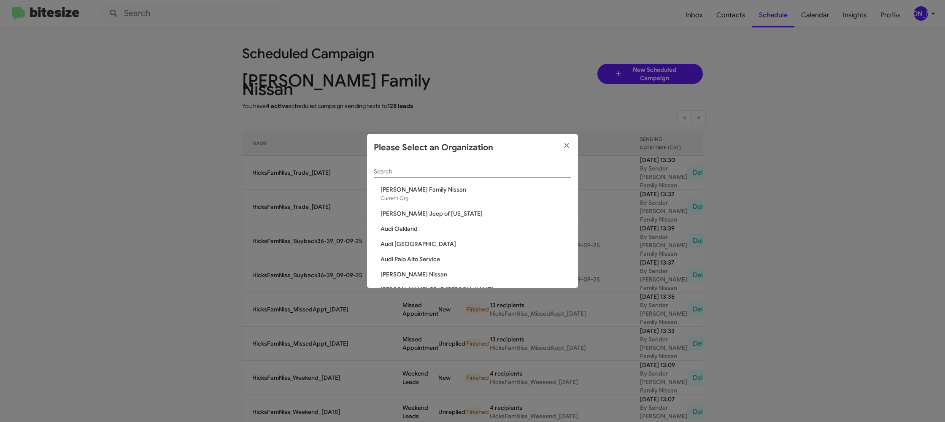
click at [424, 167] on div "Search" at bounding box center [472, 169] width 197 height 16
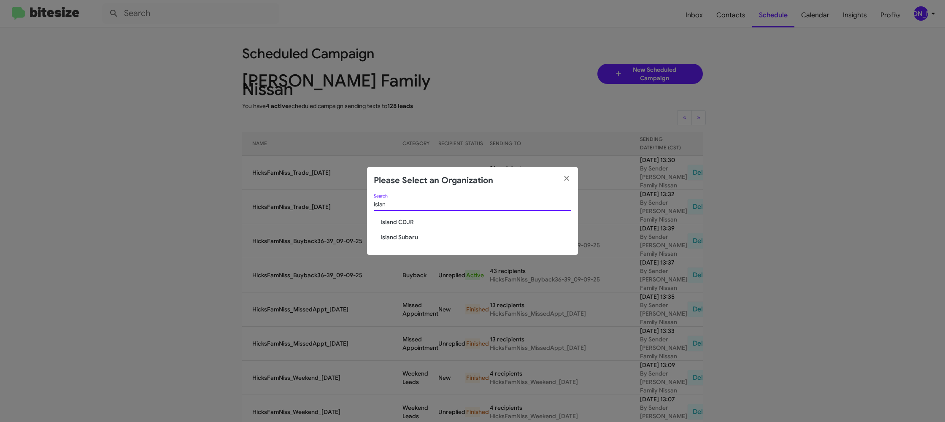
type input "islan"
click at [400, 228] on div "islan Search Island CDJR Island Subaru" at bounding box center [472, 224] width 211 height 61
click at [404, 224] on span "Island CDJR" at bounding box center [476, 222] width 191 height 8
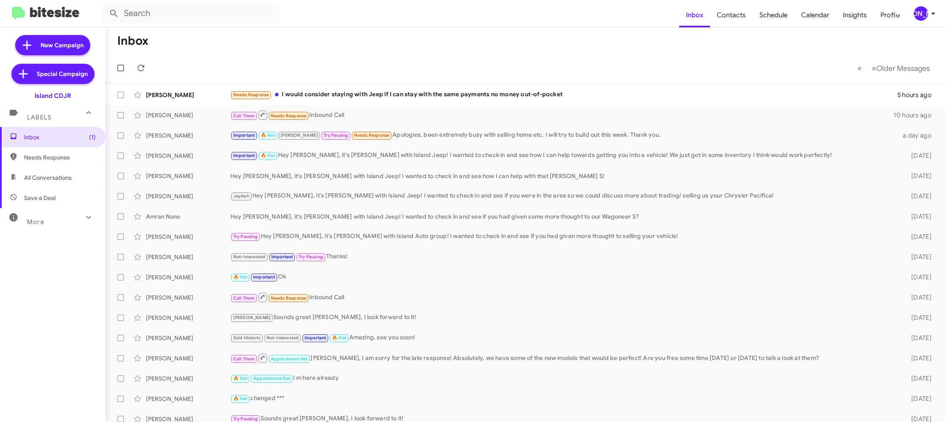
click at [918, 11] on div "[PERSON_NAME]" at bounding box center [921, 13] width 14 height 14
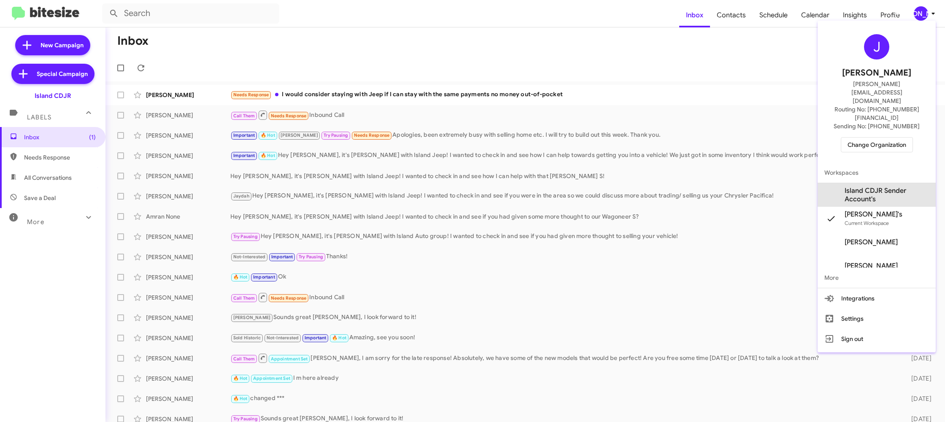
click at [869, 186] on span "Island CDJR Sender Account's" at bounding box center [887, 194] width 84 height 17
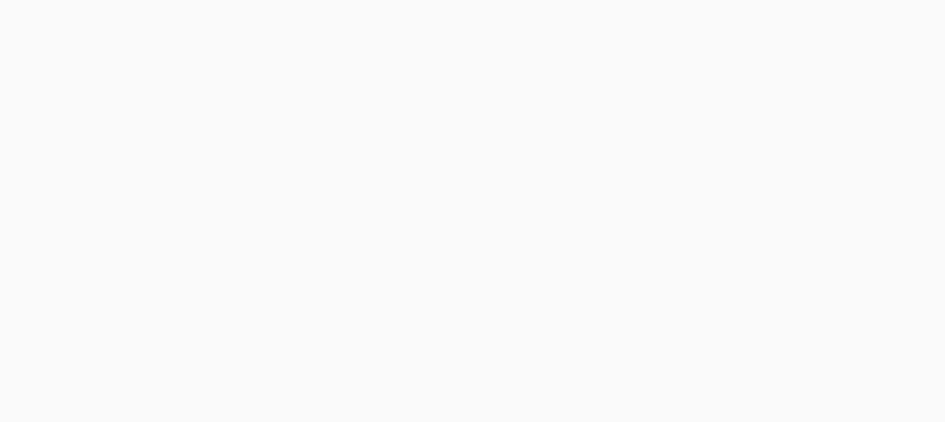
click at [724, 12] on body at bounding box center [472, 211] width 945 height 422
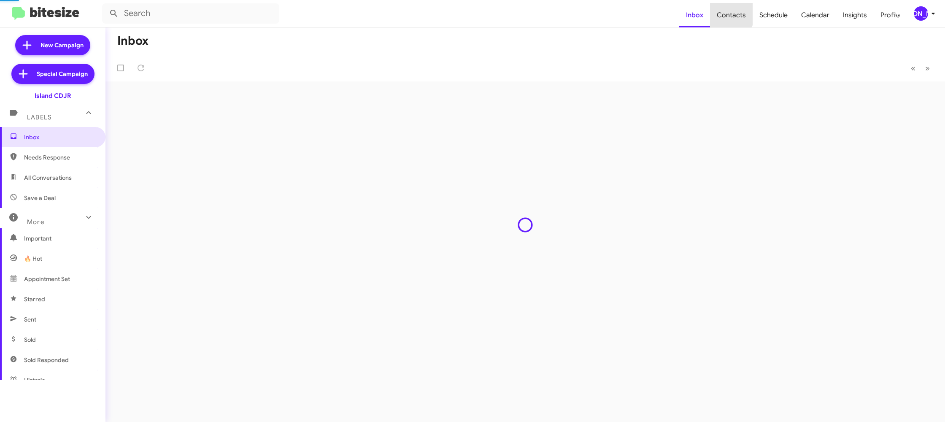
click at [724, 12] on span "Contacts" at bounding box center [731, 15] width 43 height 24
drag, startPoint x: 0, startPoint y: 0, endPoint x: 724, endPoint y: 12, distance: 724.0
click at [724, 12] on span "Contacts" at bounding box center [731, 15] width 43 height 24
type input "in:groups"
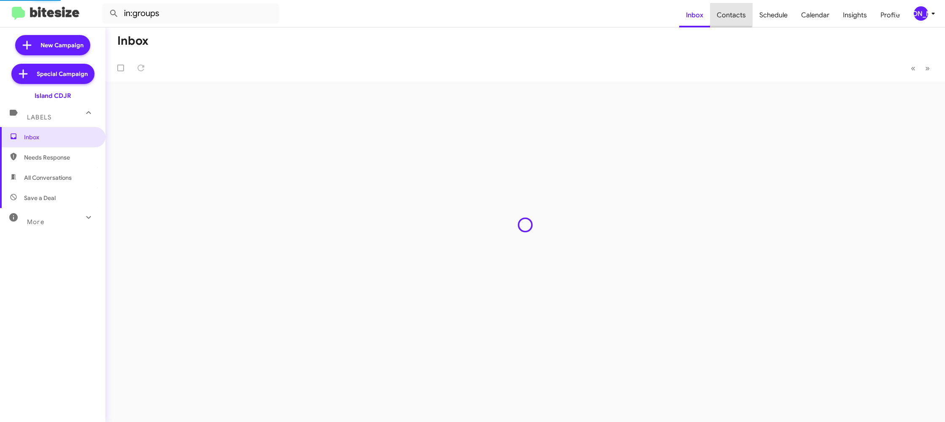
click at [724, 12] on span "Contacts" at bounding box center [731, 15] width 43 height 24
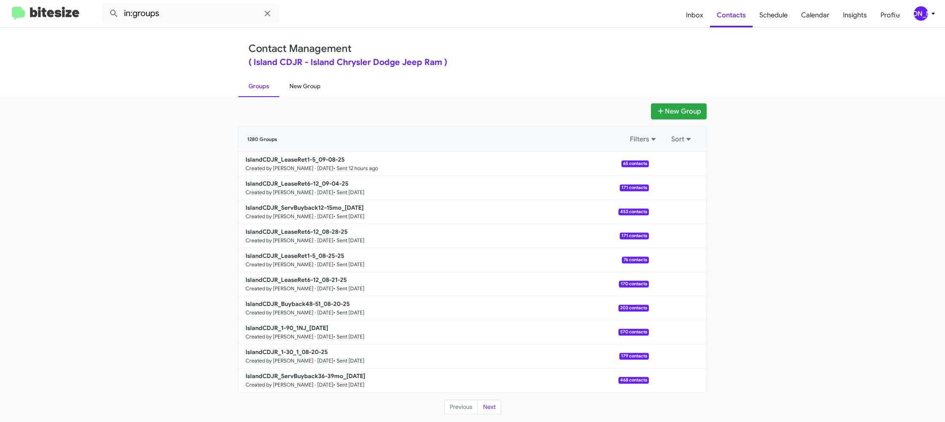
click at [318, 84] on link "New Group" at bounding box center [304, 86] width 51 height 22
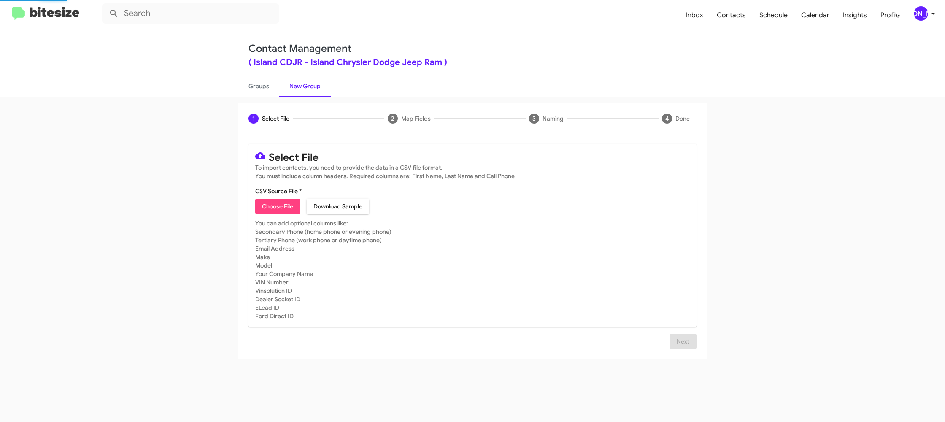
drag, startPoint x: 282, startPoint y: 208, endPoint x: 275, endPoint y: 206, distance: 7.1
click at [280, 208] on span "Choose File" at bounding box center [277, 206] width 31 height 15
type input "IslandCDJR_ServBuyback24-27mo_09-09-25"
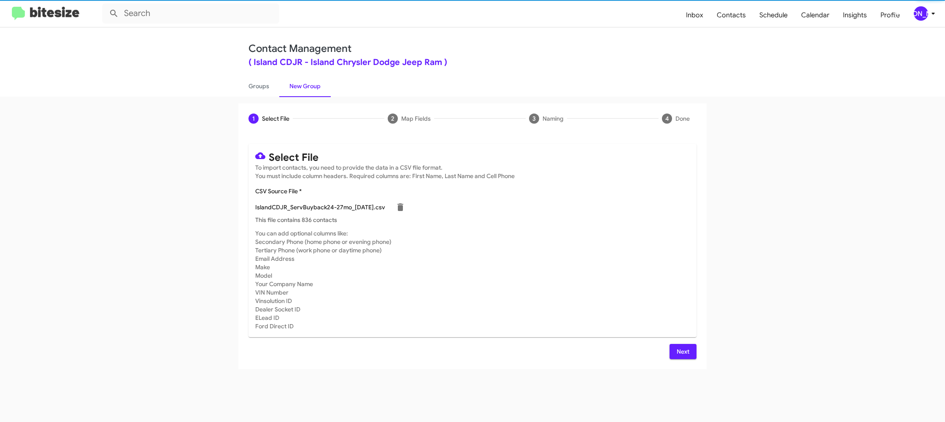
click at [616, 269] on mat-card-subtitle "You can add optional columns like: Secondary Phone (home phone or evening phone…" at bounding box center [472, 279] width 434 height 101
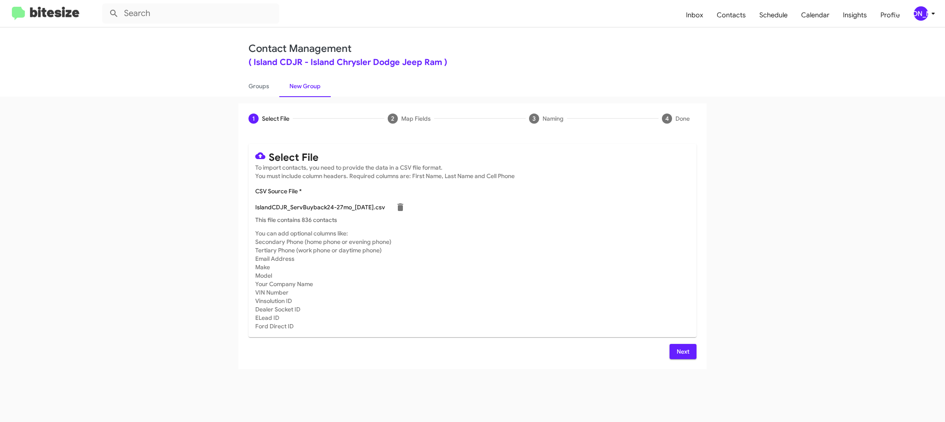
click at [677, 348] on span "Next" at bounding box center [682, 351] width 13 height 15
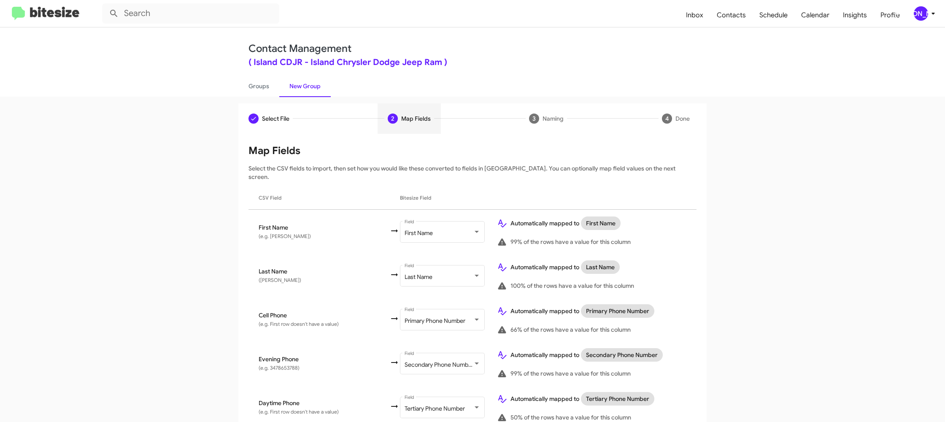
click at [918, 13] on div "[PERSON_NAME]" at bounding box center [921, 13] width 14 height 14
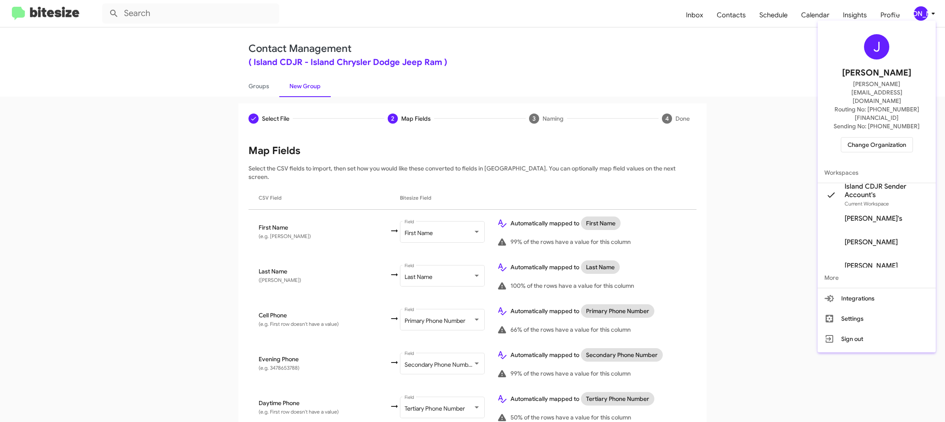
click at [918, 15] on div at bounding box center [472, 211] width 945 height 422
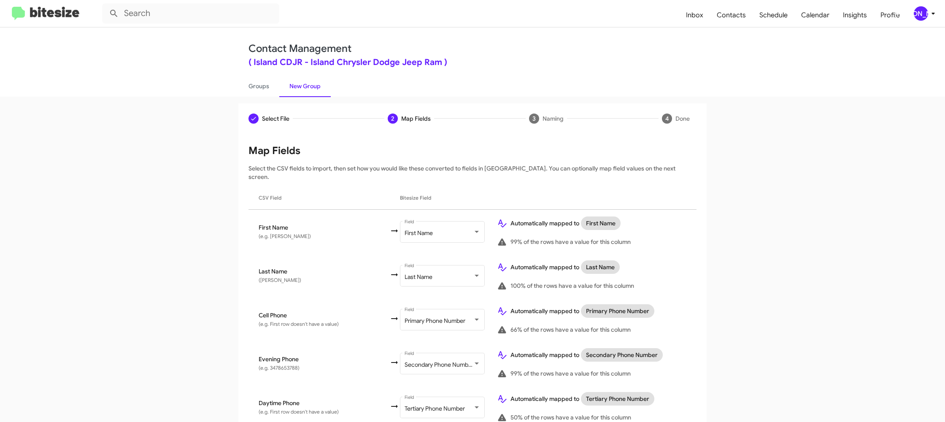
scroll to position [302, 0]
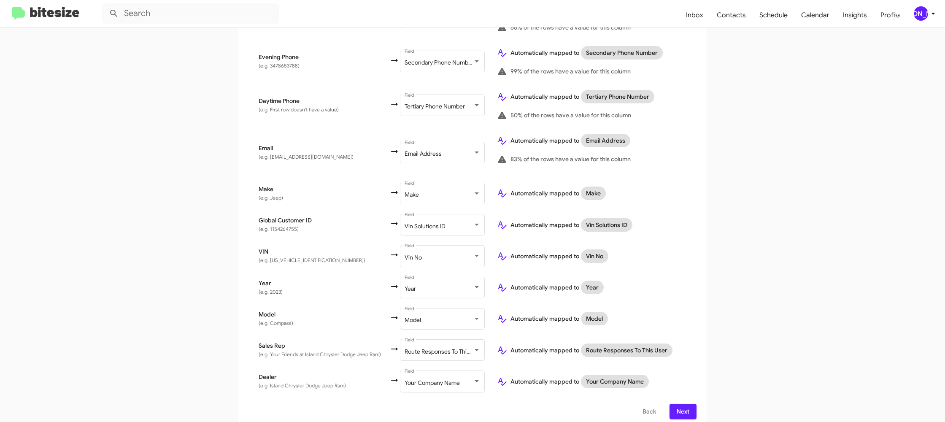
click at [675, 404] on button "Next" at bounding box center [682, 411] width 27 height 15
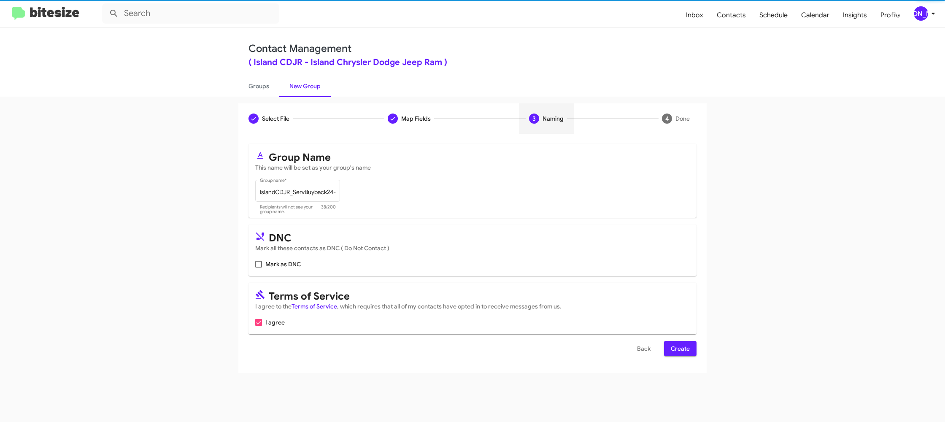
scroll to position [0, 0]
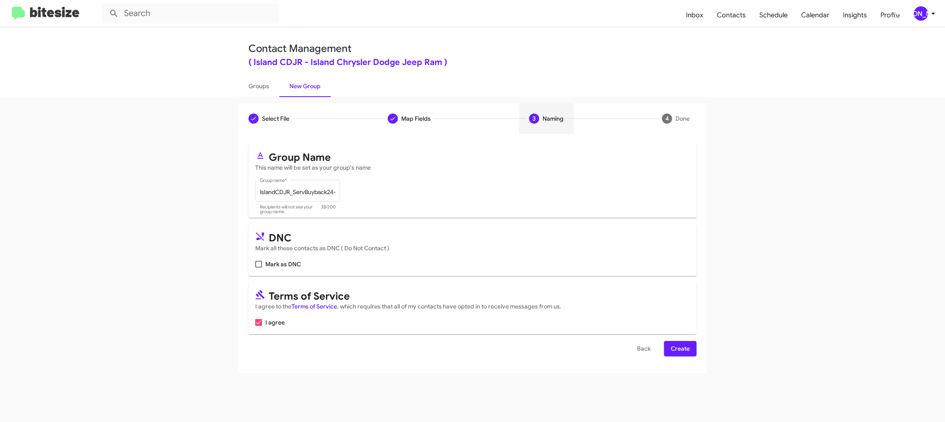
drag, startPoint x: 672, startPoint y: 349, endPoint x: 611, endPoint y: 298, distance: 80.0
click at [672, 349] on span "Create" at bounding box center [680, 348] width 19 height 15
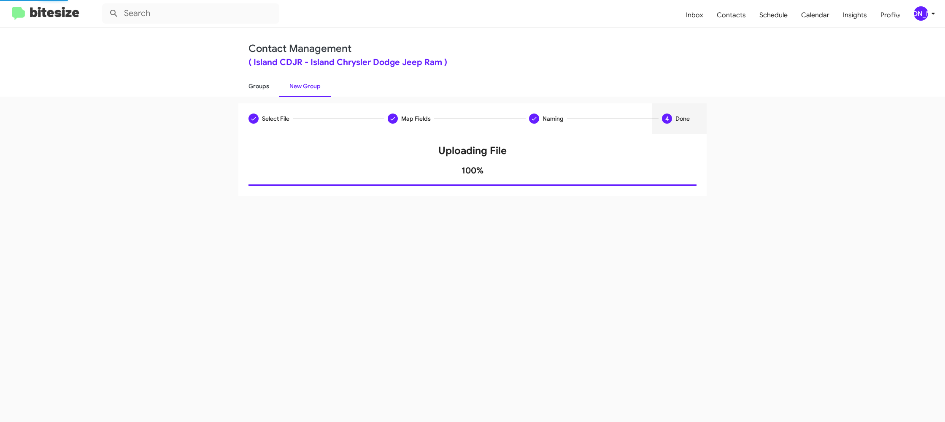
click at [268, 83] on link "Groups" at bounding box center [258, 86] width 41 height 22
type input "in:groups"
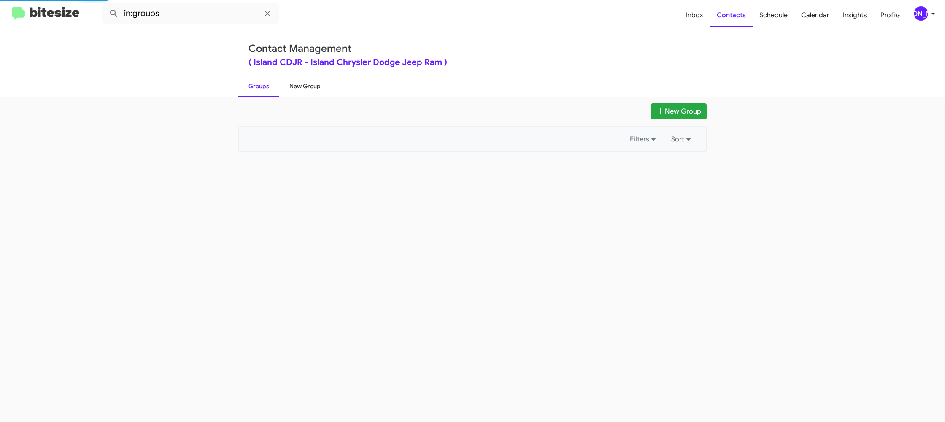
drag, startPoint x: 268, startPoint y: 83, endPoint x: 281, endPoint y: 83, distance: 12.7
click at [268, 83] on link "Groups" at bounding box center [258, 86] width 41 height 22
click at [308, 84] on link "New Group" at bounding box center [304, 86] width 51 height 22
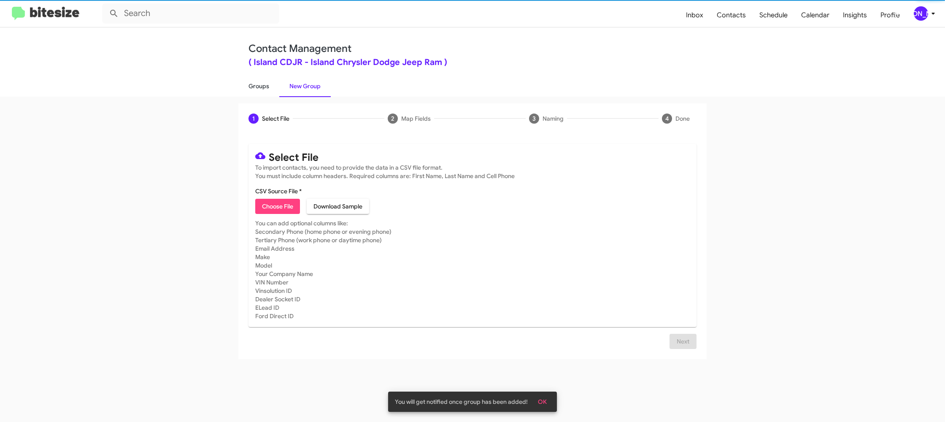
click at [271, 86] on link "Groups" at bounding box center [258, 86] width 41 height 22
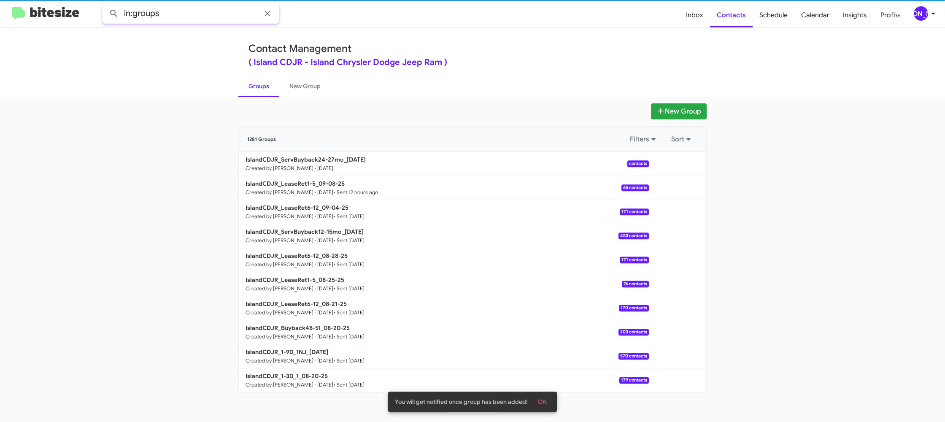
click at [226, 17] on input "in:groups" at bounding box center [190, 13] width 177 height 20
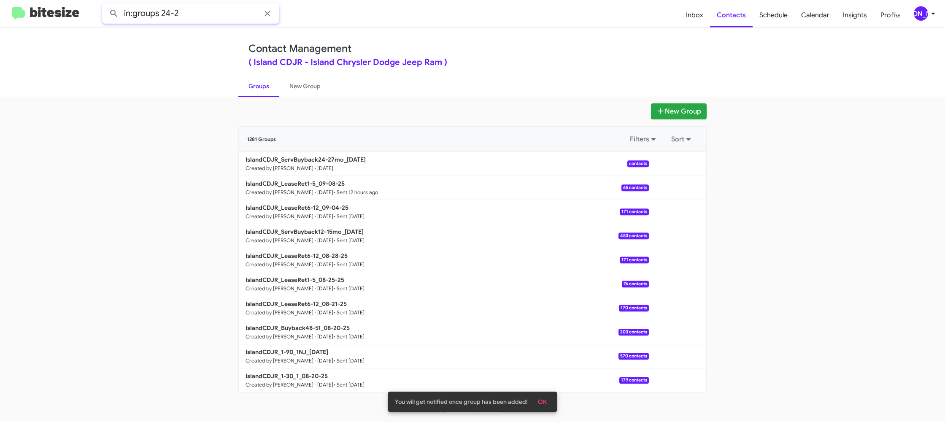
type input "in:groups 24-2"
click at [105, 5] on button at bounding box center [113, 13] width 17 height 17
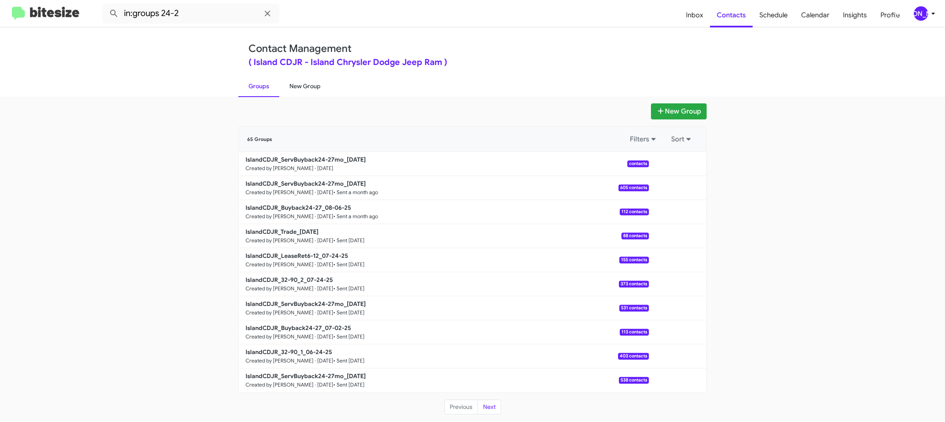
click at [281, 84] on link "New Group" at bounding box center [304, 86] width 51 height 22
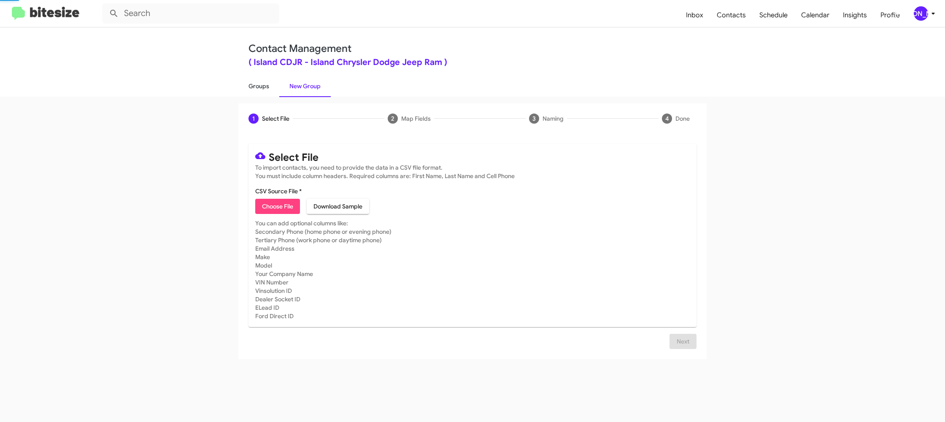
click at [244, 86] on link "Groups" at bounding box center [258, 86] width 41 height 22
type input "in:groups"
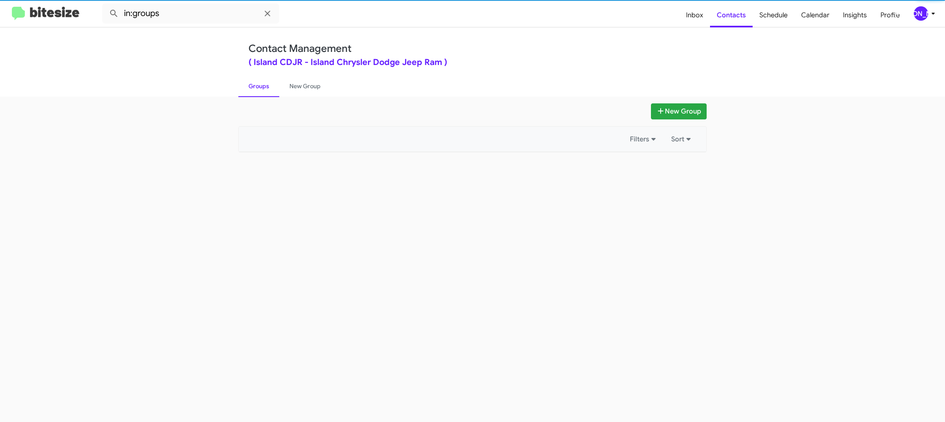
click at [244, 86] on link "Groups" at bounding box center [258, 86] width 41 height 22
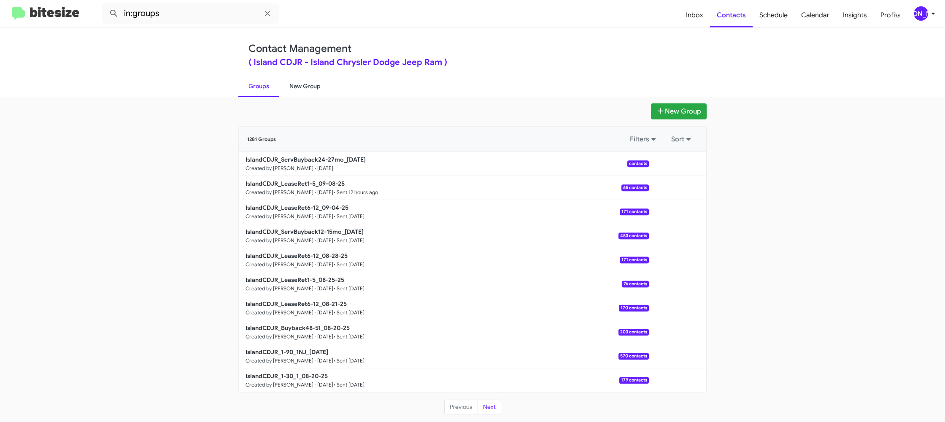
click at [302, 85] on link "New Group" at bounding box center [304, 86] width 51 height 22
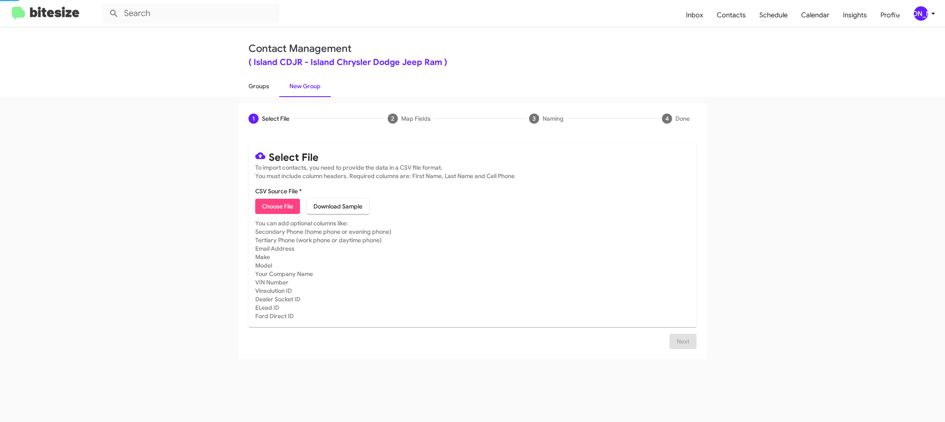
click at [268, 85] on link "Groups" at bounding box center [258, 86] width 41 height 22
type input "in:groups"
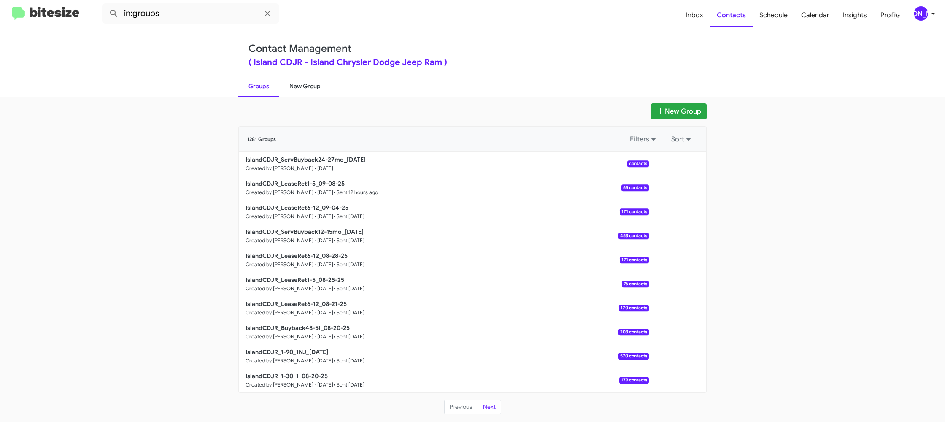
click at [289, 78] on link "New Group" at bounding box center [304, 86] width 51 height 22
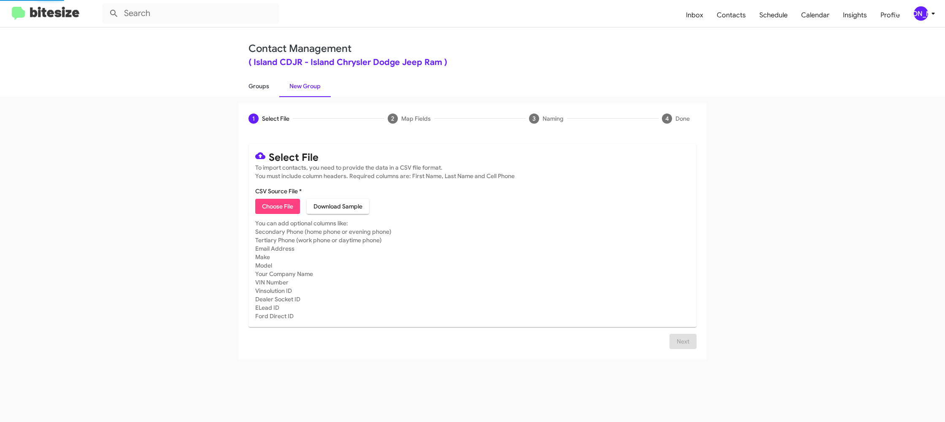
click at [266, 84] on link "Groups" at bounding box center [258, 86] width 41 height 22
type input "in:groups"
click at [266, 84] on link "Groups" at bounding box center [258, 86] width 41 height 22
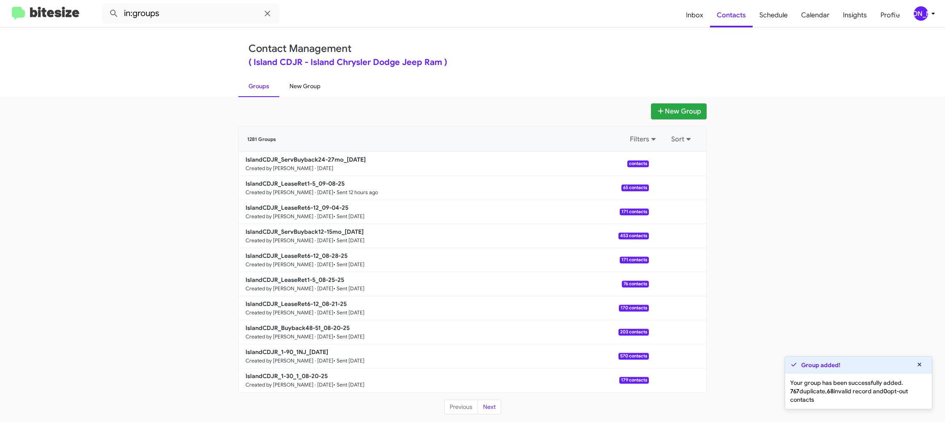
drag, startPoint x: 293, startPoint y: 91, endPoint x: 283, endPoint y: 91, distance: 9.7
click at [293, 91] on link "New Group" at bounding box center [304, 86] width 51 height 22
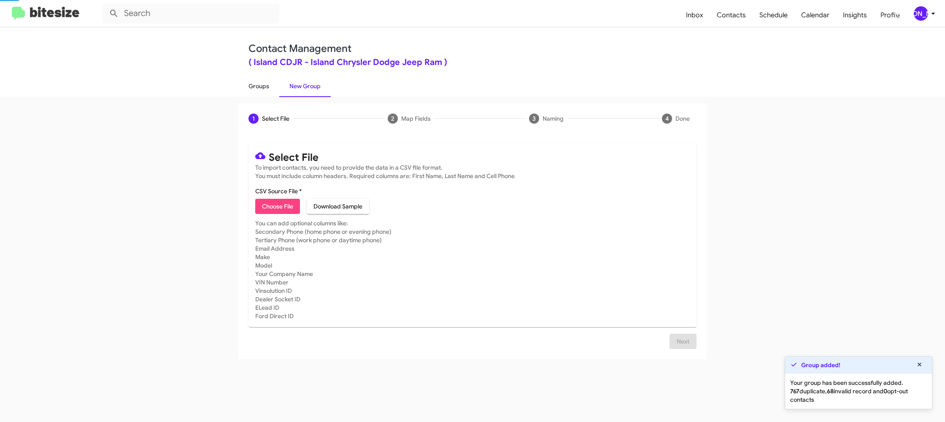
click at [271, 90] on link "Groups" at bounding box center [258, 86] width 41 height 22
type input "in:groups"
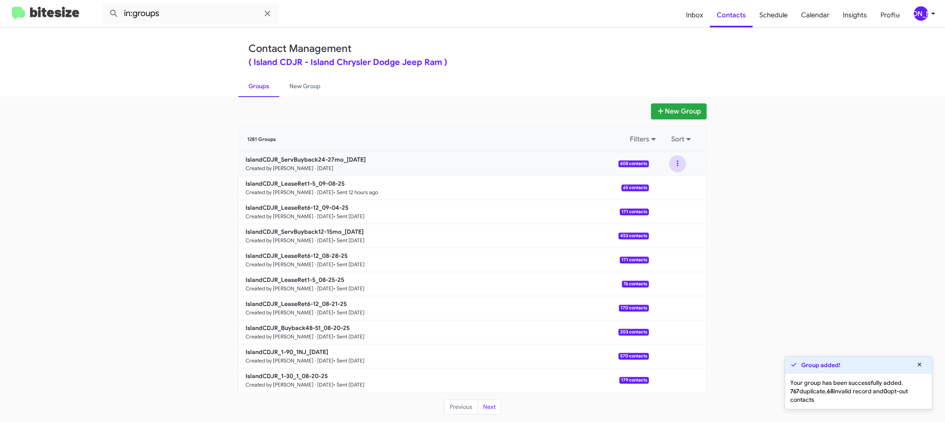
click at [679, 171] on button at bounding box center [677, 163] width 17 height 17
click at [675, 185] on button "View contacts" at bounding box center [651, 186] width 67 height 20
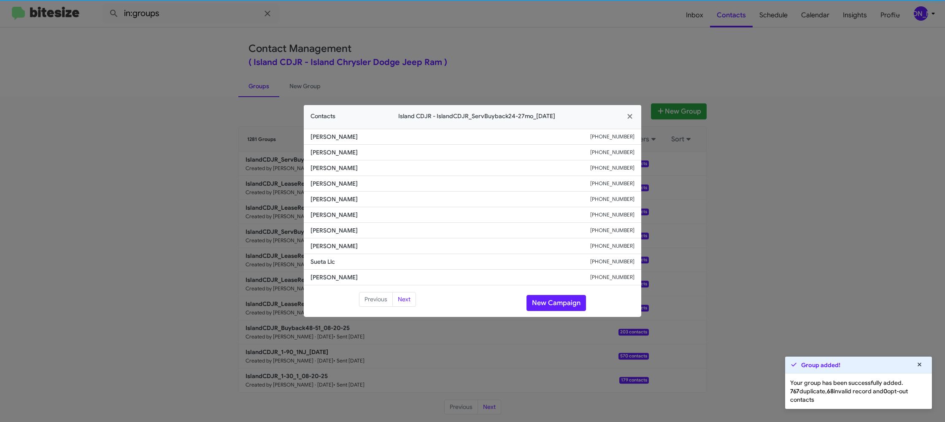
click at [334, 212] on span "Sharon Miller" at bounding box center [450, 215] width 280 height 8
copy span "Sharon Miller"
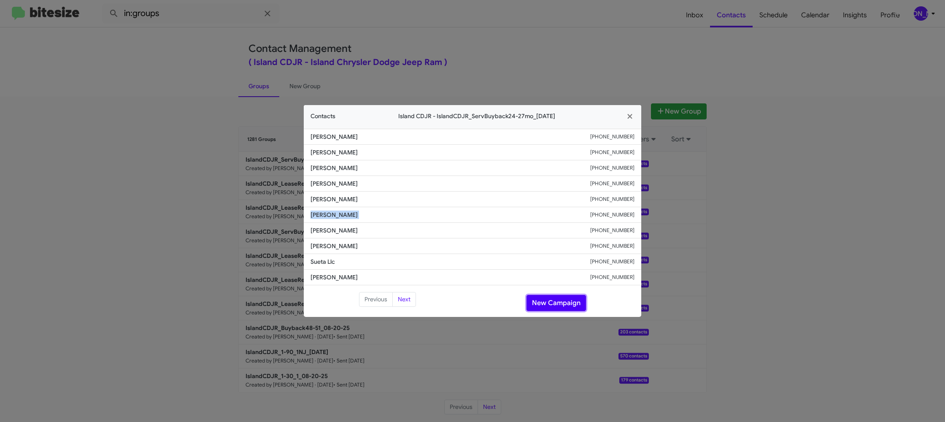
click at [576, 308] on button "New Campaign" at bounding box center [555, 303] width 59 height 16
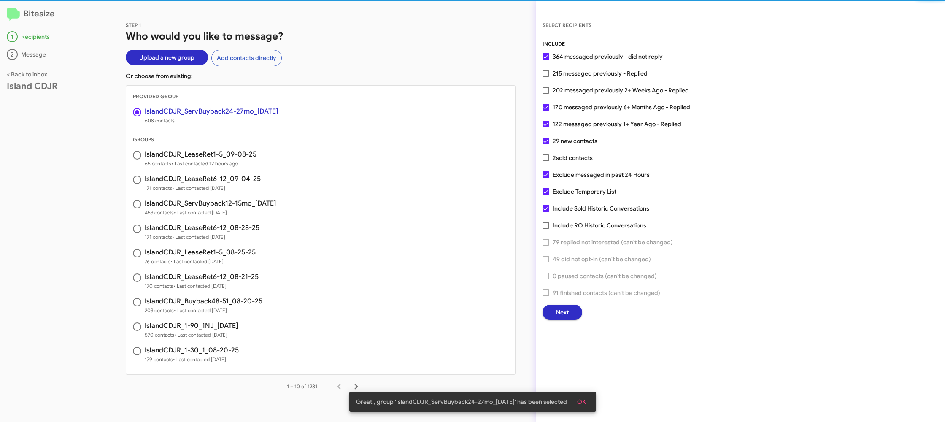
click at [574, 313] on button "Next" at bounding box center [562, 312] width 40 height 15
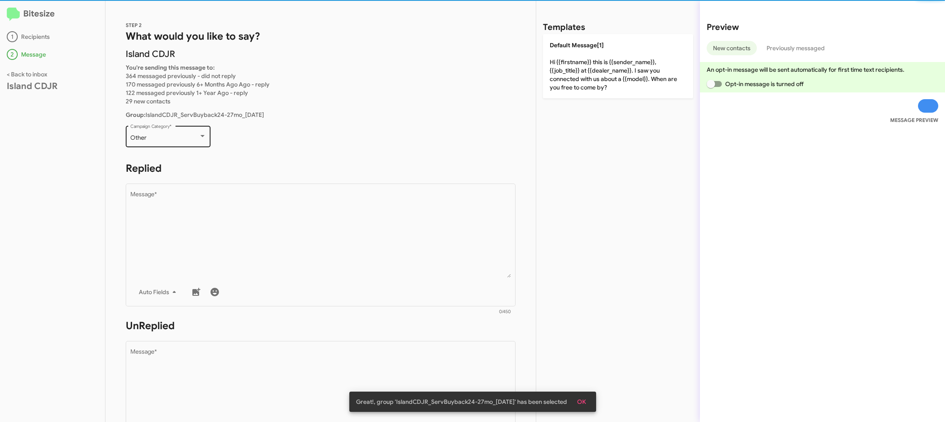
click at [195, 143] on div "Other Campaign Category *" at bounding box center [168, 135] width 76 height 23
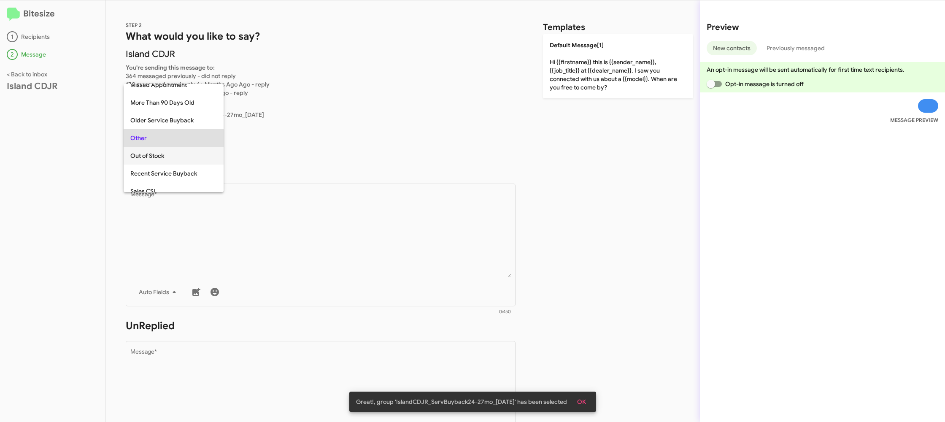
scroll to position [106, 0]
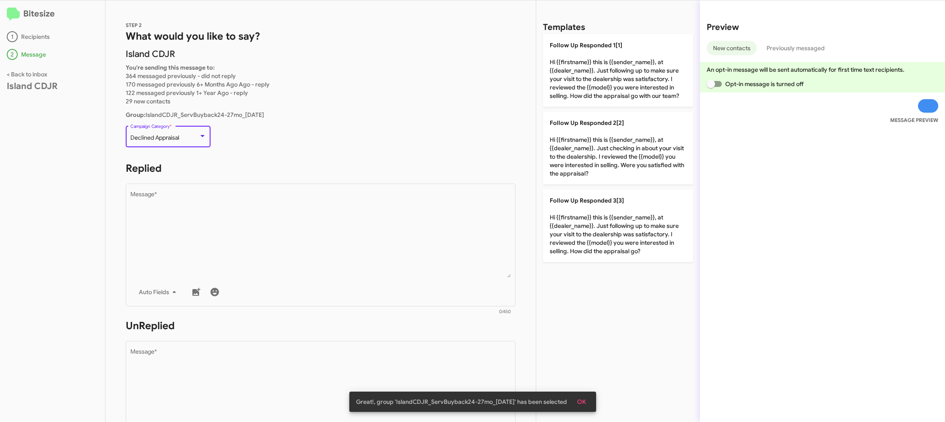
click at [195, 143] on div "Declined Appraisal Campaign Category *" at bounding box center [168, 135] width 76 height 23
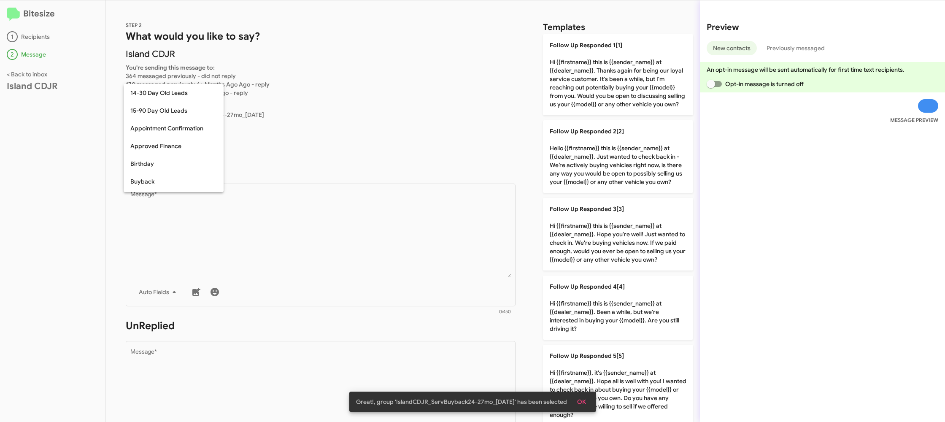
scroll to position [167, 0]
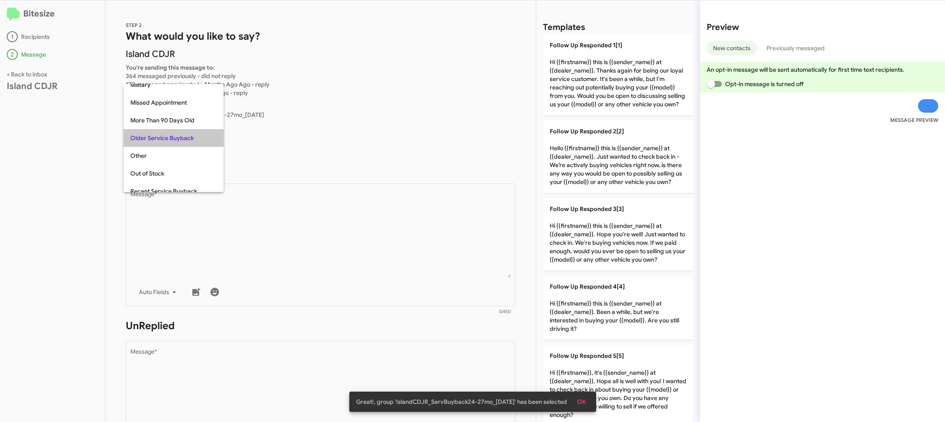
click at [195, 143] on span "Older Service Buyback" at bounding box center [173, 138] width 86 height 18
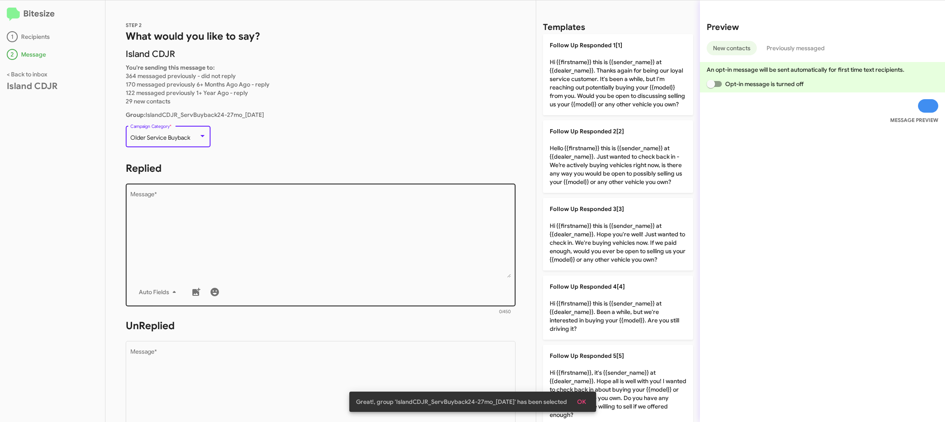
click at [245, 222] on textarea "Message *" at bounding box center [320, 235] width 381 height 86
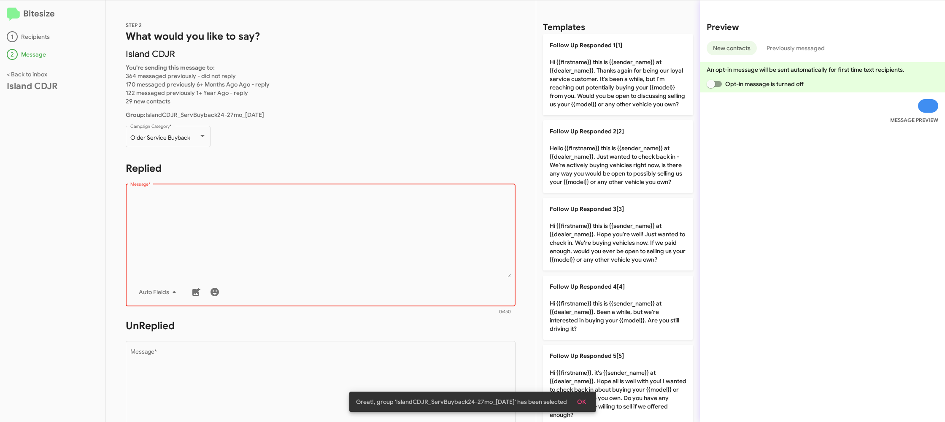
click at [423, 210] on textarea "Message *" at bounding box center [320, 235] width 381 height 86
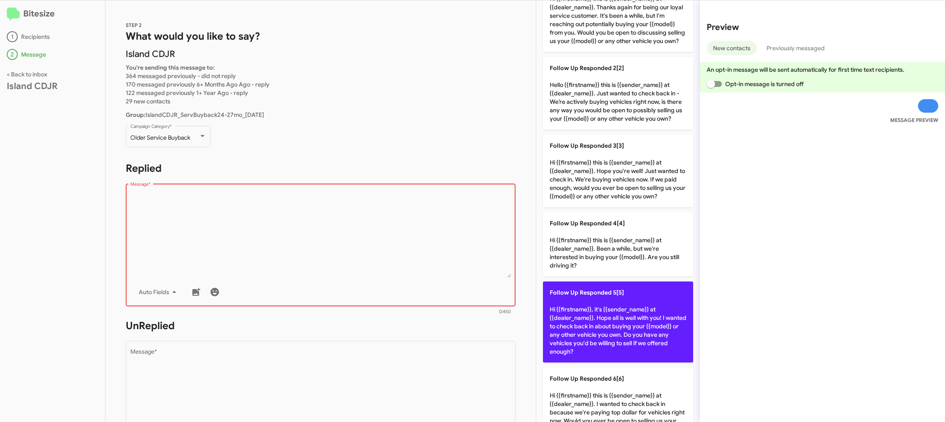
scroll to position [68, 0]
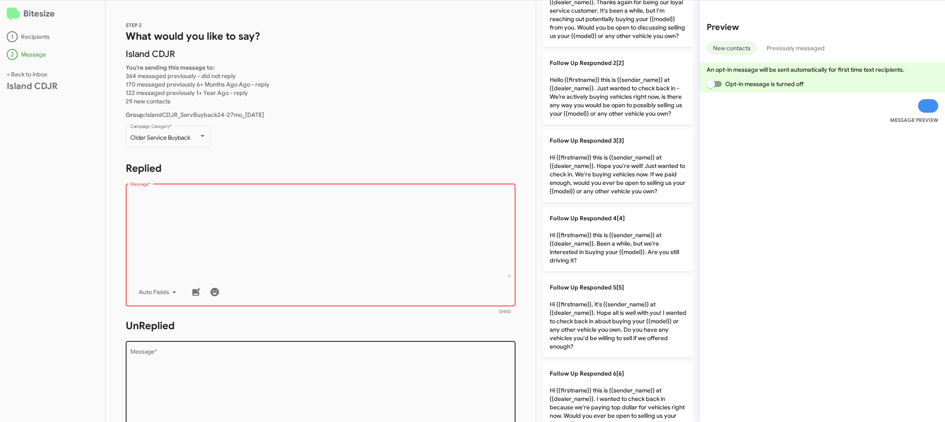
drag, startPoint x: 596, startPoint y: 309, endPoint x: 408, endPoint y: 357, distance: 194.2
click at [594, 309] on p "Follow Up Responded 5[5] Hi {{firstname}}, it's {{sender_name}} at {{dealer_nam…" at bounding box center [618, 316] width 150 height 81
type textarea "Hi {{firstname}}, it's {{sender_name}} at {{dealer_name}}. Hope all is well wit…"
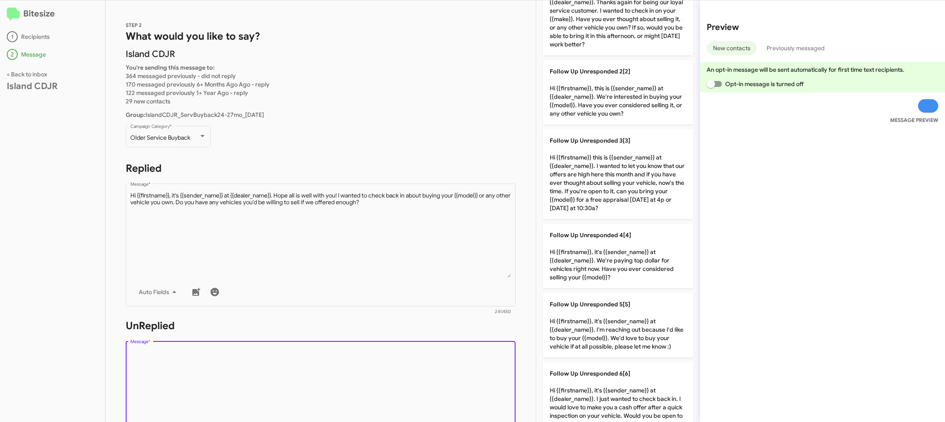
click at [344, 389] on textarea "Message *" at bounding box center [320, 392] width 381 height 86
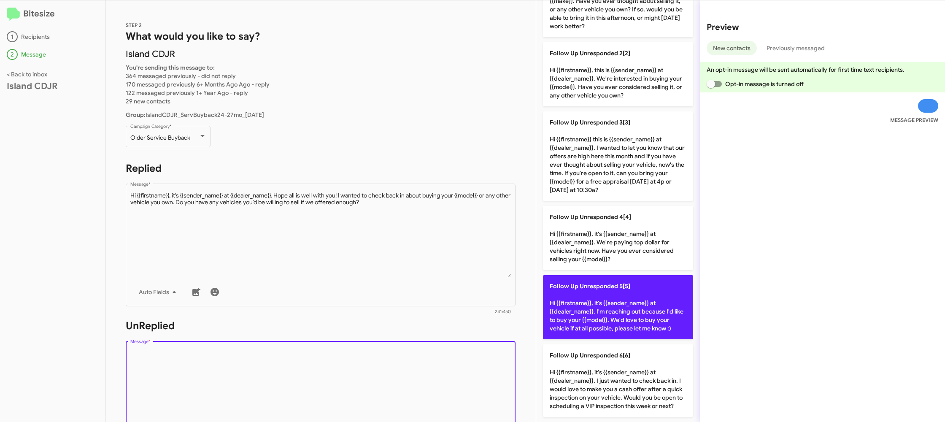
scroll to position [0, 0]
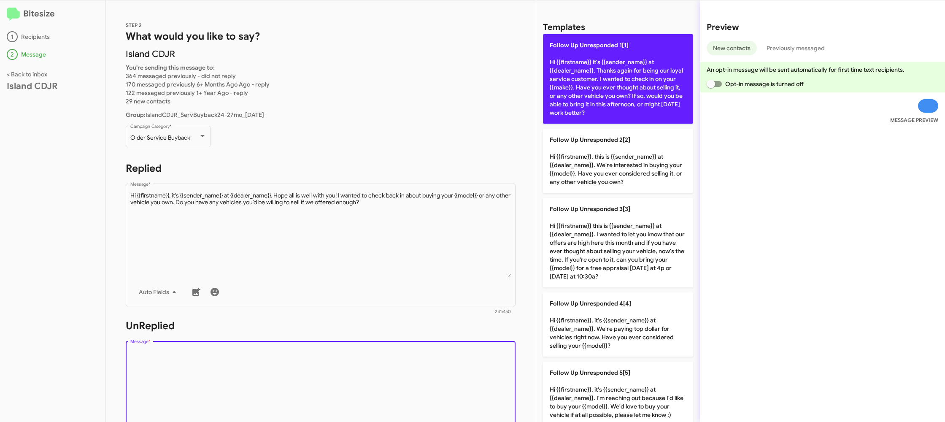
click at [597, 91] on p "Follow Up Unresponded 1[1] Hi {{firstname}} it's {{sender_name}} at {{dealer_na…" at bounding box center [618, 78] width 150 height 89
type textarea "Hi {{firstname}} it's {{sender_name}} at {{dealer_name}}. Thanks again for bein…"
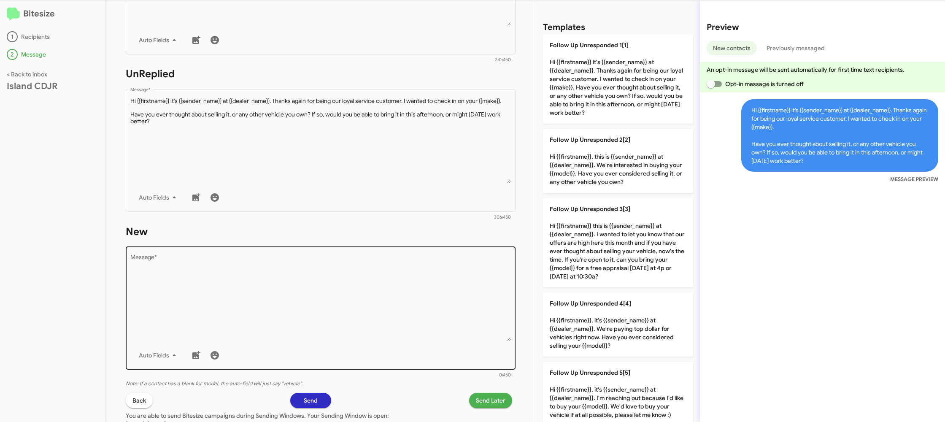
scroll to position [281, 0]
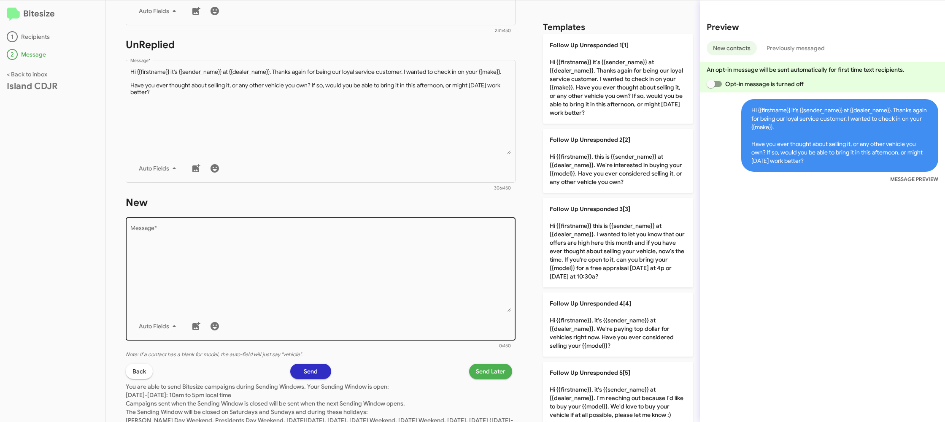
click at [331, 269] on textarea "Message *" at bounding box center [320, 269] width 381 height 86
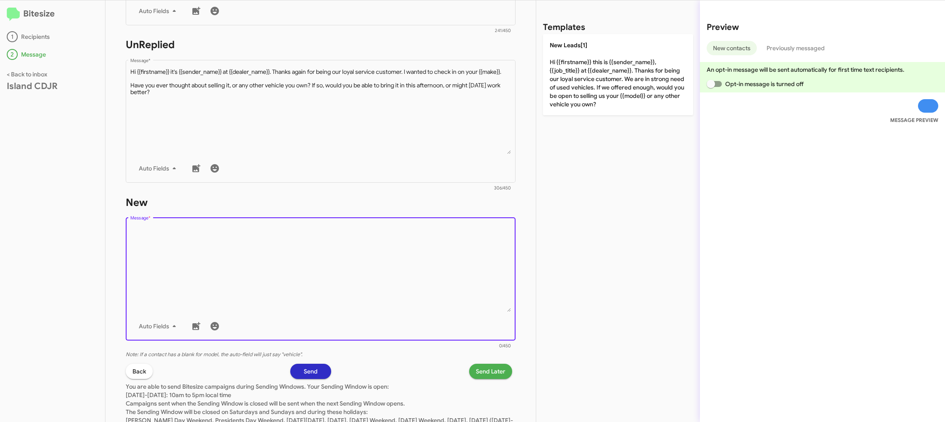
drag, startPoint x: 331, startPoint y: 269, endPoint x: 556, endPoint y: 119, distance: 270.6
click at [346, 256] on textarea "Message *" at bounding box center [320, 269] width 381 height 86
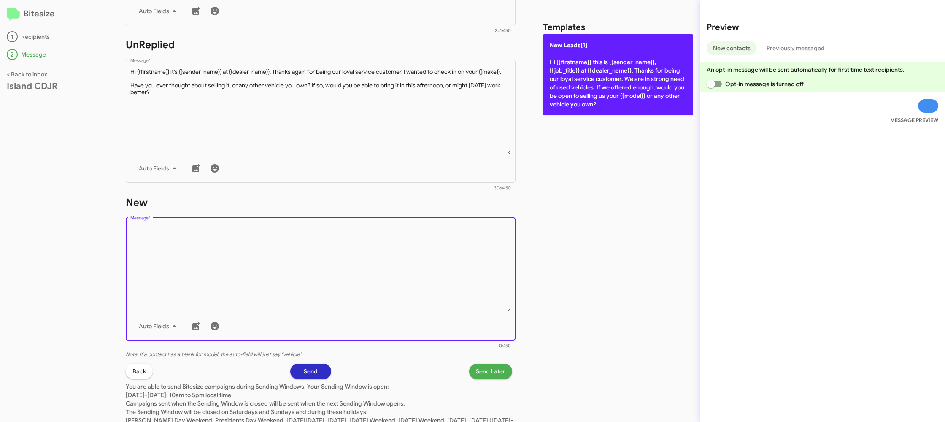
click at [583, 101] on p "New Leads[1] Hi {{firstname}} this is {{sender_name}}, {{job_title}} at {{deale…" at bounding box center [618, 74] width 150 height 81
type textarea "Hi {{firstname}} this is {{sender_name}}, {{job_title}} at {{dealer_name}}. Tha…"
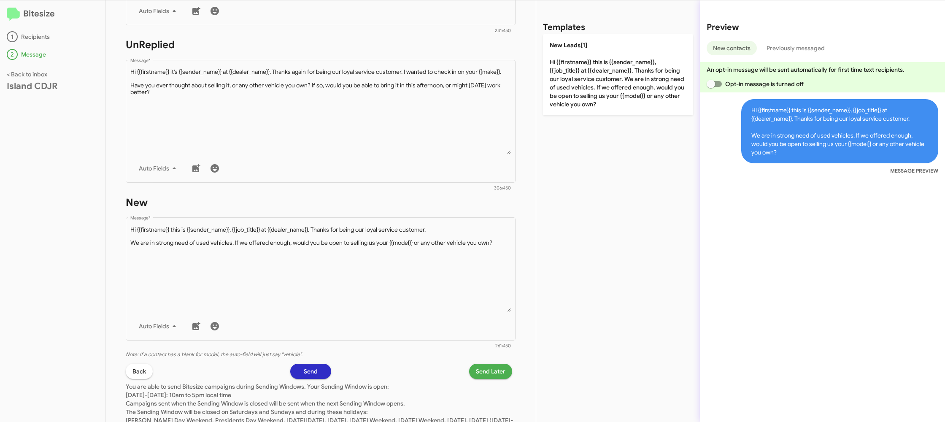
click at [489, 370] on span "Send Later" at bounding box center [491, 371] width 30 height 15
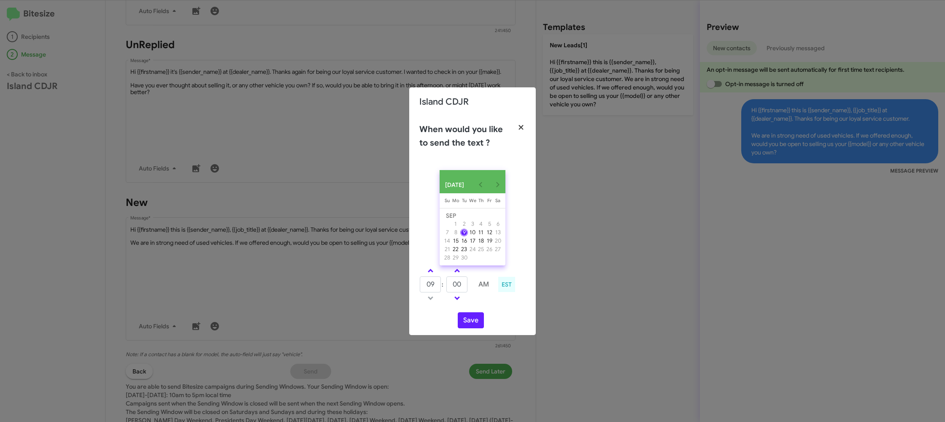
drag, startPoint x: 524, startPoint y: 123, endPoint x: 509, endPoint y: 120, distance: 15.0
click at [523, 124] on icon "button" at bounding box center [521, 128] width 10 height 8
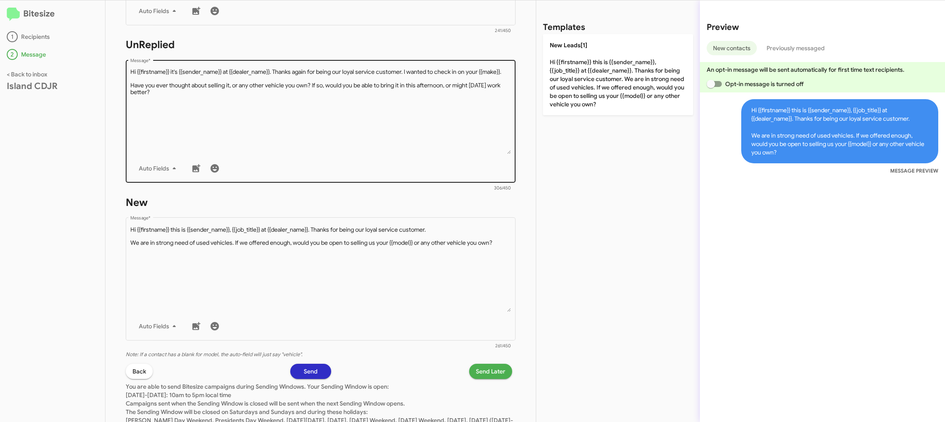
click at [402, 112] on textarea "Message *" at bounding box center [320, 111] width 381 height 86
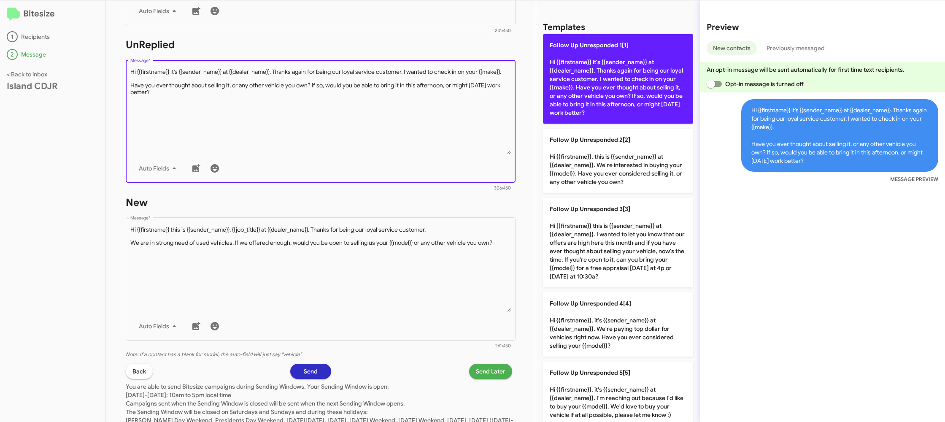
click at [600, 94] on p "Follow Up Unresponded 1[1] Hi {{firstname}} it's {{sender_name}} at {{dealer_na…" at bounding box center [618, 78] width 150 height 89
type textarea "Hi {{firstname}} it's {{sender_name}} at {{dealer_name}}. Thanks again for bein…"
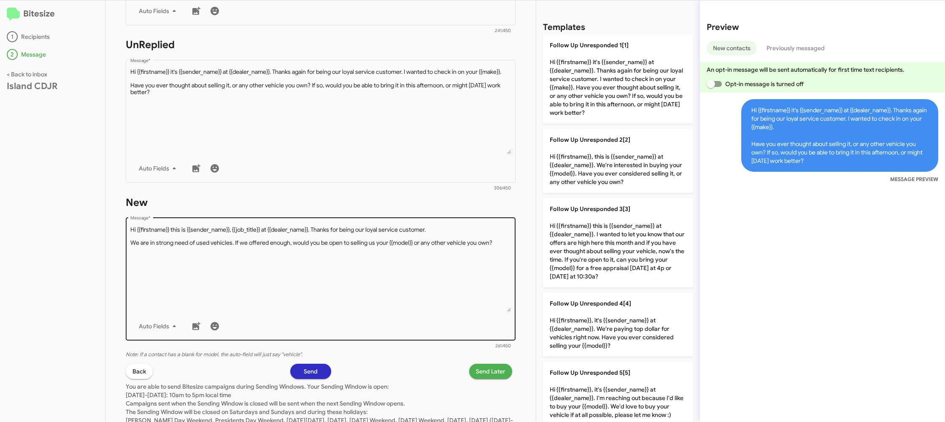
click at [402, 275] on textarea "Message *" at bounding box center [320, 269] width 381 height 86
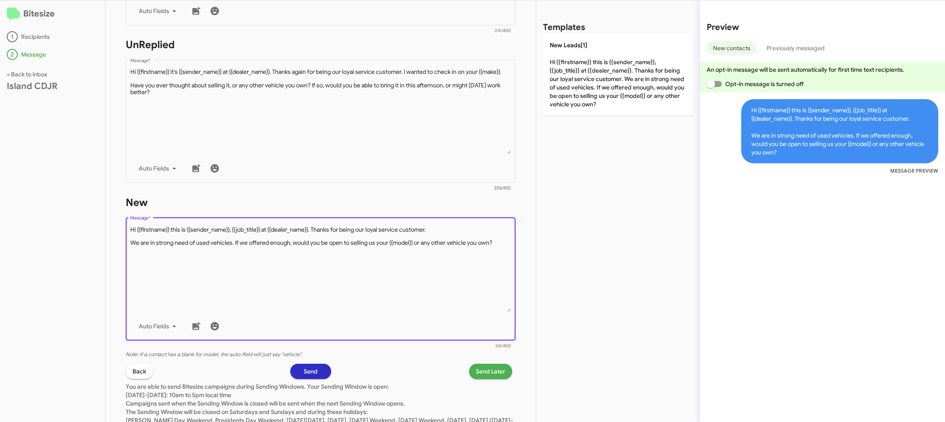
click at [548, 113] on p "New Leads[1] Hi {{firstname}} this is {{sender_name}}, {{job_title}} at {{deale…" at bounding box center [618, 74] width 150 height 81
type textarea "Hi {{firstname}} this is {{sender_name}}, {{job_title}} at {{dealer_name}}. Tha…"
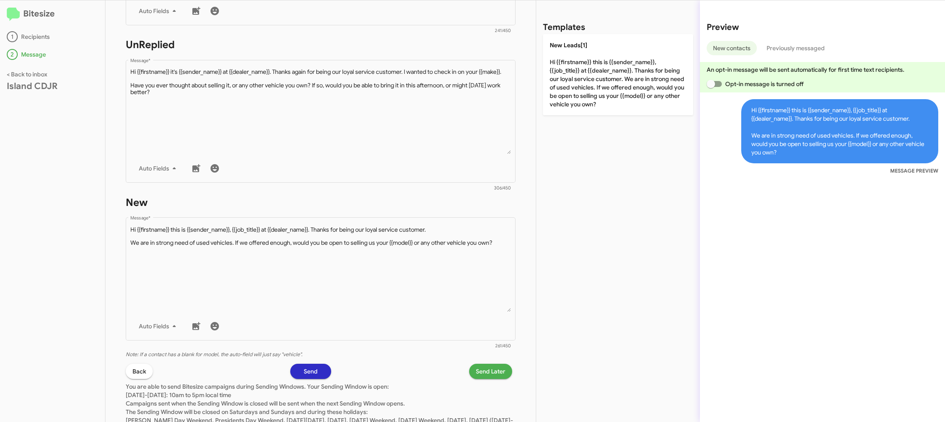
click at [493, 374] on span "Send Later" at bounding box center [491, 371] width 30 height 15
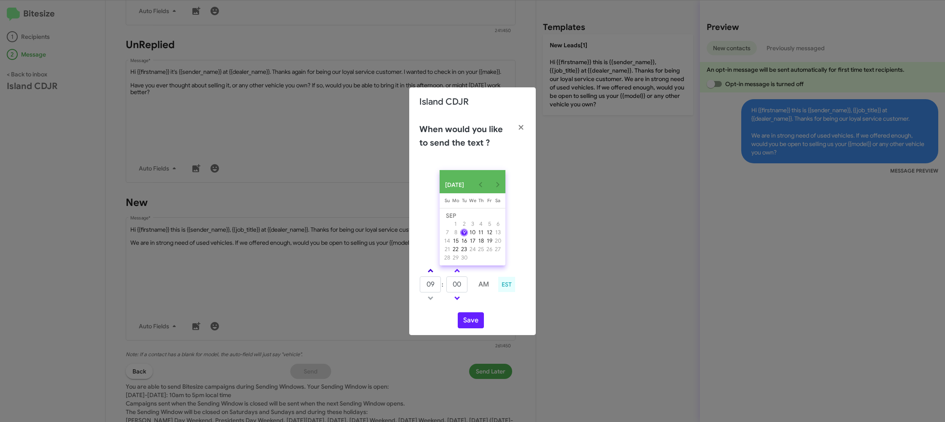
click at [433, 274] on link at bounding box center [430, 271] width 15 height 10
drag, startPoint x: 433, startPoint y: 274, endPoint x: 456, endPoint y: 274, distance: 23.6
click at [433, 274] on link at bounding box center [430, 271] width 15 height 10
type input "11"
click at [461, 275] on link at bounding box center [457, 271] width 15 height 10
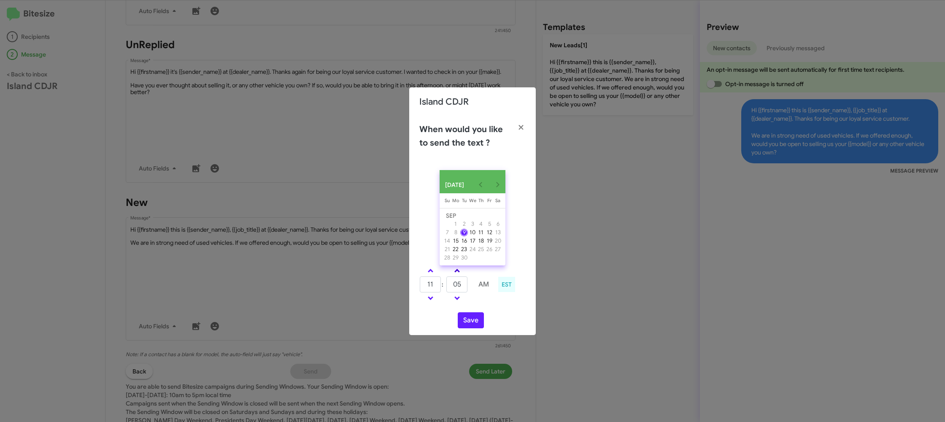
click at [461, 275] on link at bounding box center [457, 271] width 15 height 10
click at [455, 299] on span at bounding box center [456, 296] width 5 height 5
type input "15"
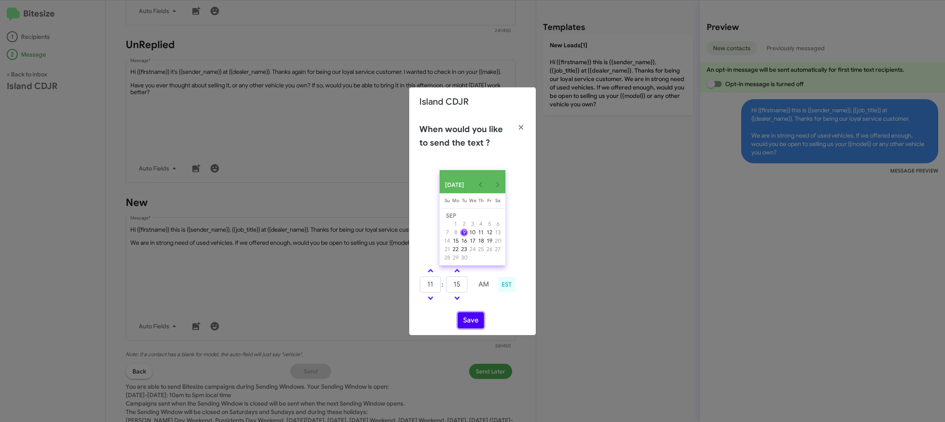
click at [476, 321] on button "Save" at bounding box center [471, 320] width 26 height 16
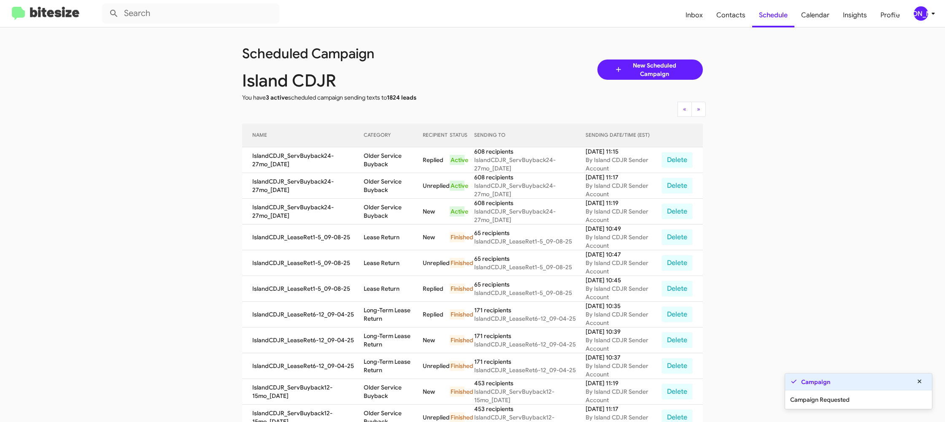
click at [837, 384] on div "Campaign" at bounding box center [858, 381] width 147 height 17
click at [377, 179] on td "Older Service Buyback" at bounding box center [393, 186] width 59 height 26
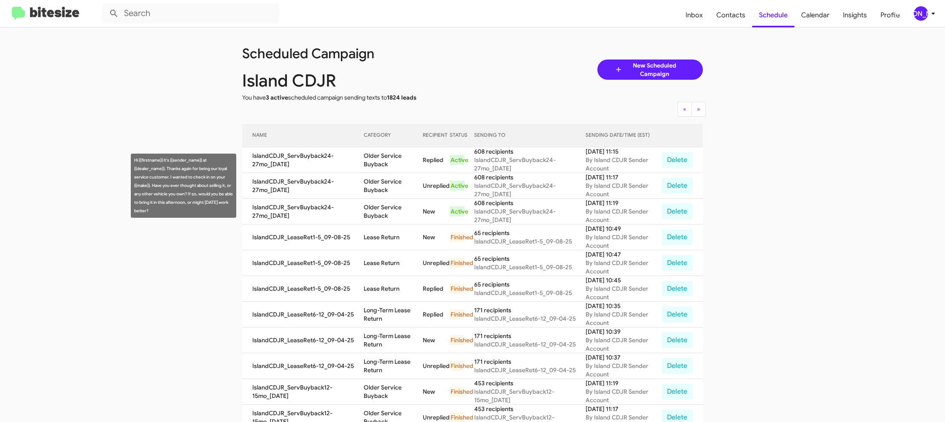
click at [377, 179] on td "Older Service Buyback" at bounding box center [393, 186] width 59 height 26
drag, startPoint x: 377, startPoint y: 179, endPoint x: 361, endPoint y: 179, distance: 16.0
click at [376, 178] on td "Older Service Buyback" at bounding box center [393, 186] width 59 height 26
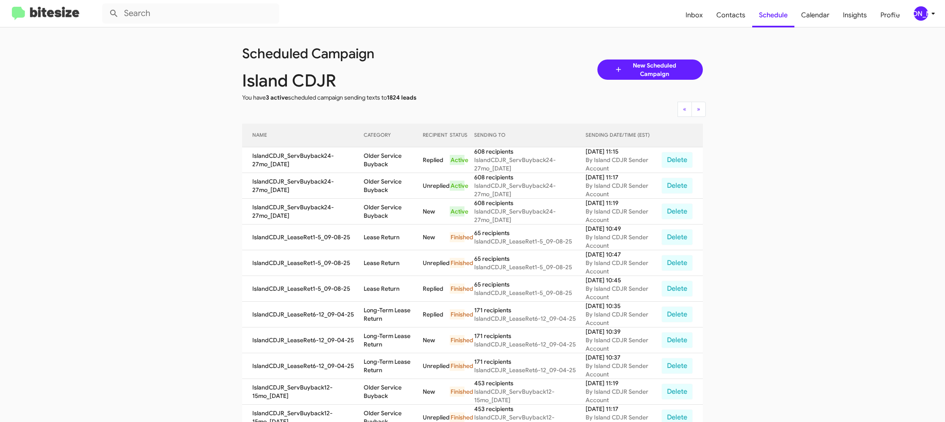
copy td "Older Service Buyback"
click at [913, 12] on span "[PERSON_NAME]" at bounding box center [925, 13] width 25 height 14
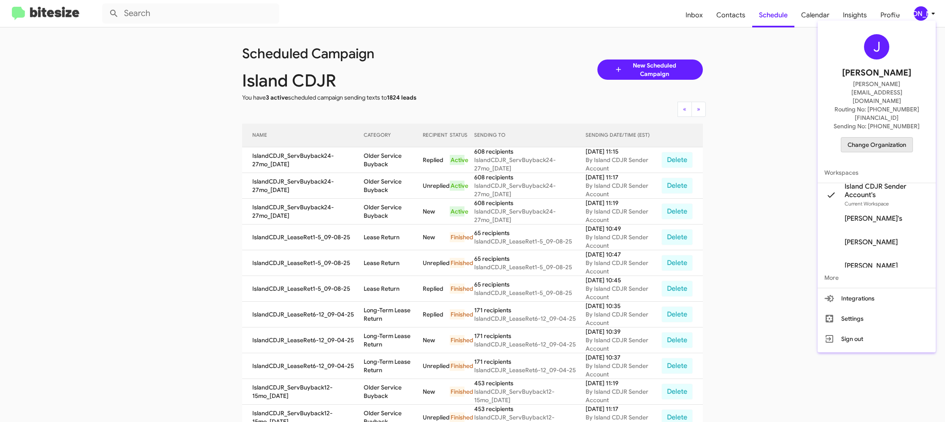
click at [874, 138] on span "Change Organization" at bounding box center [876, 145] width 59 height 14
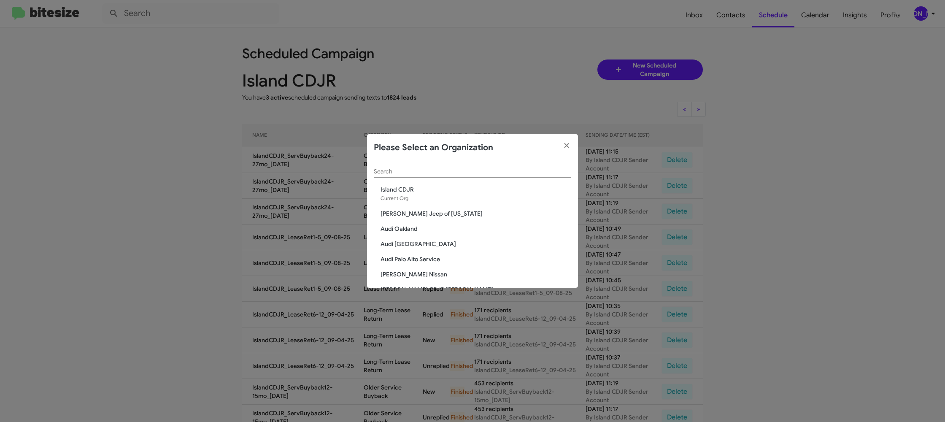
click at [418, 179] on div "Search" at bounding box center [472, 173] width 197 height 24
click at [418, 173] on input "Search" at bounding box center [472, 171] width 197 height 7
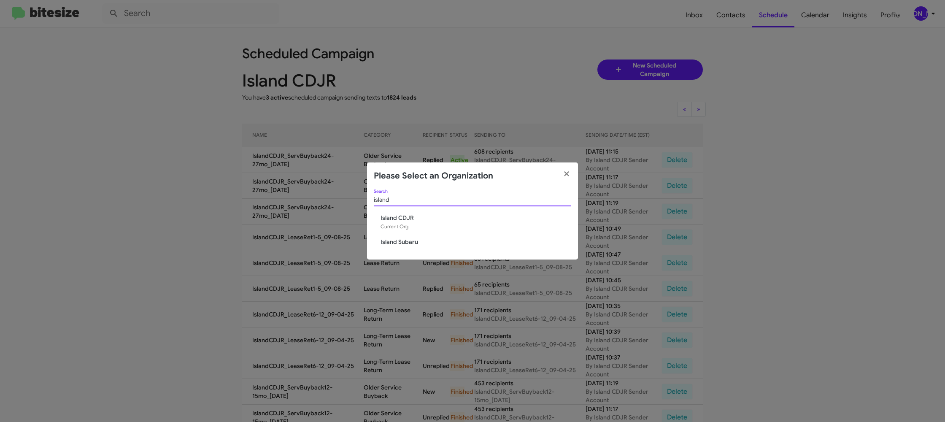
type input "island"
click at [408, 240] on div "island Search Island CDJR Current Org Island Subaru" at bounding box center [472, 224] width 211 height 70
click at [408, 240] on span "Island Subaru" at bounding box center [476, 241] width 191 height 8
drag, startPoint x: 408, startPoint y: 240, endPoint x: 399, endPoint y: 86, distance: 154.6
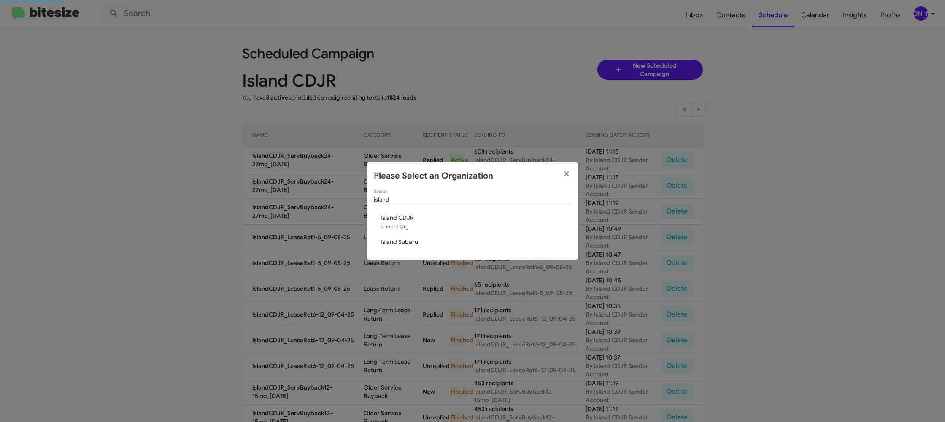
click at [404, 187] on app-change-organization-modal "Please Select an Organization island Search Island CDJR Current Org Island Suba…" at bounding box center [472, 210] width 211 height 97
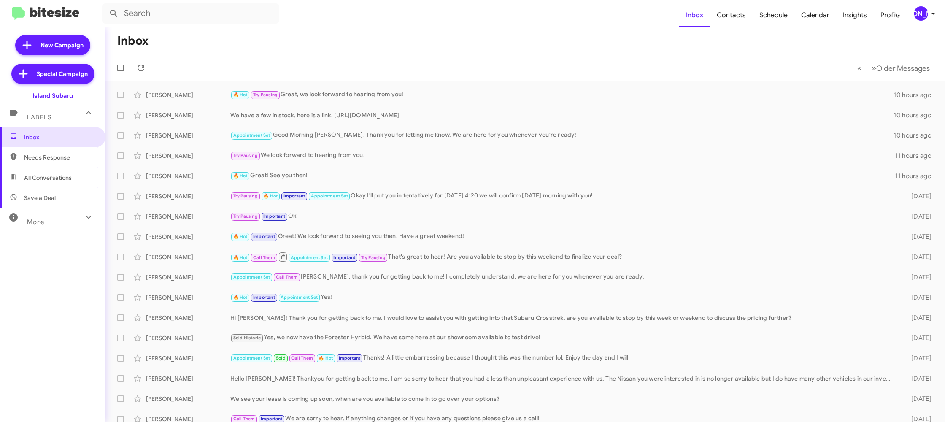
click at [916, 12] on div "[PERSON_NAME]" at bounding box center [921, 13] width 14 height 14
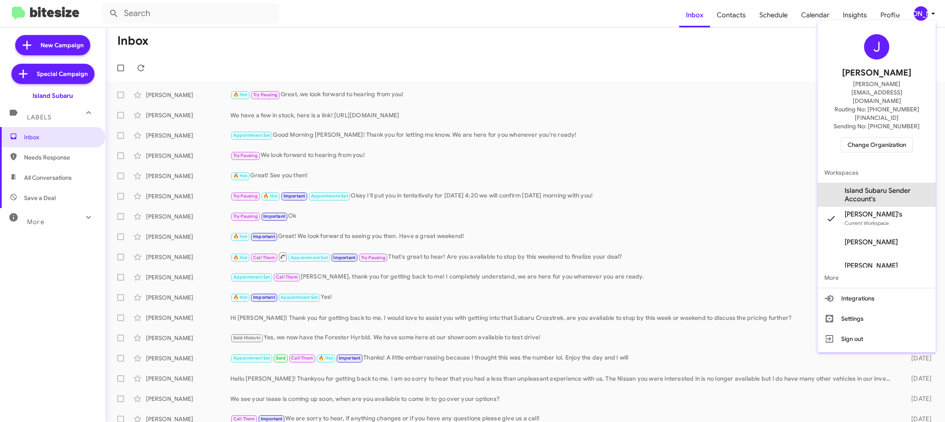
click at [881, 186] on span "Island Subaru Sender Account's" at bounding box center [887, 194] width 84 height 17
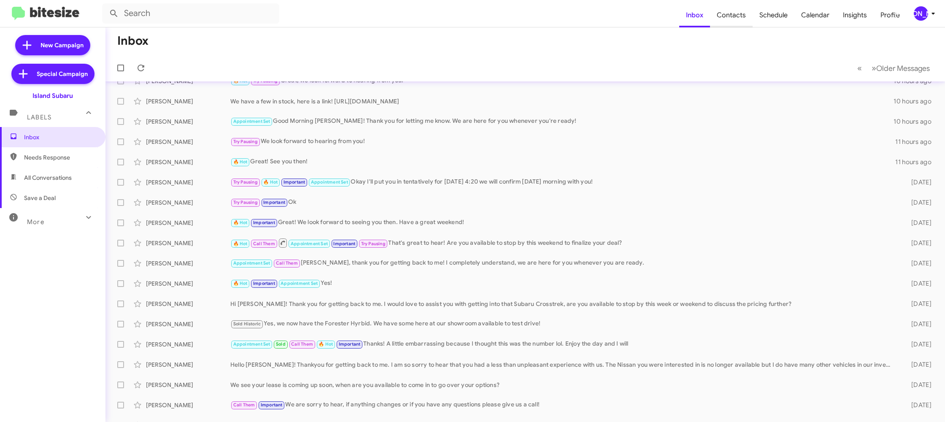
scroll to position [17, 0]
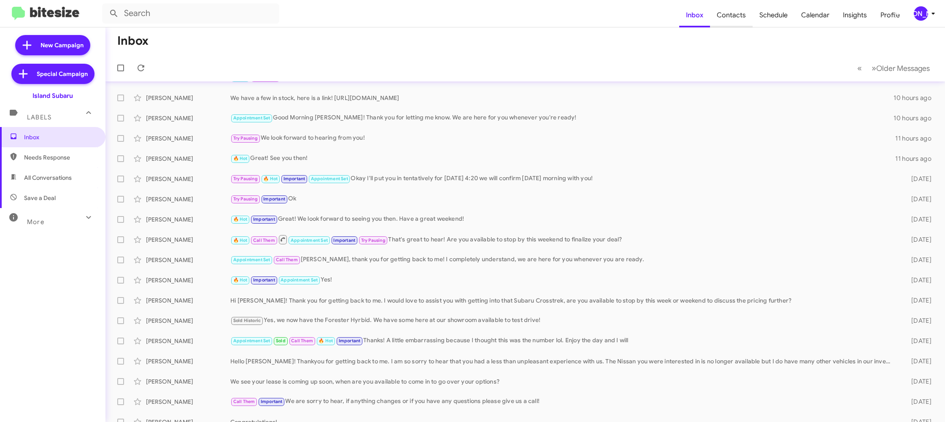
click at [737, 18] on span "Contacts" at bounding box center [731, 15] width 43 height 24
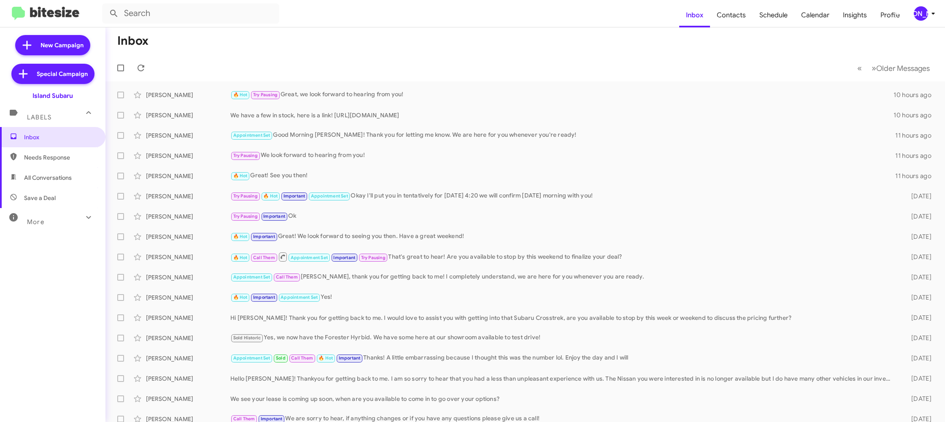
click at [914, 15] on div "[PERSON_NAME]" at bounding box center [921, 13] width 14 height 14
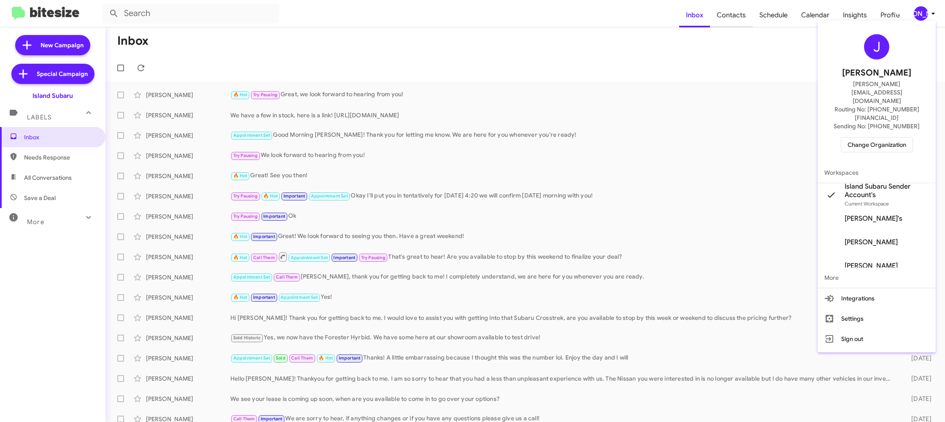
click at [736, 20] on div at bounding box center [472, 211] width 945 height 422
click at [736, 19] on span "Contacts" at bounding box center [731, 15] width 43 height 24
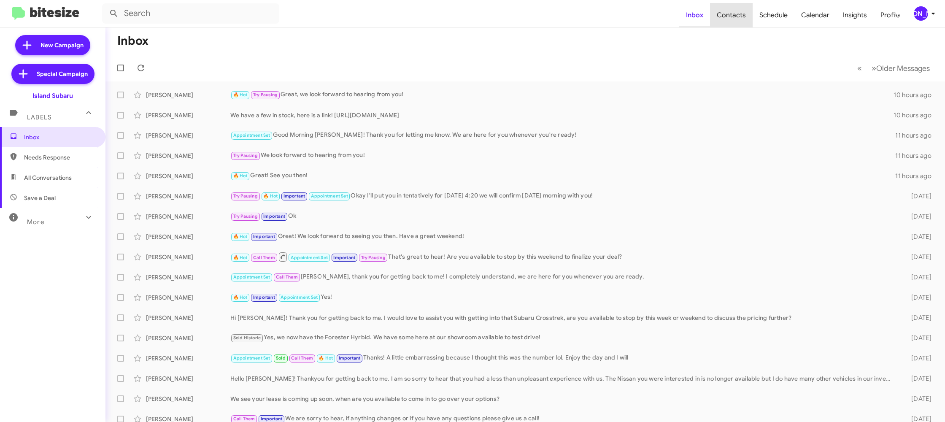
drag, startPoint x: 736, startPoint y: 19, endPoint x: 688, endPoint y: 8, distance: 49.6
click at [736, 19] on span "Contacts" at bounding box center [731, 15] width 43 height 24
type input "in:groups"
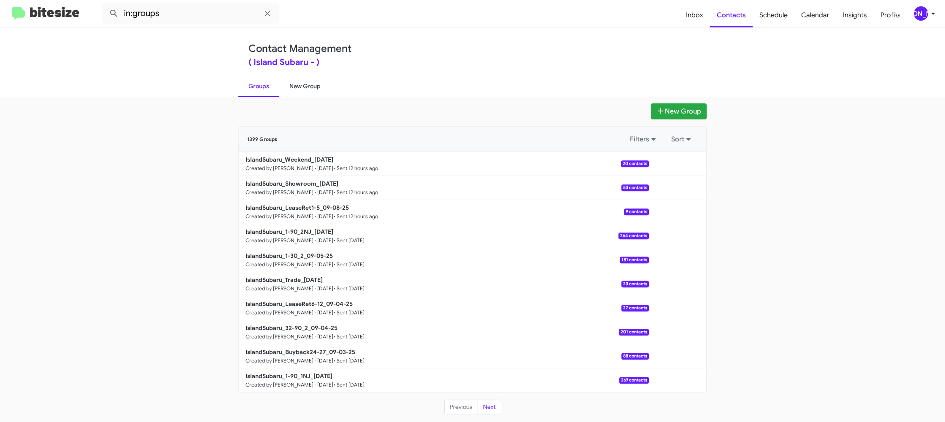
click at [302, 94] on link "New Group" at bounding box center [304, 86] width 51 height 22
drag, startPoint x: 302, startPoint y: 94, endPoint x: 331, endPoint y: 47, distance: 54.8
click at [302, 93] on link "New Group" at bounding box center [304, 86] width 51 height 22
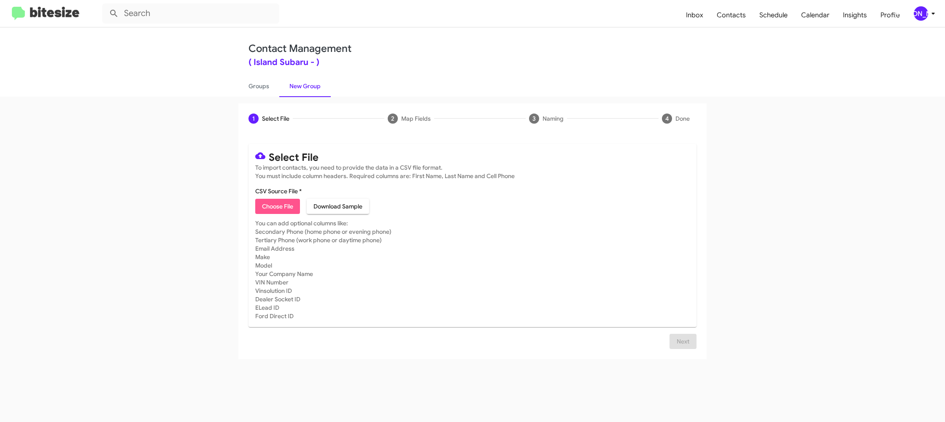
click at [289, 213] on span "Choose File" at bounding box center [277, 206] width 31 height 15
type input "IslandSubaru_32-90_1_09-09-25"
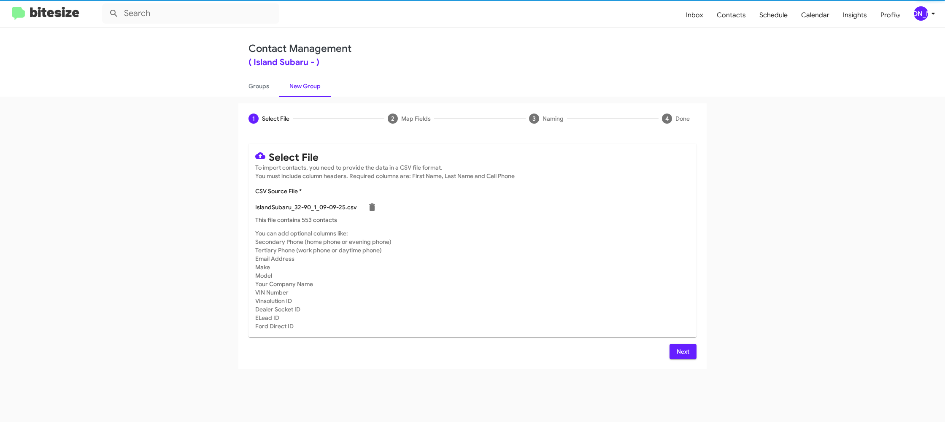
click at [576, 248] on mat-card-subtitle "You can add optional columns like: Secondary Phone (home phone or evening phone…" at bounding box center [472, 279] width 434 height 101
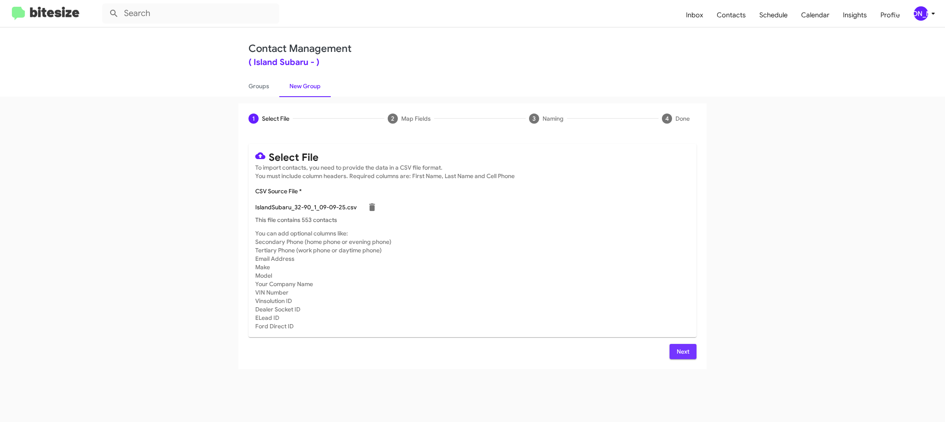
click at [680, 354] on span "Next" at bounding box center [682, 351] width 13 height 15
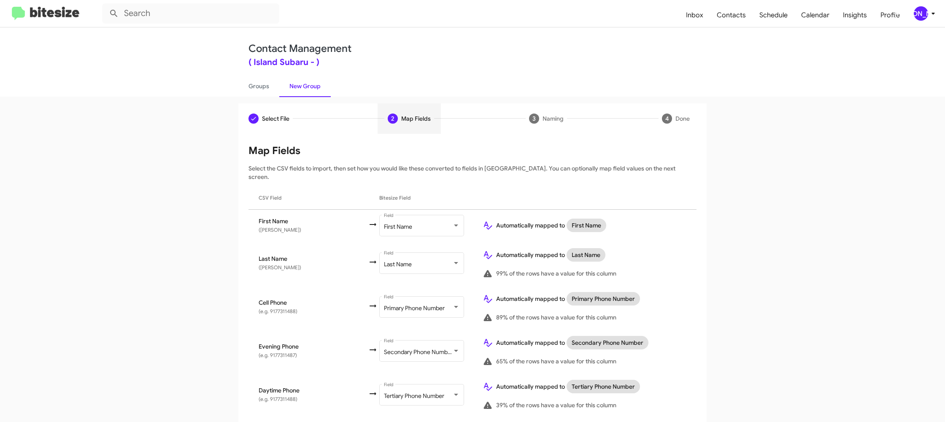
click at [913, 10] on span "[PERSON_NAME]" at bounding box center [925, 13] width 25 height 14
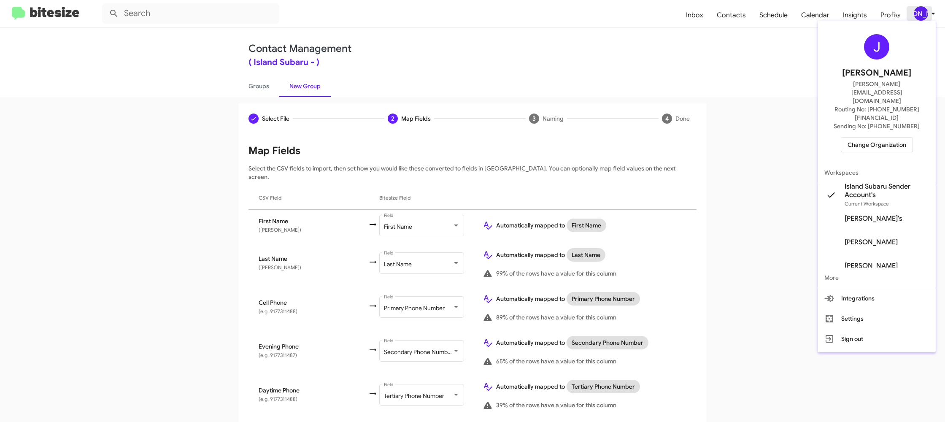
click at [913, 10] on div at bounding box center [472, 211] width 945 height 422
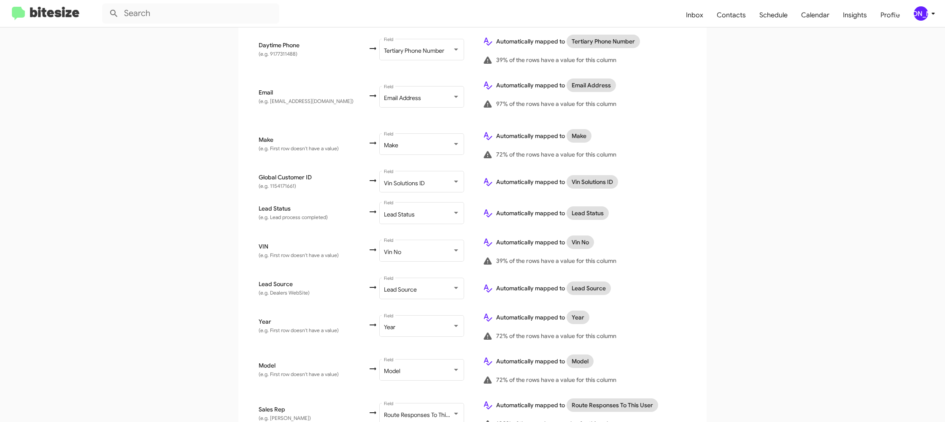
scroll to position [415, 0]
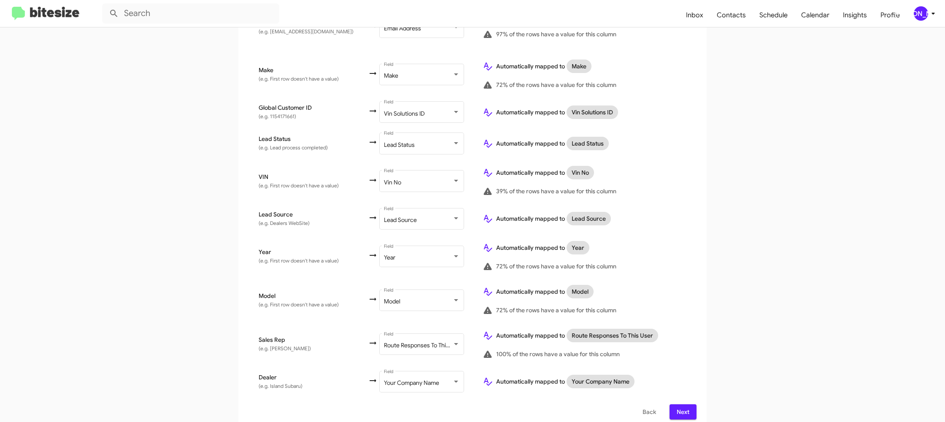
click at [675, 406] on button "Next" at bounding box center [682, 411] width 27 height 15
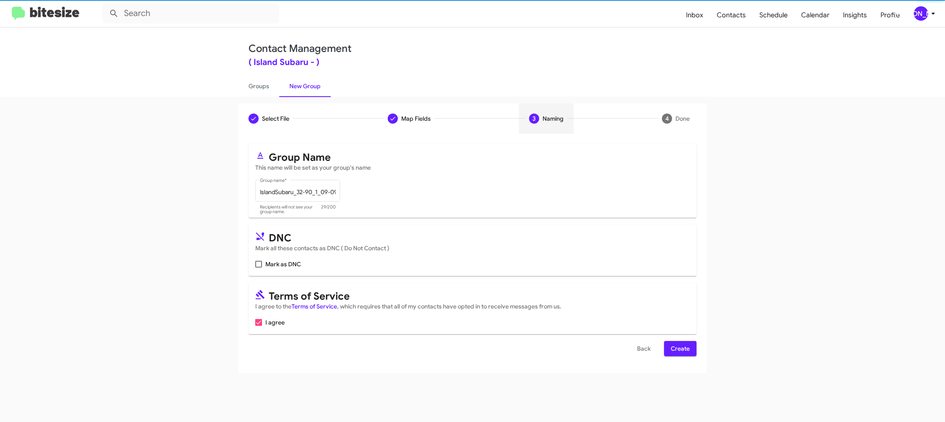
scroll to position [0, 0]
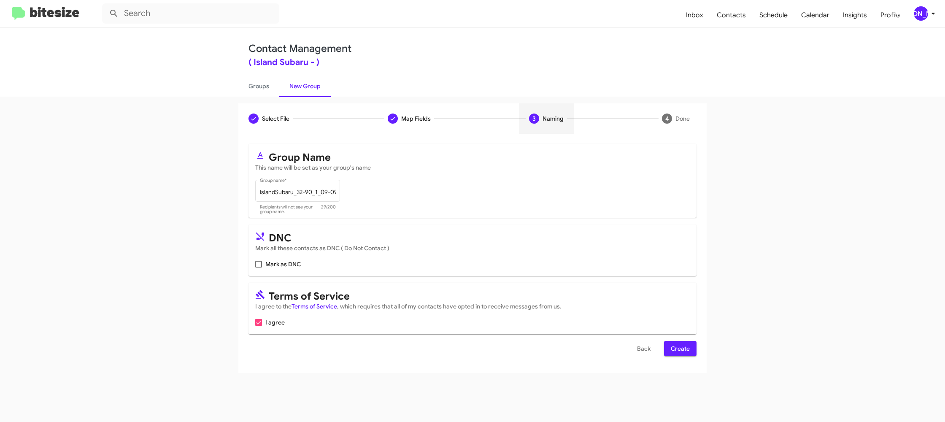
click at [682, 350] on span "Create" at bounding box center [680, 348] width 19 height 15
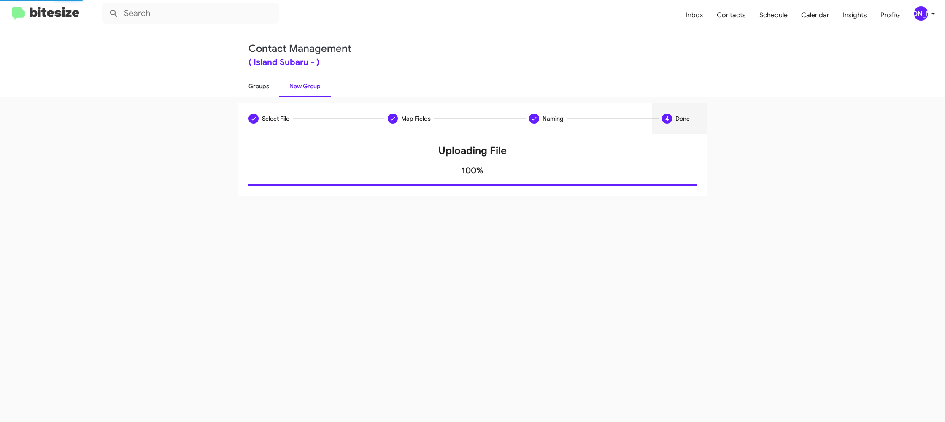
click at [255, 77] on link "Groups" at bounding box center [258, 86] width 41 height 22
type input "in:groups"
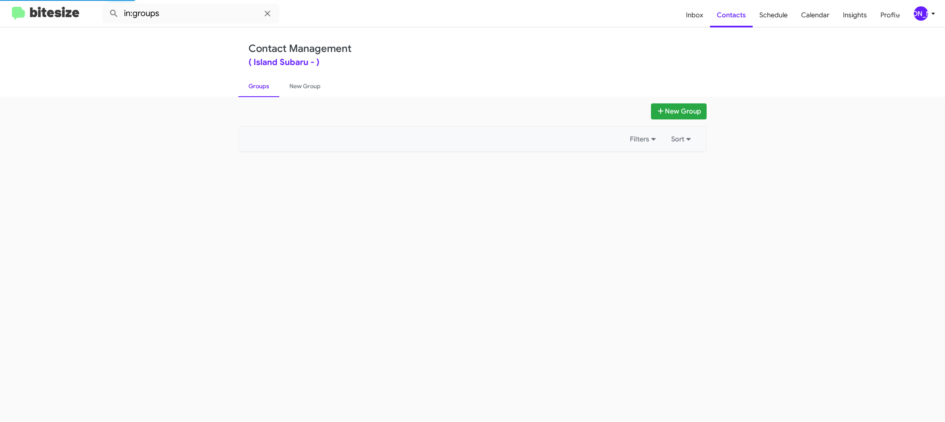
click at [255, 77] on link "Groups" at bounding box center [258, 86] width 41 height 22
click at [307, 81] on link "New Group" at bounding box center [304, 86] width 51 height 22
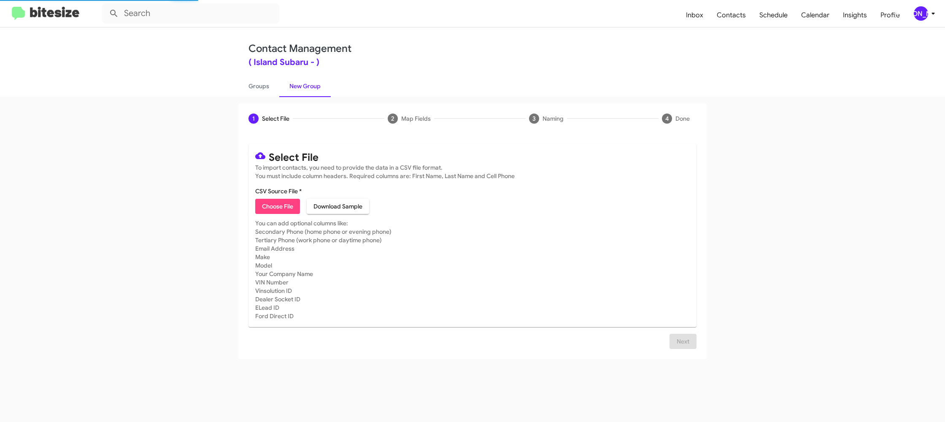
drag, startPoint x: 307, startPoint y: 81, endPoint x: 297, endPoint y: 2, distance: 80.0
click at [305, 73] on div "Contact Management ( Island Subaru - ) Groups New Group" at bounding box center [472, 61] width 481 height 69
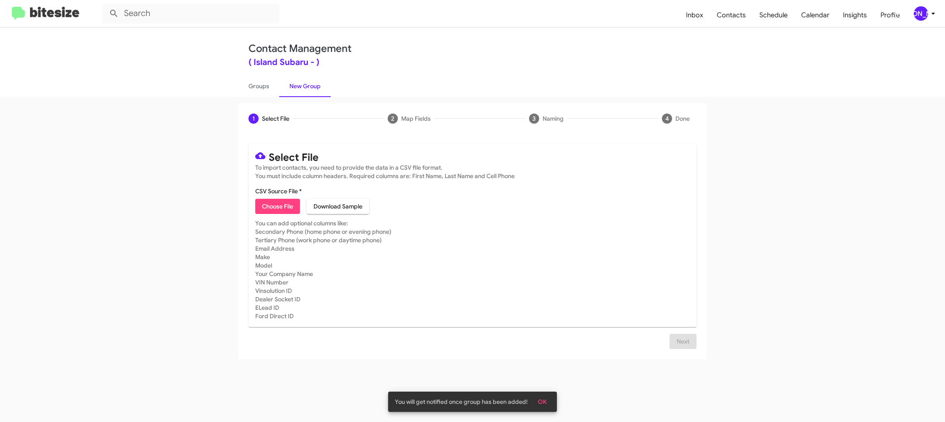
click at [939, 13] on mat-toolbar "Inbox Contacts Schedule Calendar Insights Profile JA" at bounding box center [472, 13] width 945 height 27
click at [929, 15] on icon at bounding box center [933, 13] width 10 height 10
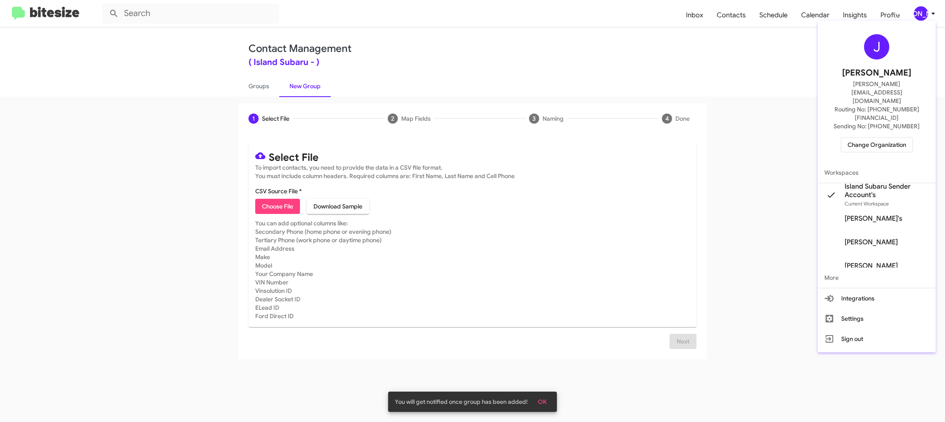
click at [272, 87] on div at bounding box center [472, 211] width 945 height 422
click at [272, 87] on link "Groups" at bounding box center [258, 86] width 41 height 22
type input "in:groups"
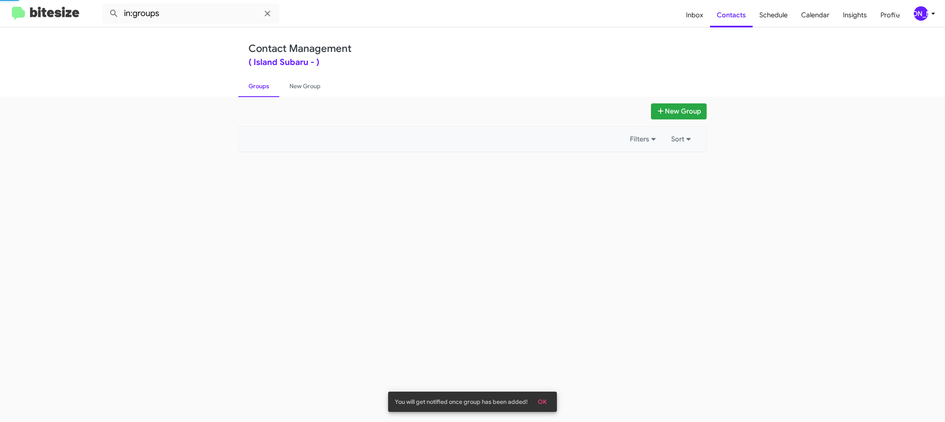
click at [272, 87] on link "Groups" at bounding box center [258, 86] width 41 height 22
drag, startPoint x: 272, startPoint y: 87, endPoint x: 298, endPoint y: 86, distance: 26.2
click at [273, 87] on link "Groups" at bounding box center [258, 86] width 41 height 22
click at [298, 86] on link "New Group" at bounding box center [304, 86] width 51 height 22
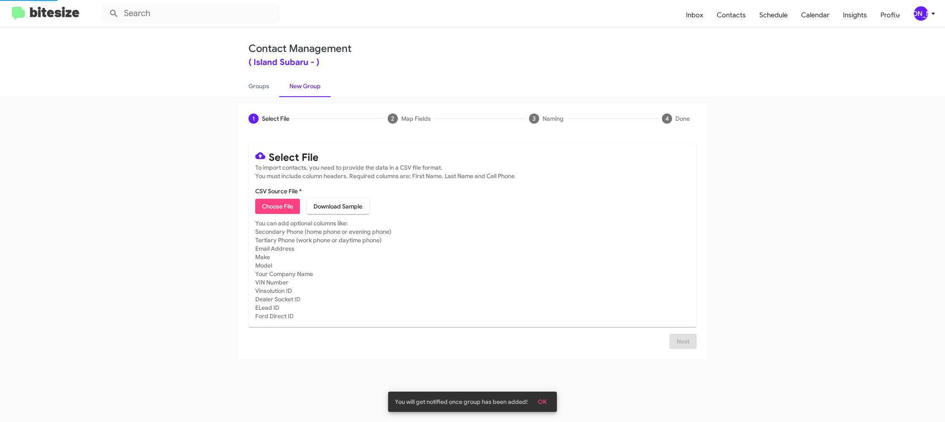
drag, startPoint x: 298, startPoint y: 86, endPoint x: 291, endPoint y: 80, distance: 9.8
click at [297, 85] on link "New Group" at bounding box center [304, 86] width 51 height 22
click at [282, 208] on span "Choose File" at bounding box center [277, 206] width 31 height 15
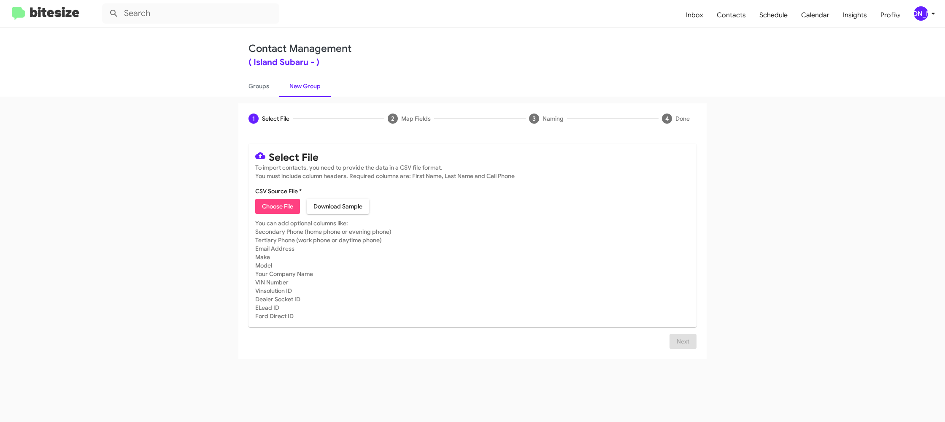
type input "IslandSubaru_ILM_09-09-25"
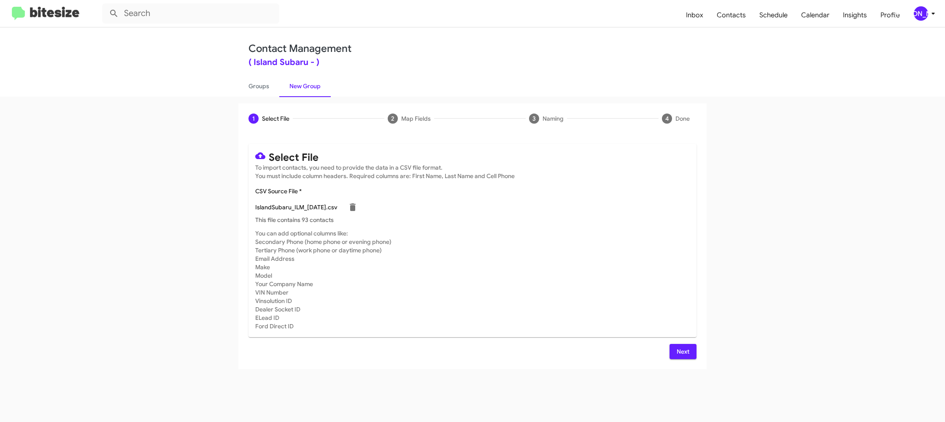
drag, startPoint x: 657, startPoint y: 268, endPoint x: 697, endPoint y: 367, distance: 106.8
click at [657, 270] on mat-card-subtitle "You can add optional columns like: Secondary Phone (home phone or evening phone…" at bounding box center [472, 279] width 434 height 101
click at [688, 356] on span "Next" at bounding box center [682, 351] width 13 height 15
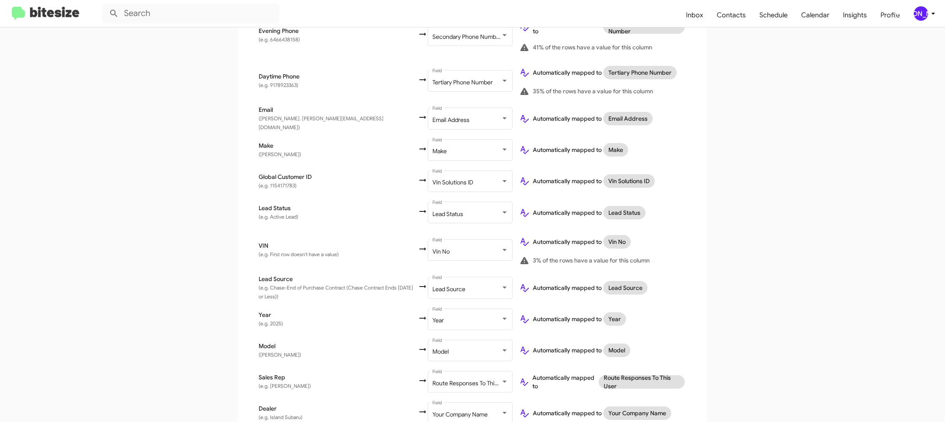
scroll to position [337, 0]
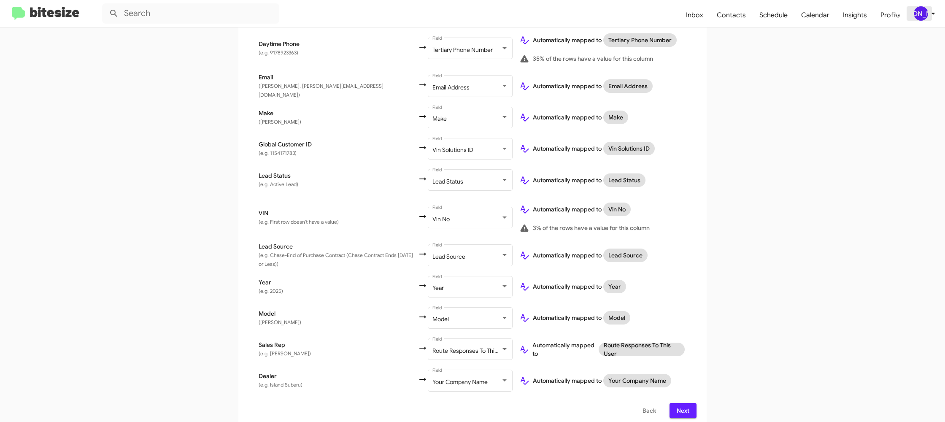
click at [918, 12] on div "[PERSON_NAME]" at bounding box center [921, 13] width 14 height 14
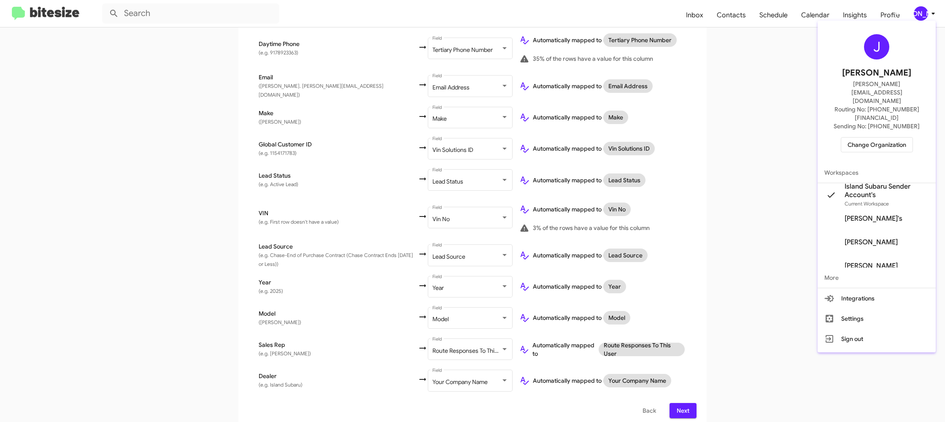
click at [918, 12] on div at bounding box center [472, 211] width 945 height 422
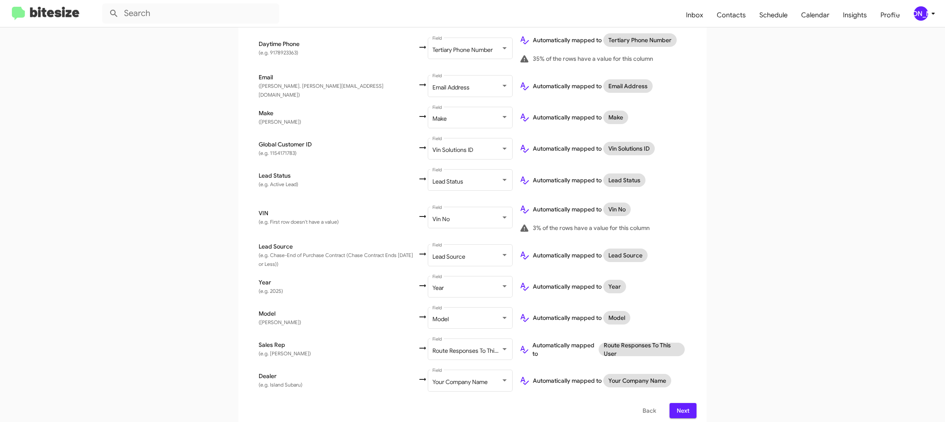
click at [685, 407] on span "Next" at bounding box center [682, 410] width 13 height 15
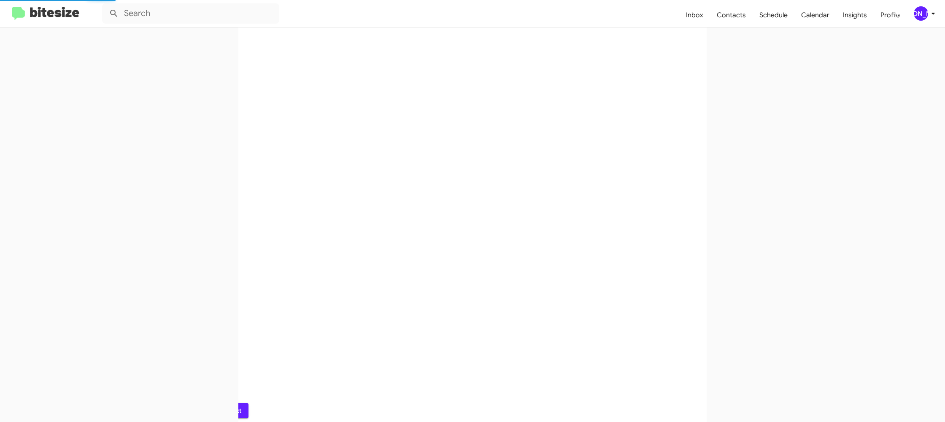
scroll to position [0, 0]
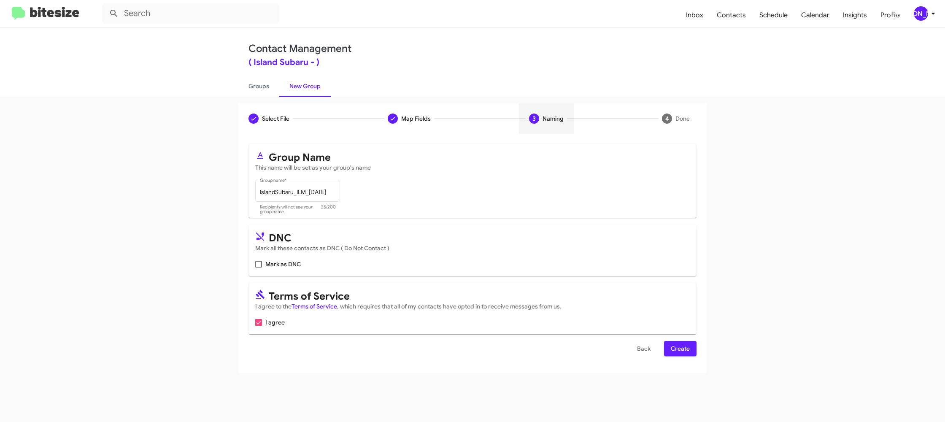
click at [677, 348] on span "Create" at bounding box center [680, 348] width 19 height 15
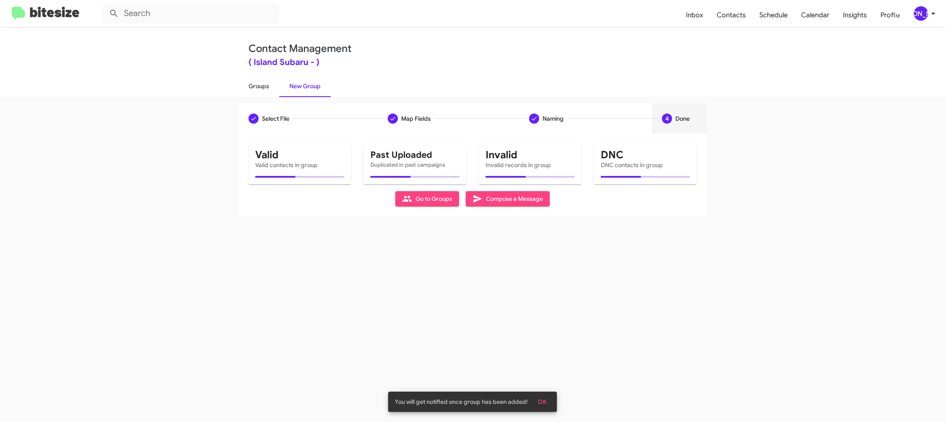
click at [270, 89] on link "Groups" at bounding box center [258, 86] width 41 height 22
type input "in:groups"
click at [270, 89] on link "Groups" at bounding box center [258, 86] width 41 height 22
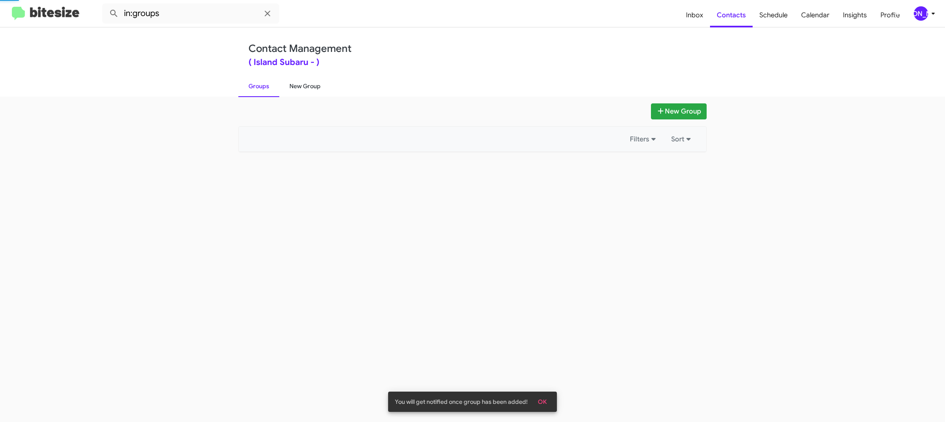
click at [297, 87] on link "New Group" at bounding box center [304, 86] width 51 height 22
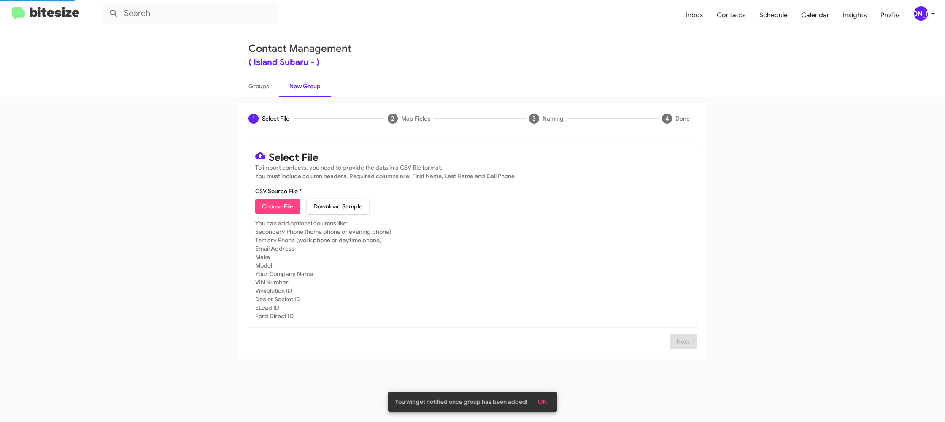
drag, startPoint x: 297, startPoint y: 87, endPoint x: 295, endPoint y: 35, distance: 51.5
click at [296, 80] on link "New Group" at bounding box center [304, 86] width 51 height 22
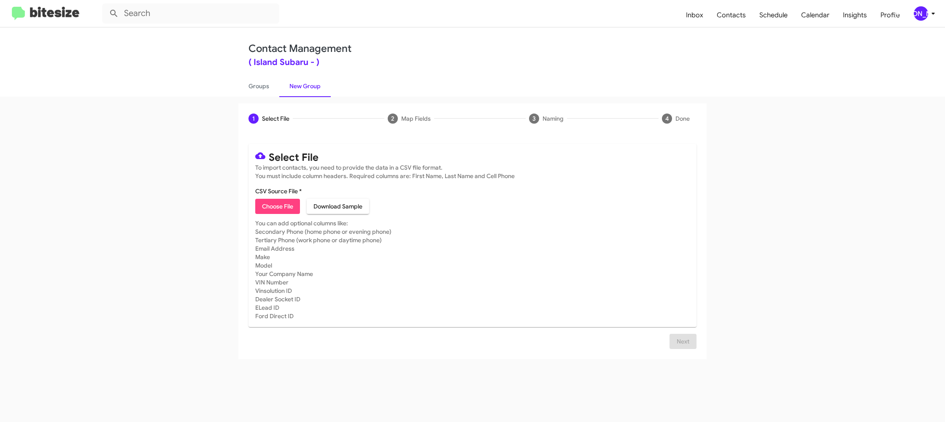
click at [296, 206] on button "Choose File" at bounding box center [277, 206] width 45 height 15
type input "IslandSubaru_ServBuyback24-27mo_09-09-25"
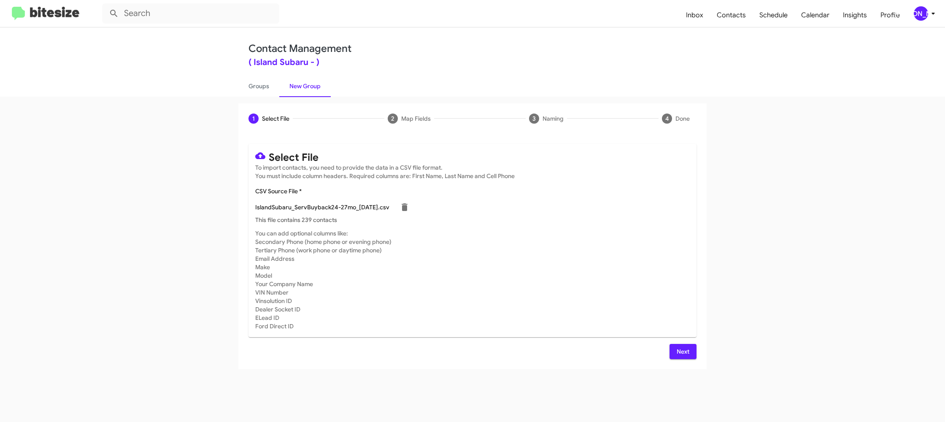
drag, startPoint x: 548, startPoint y: 256, endPoint x: 574, endPoint y: 273, distance: 31.6
click at [559, 258] on mat-card-subtitle "You can add optional columns like: Secondary Phone (home phone or evening phone…" at bounding box center [472, 279] width 434 height 101
click at [698, 359] on div "Select File To import contacts, you need to provide the data in a CSV file form…" at bounding box center [472, 251] width 468 height 235
click at [686, 352] on span "Next" at bounding box center [682, 351] width 13 height 15
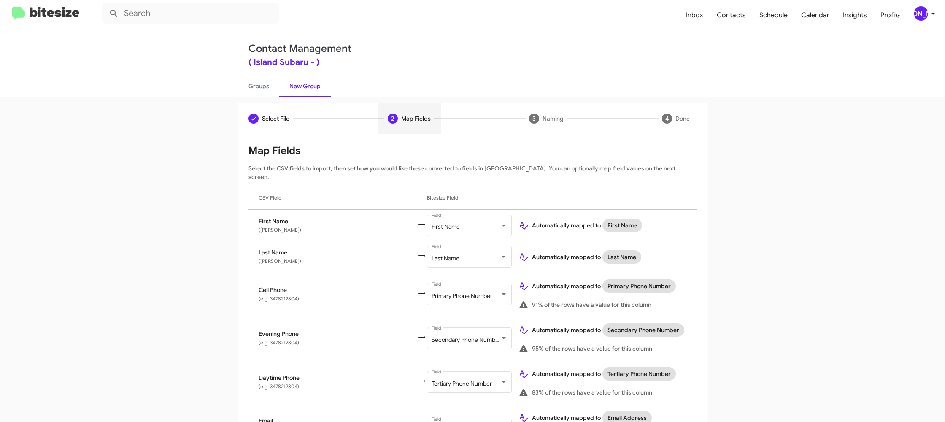
scroll to position [278, 0]
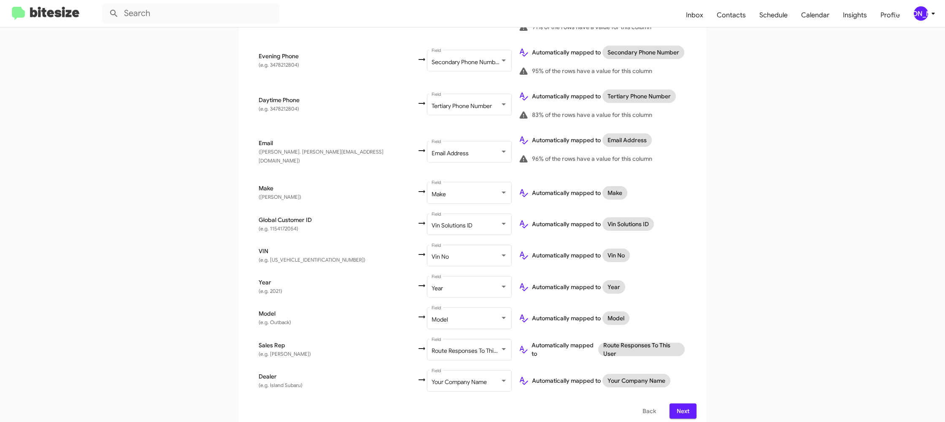
click at [684, 403] on span "Next" at bounding box center [682, 410] width 13 height 15
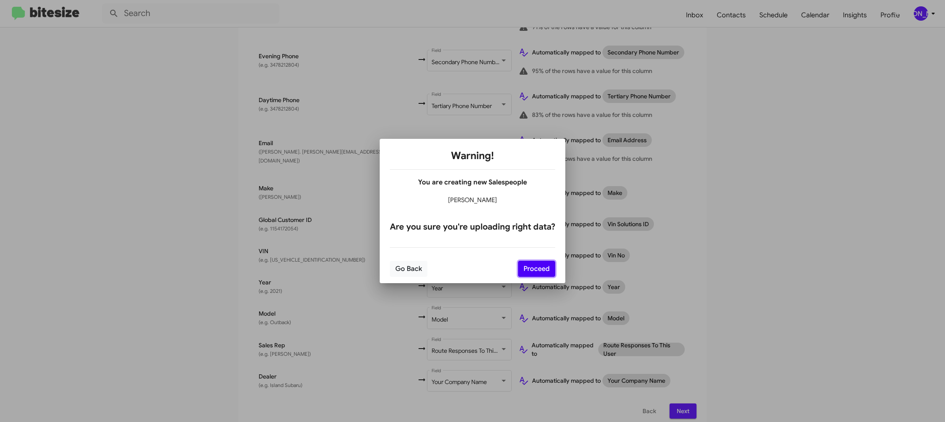
drag, startPoint x: 543, startPoint y: 273, endPoint x: 577, endPoint y: 294, distance: 40.3
click at [543, 273] on button "Proceed" at bounding box center [536, 269] width 37 height 16
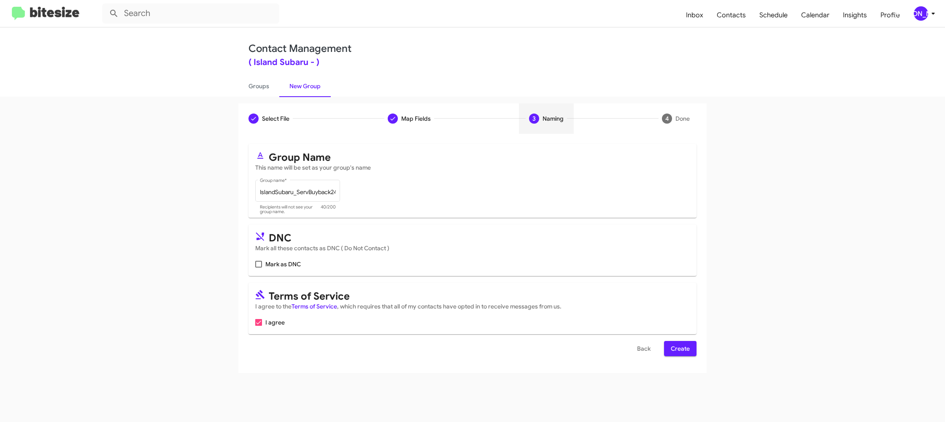
scroll to position [0, 0]
click at [676, 341] on span "Create" at bounding box center [680, 348] width 19 height 15
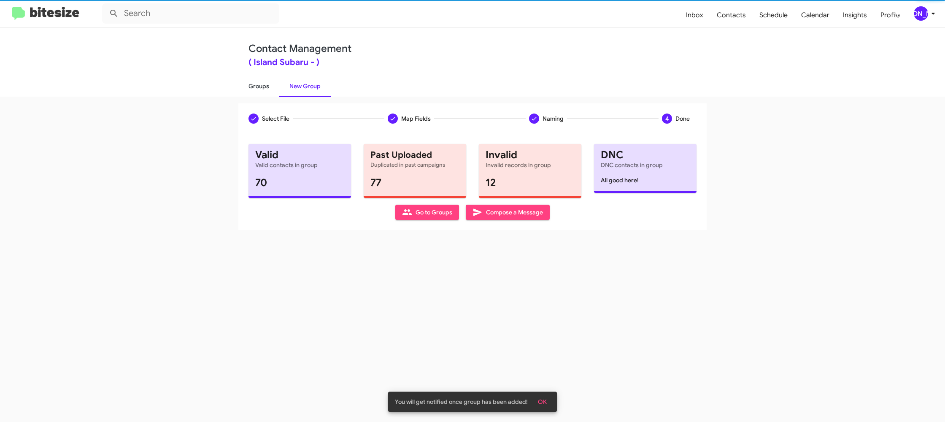
click at [254, 81] on link "Groups" at bounding box center [258, 86] width 41 height 22
type input "in:groups"
click at [254, 81] on link "Groups" at bounding box center [258, 86] width 41 height 22
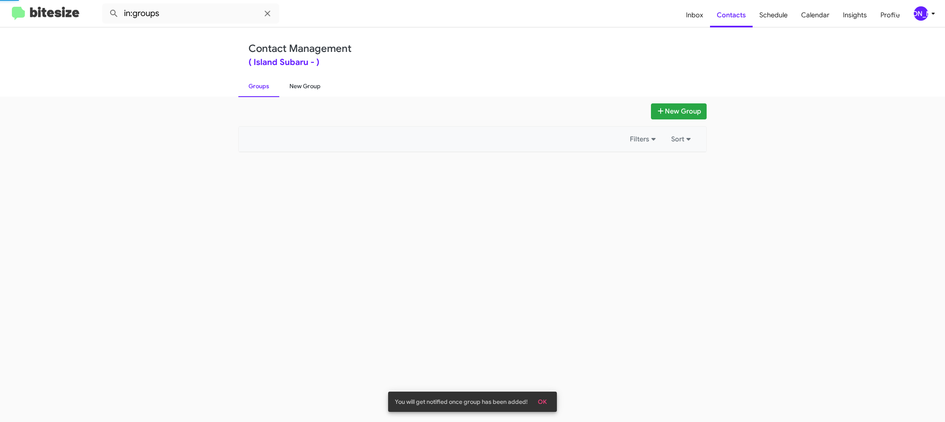
drag, startPoint x: 254, startPoint y: 81, endPoint x: 294, endPoint y: 84, distance: 40.6
click at [255, 81] on link "Groups" at bounding box center [258, 86] width 41 height 22
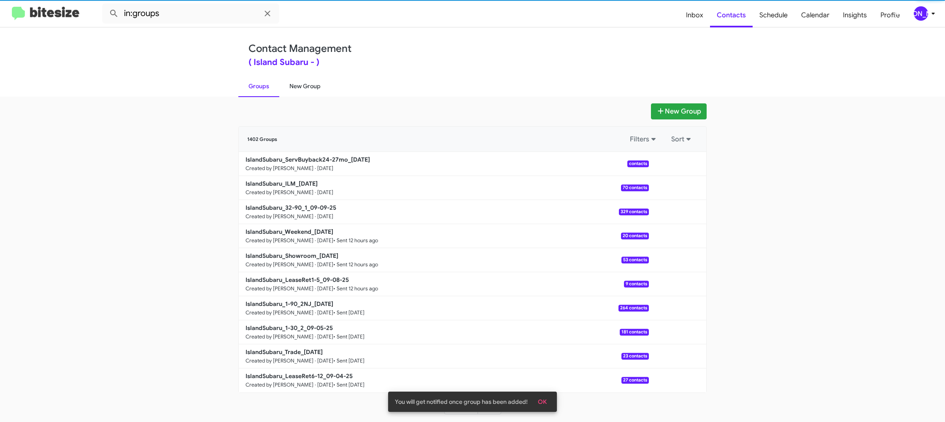
click at [294, 84] on link "New Group" at bounding box center [304, 86] width 51 height 22
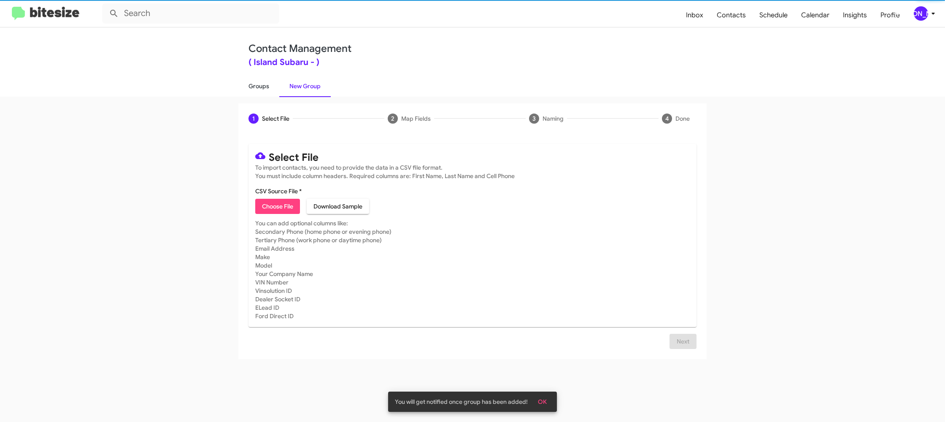
click at [264, 87] on link "Groups" at bounding box center [258, 86] width 41 height 22
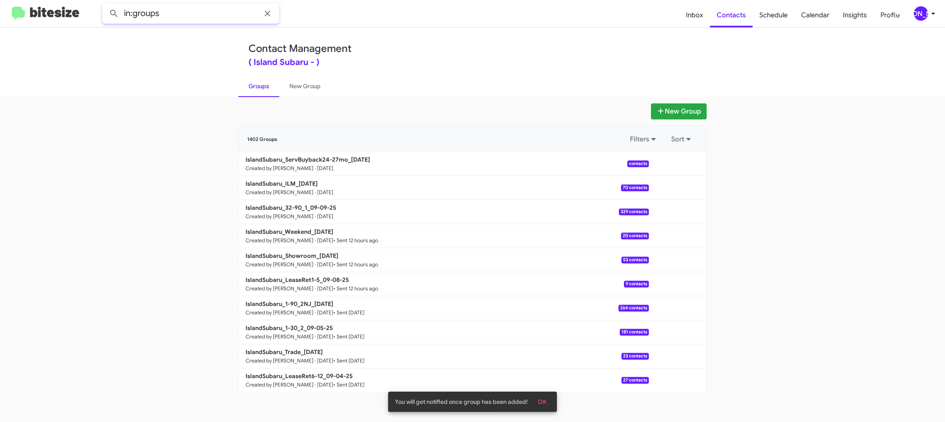
click at [213, 21] on input "in:groups" at bounding box center [190, 13] width 177 height 20
click at [105, 5] on button at bounding box center [113, 13] width 17 height 17
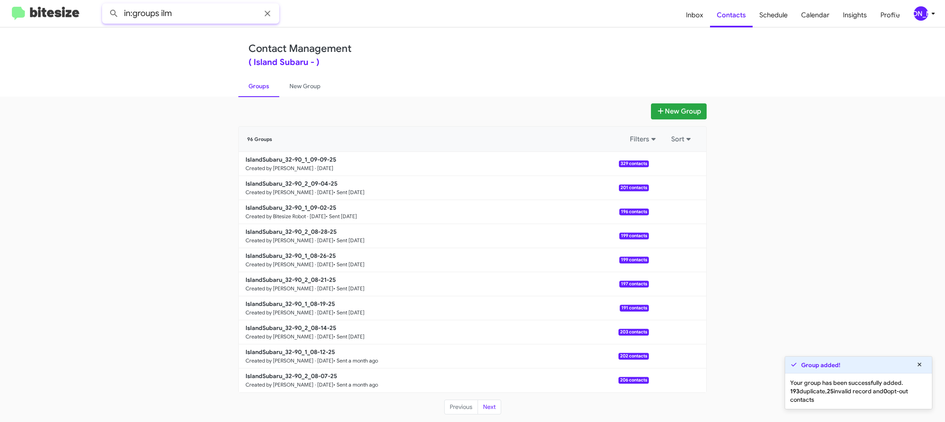
click at [105, 5] on button at bounding box center [113, 13] width 17 height 17
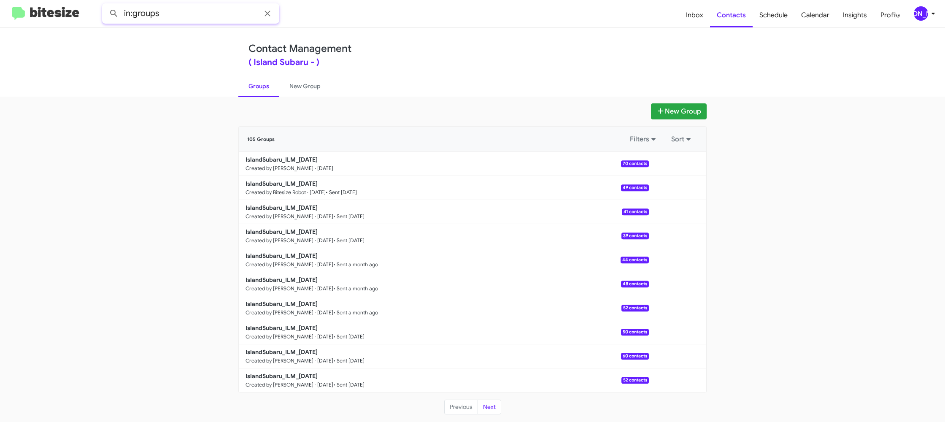
click at [198, 14] on input "in:groups" at bounding box center [190, 13] width 177 height 20
click at [105, 5] on button at bounding box center [113, 13] width 17 height 17
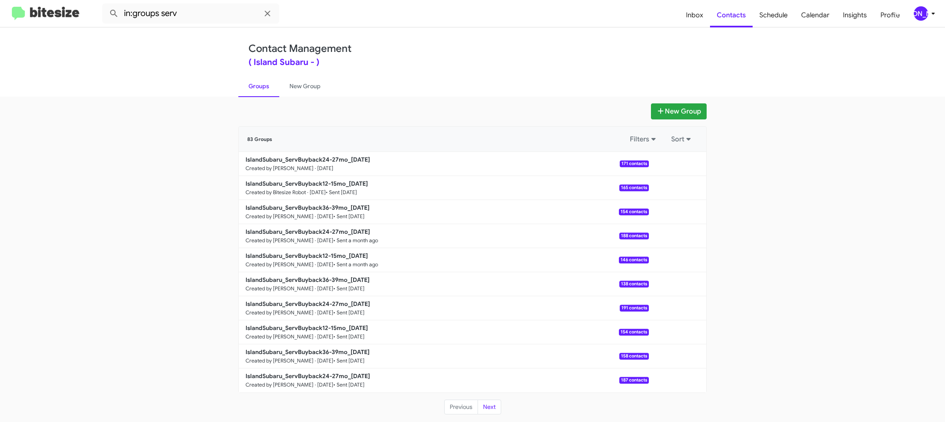
click at [260, 91] on link "Groups" at bounding box center [258, 86] width 41 height 22
type input "in:groups"
click at [260, 91] on link "Groups" at bounding box center [258, 86] width 41 height 22
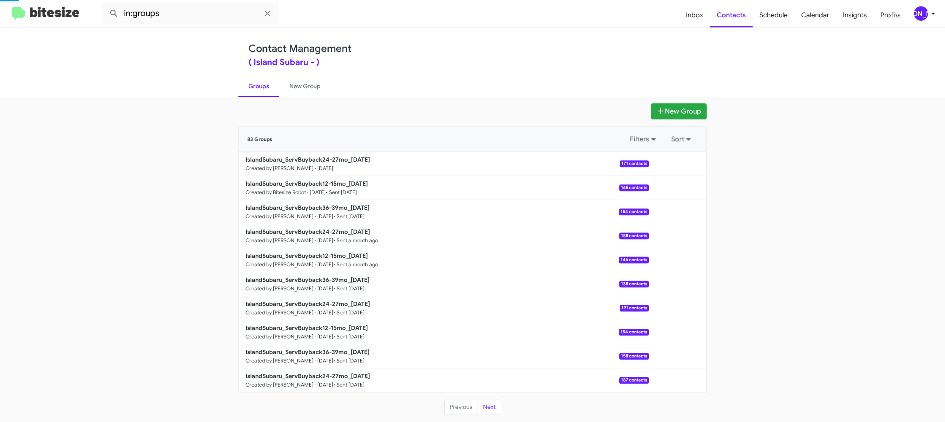
click at [260, 91] on link "Groups" at bounding box center [258, 86] width 41 height 22
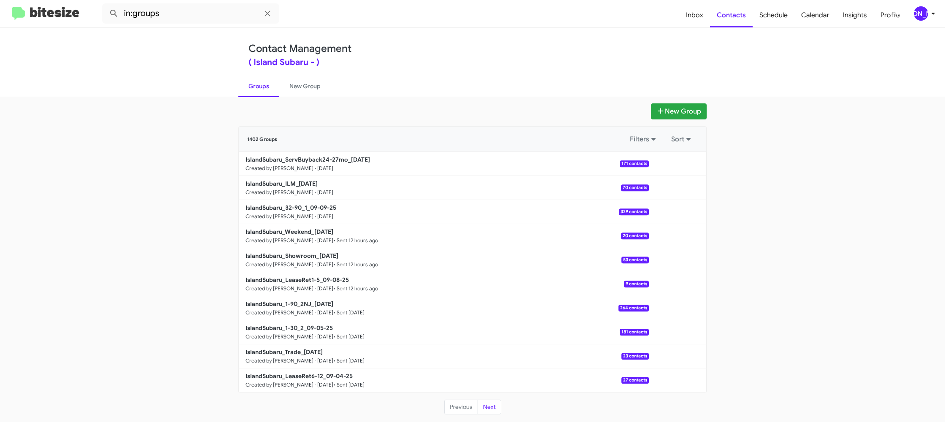
drag, startPoint x: 302, startPoint y: 92, endPoint x: 262, endPoint y: 91, distance: 39.7
click at [302, 92] on link "New Group" at bounding box center [304, 86] width 51 height 22
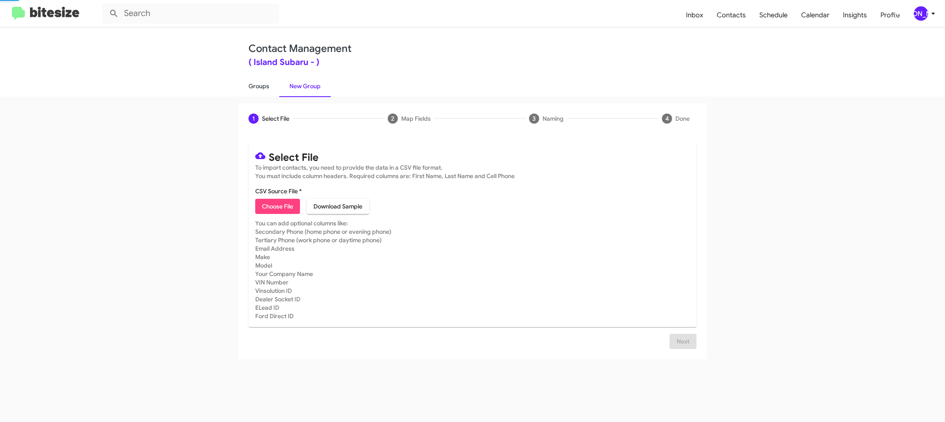
click at [262, 91] on link "Groups" at bounding box center [258, 86] width 41 height 22
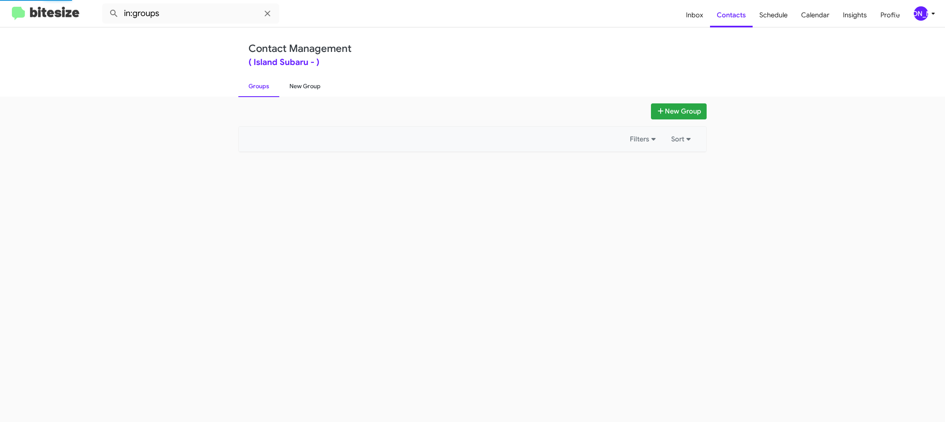
drag, startPoint x: 262, startPoint y: 91, endPoint x: 280, endPoint y: 90, distance: 18.2
click at [262, 91] on link "Groups" at bounding box center [258, 86] width 41 height 22
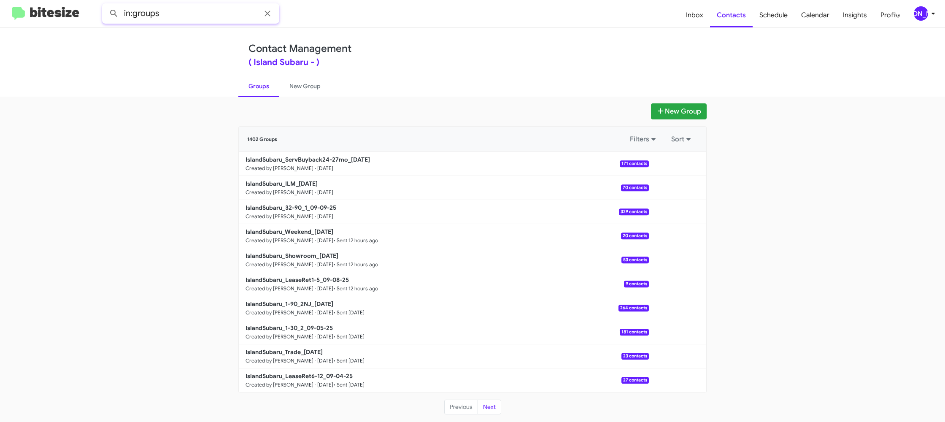
click at [208, 14] on input "in:groups" at bounding box center [190, 13] width 177 height 20
type input "in:groups 32-90"
click at [105, 5] on button at bounding box center [113, 13] width 17 height 17
click at [304, 87] on link "New Group" at bounding box center [304, 86] width 51 height 22
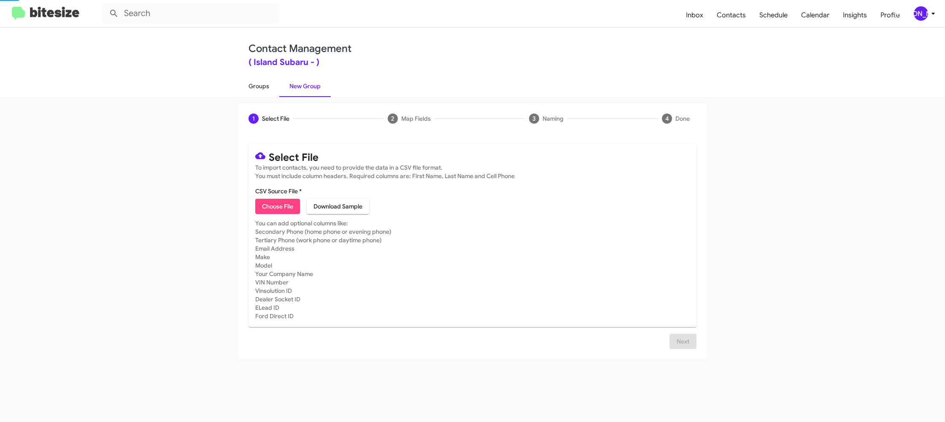
click at [264, 86] on link "Groups" at bounding box center [258, 86] width 41 height 22
type input "in:groups"
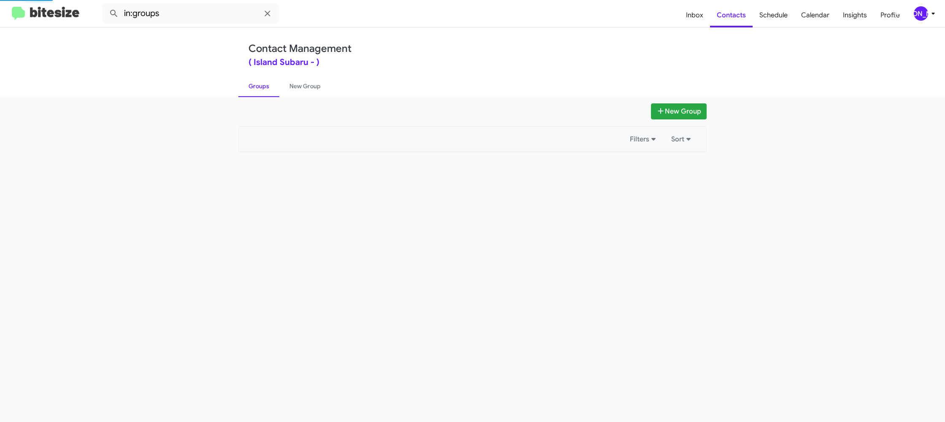
click at [264, 86] on link "Groups" at bounding box center [258, 86] width 41 height 22
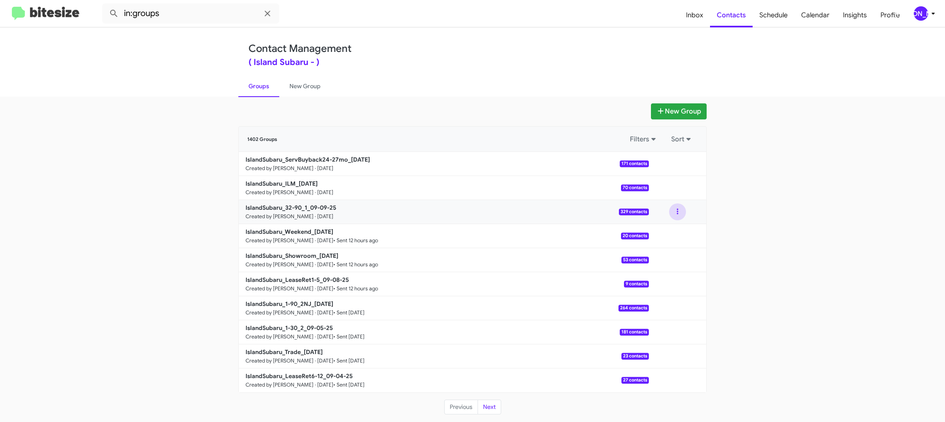
click at [677, 213] on button at bounding box center [677, 211] width 17 height 17
drag, startPoint x: 676, startPoint y: 219, endPoint x: 675, endPoint y: 226, distance: 7.3
click at [676, 223] on ul "View contacts Archive" at bounding box center [651, 244] width 67 height 47
drag, startPoint x: 683, startPoint y: 211, endPoint x: 673, endPoint y: 226, distance: 17.9
click at [683, 211] on button at bounding box center [677, 211] width 17 height 17
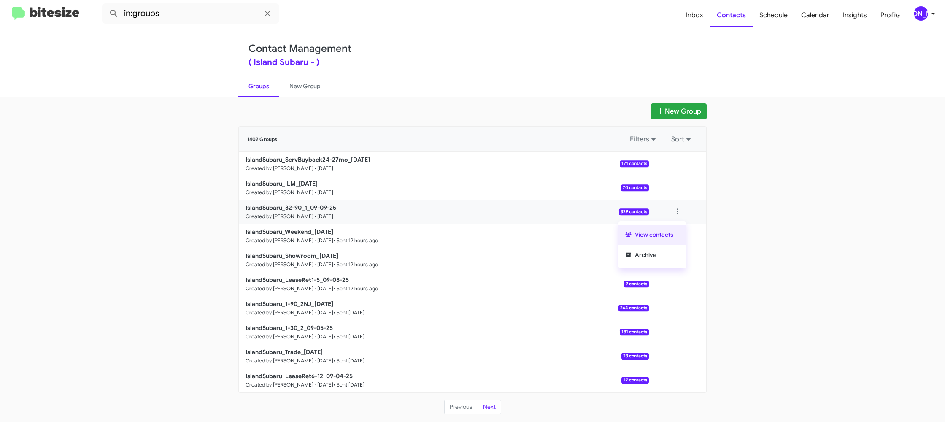
click at [674, 228] on button "View contacts" at bounding box center [651, 234] width 67 height 20
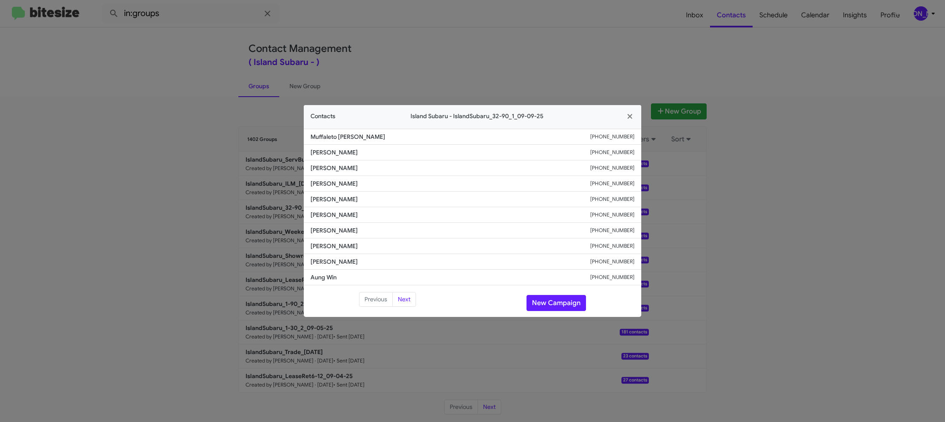
click at [339, 235] on li "Kendra Selby +13474715344" at bounding box center [472, 231] width 337 height 16
copy span "Kendra Selby"
drag, startPoint x: 566, startPoint y: 46, endPoint x: 689, endPoint y: 164, distance: 171.0
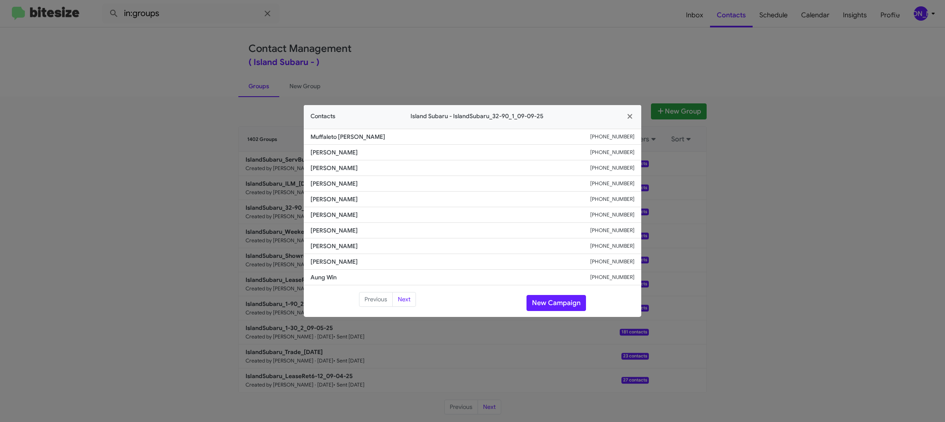
click at [567, 46] on modal-container "Contacts Island Subaru - IslandSubaru_32-90_1_09-09-25 Muffaleto Michael +19179…" at bounding box center [472, 211] width 945 height 422
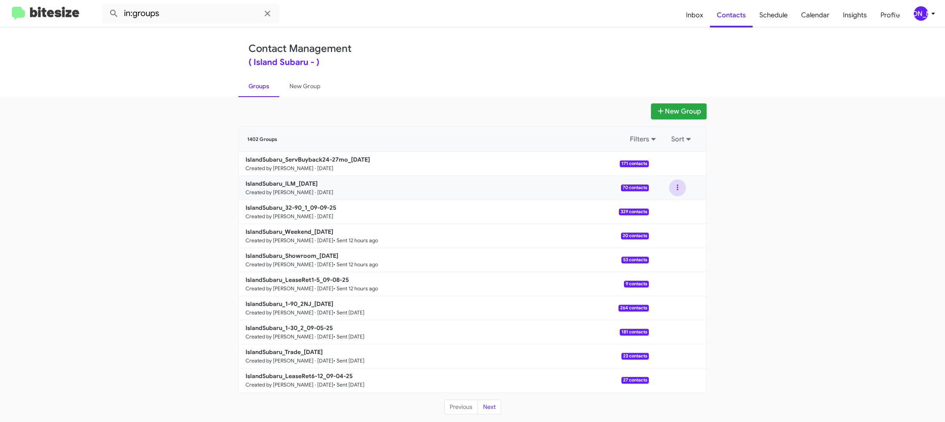
click at [677, 189] on button at bounding box center [677, 187] width 17 height 17
click at [667, 207] on button "View contacts" at bounding box center [651, 210] width 67 height 20
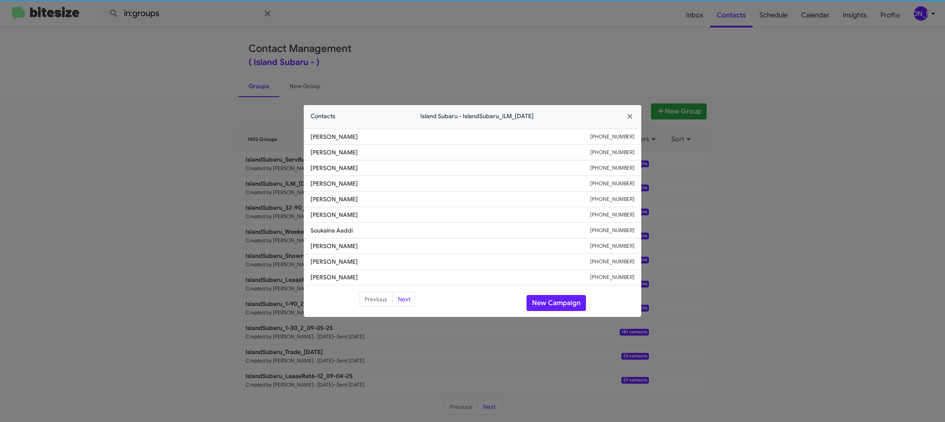
click at [331, 217] on span "Mark Johnson" at bounding box center [450, 215] width 280 height 8
copy span "Mark Johnson"
click at [332, 227] on span "Soukaina Aaddi" at bounding box center [450, 230] width 280 height 8
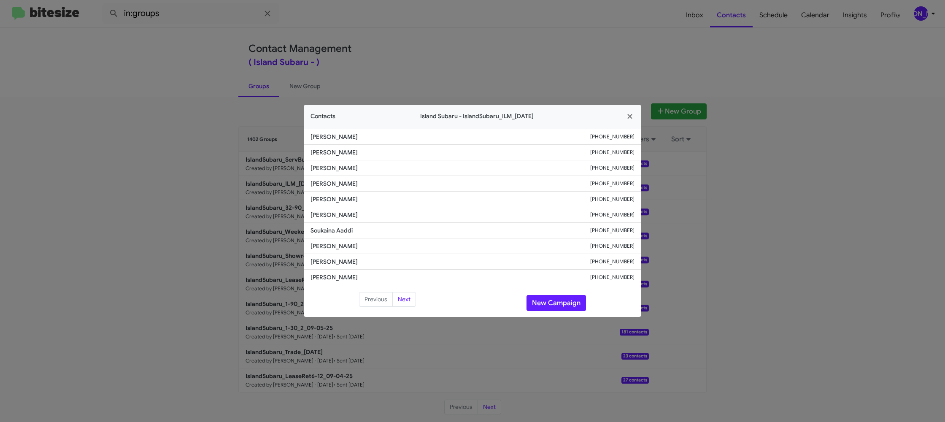
click at [332, 227] on span "Soukaina Aaddi" at bounding box center [450, 230] width 280 height 8
copy span "Soukaina Aaddi"
drag, startPoint x: 518, startPoint y: 43, endPoint x: 539, endPoint y: 70, distance: 33.4
click at [521, 46] on modal-container "Contacts Island Subaru - IslandSubaru_ILM_09-09-25 Dmitriy Gutkin +13475132701 …" at bounding box center [472, 211] width 945 height 422
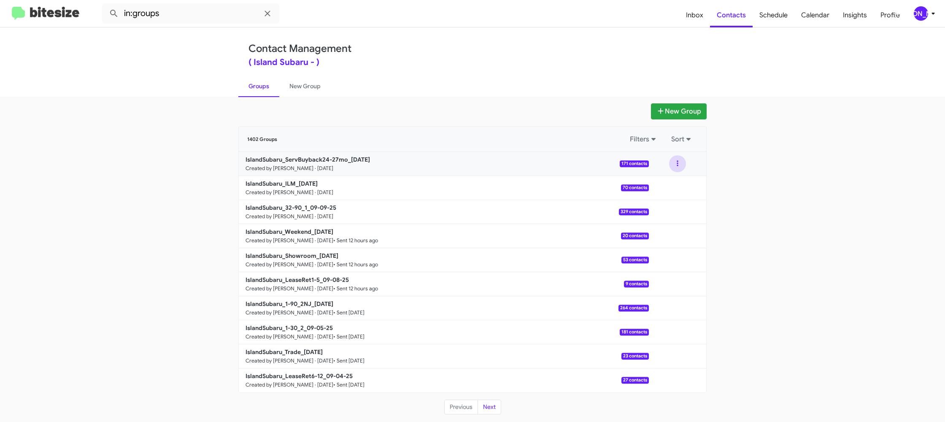
click at [671, 165] on button at bounding box center [677, 163] width 17 height 17
click at [658, 181] on button "View contacts" at bounding box center [651, 186] width 67 height 20
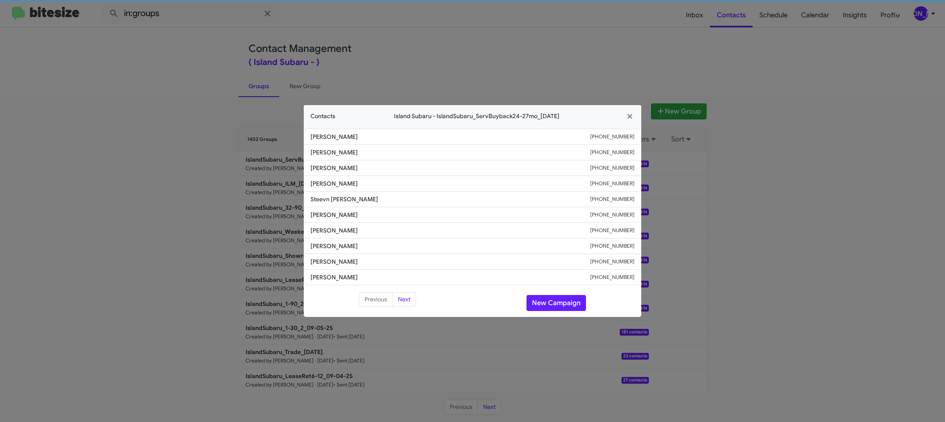
click at [336, 215] on span "Giovanni Mannino" at bounding box center [450, 215] width 280 height 8
copy span "Giovanni Mannino"
drag, startPoint x: 197, startPoint y: 119, endPoint x: 329, endPoint y: 209, distance: 159.9
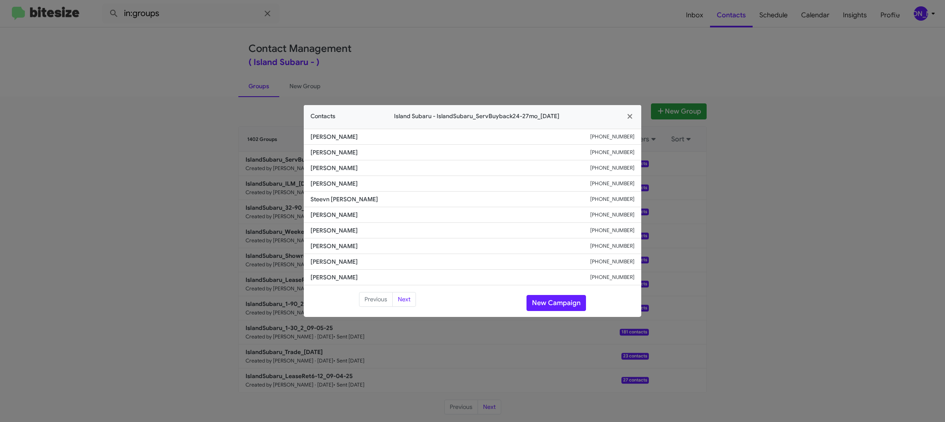
click at [200, 119] on modal-container "Contacts Island Subaru - IslandSubaru_ServBuyback24-27mo_09-09-25 Carol Moore +…" at bounding box center [472, 211] width 945 height 422
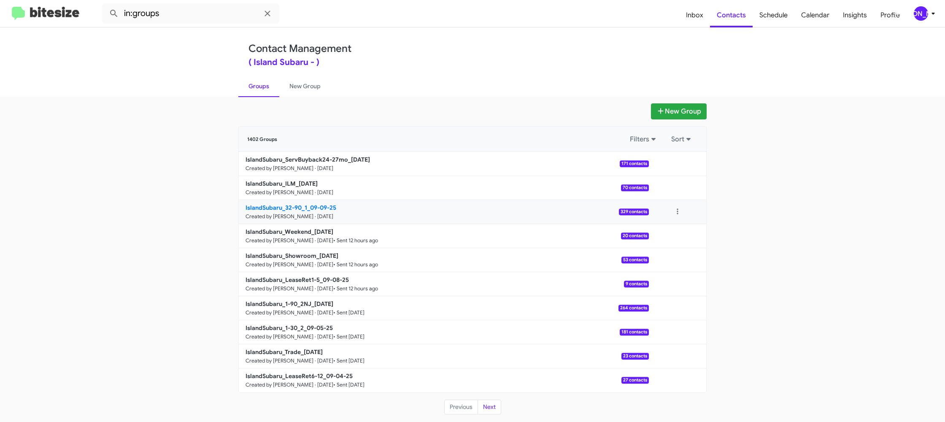
click at [319, 208] on b "IslandSubaru_32-90_1_09-09-25" at bounding box center [291, 208] width 91 height 8
drag, startPoint x: 319, startPoint y: 208, endPoint x: 307, endPoint y: 185, distance: 25.7
click at [315, 201] on link "IslandSubaru_32-90_1_09-09-25 Created by Jason Apdua · Sep 9, 2025 329 contacts" at bounding box center [444, 212] width 410 height 24
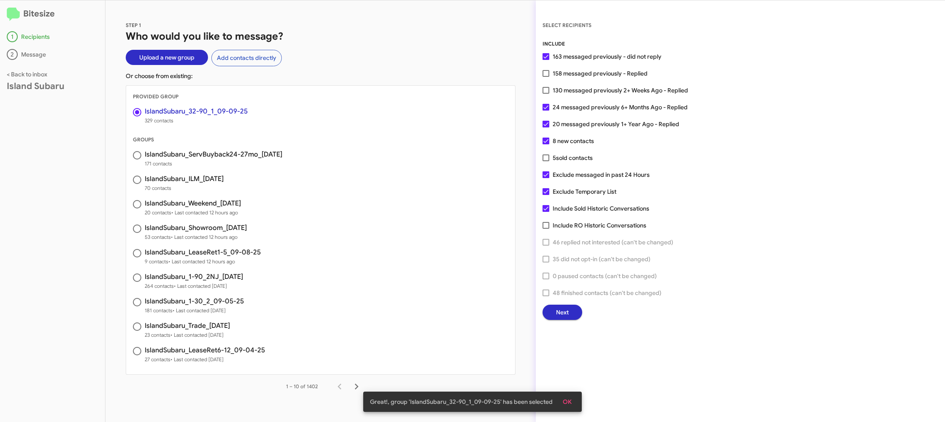
click at [576, 93] on span "130 messaged previously 2+ Weeks Ago - Replied" at bounding box center [620, 90] width 135 height 10
click at [546, 94] on input "130 messaged previously 2+ Weeks Ago - Replied" at bounding box center [545, 94] width 0 height 0
checkbox input "true"
click at [553, 315] on button "Next" at bounding box center [562, 312] width 40 height 15
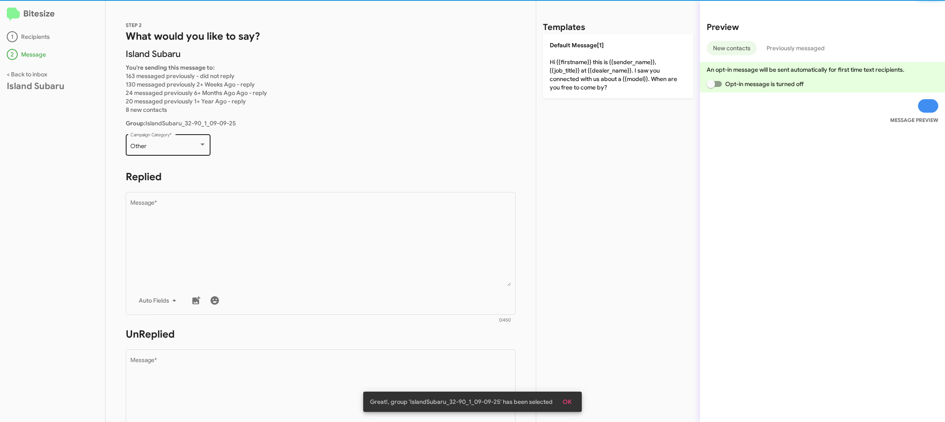
click at [160, 146] on div "Other" at bounding box center [164, 146] width 68 height 7
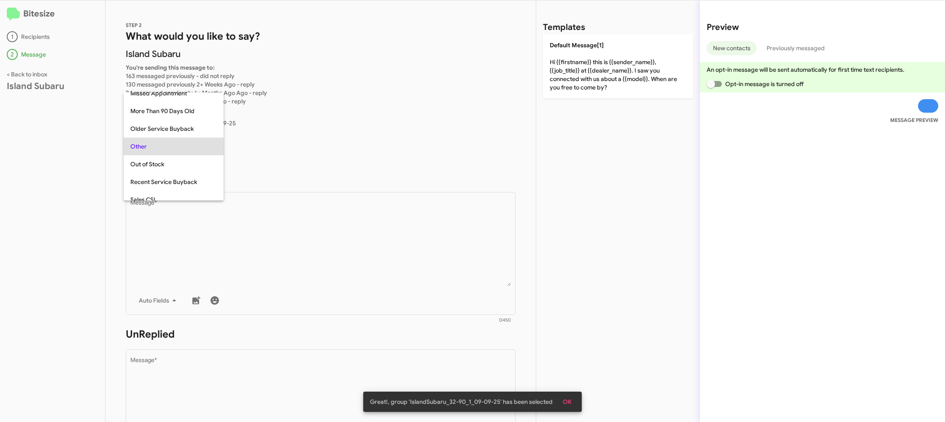
scroll to position [18, 0]
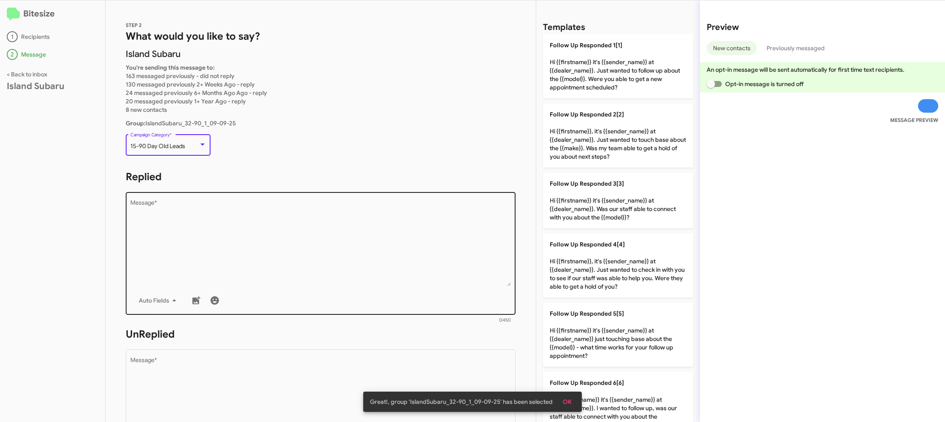
click at [302, 257] on textarea "Message *" at bounding box center [320, 243] width 381 height 86
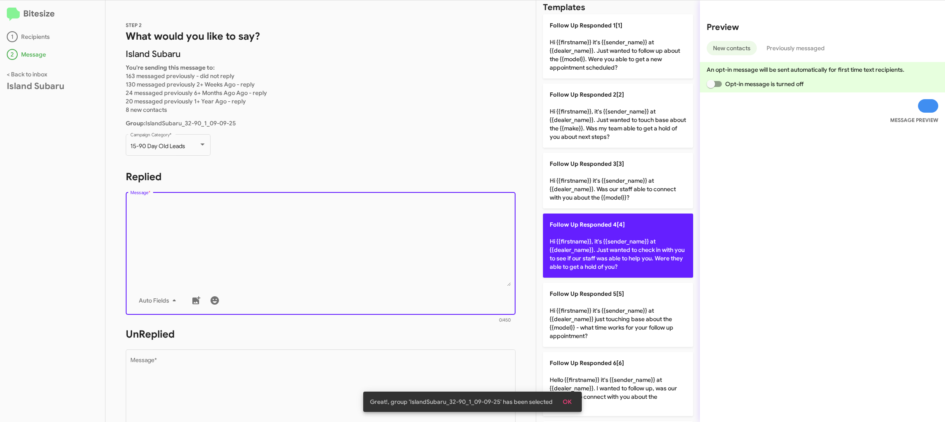
scroll to position [287, 0]
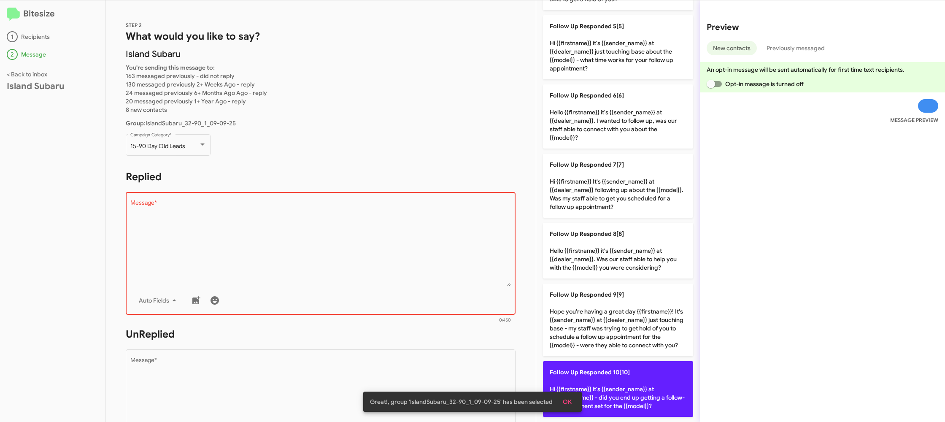
drag, startPoint x: 619, startPoint y: 382, endPoint x: 485, endPoint y: 373, distance: 134.4
click at [613, 383] on p "Follow Up Responded 10[10] Hi {{firstname}} it's {{sender_name}} at {{dealer_na…" at bounding box center [618, 389] width 150 height 56
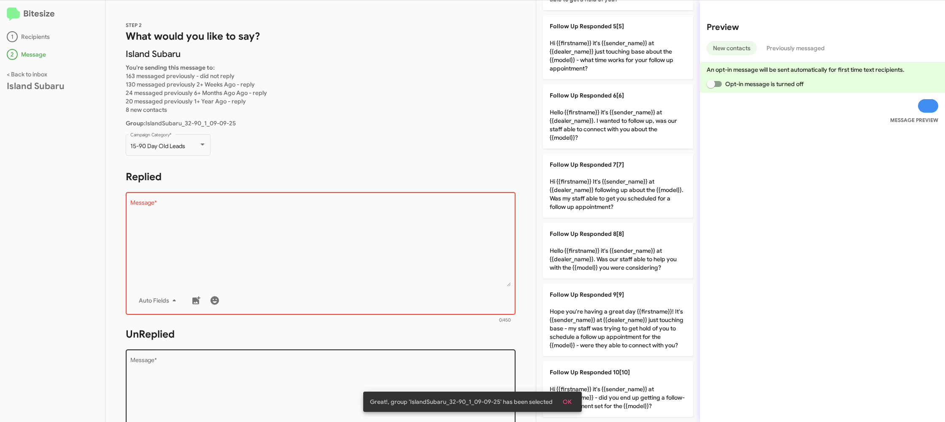
type textarea "Hi {{firstname}} it's {{sender_name}} at {{dealer_name}} - did you end up getti…"
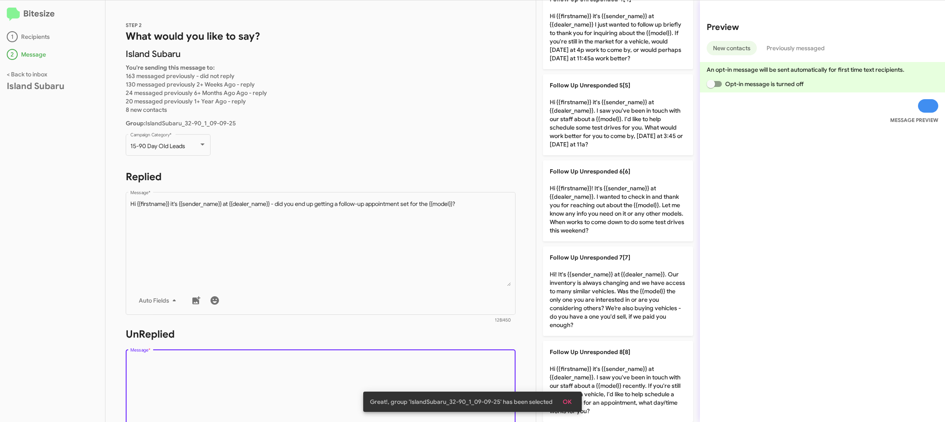
drag, startPoint x: 484, startPoint y: 373, endPoint x: 479, endPoint y: 373, distance: 5.5
click at [481, 373] on textarea "Message *" at bounding box center [320, 400] width 381 height 86
click at [479, 373] on textarea "Message *" at bounding box center [320, 400] width 381 height 86
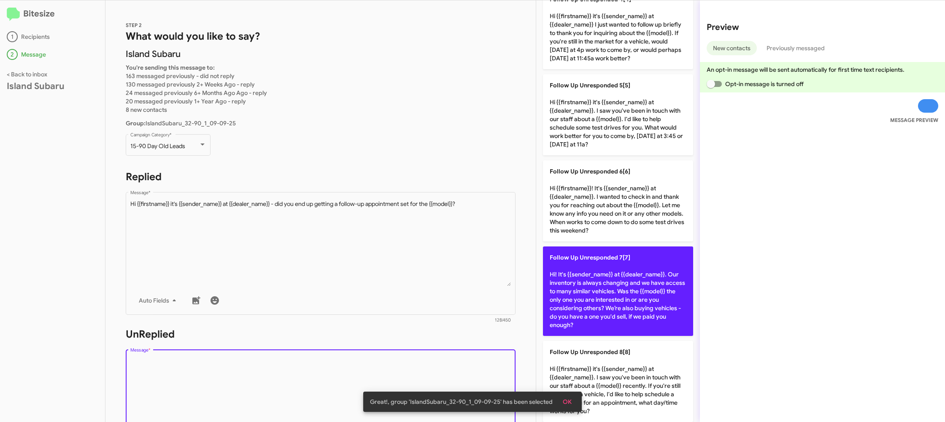
drag, startPoint x: 479, startPoint y: 373, endPoint x: 596, endPoint y: 332, distance: 124.2
click at [495, 367] on textarea "Message *" at bounding box center [320, 400] width 381 height 86
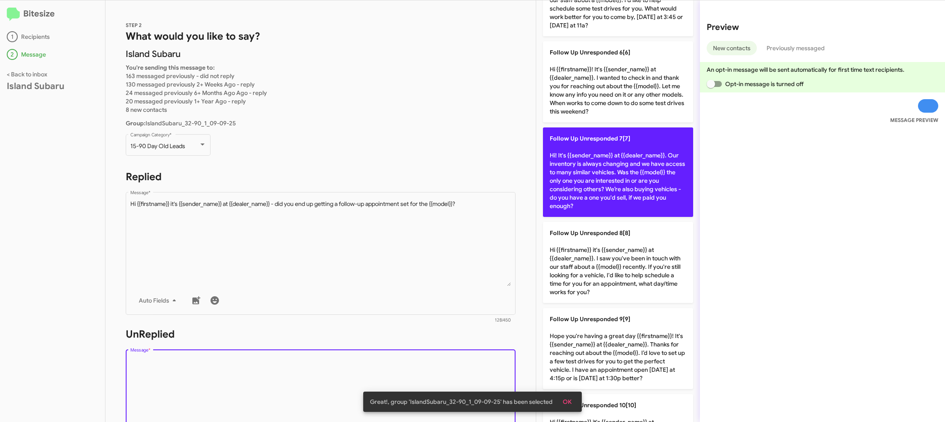
scroll to position [559, 0]
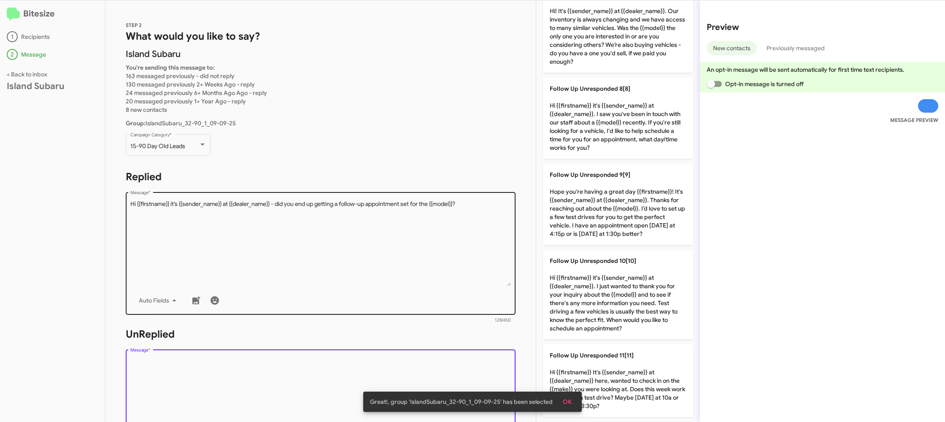
drag, startPoint x: 620, startPoint y: 318, endPoint x: 375, endPoint y: 284, distance: 247.0
click at [602, 317] on p "Follow Up Unresponded 10[10] Hi {{firstname}} it's {{sender_name}} at {{dealer_…" at bounding box center [618, 294] width 150 height 89
type textarea "Hi {{firstname}} it's {{sender_name}} at {{dealer_name}}. I just wanted to than…"
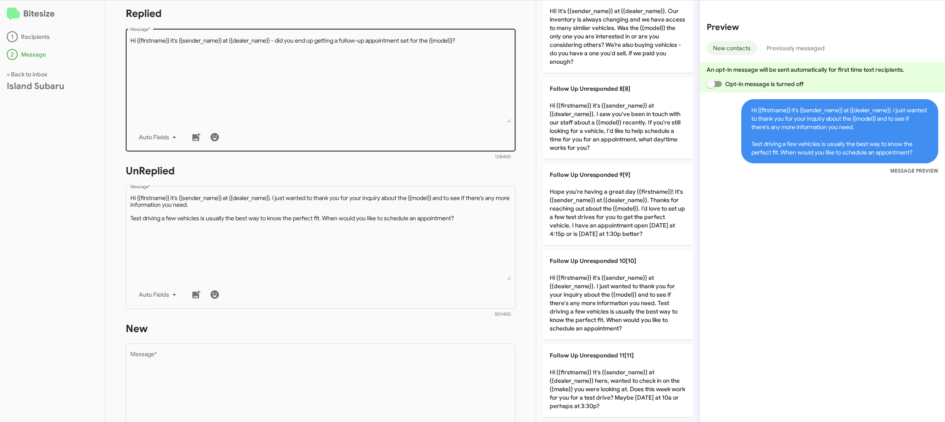
scroll to position [326, 0]
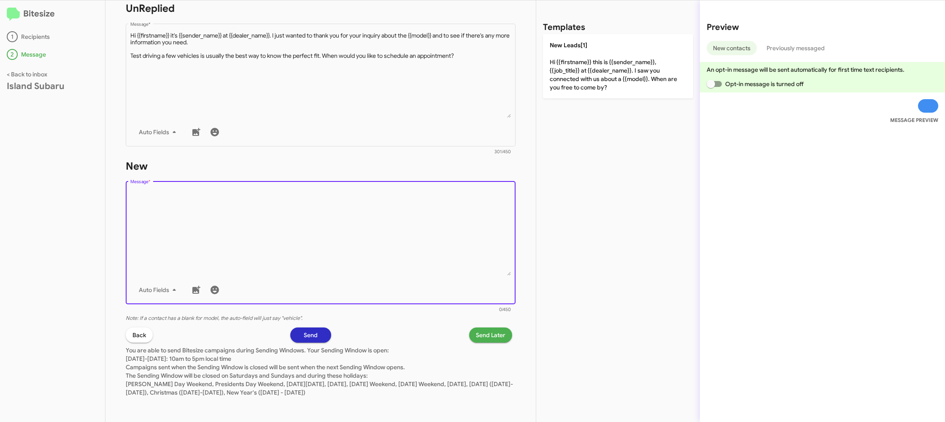
click at [395, 271] on textarea "Message *" at bounding box center [320, 232] width 381 height 86
click at [398, 267] on textarea "Message *" at bounding box center [320, 232] width 381 height 86
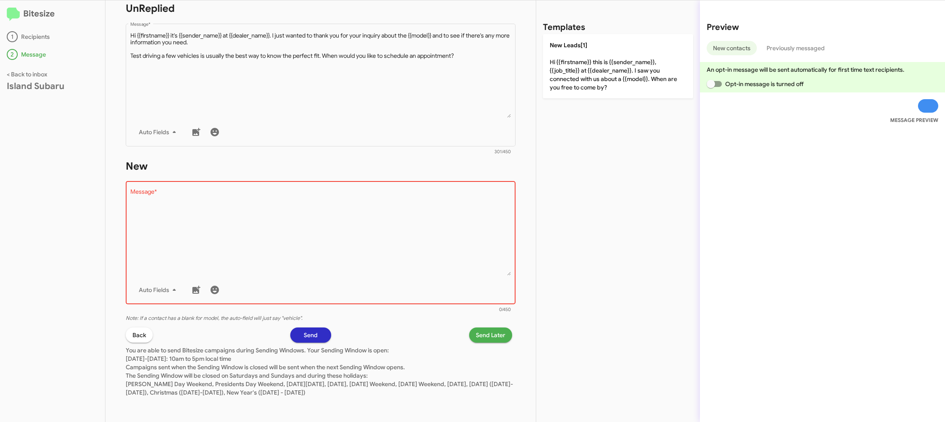
drag, startPoint x: 596, startPoint y: 112, endPoint x: 555, endPoint y: 62, distance: 64.8
click at [586, 100] on div "Templates New Leads[1] Hi {{firstname}} this is {{sender_name}}, {{job_title}} …" at bounding box center [618, 210] width 164 height 421
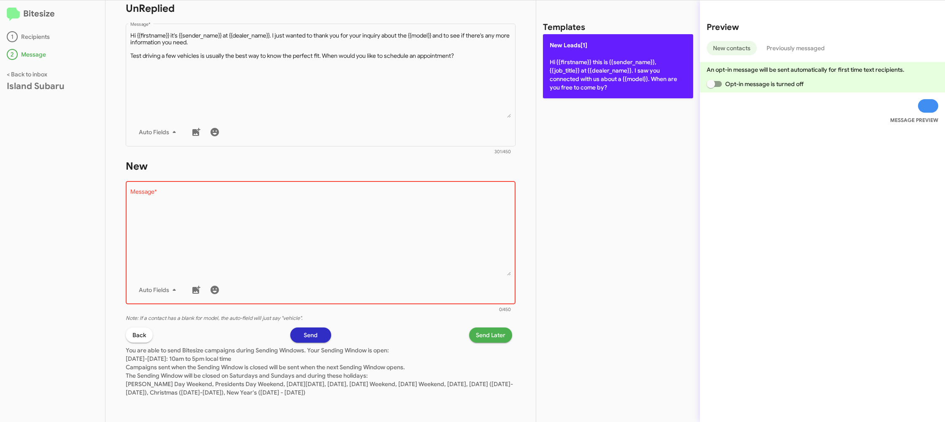
click at [555, 62] on p "New Leads[1] Hi {{firstname}} this is {{sender_name}}, {{job_title}} at {{deale…" at bounding box center [618, 66] width 150 height 64
type textarea "Hi {{firstname}} this is {{sender_name}}, {{job_title}} at {{dealer_name}}. I s…"
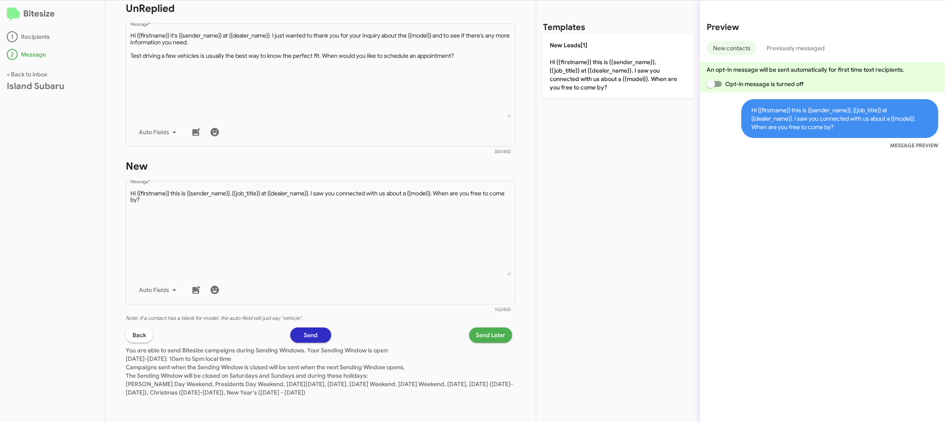
click at [491, 332] on span "Send Later" at bounding box center [491, 334] width 30 height 15
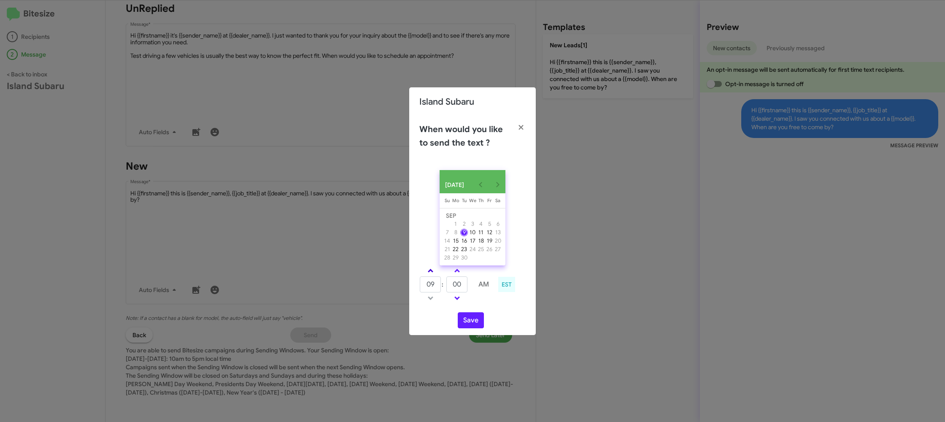
click at [427, 271] on link at bounding box center [430, 271] width 15 height 10
drag, startPoint x: 427, startPoint y: 271, endPoint x: 434, endPoint y: 273, distance: 7.0
click at [428, 271] on link at bounding box center [430, 271] width 15 height 10
type input "11"
click at [460, 281] on input "00" at bounding box center [456, 284] width 21 height 16
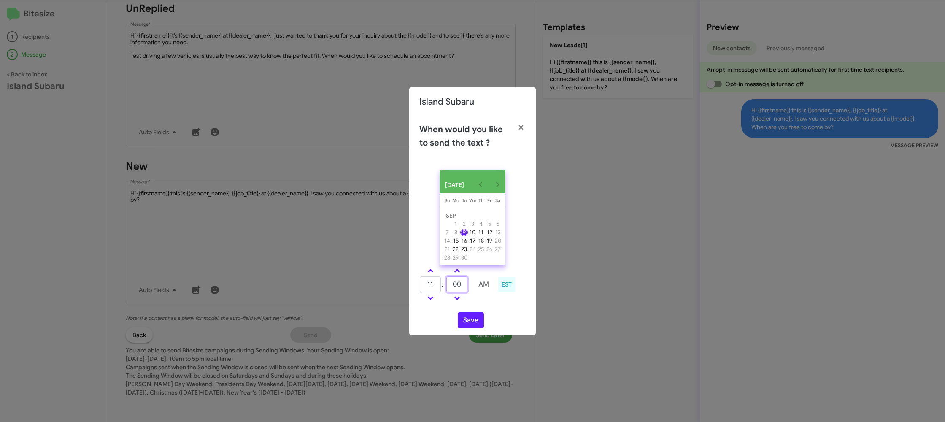
click at [460, 281] on input "00" at bounding box center [456, 284] width 21 height 16
type input "15"
drag, startPoint x: 480, startPoint y: 305, endPoint x: 470, endPoint y: 321, distance: 18.4
click at [479, 305] on div "11 : 15 AM EST" at bounding box center [472, 285] width 119 height 40
click at [470, 321] on button "Save" at bounding box center [471, 320] width 26 height 16
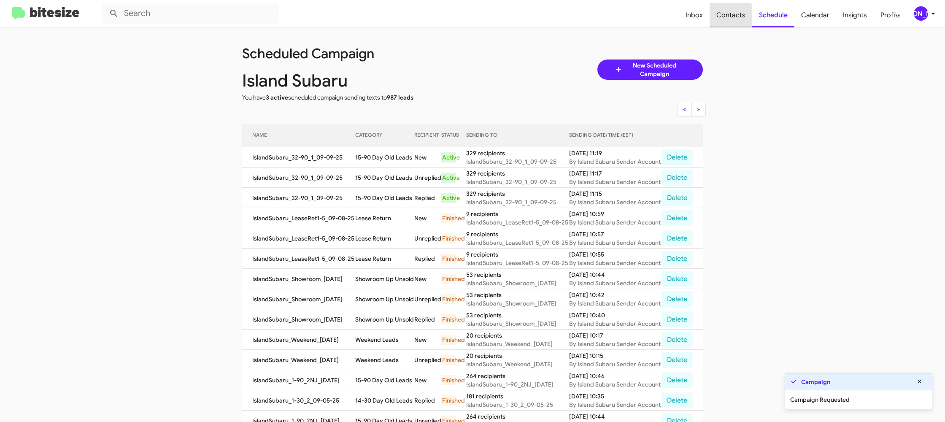
click at [723, 19] on span "Contacts" at bounding box center [731, 15] width 43 height 24
type input "in:groups"
click at [723, 19] on span "Contacts" at bounding box center [731, 15] width 43 height 24
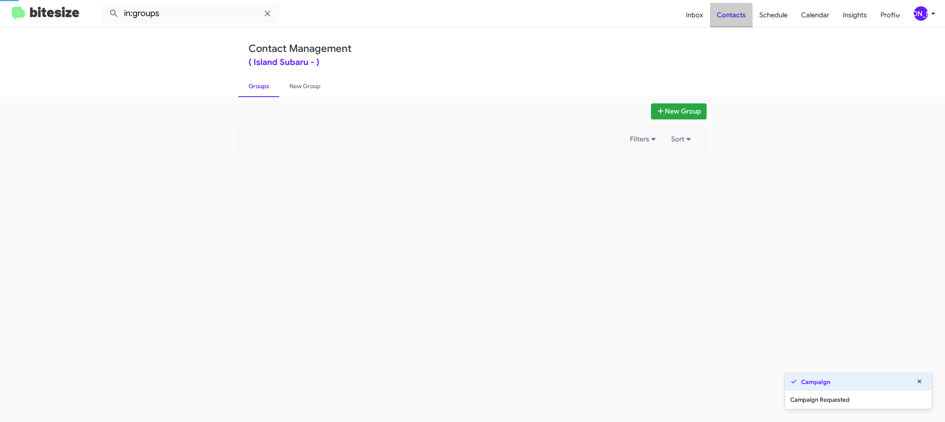
click at [723, 19] on span "Contacts" at bounding box center [731, 15] width 43 height 24
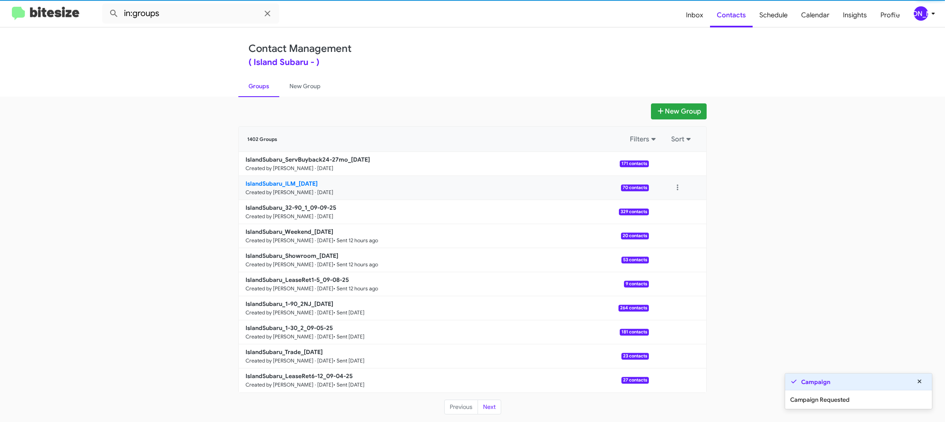
click at [329, 178] on link "IslandSubaru_ILM_09-09-25 Created by Jason Apdua · Sep 9, 2025 70 contacts" at bounding box center [444, 188] width 410 height 24
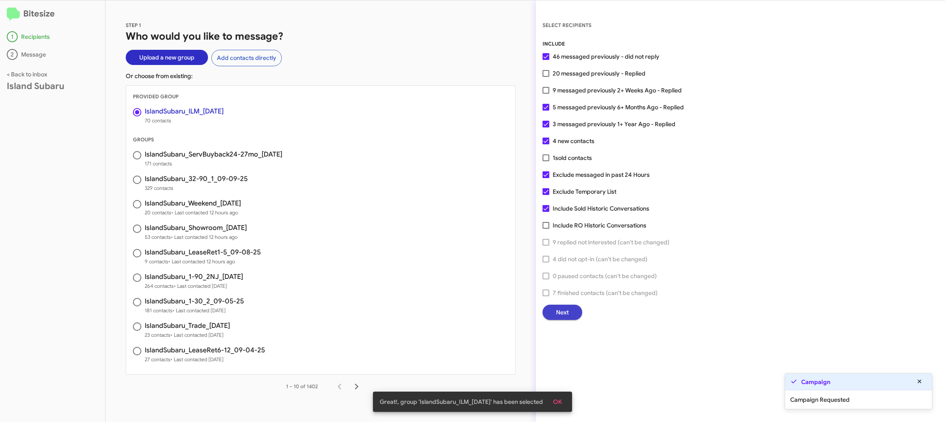
click at [562, 309] on span "Next" at bounding box center [562, 312] width 13 height 15
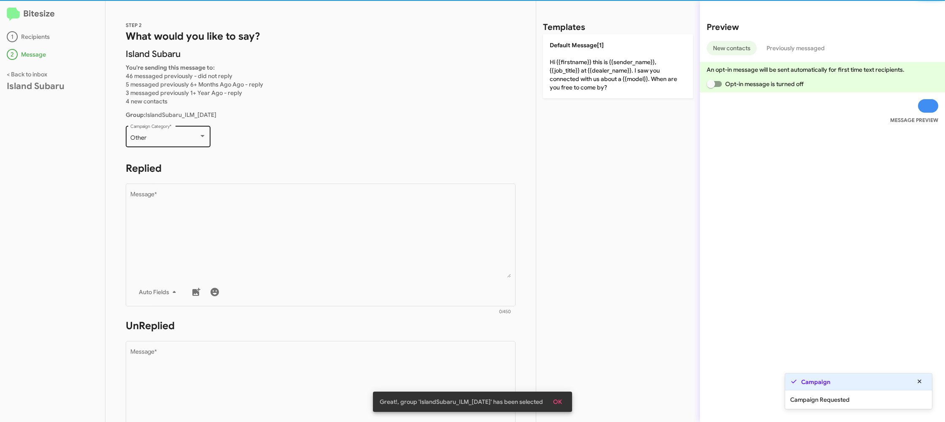
click at [170, 136] on div "Other" at bounding box center [164, 138] width 68 height 7
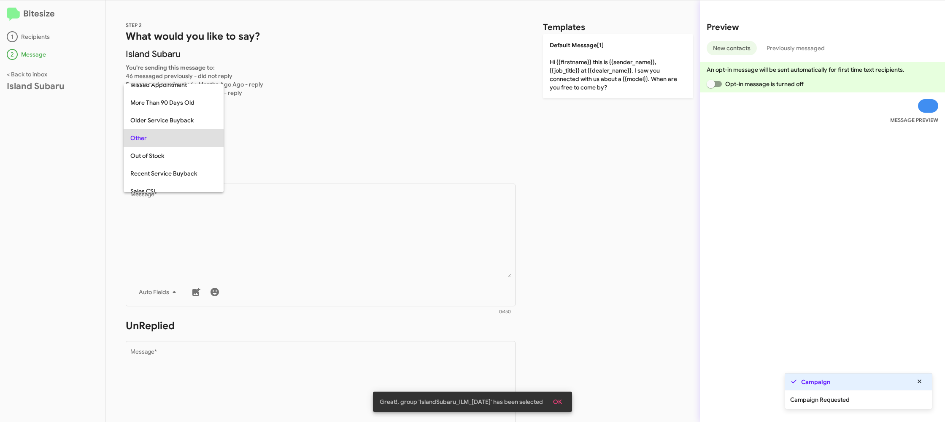
scroll to position [317, 0]
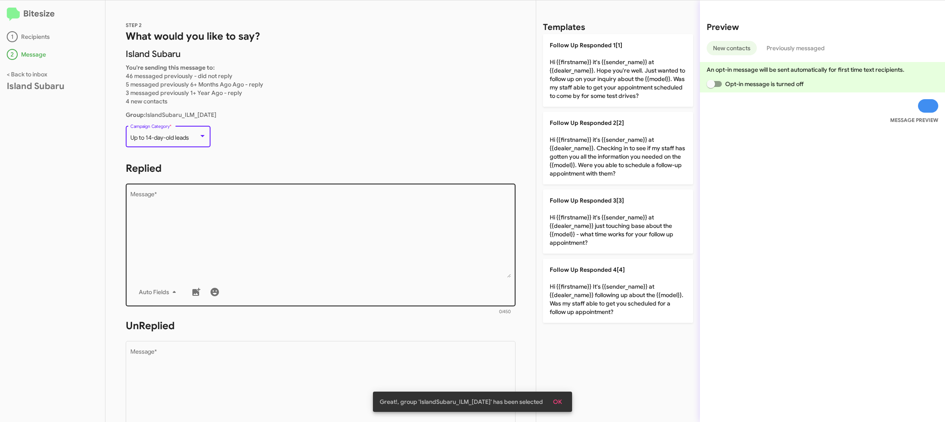
click at [309, 211] on textarea "Message *" at bounding box center [320, 235] width 381 height 86
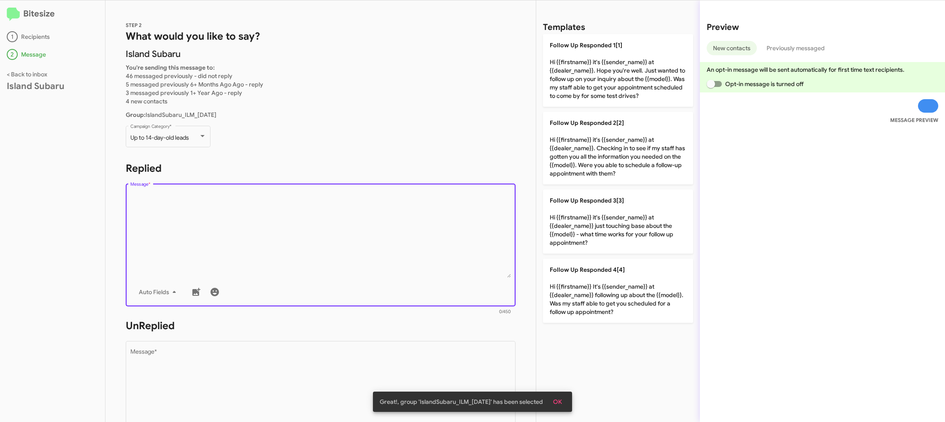
click at [309, 211] on textarea "Message *" at bounding box center [320, 235] width 381 height 86
click at [328, 209] on textarea "Message *" at bounding box center [320, 235] width 381 height 86
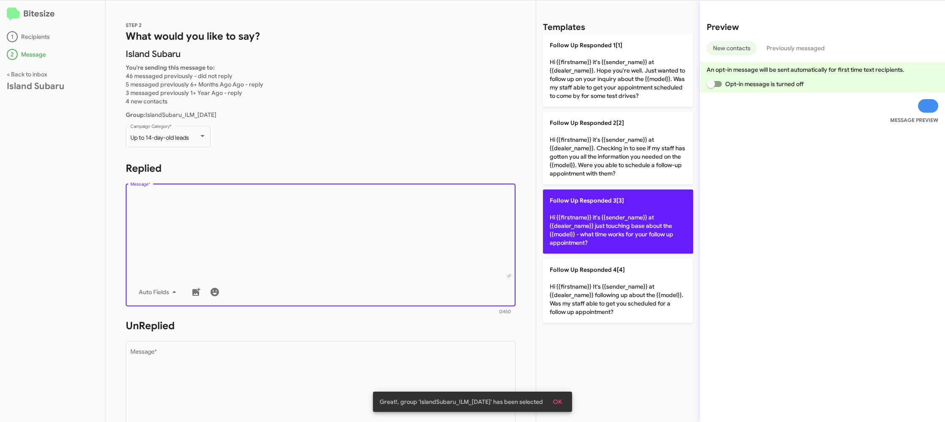
click at [592, 216] on p "Follow Up Responded 3[3] Hi {{firstname}} it's {{sender_name}} at {{dealer_name…" at bounding box center [618, 221] width 150 height 64
type textarea "Hi {{firstname}} it's {{sender_name}} at {{dealer_name}} just touching base abo…"
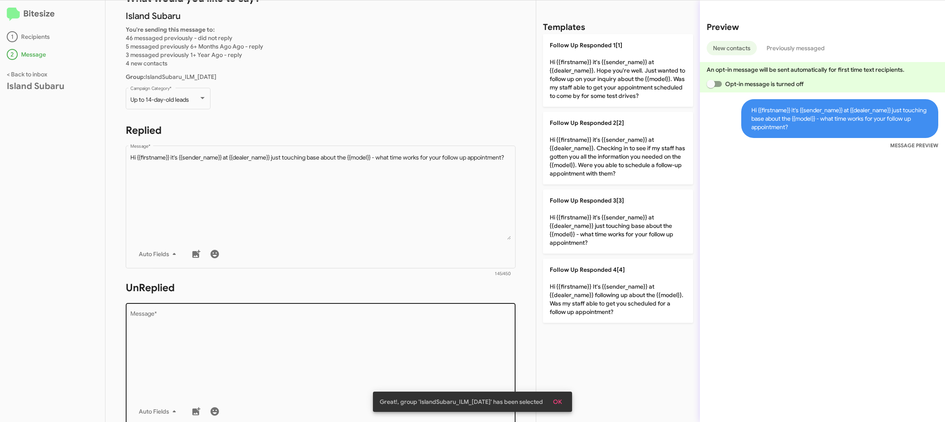
scroll to position [40, 0]
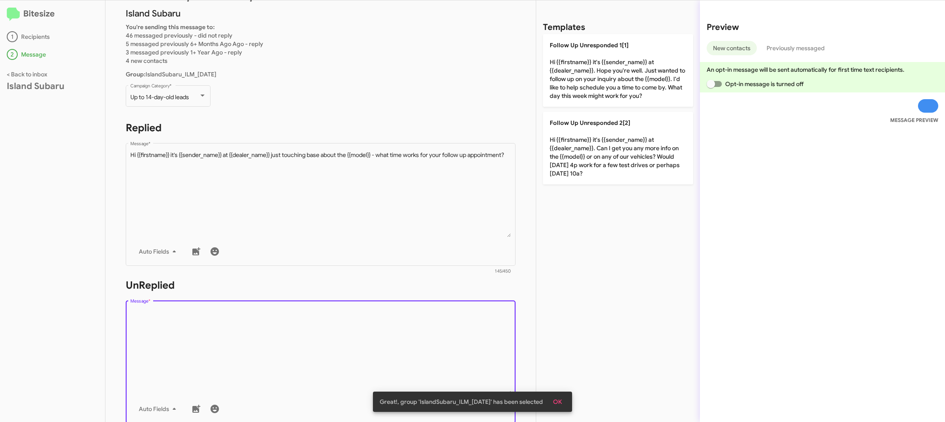
click at [398, 346] on textarea "Message *" at bounding box center [320, 351] width 381 height 86
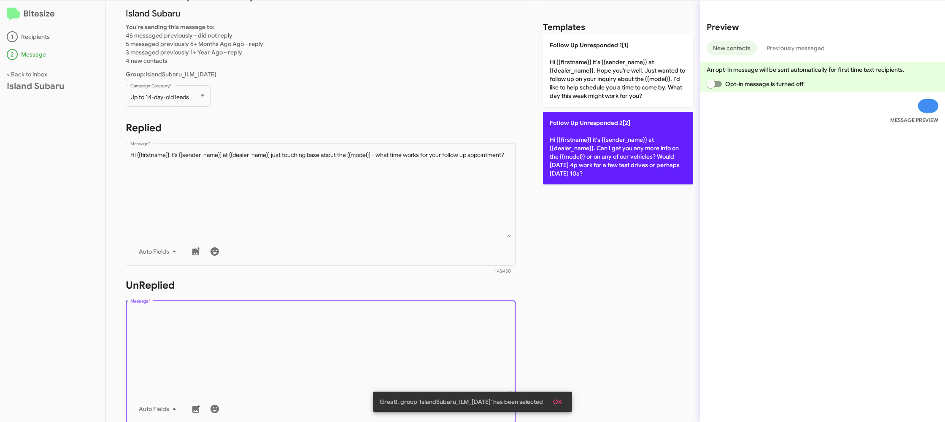
drag, startPoint x: 398, startPoint y: 346, endPoint x: 575, endPoint y: 176, distance: 244.9
click at [424, 314] on textarea "Message *" at bounding box center [320, 351] width 381 height 86
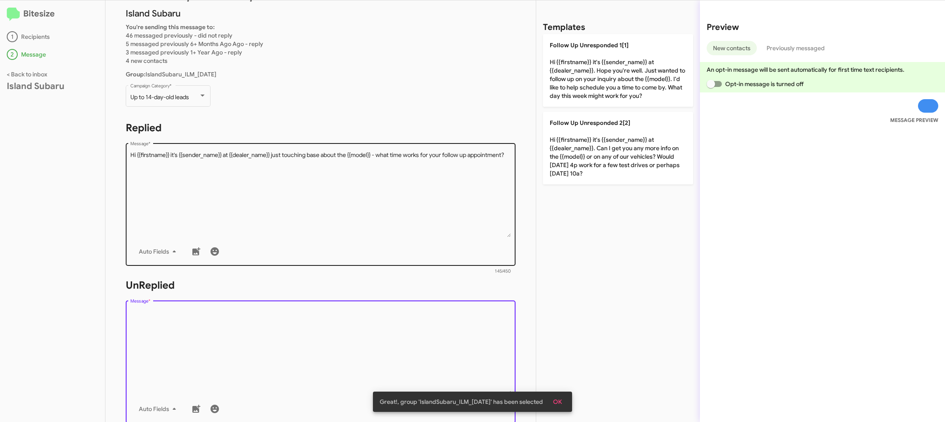
drag, startPoint x: 615, startPoint y: 147, endPoint x: 452, endPoint y: 162, distance: 164.0
click at [615, 147] on p "Follow Up Unresponded 2[2] Hi {{firstname}} it's {{sender_name}} at {{dealer_na…" at bounding box center [618, 148] width 150 height 73
type textarea "Hi {{firstname}} it's {{sender_name}} at {{dealer_name}}. Can I get you any mor…"
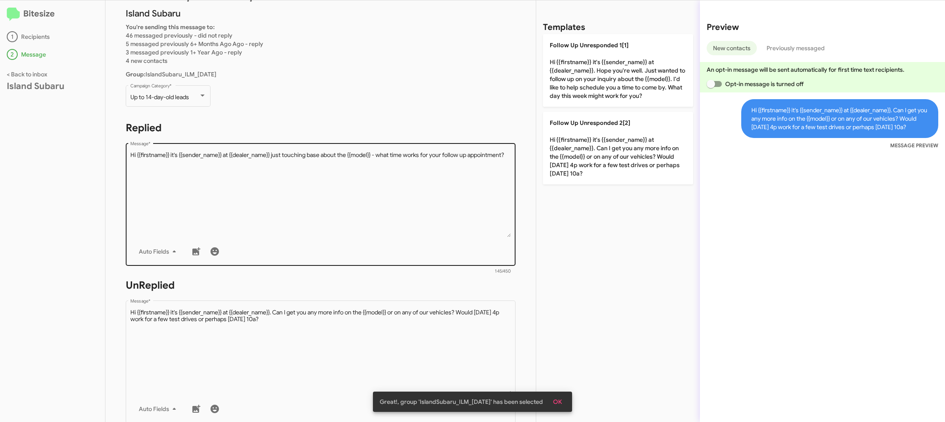
scroll to position [318, 0]
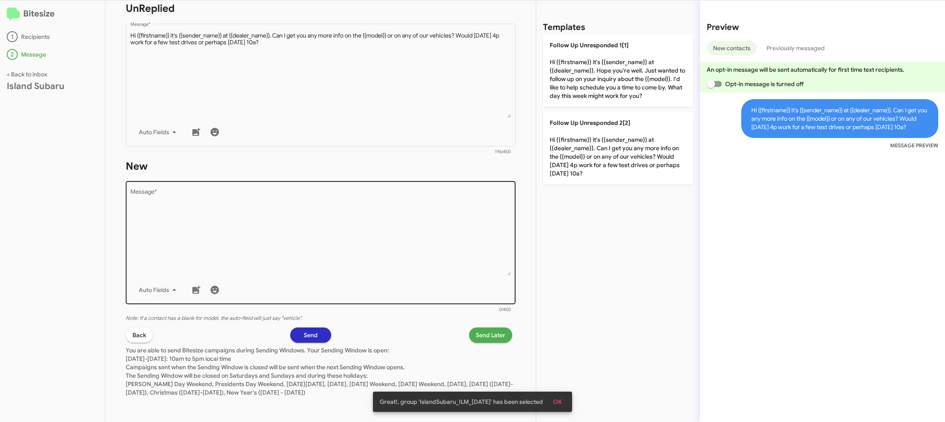
click at [462, 219] on textarea "Message *" at bounding box center [320, 232] width 381 height 86
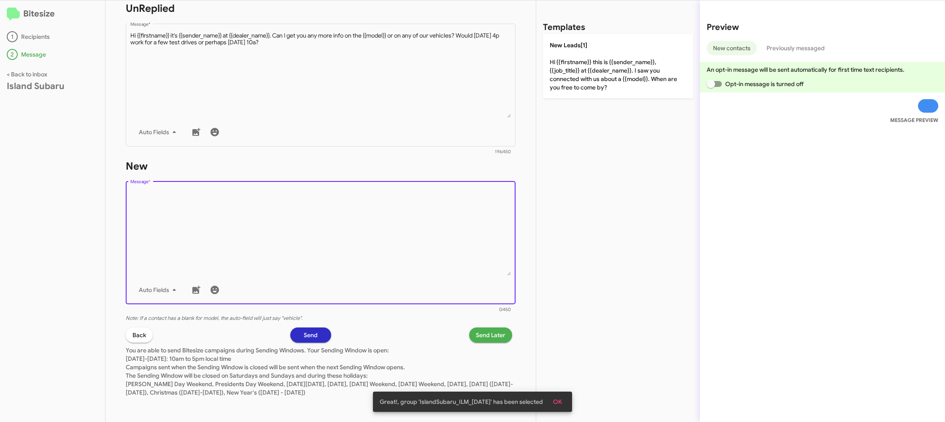
drag, startPoint x: 462, startPoint y: 219, endPoint x: 487, endPoint y: 181, distance: 45.0
click at [462, 219] on textarea "Message *" at bounding box center [320, 232] width 381 height 86
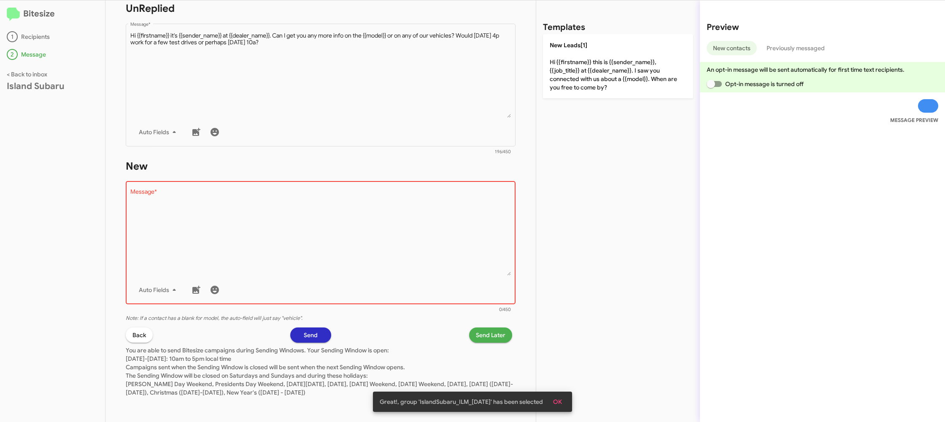
drag, startPoint x: 587, startPoint y: 82, endPoint x: 503, endPoint y: 325, distance: 256.5
click at [587, 82] on p "New Leads[1] Hi {{firstname}} this is {{sender_name}}, {{job_title}} at {{deale…" at bounding box center [618, 66] width 150 height 64
type textarea "Hi {{firstname}} this is {{sender_name}}, {{job_title}} at {{dealer_name}}. I s…"
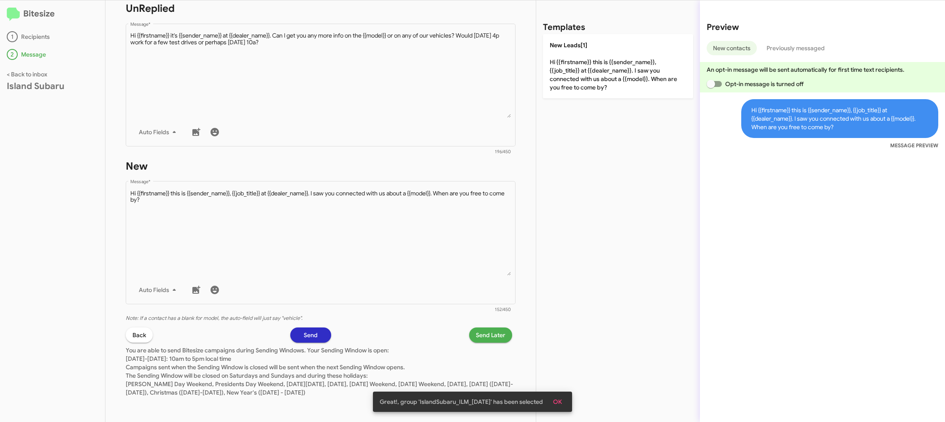
click at [489, 337] on span "Send Later" at bounding box center [491, 334] width 30 height 15
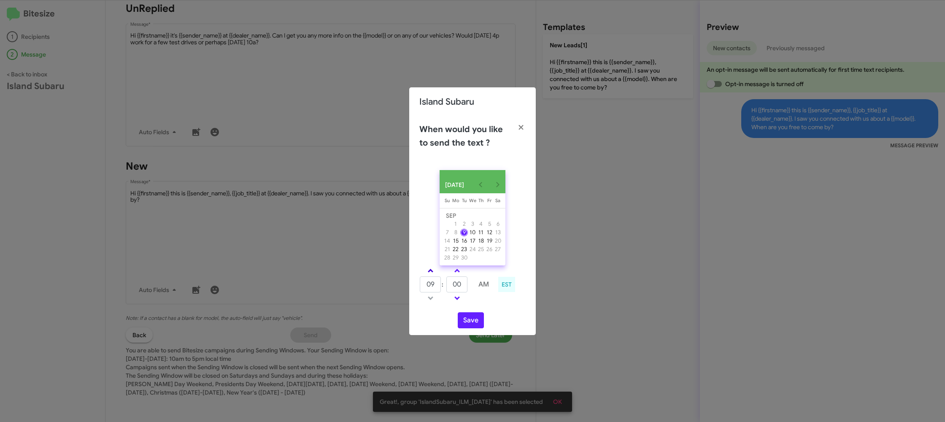
click at [430, 269] on link at bounding box center [430, 271] width 15 height 10
type input "10"
click at [464, 290] on input "00" at bounding box center [456, 284] width 21 height 16
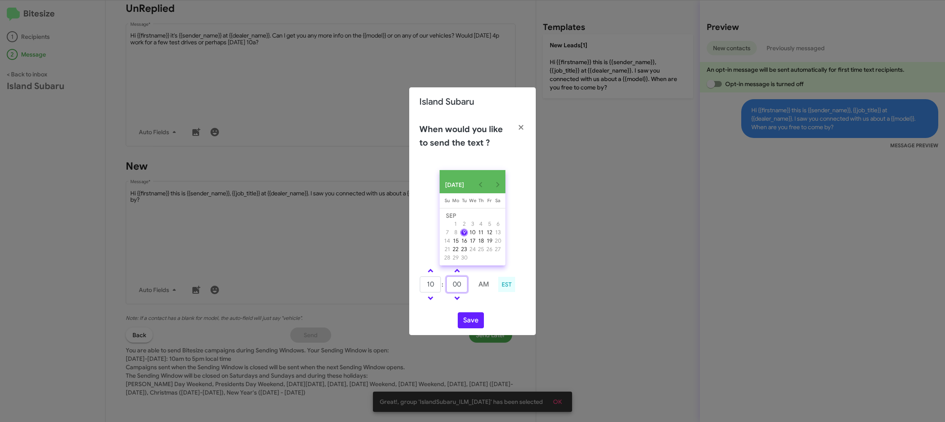
click at [464, 291] on input "00" at bounding box center [456, 284] width 21 height 16
type input "35"
drag, startPoint x: 492, startPoint y: 312, endPoint x: 479, endPoint y: 324, distance: 17.6
click at [492, 312] on div "SEP 2025 Sunday Su Monday Mo Tuesday Tu Wednesday We Thursday Th Friday Fr Satu…" at bounding box center [472, 249] width 127 height 172
click at [478, 324] on button "Save" at bounding box center [471, 320] width 26 height 16
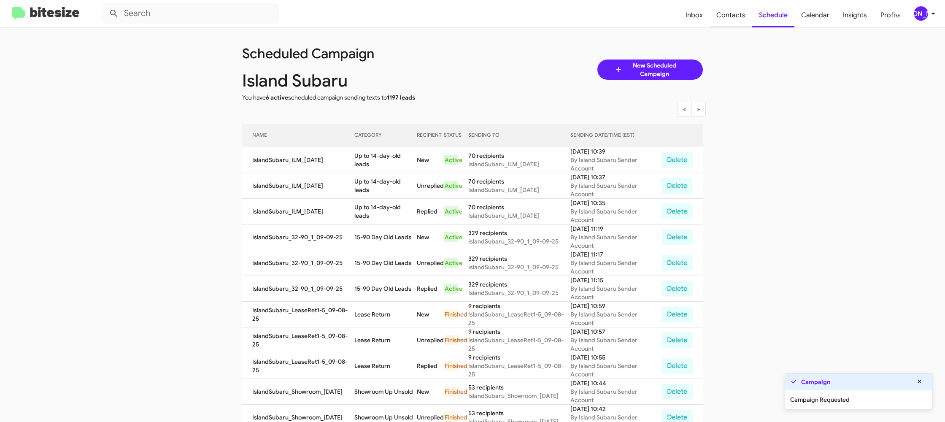
click at [727, 17] on span "Contacts" at bounding box center [731, 15] width 43 height 24
type input "in:groups"
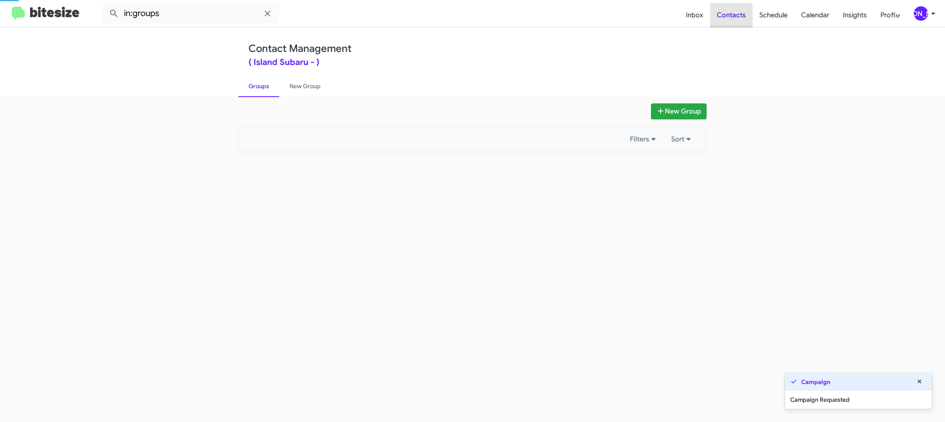
click at [727, 17] on span "Contacts" at bounding box center [731, 15] width 43 height 24
drag, startPoint x: 727, startPoint y: 17, endPoint x: 414, endPoint y: 106, distance: 325.8
click at [726, 17] on span "Contacts" at bounding box center [731, 15] width 43 height 24
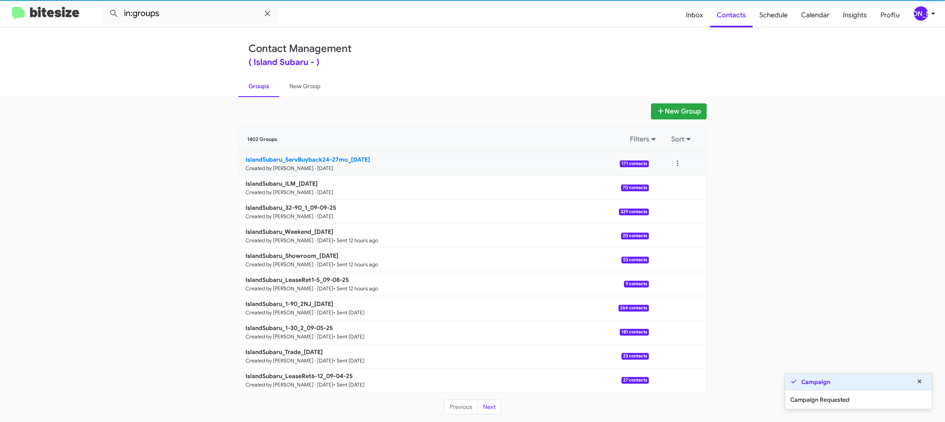
click at [329, 163] on p "IslandSubaru_ServBuyback24-27mo_09-09-25" at bounding box center [444, 159] width 397 height 8
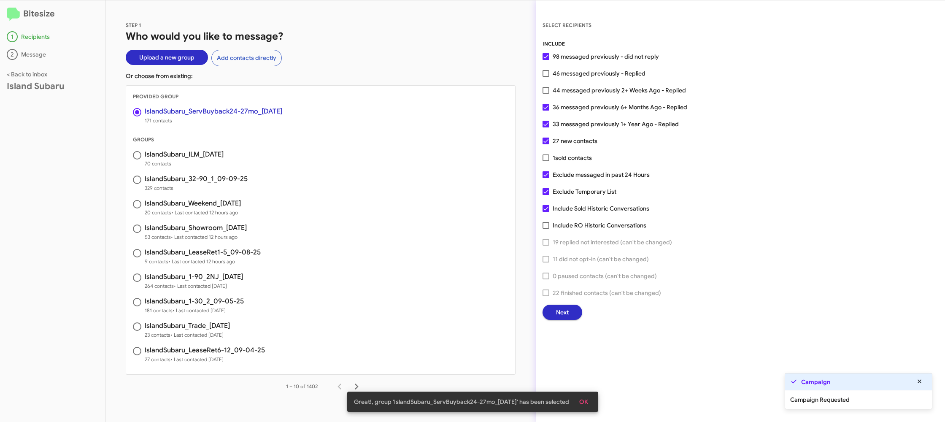
click at [565, 315] on span "Next" at bounding box center [562, 312] width 13 height 15
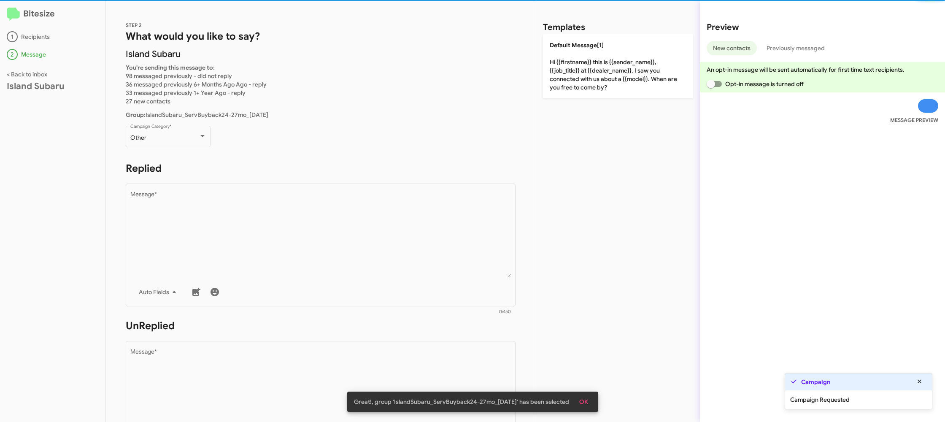
drag, startPoint x: 168, startPoint y: 119, endPoint x: 161, endPoint y: 130, distance: 12.5
click at [166, 122] on div "STEP 2 What would you like to say? Island Subaru You're sending this message to…" at bounding box center [320, 210] width 430 height 421
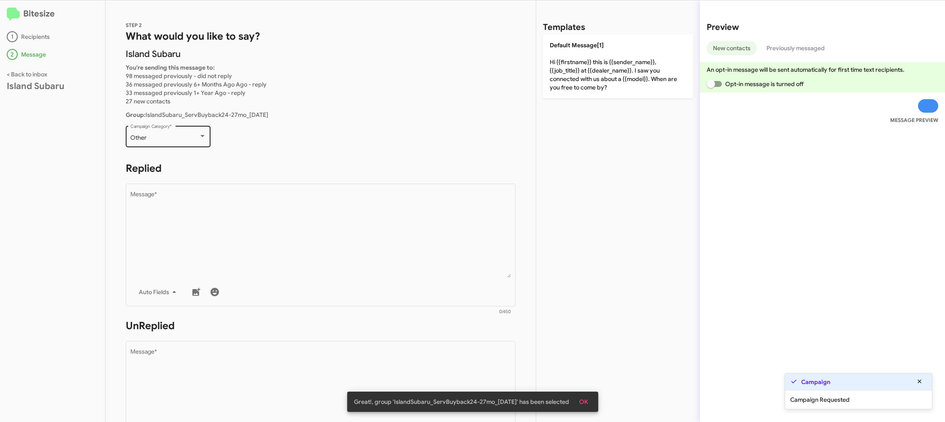
click at [168, 137] on div "Other" at bounding box center [164, 138] width 68 height 7
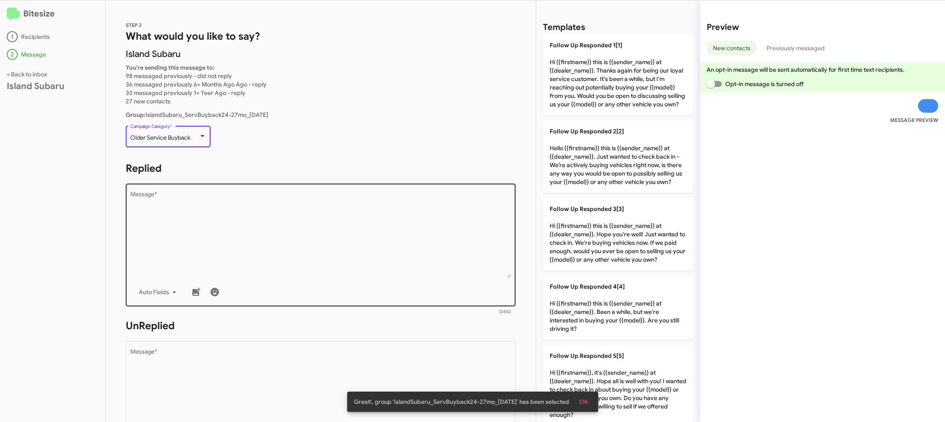
click at [354, 207] on textarea "Message *" at bounding box center [320, 235] width 381 height 86
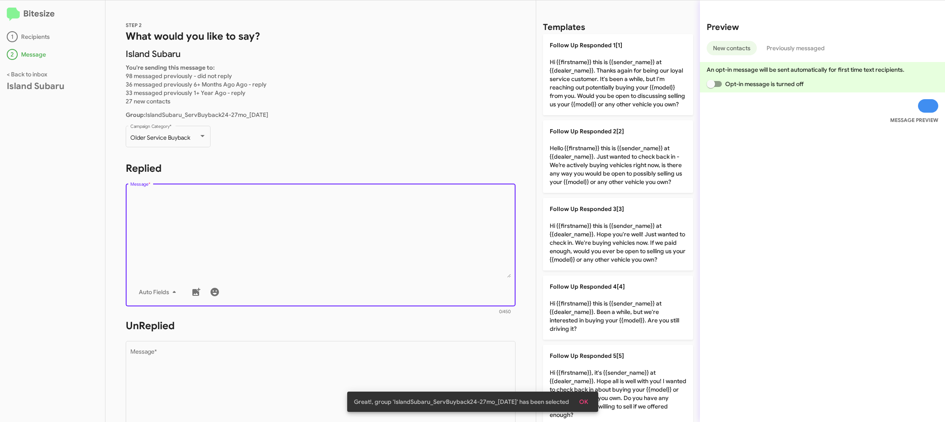
click at [354, 207] on textarea "Message *" at bounding box center [320, 235] width 381 height 86
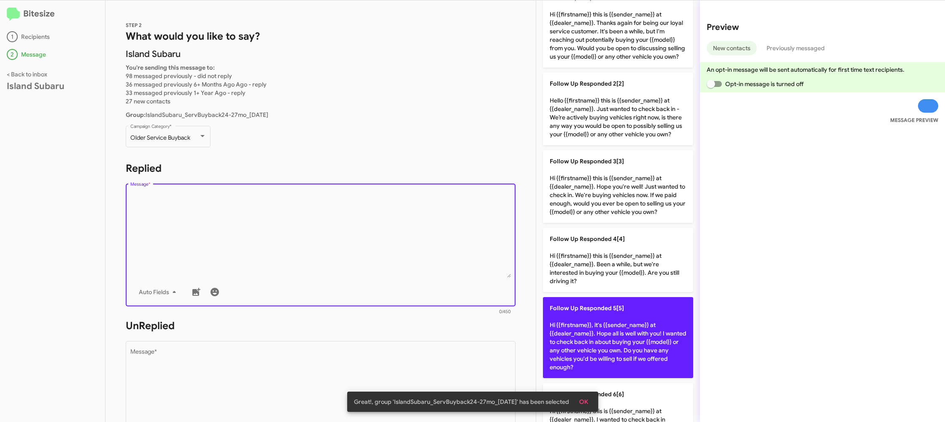
scroll to position [86, 0]
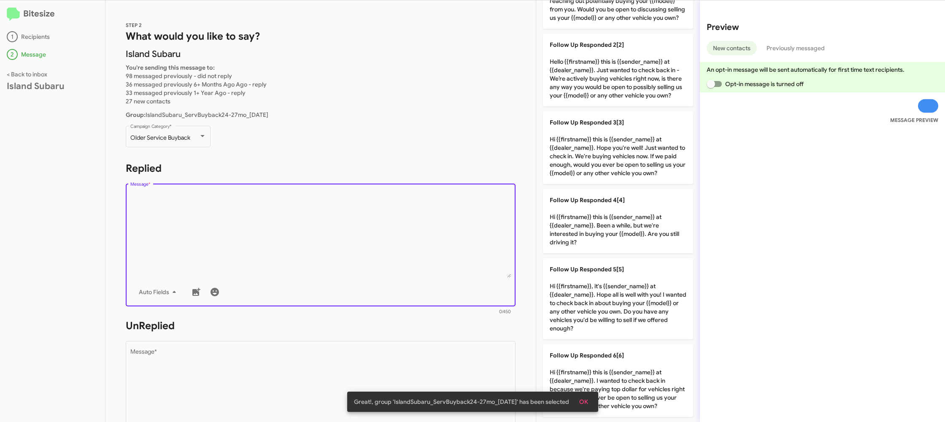
drag, startPoint x: 648, startPoint y: 306, endPoint x: 464, endPoint y: 386, distance: 199.5
click at [634, 310] on p "Follow Up Responded 5[5] Hi {{firstname}}, it's {{sender_name}} at {{dealer_nam…" at bounding box center [618, 298] width 150 height 81
type textarea "Hi {{firstname}}, it's {{sender_name}} at {{dealer_name}}. Hope all is well wit…"
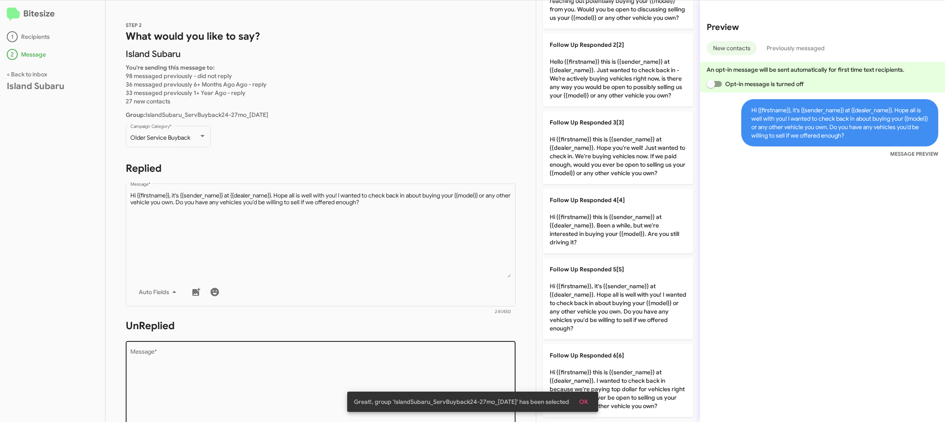
click at [458, 370] on textarea "Message *" at bounding box center [320, 392] width 381 height 86
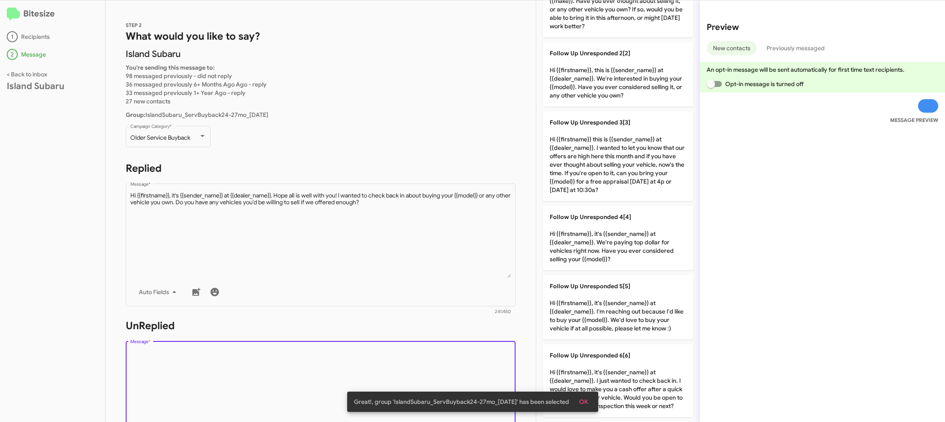
click at [458, 370] on textarea "Message *" at bounding box center [320, 392] width 381 height 86
drag, startPoint x: 458, startPoint y: 370, endPoint x: 516, endPoint y: 339, distance: 65.7
click at [466, 363] on textarea "Message *" at bounding box center [320, 392] width 381 height 86
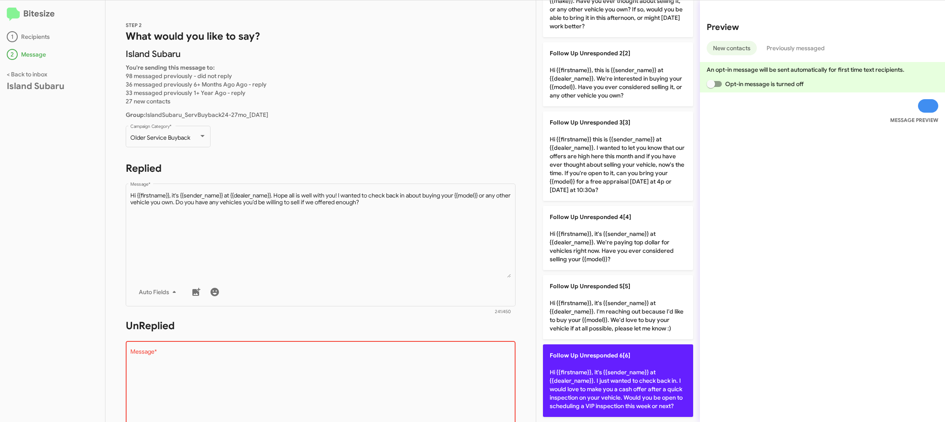
click at [602, 360] on p "Follow Up Unresponded 6[6] Hi {{firstname}}, it's {{sender_name}} at {{dealer_n…" at bounding box center [618, 380] width 150 height 73
type textarea "Hi {{firstname}}, it's {{sender_name}} at {{dealer_name}}. I just wanted to che…"
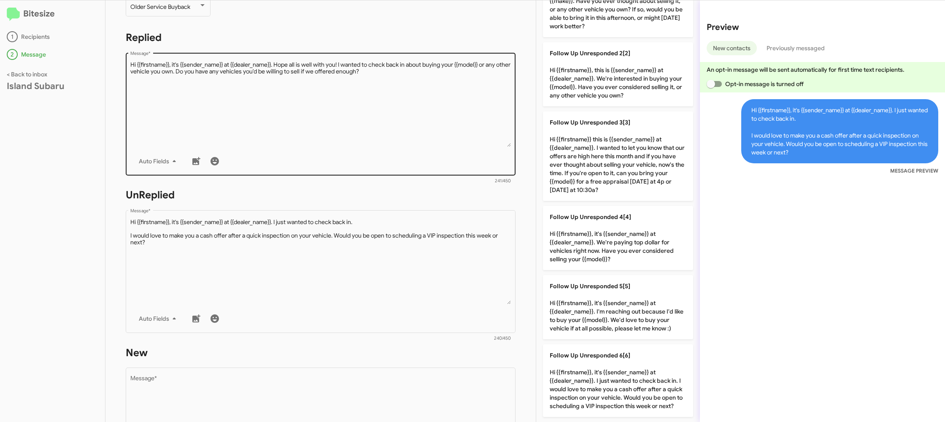
scroll to position [318, 0]
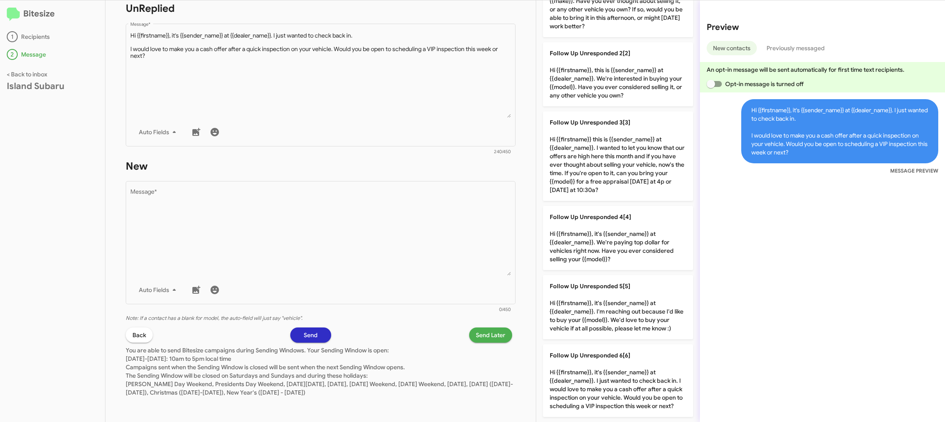
click at [451, 260] on textarea "Message *" at bounding box center [320, 232] width 381 height 86
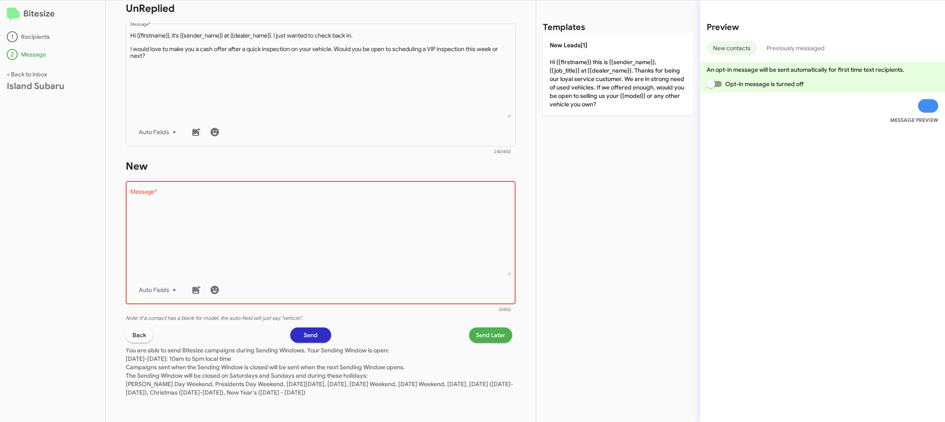
drag, startPoint x: 570, startPoint y: 98, endPoint x: 489, endPoint y: 302, distance: 219.1
click at [570, 98] on p "New Leads[1] Hi {{firstname}} this is {{sender_name}}, {{job_title}} at {{deale…" at bounding box center [618, 74] width 150 height 81
type textarea "Hi {{firstname}} this is {{sender_name}}, {{job_title}} at {{dealer_name}}. Tha…"
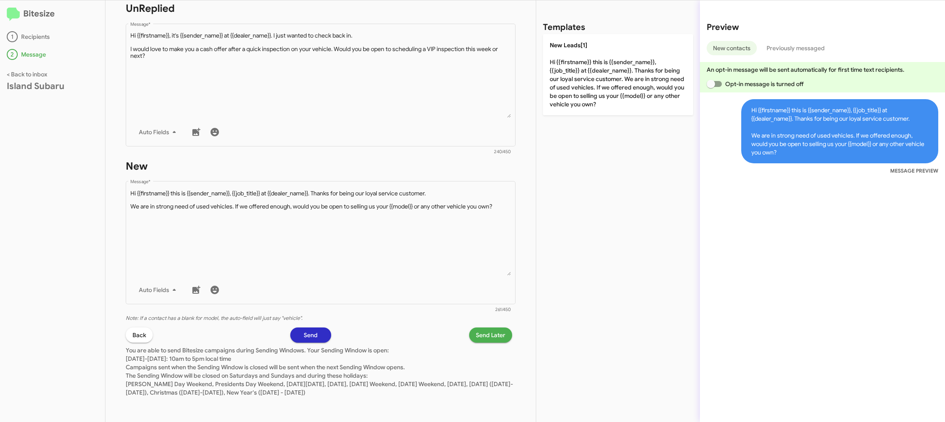
drag, startPoint x: 488, startPoint y: 316, endPoint x: 488, endPoint y: 328, distance: 11.8
click at [488, 319] on p "Note: If a contact has a blank for model, the auto-field will just say "vehicle…" at bounding box center [321, 317] width 390 height 9
click at [488, 330] on span "Send Later" at bounding box center [491, 334] width 30 height 15
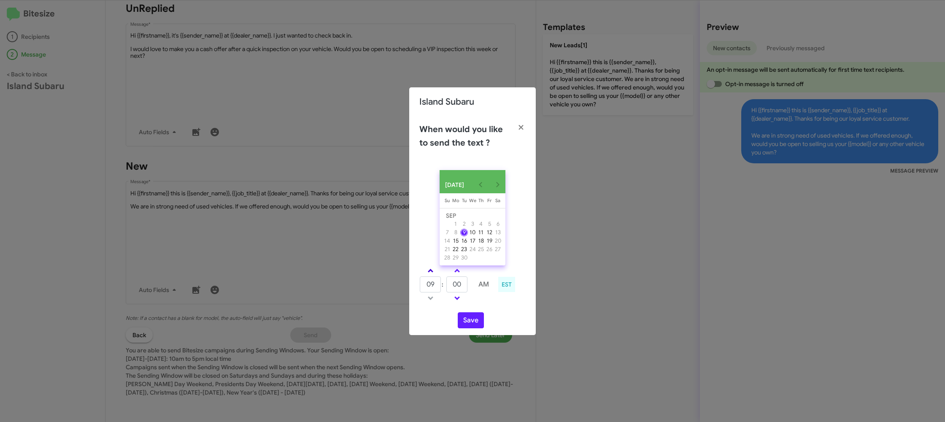
click at [432, 274] on span at bounding box center [430, 271] width 5 height 5
drag, startPoint x: 432, startPoint y: 275, endPoint x: 452, endPoint y: 273, distance: 20.7
click at [434, 274] on link at bounding box center [430, 271] width 15 height 10
type input "11"
click at [452, 273] on link at bounding box center [457, 271] width 15 height 10
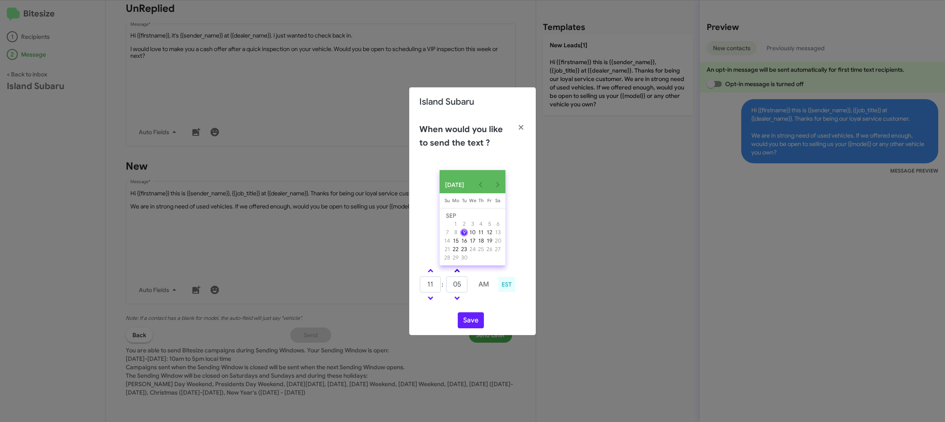
click at [452, 273] on link at bounding box center [457, 271] width 15 height 10
click at [453, 273] on link at bounding box center [457, 271] width 15 height 10
type input "25"
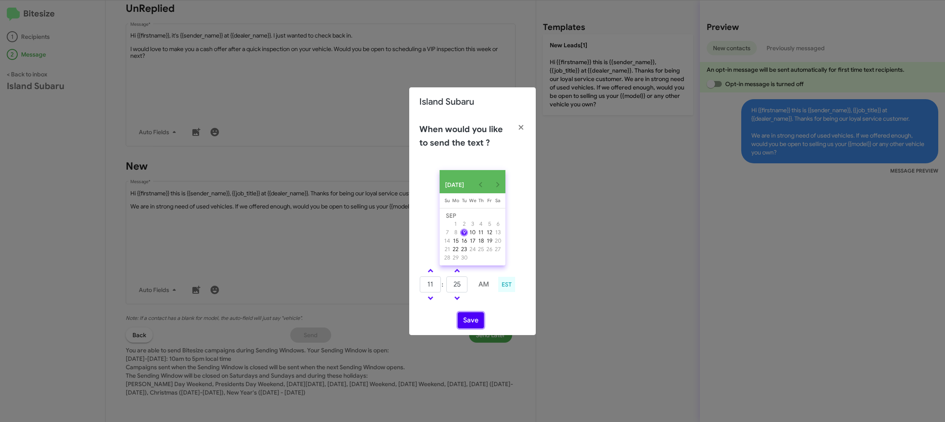
click at [478, 323] on button "Save" at bounding box center [471, 320] width 26 height 16
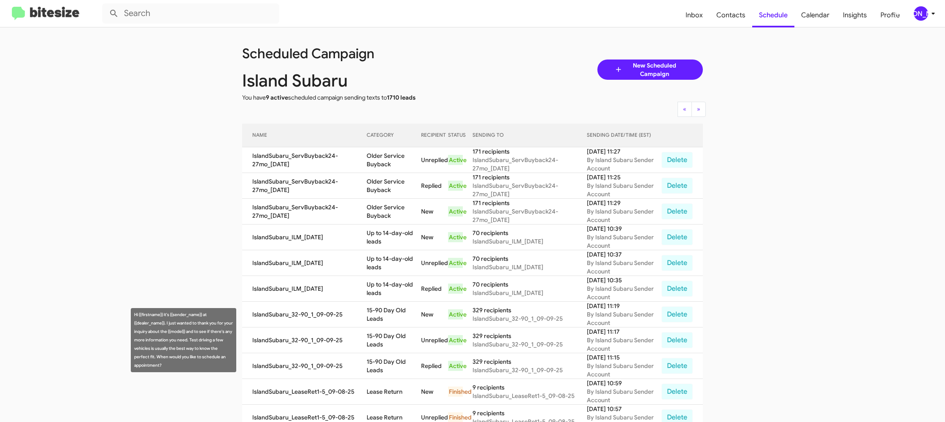
click at [377, 336] on td "15-90 Day Old Leads" at bounding box center [394, 340] width 54 height 26
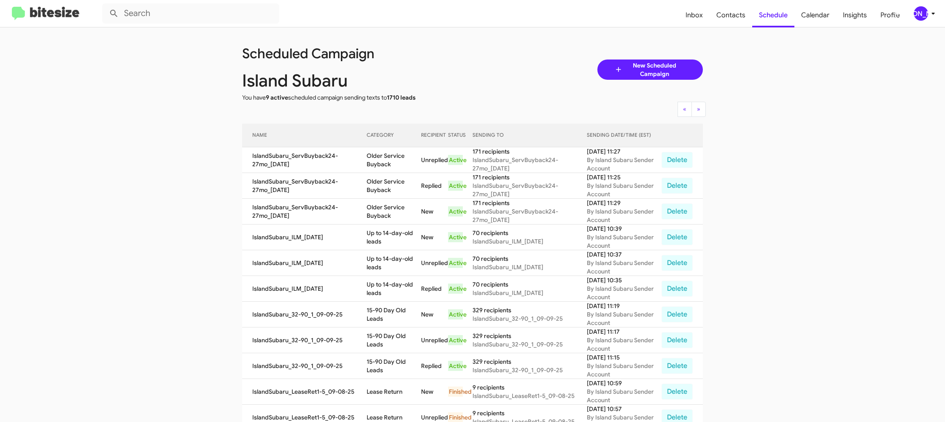
click at [377, 336] on td "15-90 Day Old Leads" at bounding box center [394, 340] width 54 height 26
copy td "15-90 Day Old Leads"
click at [382, 228] on td "Up to 14-day-old leads" at bounding box center [394, 237] width 54 height 26
click at [382, 229] on td "Up to 14-day-old leads" at bounding box center [394, 237] width 54 height 26
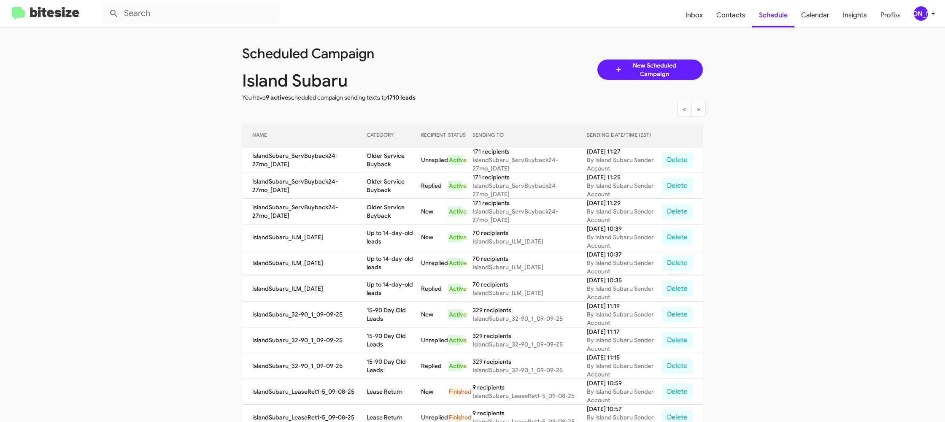
copy td "Up to 14-day-old leads"
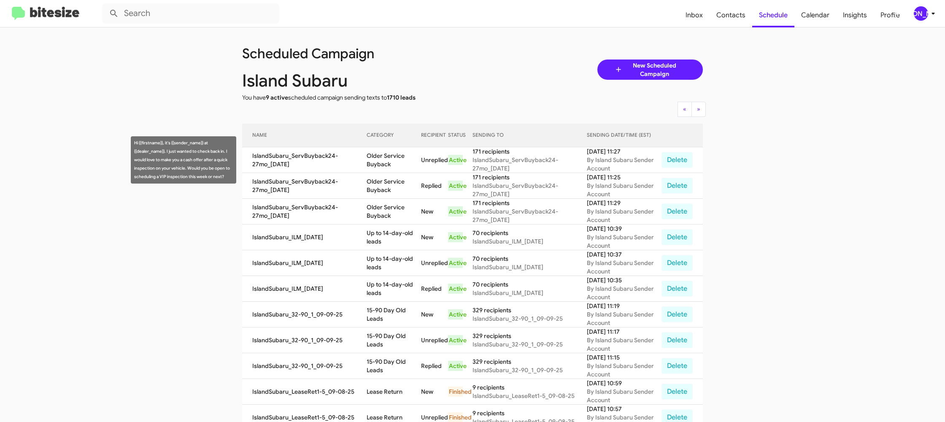
click at [383, 155] on td "Older Service Buyback" at bounding box center [394, 160] width 54 height 26
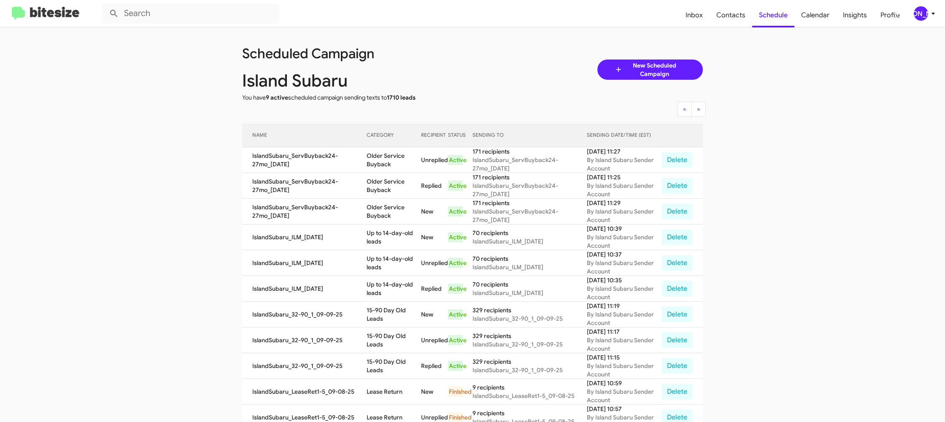
click at [383, 155] on td "Older Service Buyback" at bounding box center [394, 160] width 54 height 26
copy td "Older Service Buyback"
drag, startPoint x: 919, startPoint y: 14, endPoint x: 915, endPoint y: 13, distance: 4.4
click at [918, 13] on div "[PERSON_NAME]" at bounding box center [921, 13] width 14 height 14
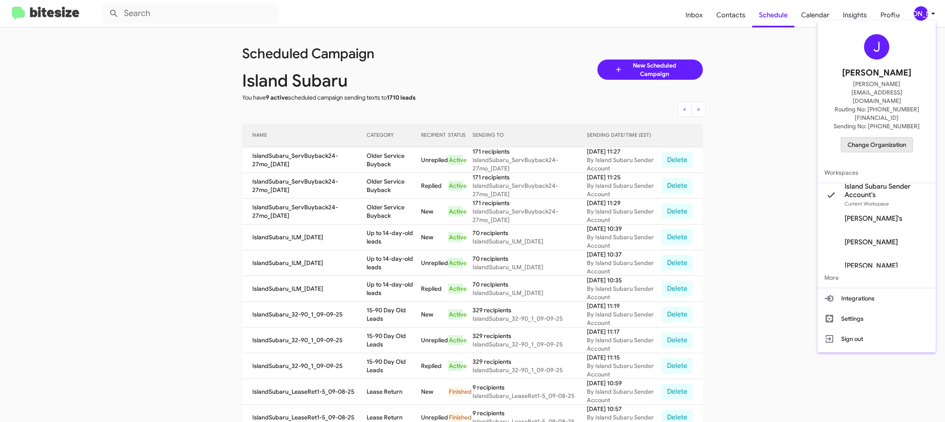
click at [874, 138] on span "Change Organization" at bounding box center [876, 145] width 59 height 14
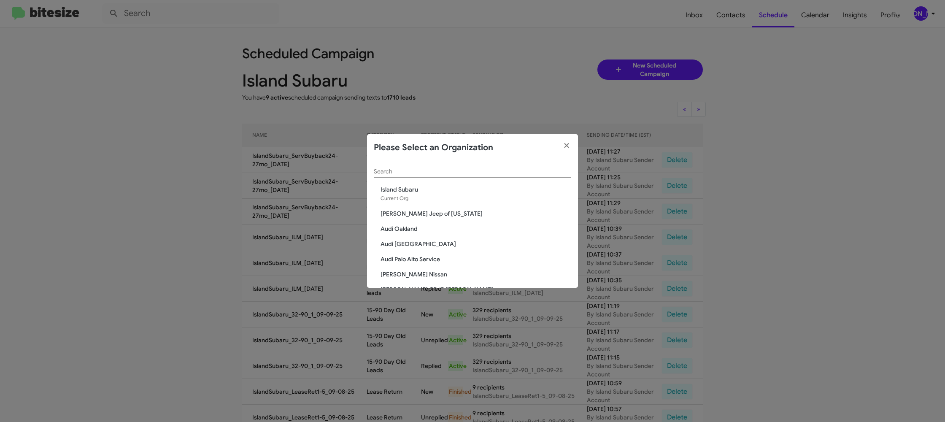
click at [392, 171] on input "Search" at bounding box center [472, 171] width 197 height 7
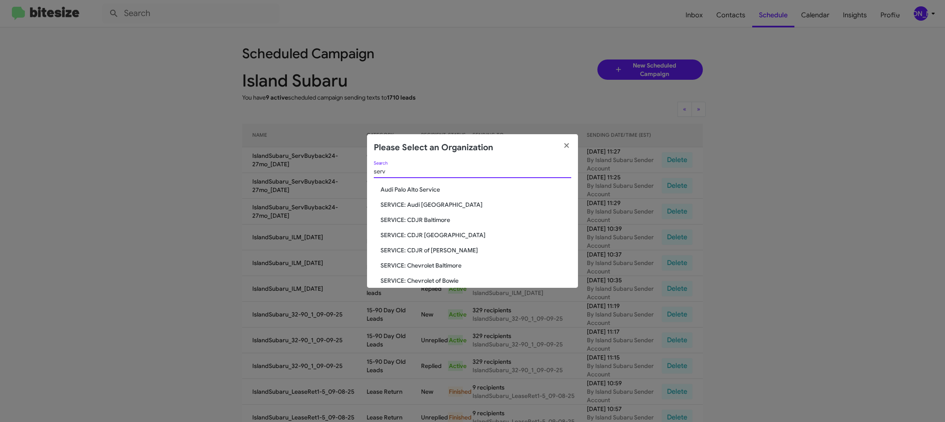
type input "serv"
click at [421, 275] on span "SERVICE: [PERSON_NAME]" at bounding box center [476, 278] width 191 height 8
click at [421, 277] on span "SERVICE: [PERSON_NAME]" at bounding box center [476, 278] width 191 height 8
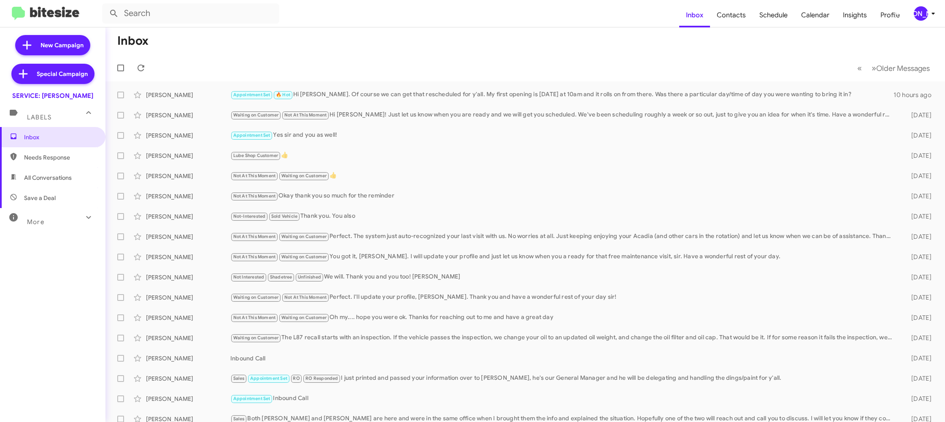
click at [920, 18] on div "[PERSON_NAME]" at bounding box center [921, 13] width 14 height 14
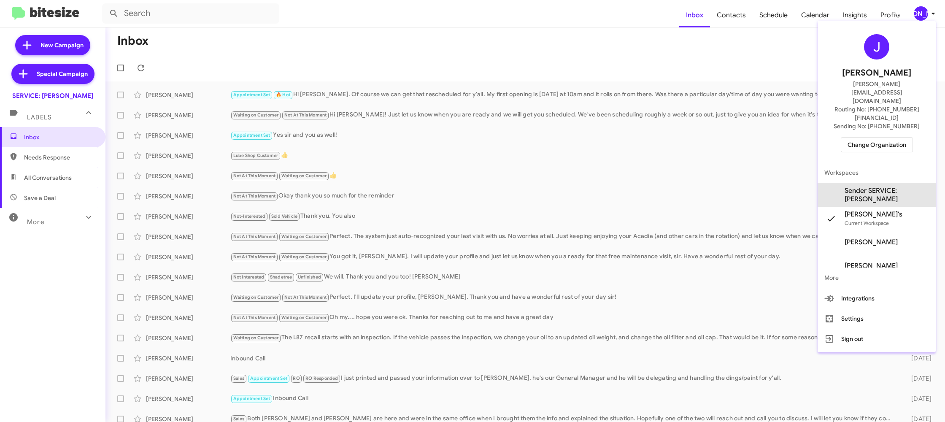
click at [871, 186] on span "Sender SERVICE: [PERSON_NAME]" at bounding box center [887, 194] width 84 height 17
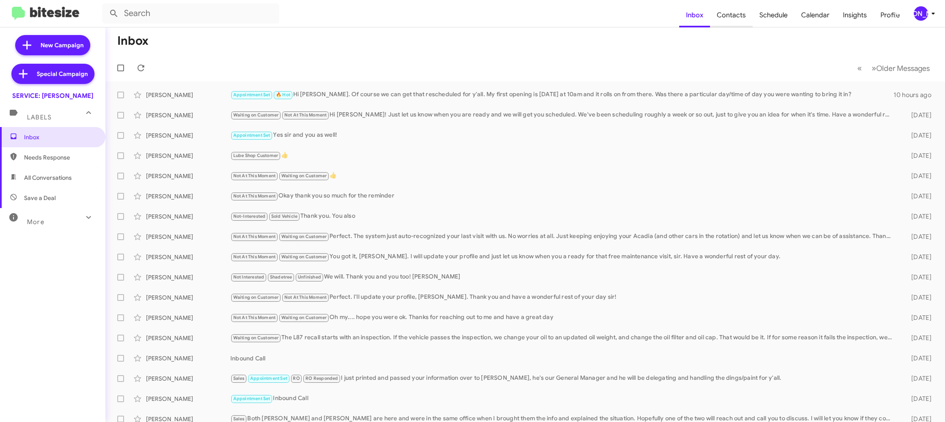
click at [729, 18] on span "Contacts" at bounding box center [731, 15] width 43 height 24
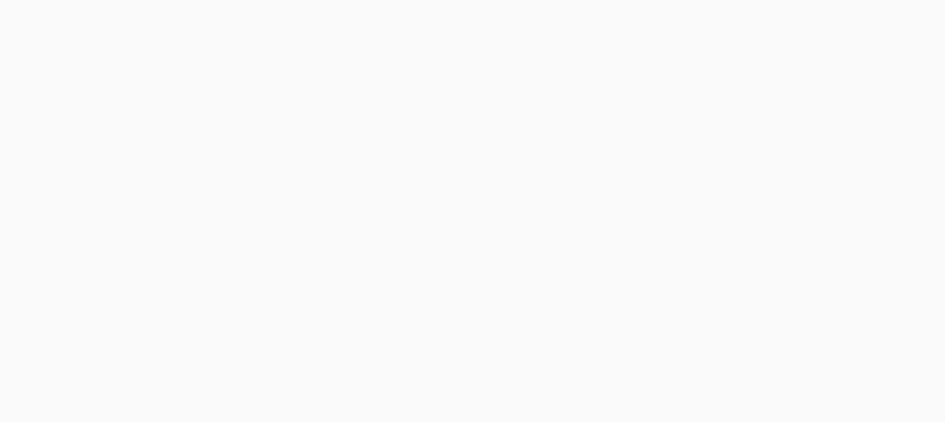
click at [729, 18] on body at bounding box center [472, 211] width 945 height 422
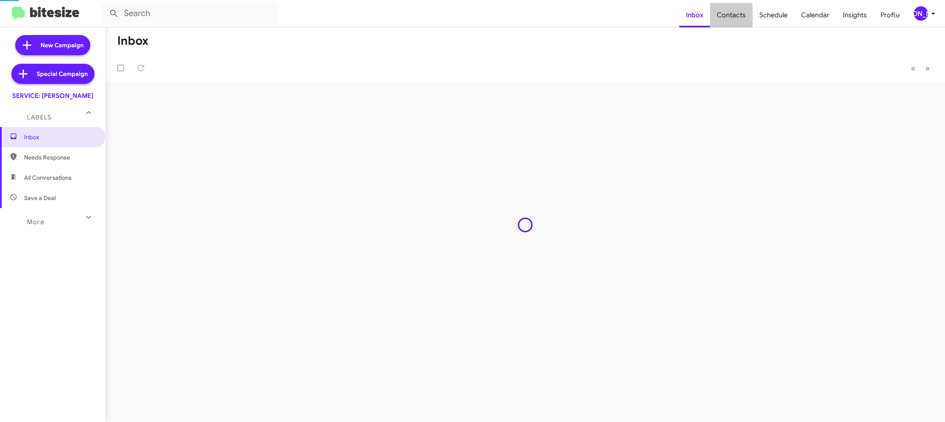
click at [729, 18] on span "Contacts" at bounding box center [731, 15] width 43 height 24
type input "in:groups"
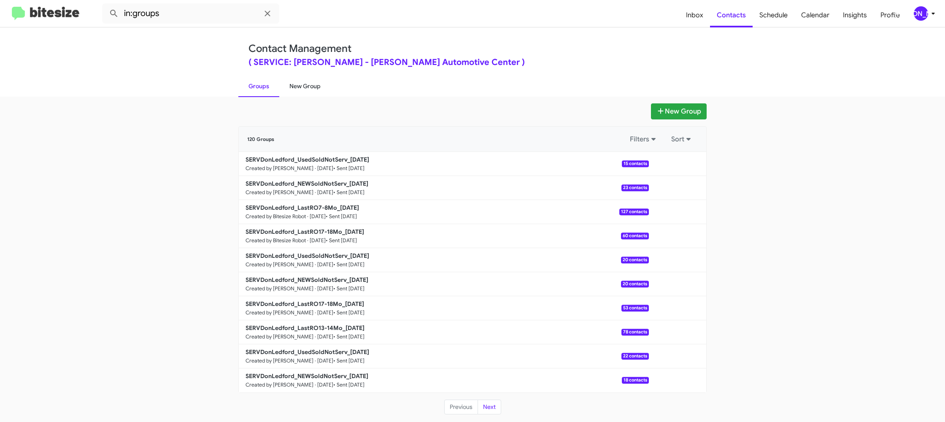
click at [308, 87] on link "New Group" at bounding box center [304, 86] width 51 height 22
drag, startPoint x: 308, startPoint y: 87, endPoint x: 297, endPoint y: 124, distance: 38.8
click at [308, 86] on link "New Group" at bounding box center [304, 86] width 51 height 22
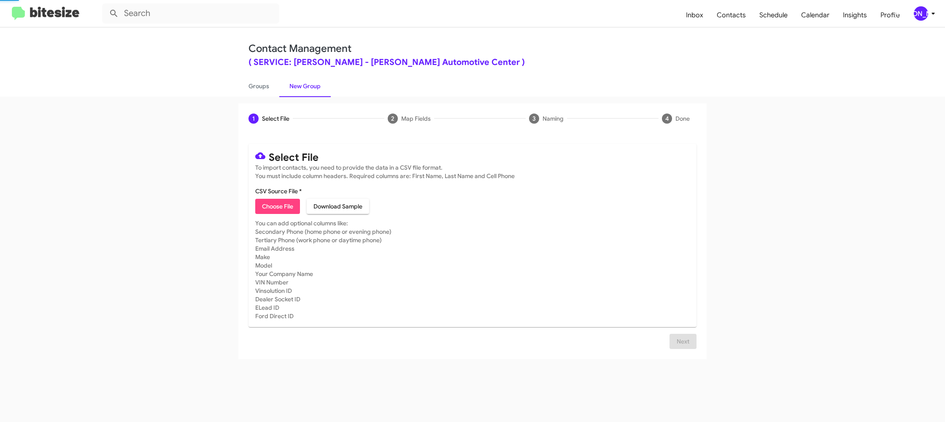
click at [280, 203] on span "Choose File" at bounding box center [277, 206] width 31 height 15
type input "SERVDonLedford_LastRO17-18Mo_[DATE]"
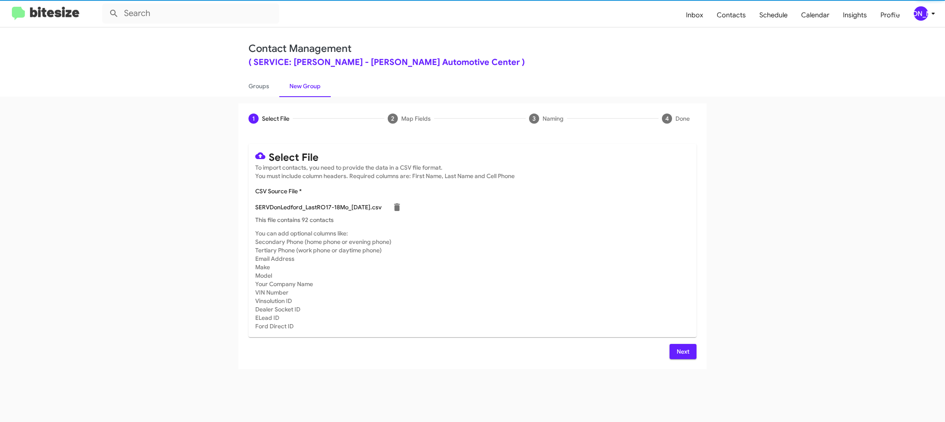
drag, startPoint x: 592, startPoint y: 275, endPoint x: 667, endPoint y: 326, distance: 90.2
click at [594, 276] on mat-card-subtitle "You can add optional columns like: Secondary Phone (home phone or evening phone…" at bounding box center [472, 279] width 434 height 101
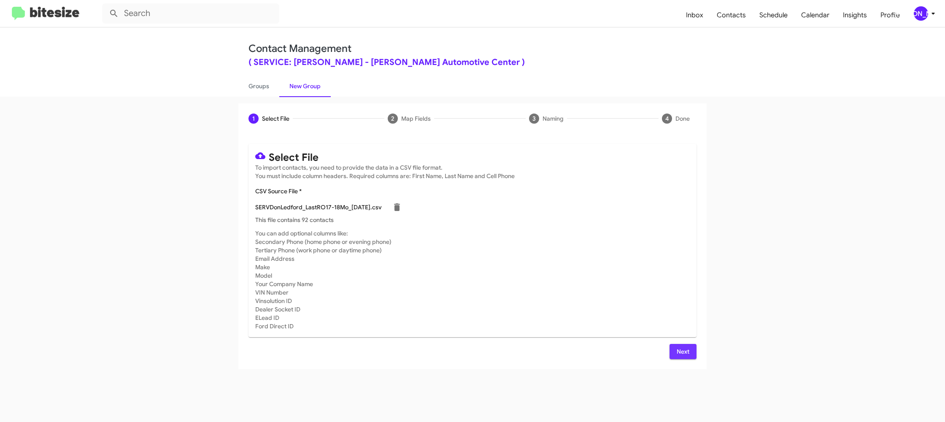
click at [673, 347] on button "Next" at bounding box center [682, 351] width 27 height 15
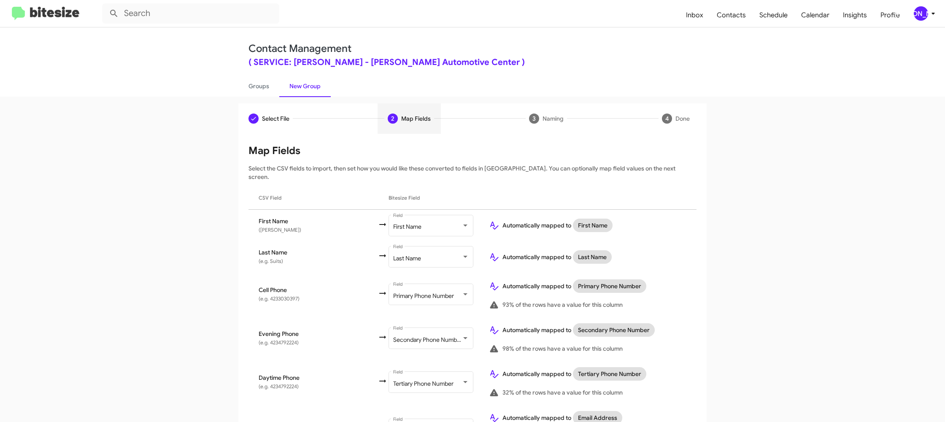
click at [925, 10] on div "[PERSON_NAME]" at bounding box center [921, 13] width 14 height 14
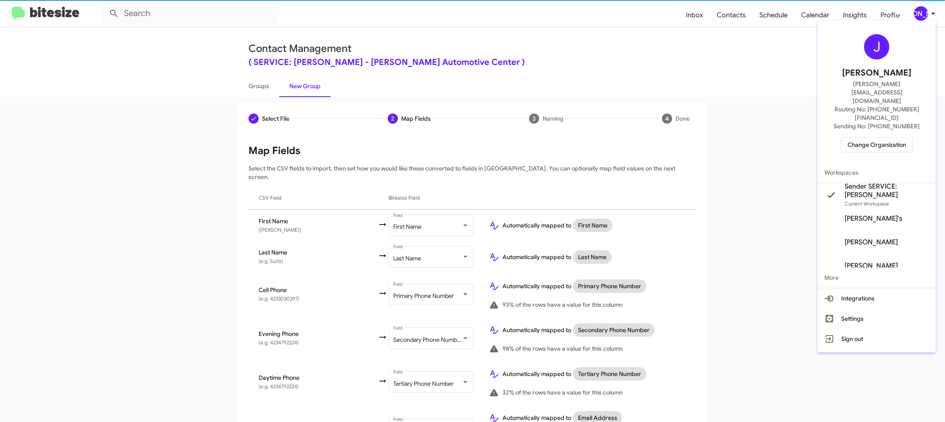
click at [925, 10] on div at bounding box center [472, 211] width 945 height 422
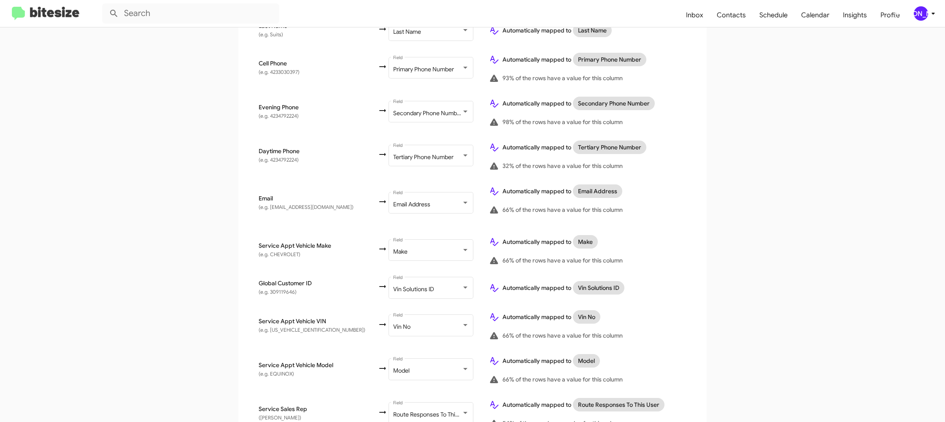
scroll to position [327, 0]
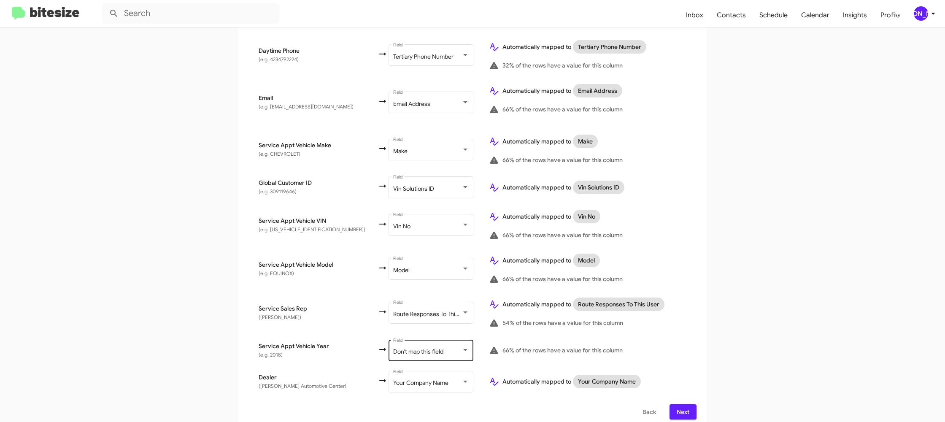
click at [410, 338] on div "Don't map this field Field" at bounding box center [431, 349] width 76 height 23
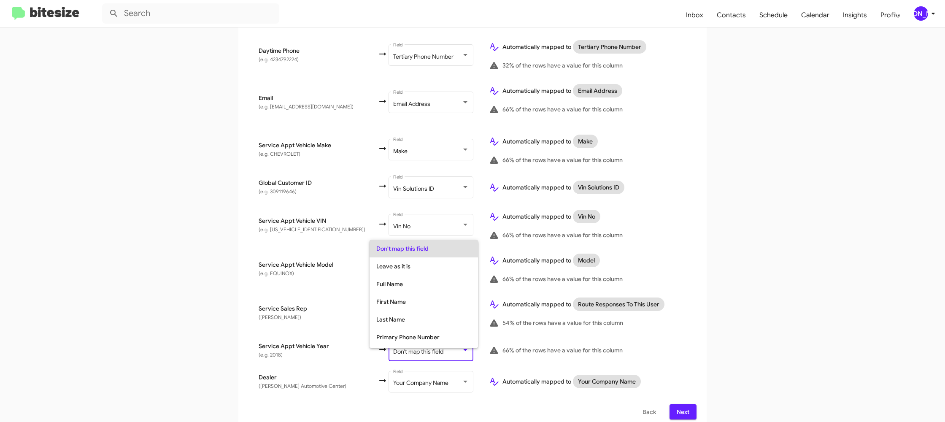
scroll to position [317, 0]
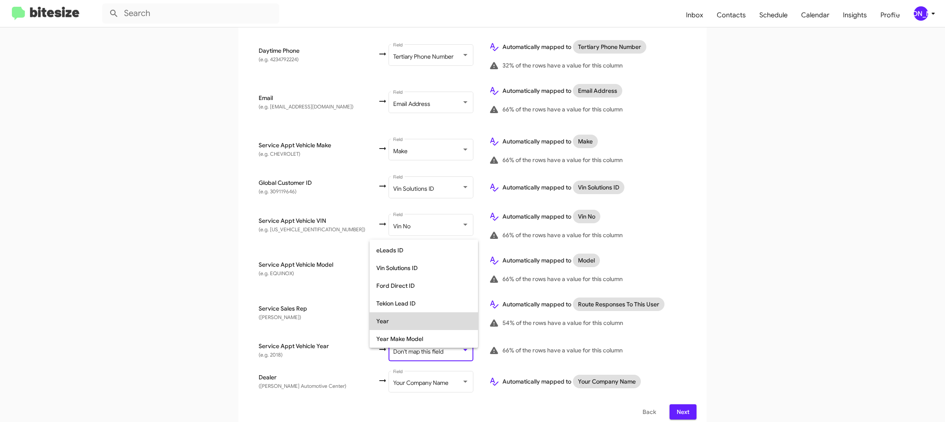
click at [411, 326] on span "Year" at bounding box center [423, 321] width 95 height 18
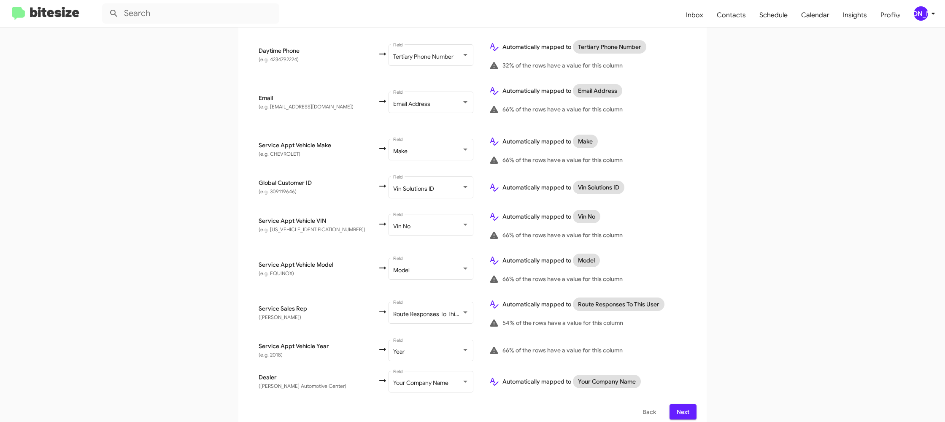
click at [651, 345] on div "66% of the rows have a value for this column" at bounding box center [587, 350] width 197 height 10
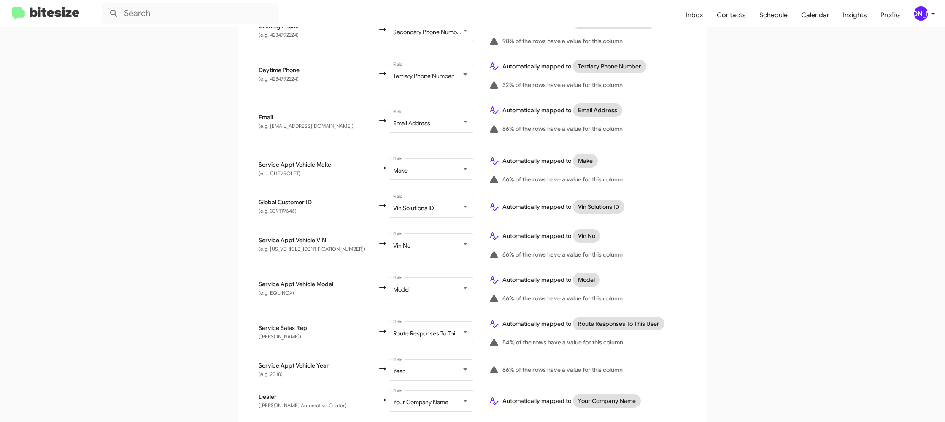
scroll to position [327, 0]
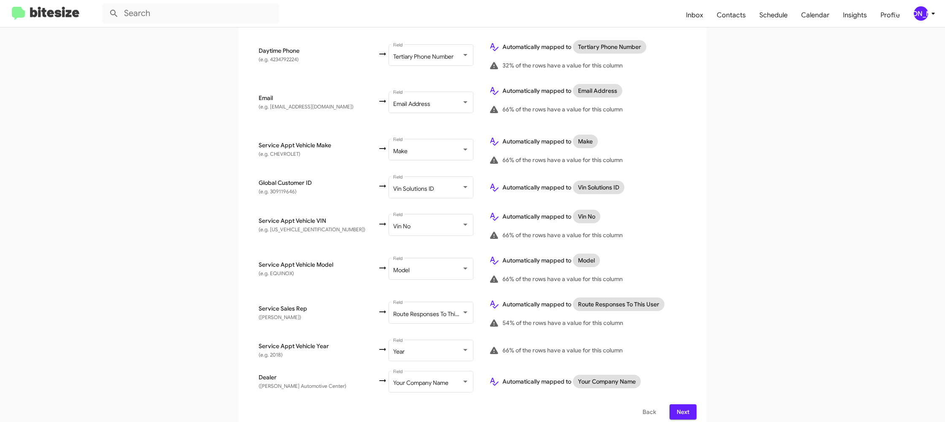
click at [683, 404] on span "Next" at bounding box center [682, 411] width 13 height 15
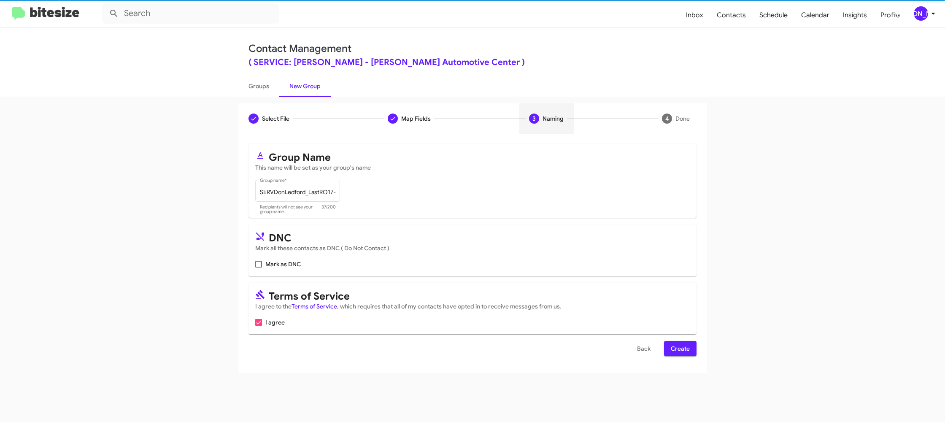
scroll to position [0, 0]
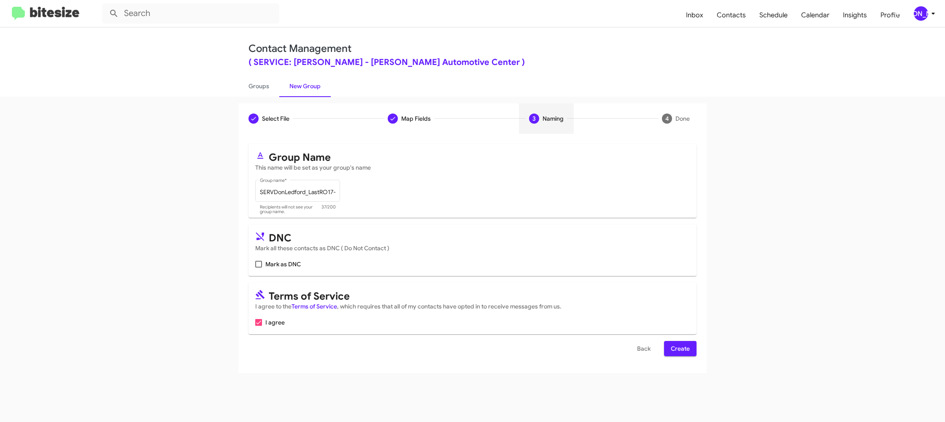
click at [685, 346] on span "Create" at bounding box center [680, 348] width 19 height 15
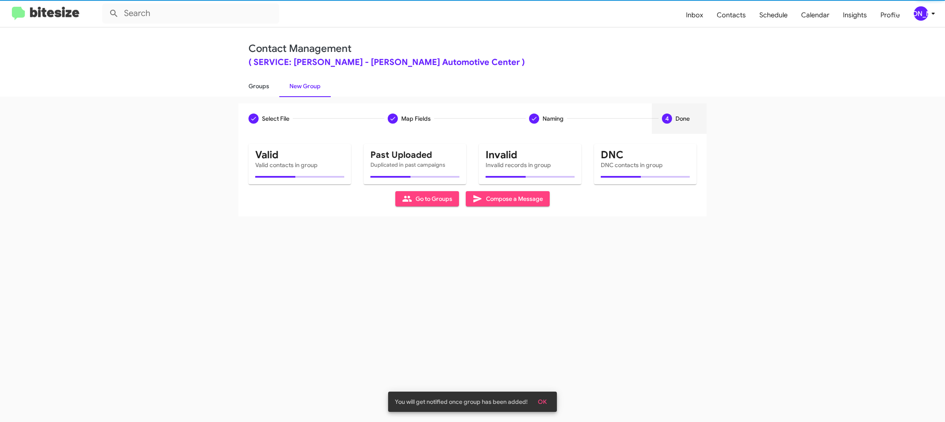
click at [267, 89] on link "Groups" at bounding box center [258, 86] width 41 height 22
type input "in:groups"
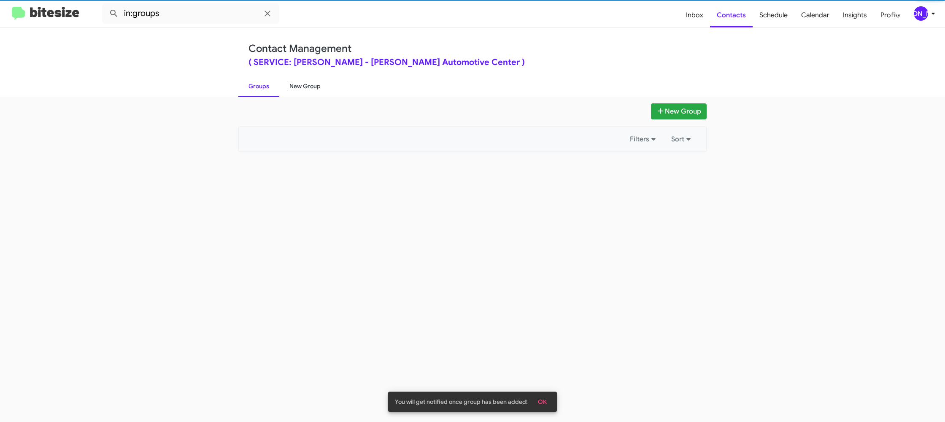
drag, startPoint x: 267, startPoint y: 89, endPoint x: 285, endPoint y: 86, distance: 18.5
click at [267, 89] on link "Groups" at bounding box center [258, 86] width 41 height 22
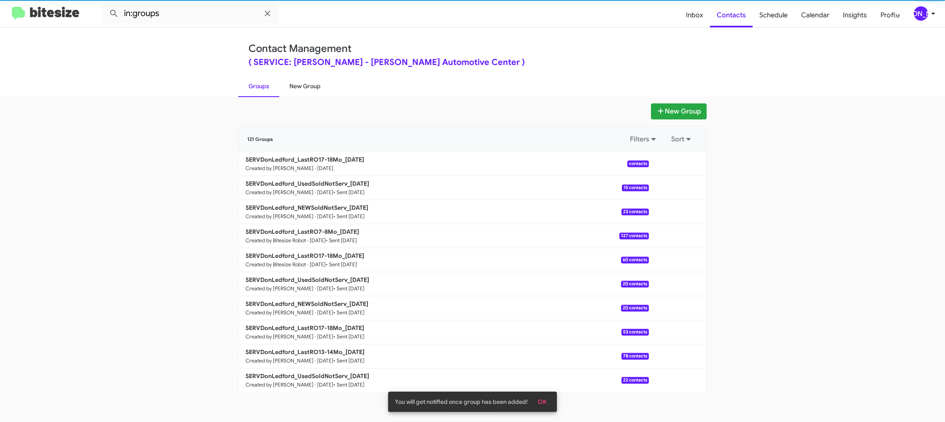
click at [285, 86] on link "New Group" at bounding box center [304, 86] width 51 height 22
click at [283, 86] on link "New Group" at bounding box center [304, 86] width 51 height 22
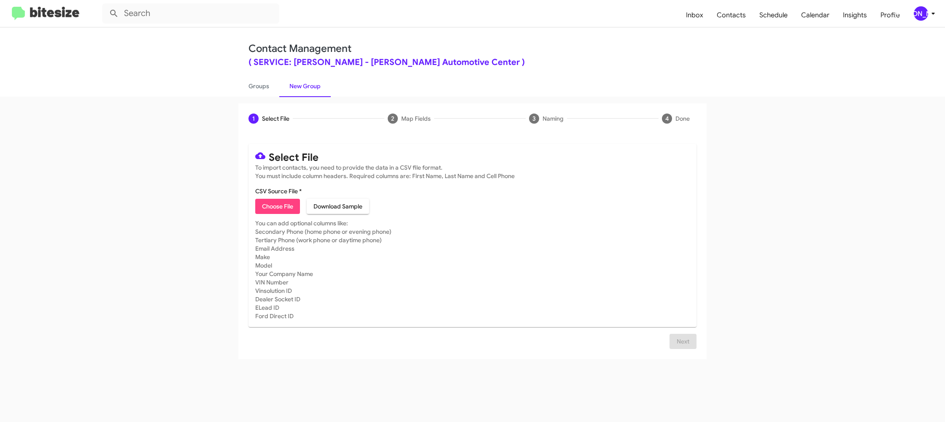
click at [283, 204] on span "Choose File" at bounding box center [277, 206] width 31 height 15
type input "SERVDonLedford_LastRO9-10Mo_[DATE]"
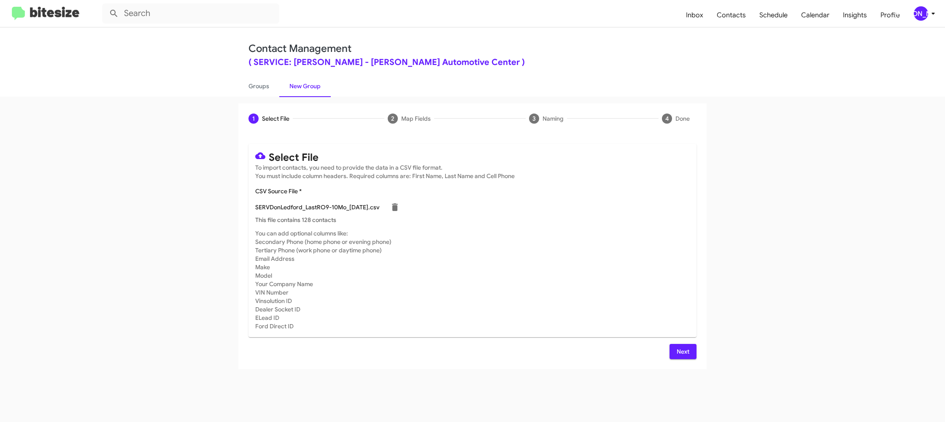
click at [603, 273] on mat-card-subtitle "You can add optional columns like: Secondary Phone (home phone or evening phone…" at bounding box center [472, 279] width 434 height 101
click at [682, 351] on span "Next" at bounding box center [682, 351] width 13 height 15
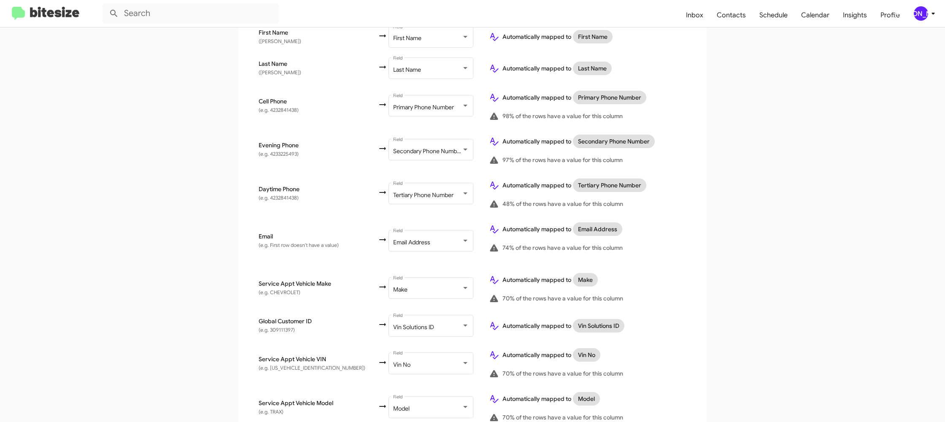
scroll to position [327, 0]
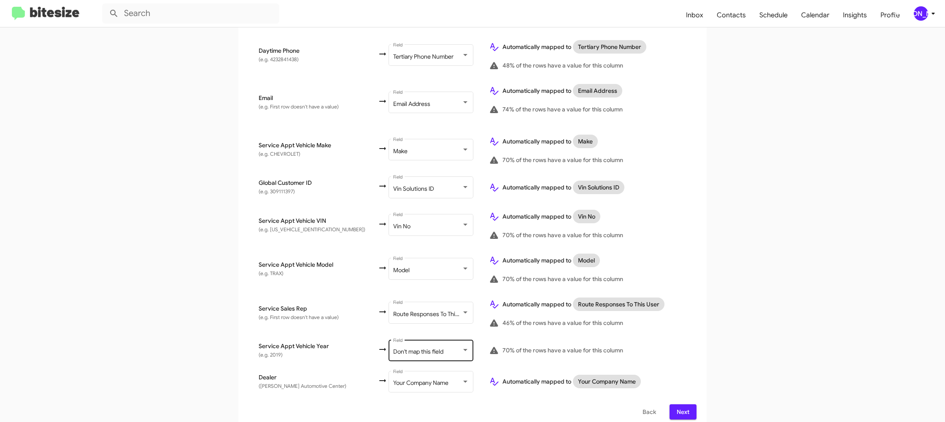
click at [420, 338] on div "Don't map this field Field" at bounding box center [431, 349] width 76 height 23
click at [419, 322] on span "Year" at bounding box center [423, 321] width 95 height 18
click at [688, 340] on td "70% of the rows have a value for this column" at bounding box center [589, 350] width 214 height 31
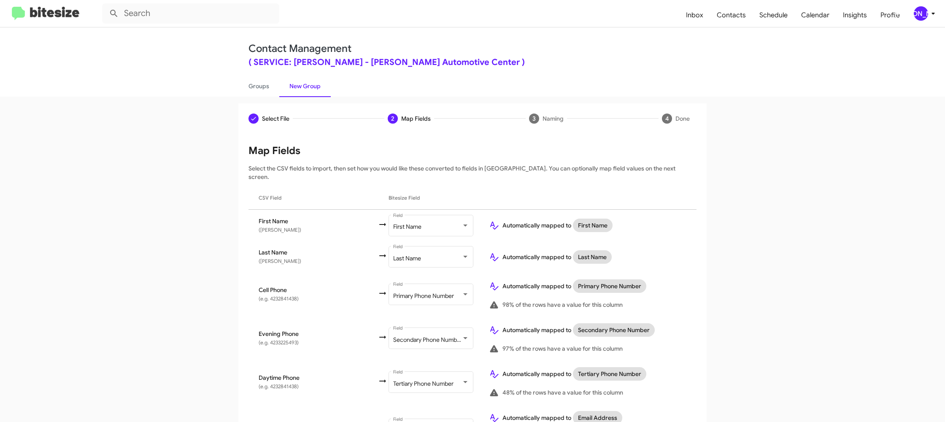
scroll to position [327, 0]
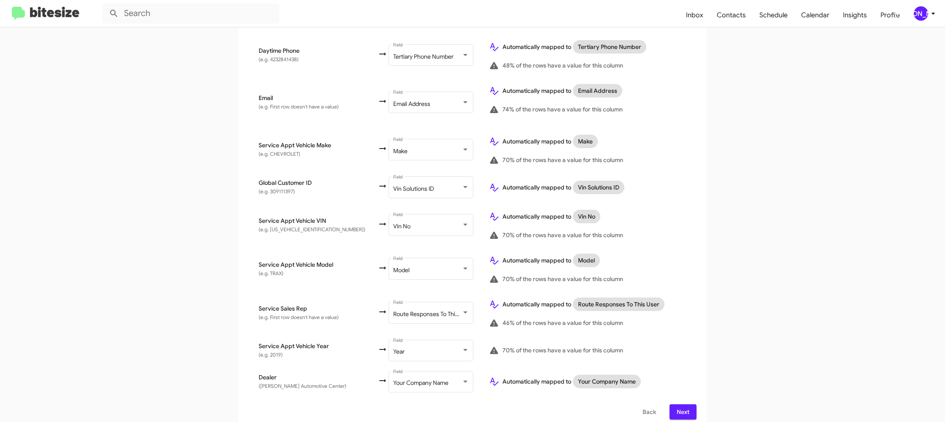
click at [688, 404] on span "Next" at bounding box center [682, 411] width 13 height 15
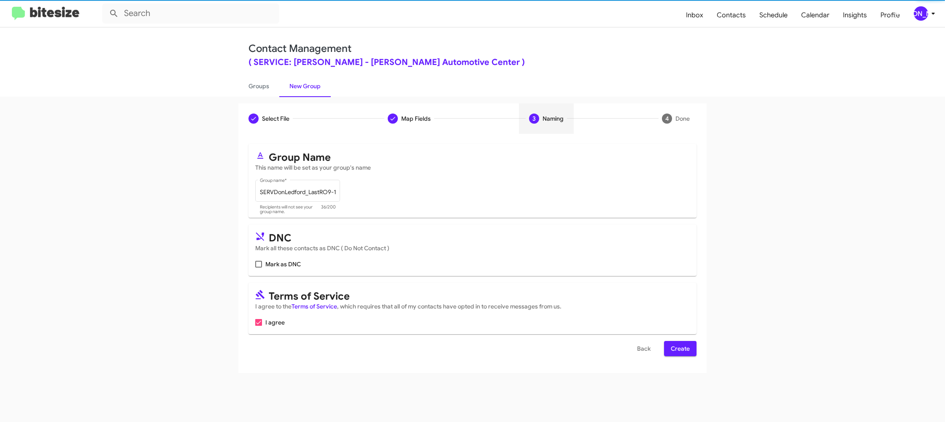
scroll to position [0, 0]
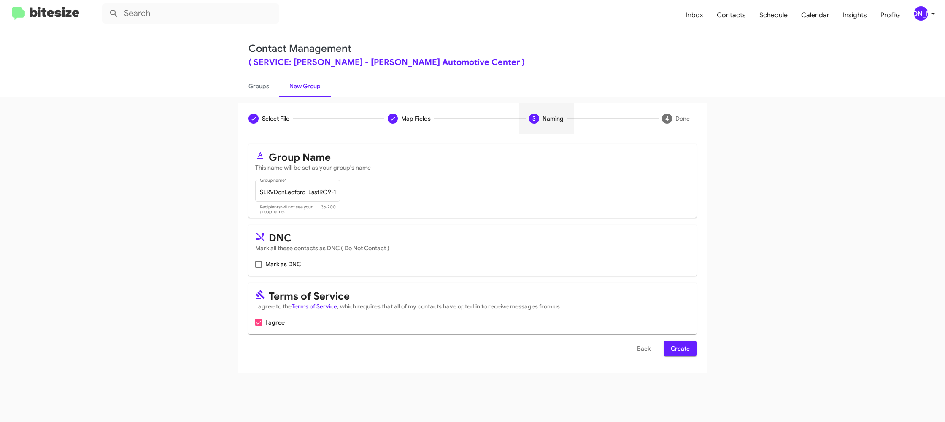
click at [680, 342] on span "Create" at bounding box center [680, 348] width 19 height 15
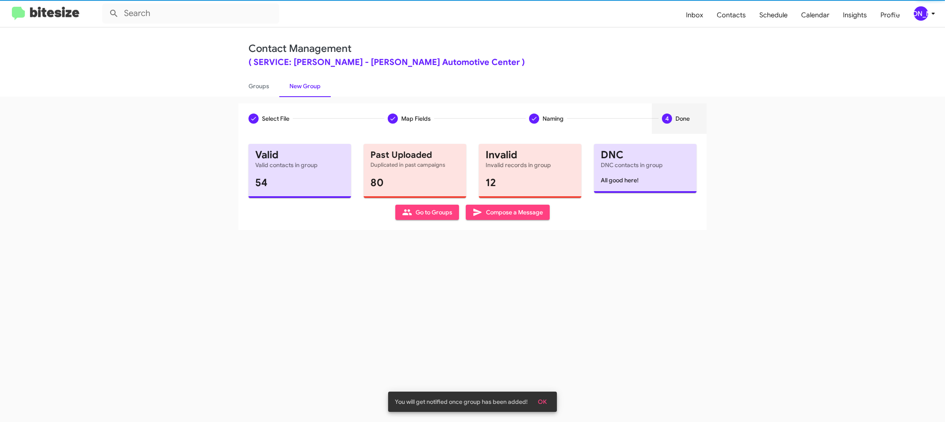
click at [266, 100] on div "Select File Map Fields Naming 4 Done Select File To import contacts, you need t…" at bounding box center [472, 259] width 945 height 325
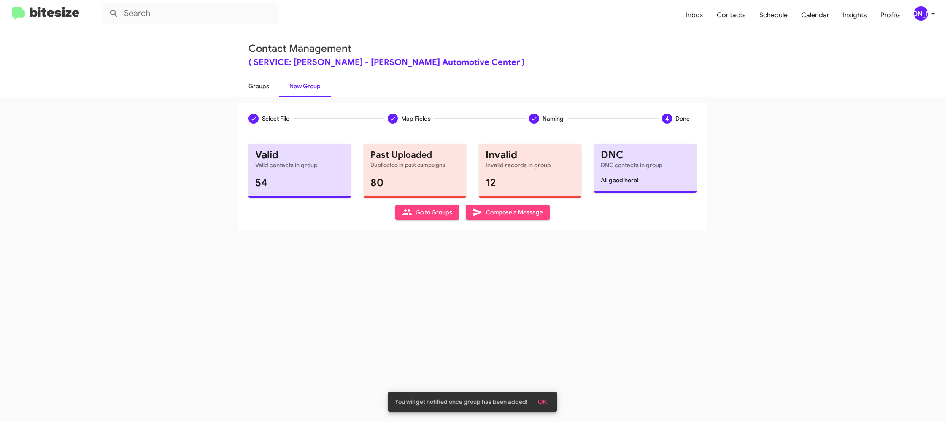
click at [267, 93] on link "Groups" at bounding box center [258, 86] width 41 height 22
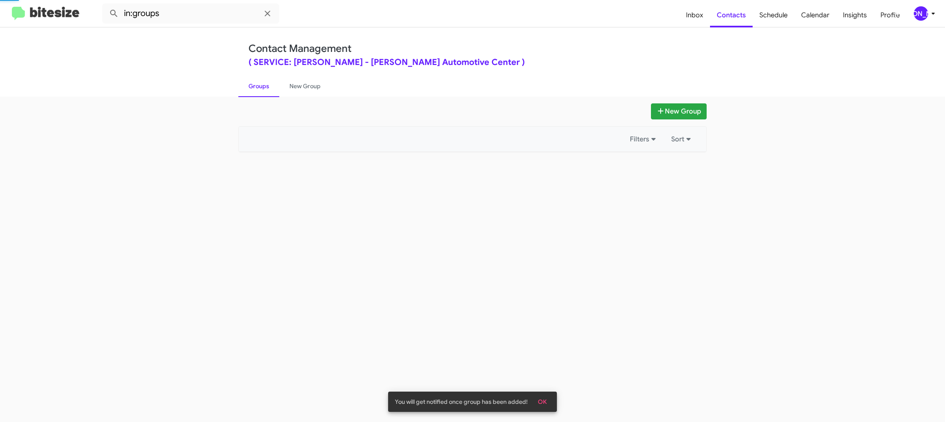
drag, startPoint x: 267, startPoint y: 93, endPoint x: 263, endPoint y: 119, distance: 26.8
click at [267, 93] on link "Groups" at bounding box center [258, 86] width 41 height 22
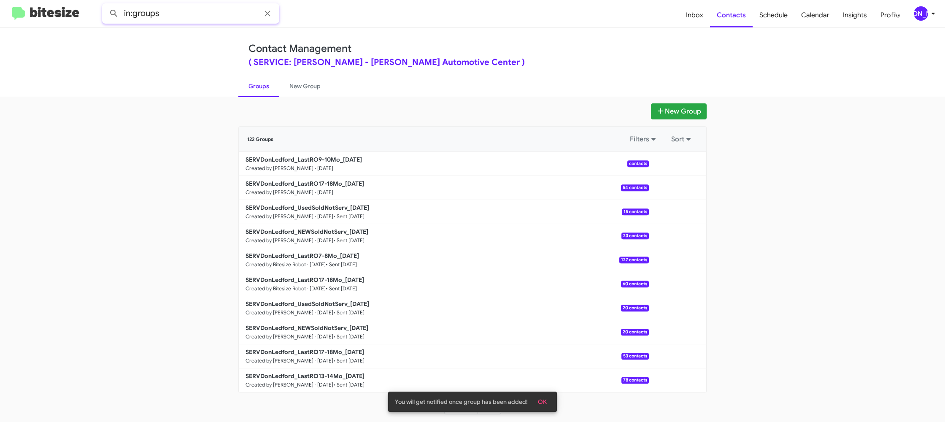
click at [182, 17] on input "in:groups" at bounding box center [190, 13] width 177 height 20
click at [105, 5] on button at bounding box center [113, 13] width 17 height 17
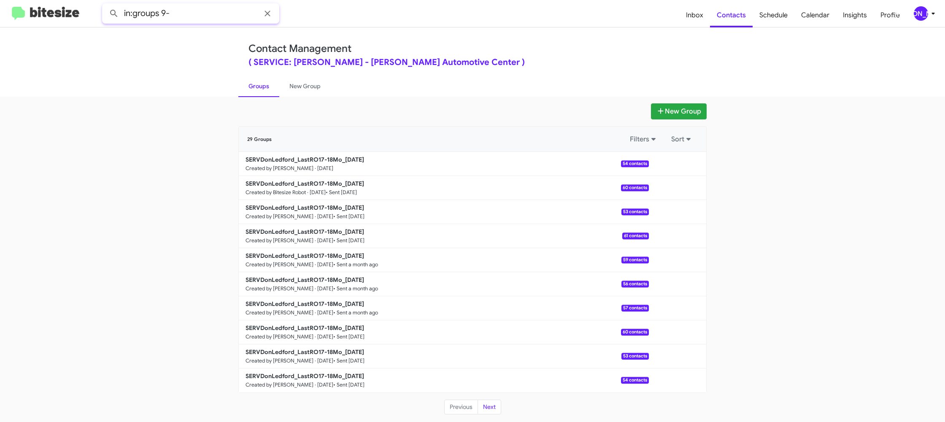
click at [105, 5] on button at bounding box center [113, 13] width 17 height 17
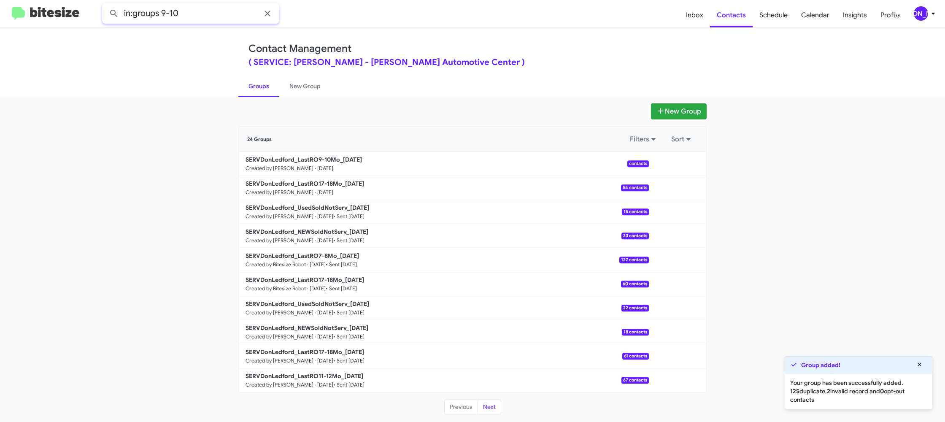
type input "in:groups 9-10"
click at [105, 5] on button at bounding box center [113, 13] width 17 height 17
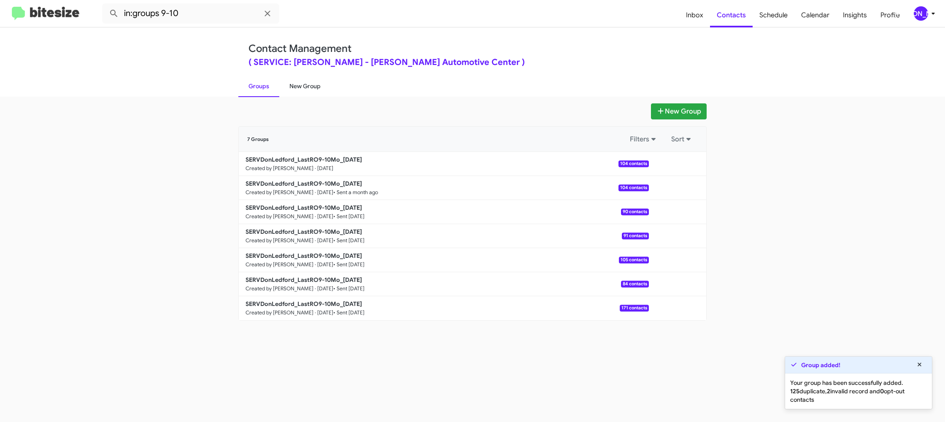
click at [305, 90] on link "New Group" at bounding box center [304, 86] width 51 height 22
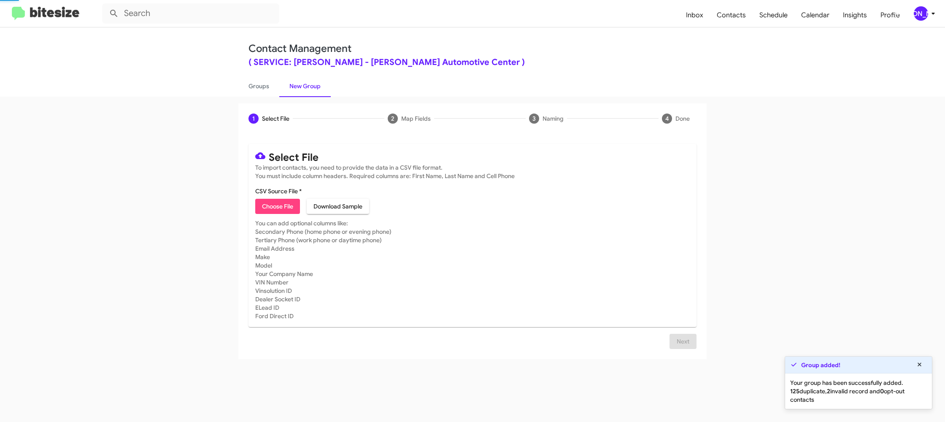
click at [230, 84] on div "Contact Management ( SERVICE: [PERSON_NAME] - [PERSON_NAME] Automotive Center )…" at bounding box center [472, 61] width 945 height 69
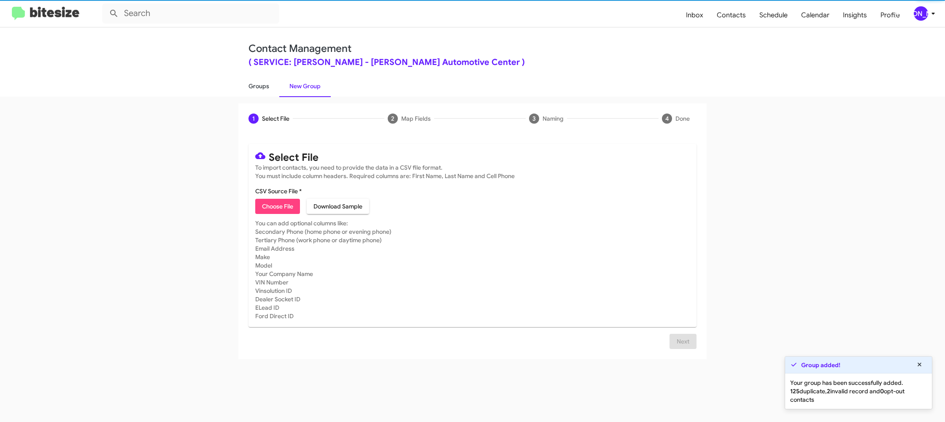
click at [257, 85] on link "Groups" at bounding box center [258, 86] width 41 height 22
type input "in:groups"
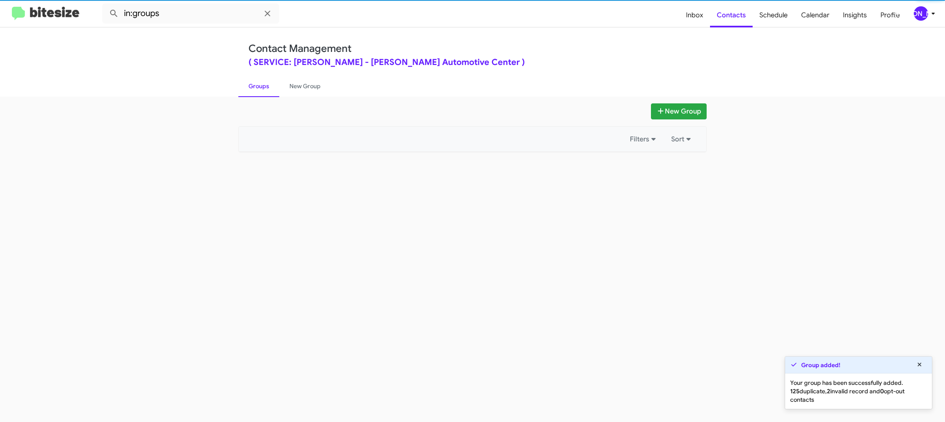
click at [257, 85] on link "Groups" at bounding box center [258, 86] width 41 height 22
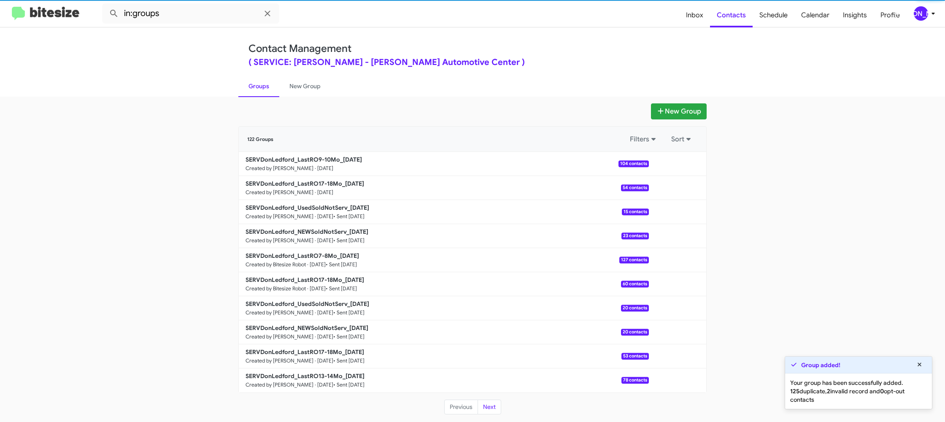
drag, startPoint x: 257, startPoint y: 85, endPoint x: 727, endPoint y: 219, distance: 488.5
click at [257, 85] on link "Groups" at bounding box center [258, 86] width 41 height 22
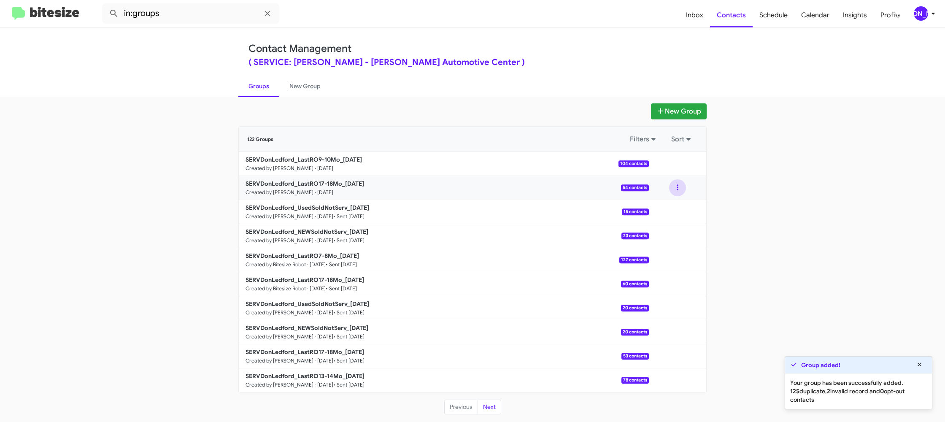
click at [677, 192] on button at bounding box center [677, 187] width 17 height 17
click at [675, 205] on button "View contacts" at bounding box center [651, 210] width 67 height 20
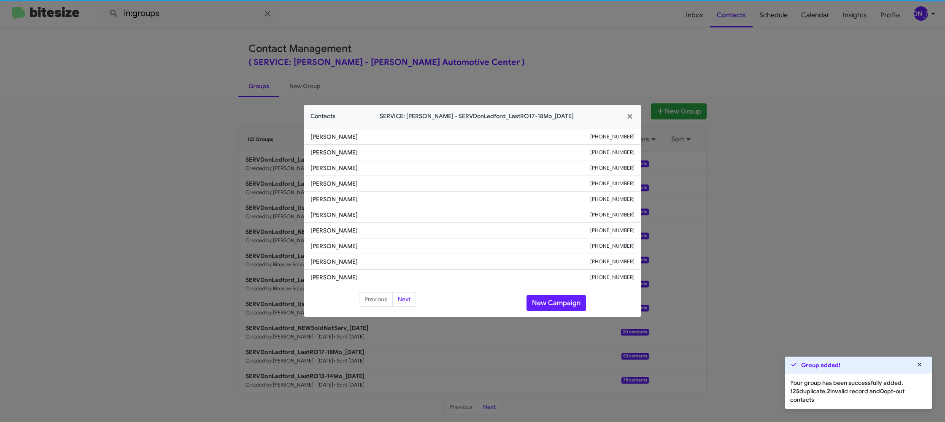
click at [330, 215] on span "[PERSON_NAME]" at bounding box center [450, 215] width 280 height 8
copy span "[PERSON_NAME]"
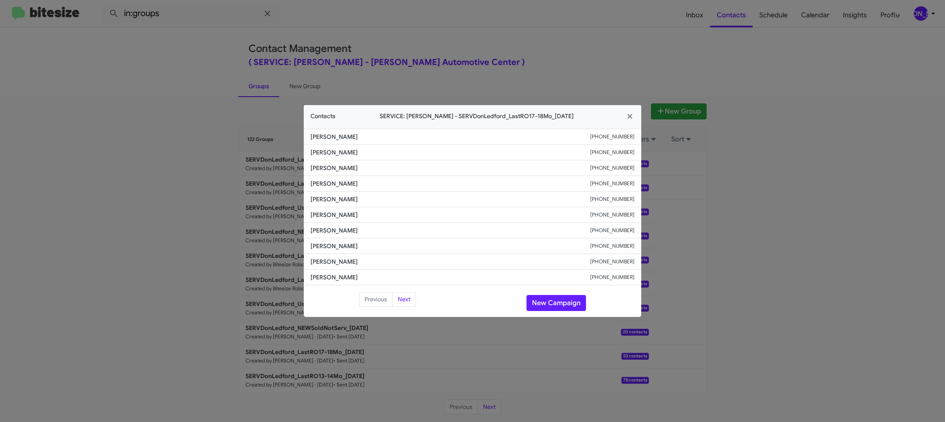
click at [286, 97] on modal-container "Contacts SERVICE: [PERSON_NAME] - SERVDonLedford_LastRO17-18Mo_[DATE] [PERSON_N…" at bounding box center [472, 211] width 945 height 422
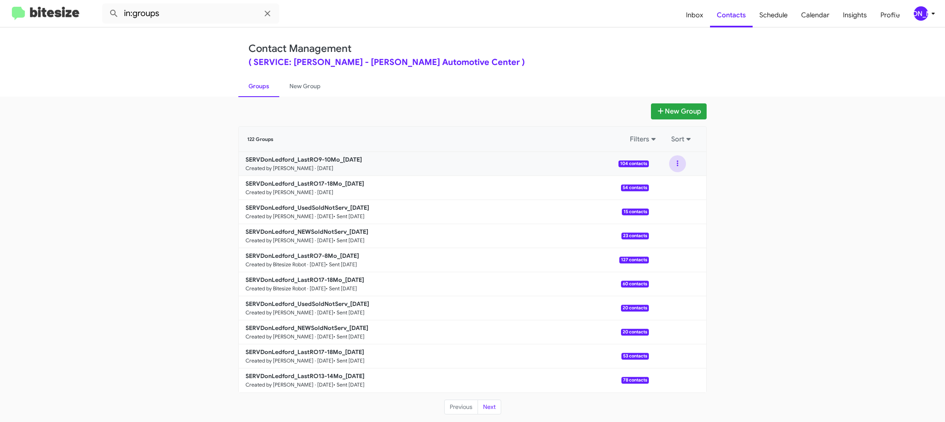
drag, startPoint x: 679, startPoint y: 165, endPoint x: 675, endPoint y: 171, distance: 7.3
click at [679, 166] on button at bounding box center [677, 163] width 17 height 17
click at [669, 182] on button "View contacts" at bounding box center [651, 186] width 67 height 20
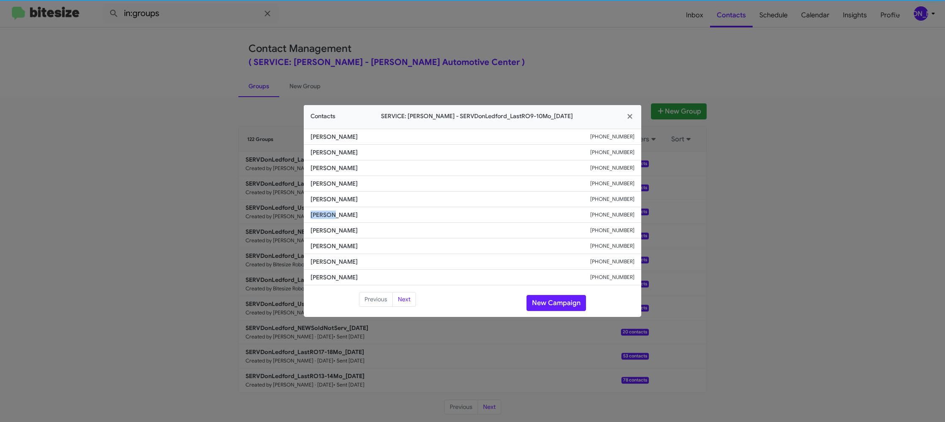
click at [324, 213] on span "[PERSON_NAME]" at bounding box center [450, 215] width 280 height 8
drag, startPoint x: 188, startPoint y: 134, endPoint x: 305, endPoint y: 167, distance: 121.8
click at [198, 132] on modal-container "Contacts SERVICE: [PERSON_NAME] - SERVDonLedford_LastRO9-10Mo_[DATE] [PERSON_NA…" at bounding box center [472, 211] width 945 height 422
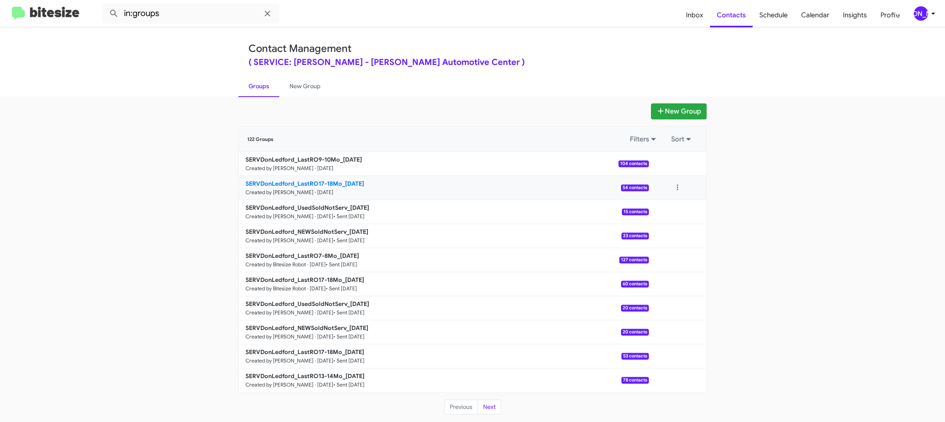
click at [307, 184] on b "SERVDonLedford_LastRO17-18Mo_[DATE]" at bounding box center [305, 184] width 119 height 8
click at [306, 183] on b "SERVDonLedford_LastRO17-18Mo_[DATE]" at bounding box center [305, 184] width 119 height 8
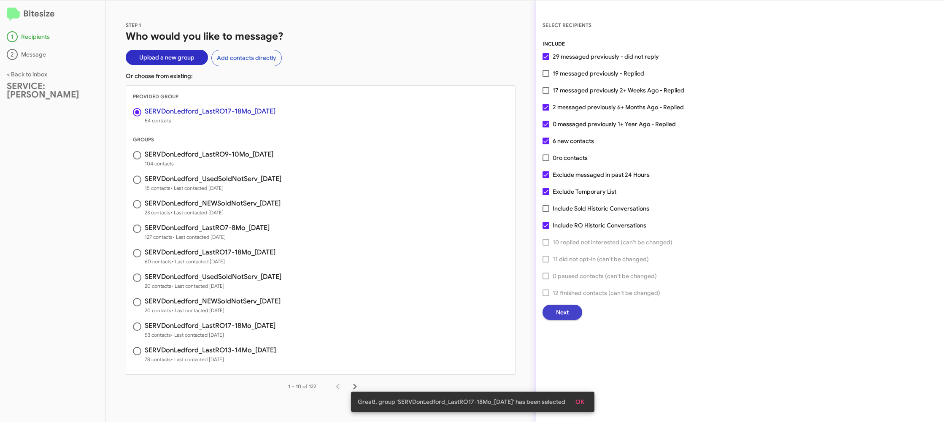
click at [558, 314] on span "Next" at bounding box center [562, 312] width 13 height 15
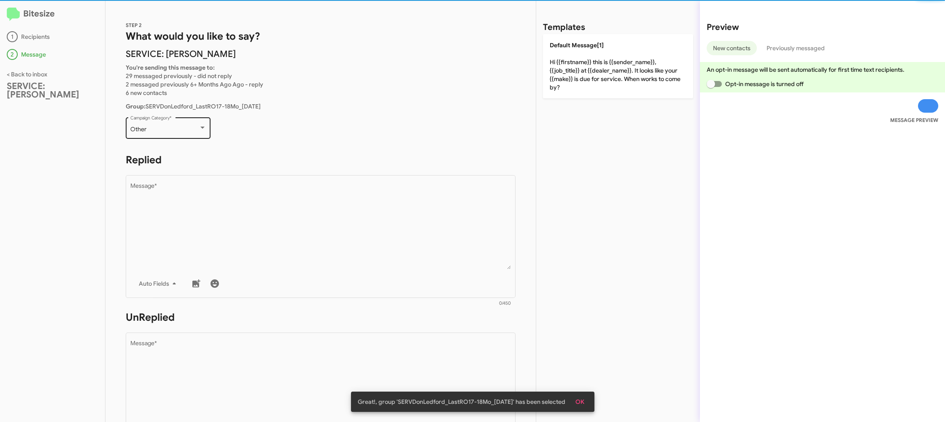
click at [171, 127] on div "Other" at bounding box center [164, 129] width 68 height 7
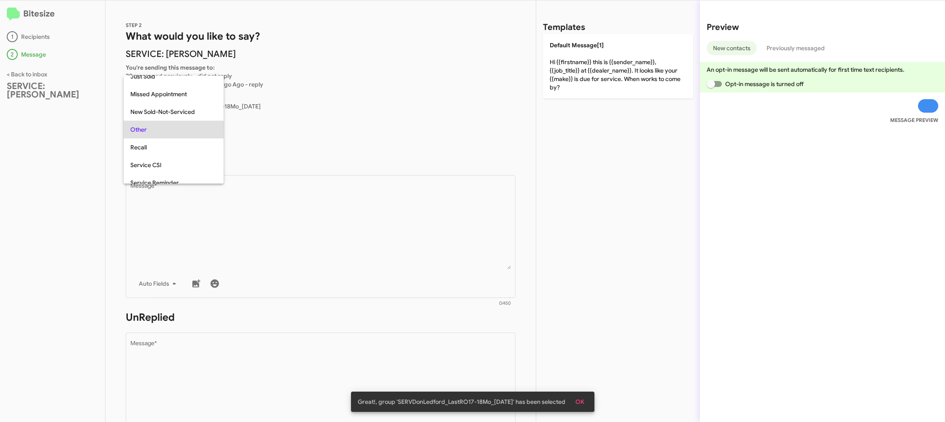
scroll to position [18, 0]
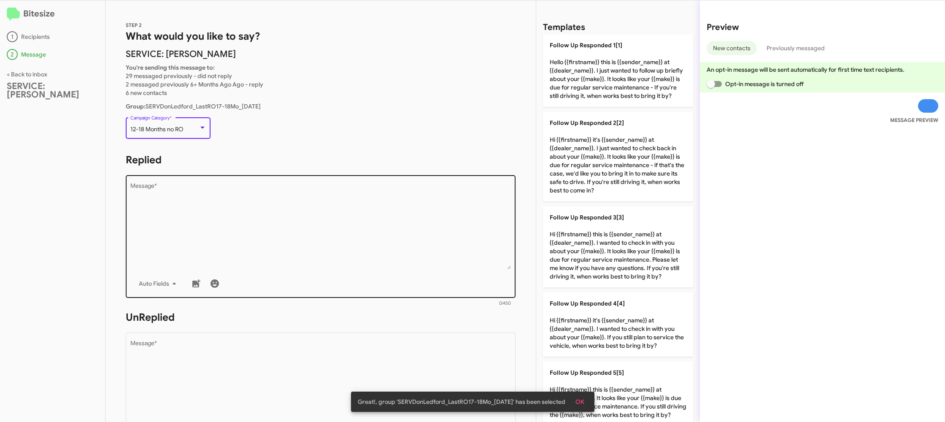
click at [259, 197] on textarea "Message *" at bounding box center [320, 226] width 381 height 86
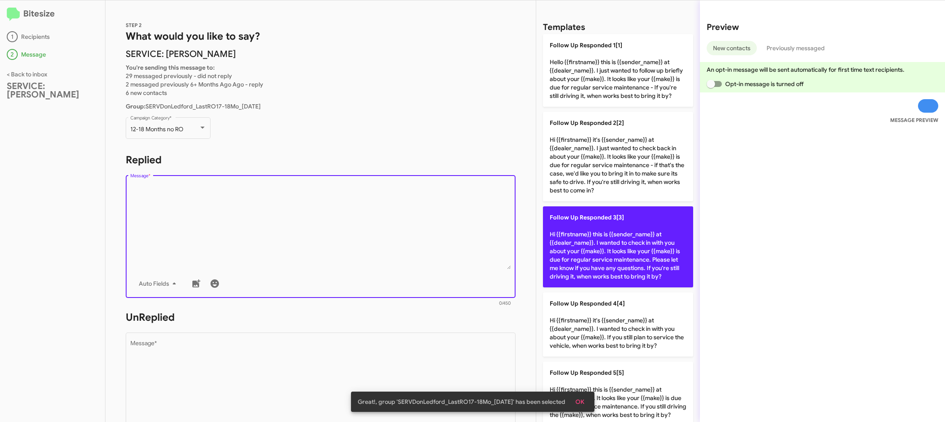
scroll to position [1, 0]
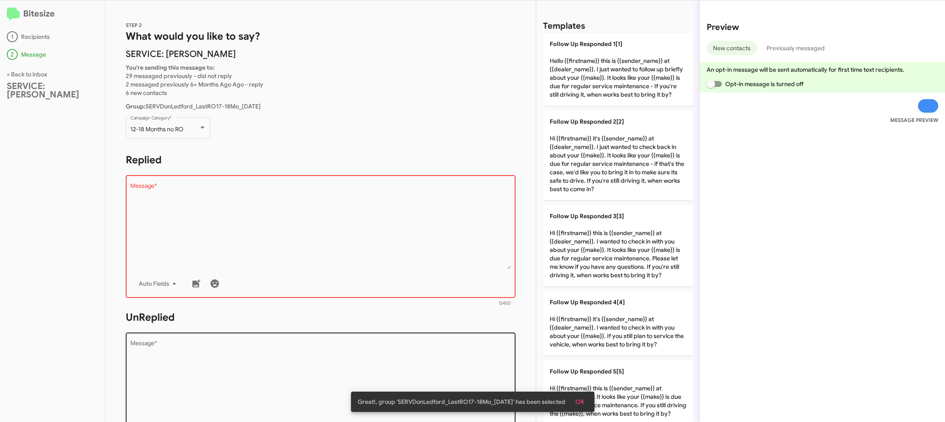
drag, startPoint x: 618, startPoint y: 396, endPoint x: 376, endPoint y: 369, distance: 242.8
click at [614, 396] on p "Follow Up Responded 5[5] Hi {{firstname}} this is {{sender_name}} at {{dealer_n…" at bounding box center [618, 392] width 150 height 64
type textarea "Hi {{firstname}} this is {{sender_name}} at {{dealer_name}}. It looks like your…"
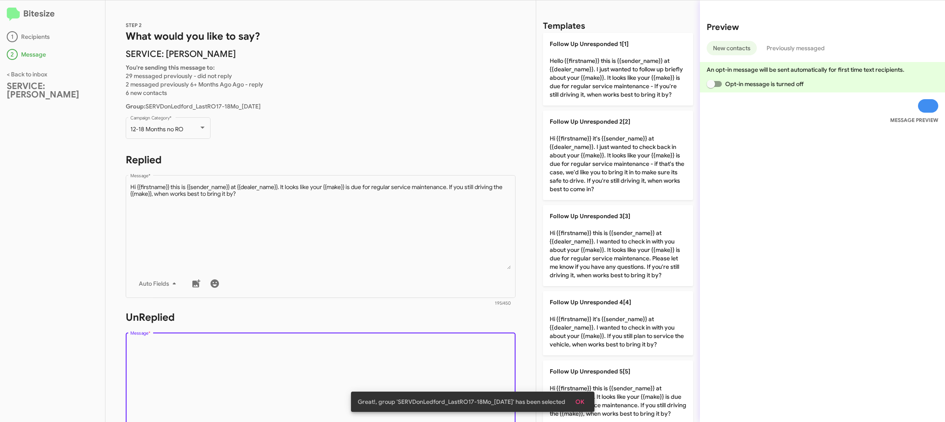
click at [361, 368] on textarea "Message *" at bounding box center [320, 383] width 381 height 86
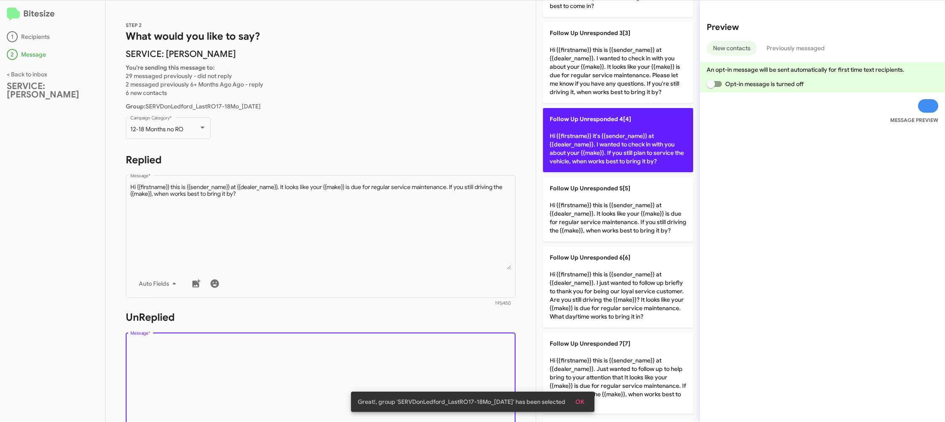
scroll to position [373, 0]
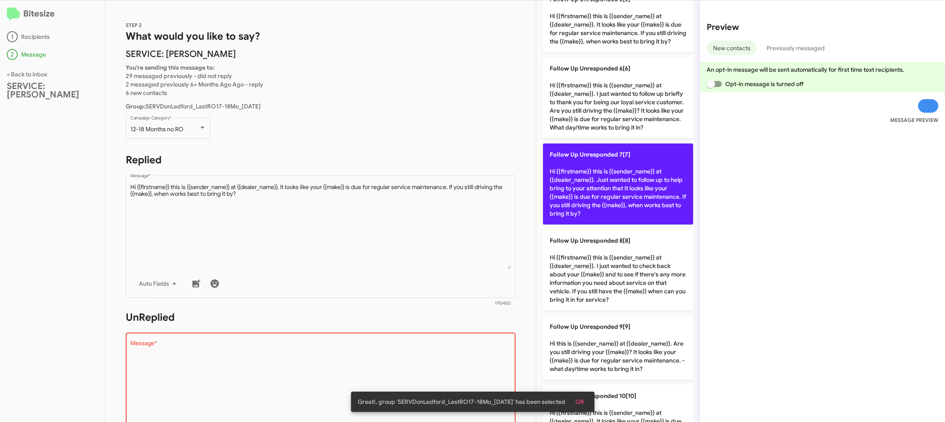
drag, startPoint x: 605, startPoint y: 159, endPoint x: 583, endPoint y: 164, distance: 22.9
click at [605, 159] on p "Follow Up Unresponded 7[7] Hi {{firstname}} this is {{sender_name}} at {{dealer…" at bounding box center [618, 183] width 150 height 81
type textarea "Hi {{firstname}} this is {{sender_name}} at {{dealer_name}}. Just wanted to fol…"
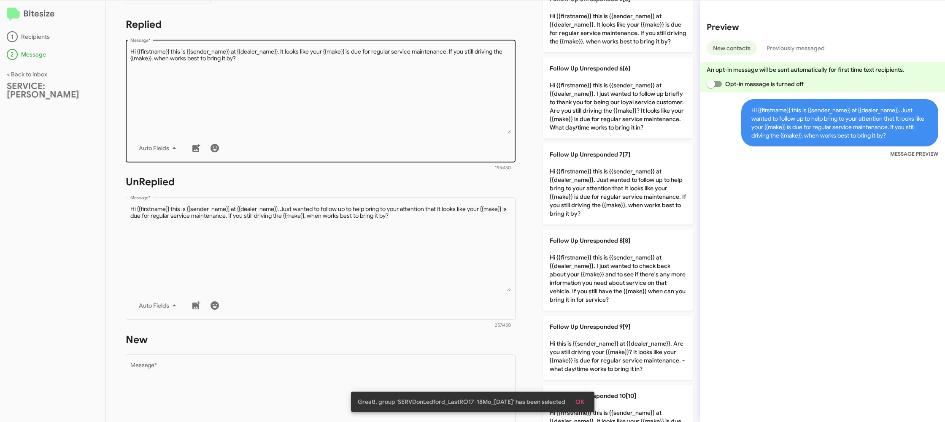
scroll to position [309, 0]
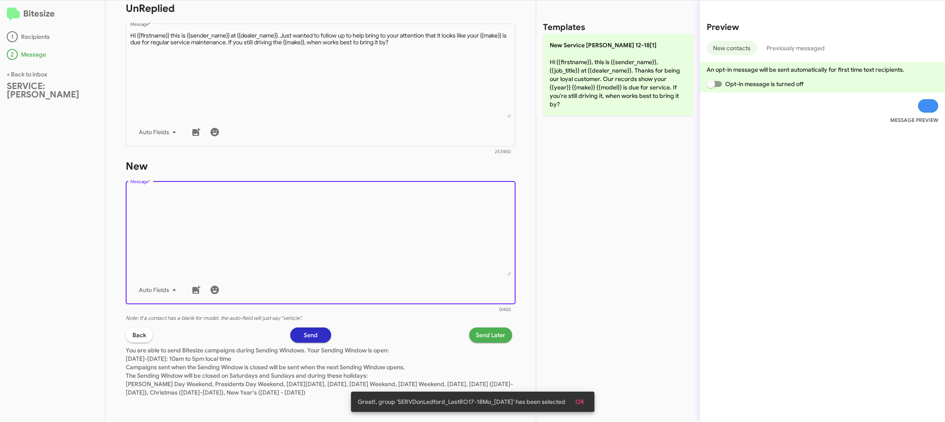
click at [430, 217] on textarea "Message *" at bounding box center [320, 232] width 381 height 86
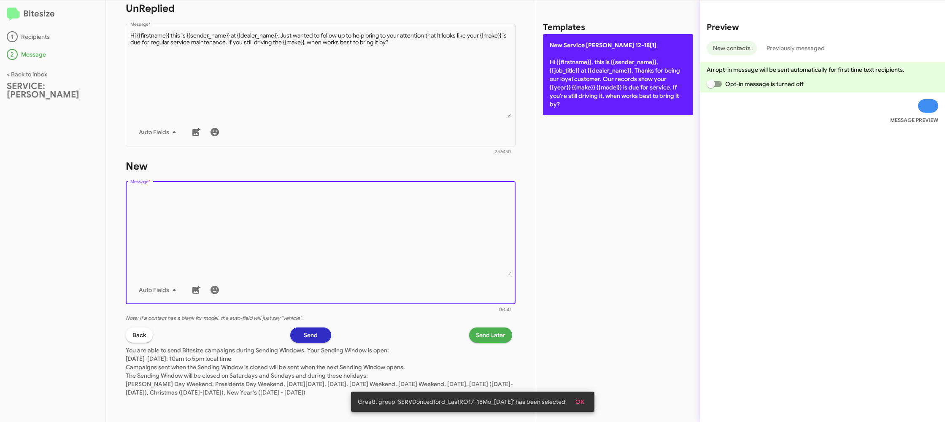
drag, startPoint x: 430, startPoint y: 217, endPoint x: 558, endPoint y: 78, distance: 189.3
click at [457, 190] on textarea "Message *" at bounding box center [320, 232] width 381 height 86
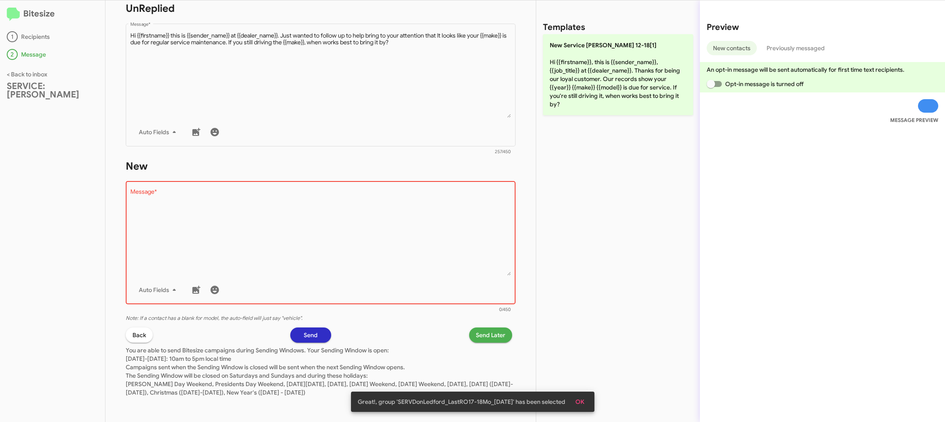
drag, startPoint x: 562, startPoint y: 76, endPoint x: 460, endPoint y: 318, distance: 262.9
click at [562, 76] on p "New Service [PERSON_NAME] 12-18[1] Hi {{firstname}}, this is {{sender_name}}, {…" at bounding box center [618, 74] width 150 height 81
type textarea "Hi {{firstname}}, this is {{sender_name}}, {{job_title}} at {{dealer_name}}. Th…"
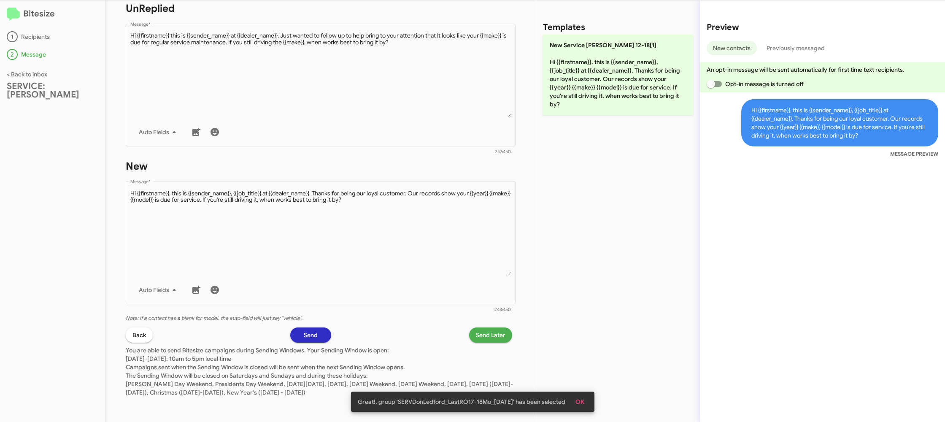
click at [491, 337] on span "Send Later" at bounding box center [491, 334] width 30 height 15
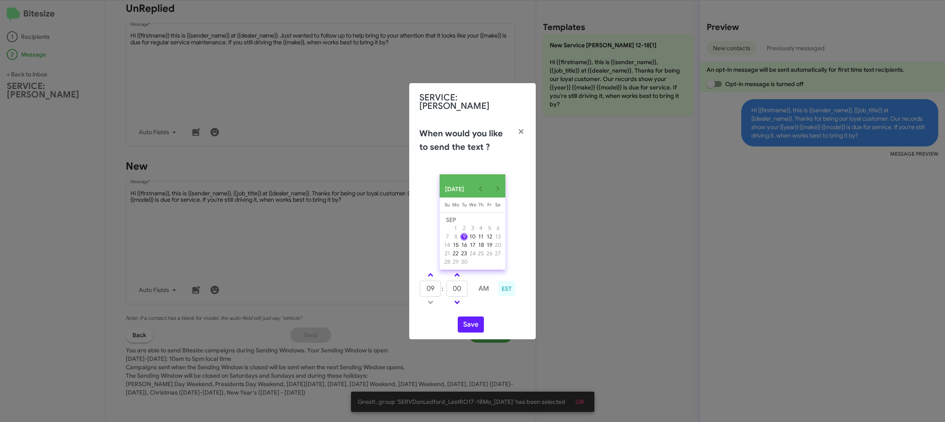
click at [416, 270] on div "09 : 00 AM EST" at bounding box center [472, 290] width 119 height 40
click at [425, 270] on link at bounding box center [430, 275] width 15 height 10
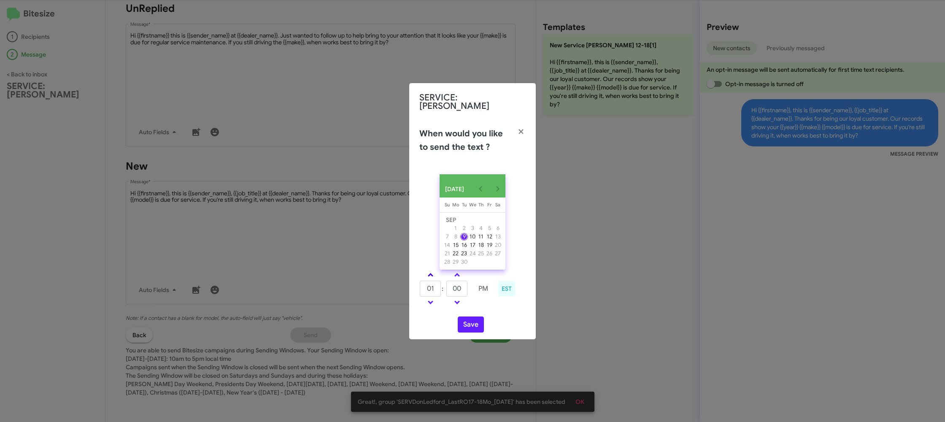
click at [425, 270] on link at bounding box center [430, 275] width 15 height 10
type input "02"
click at [467, 323] on button "Save" at bounding box center [471, 324] width 26 height 16
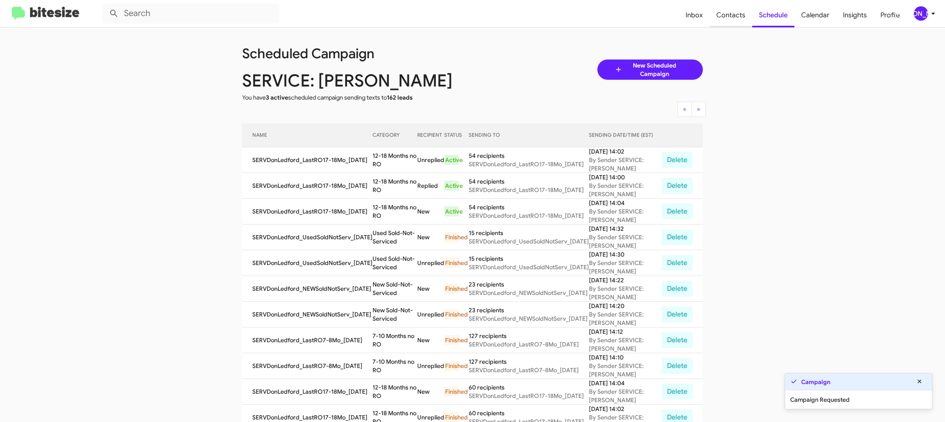
click at [715, 17] on span "Contacts" at bounding box center [731, 15] width 43 height 24
type input "in:groups"
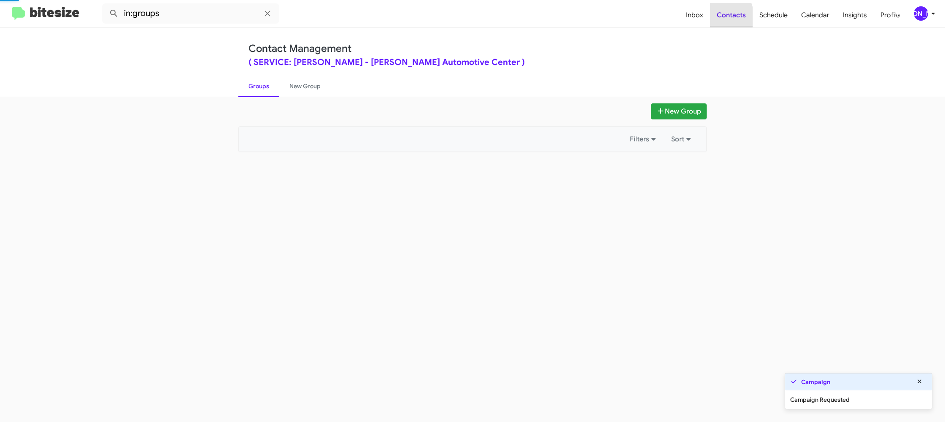
click at [715, 17] on span "Contacts" at bounding box center [731, 15] width 43 height 24
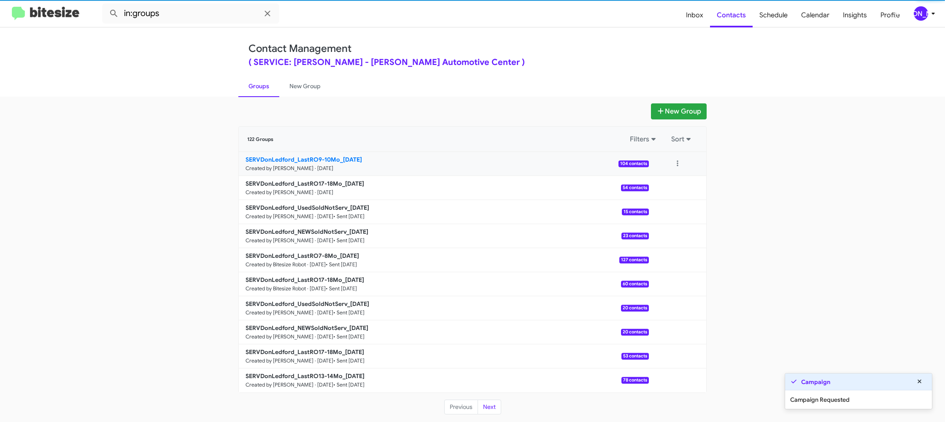
click at [270, 165] on small "Created by [PERSON_NAME] · [DATE]" at bounding box center [290, 168] width 88 height 7
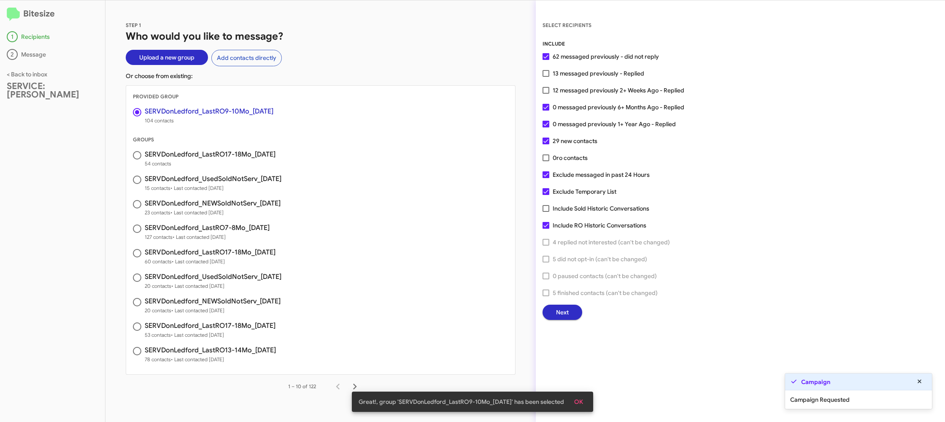
click at [564, 315] on span "Next" at bounding box center [562, 312] width 13 height 15
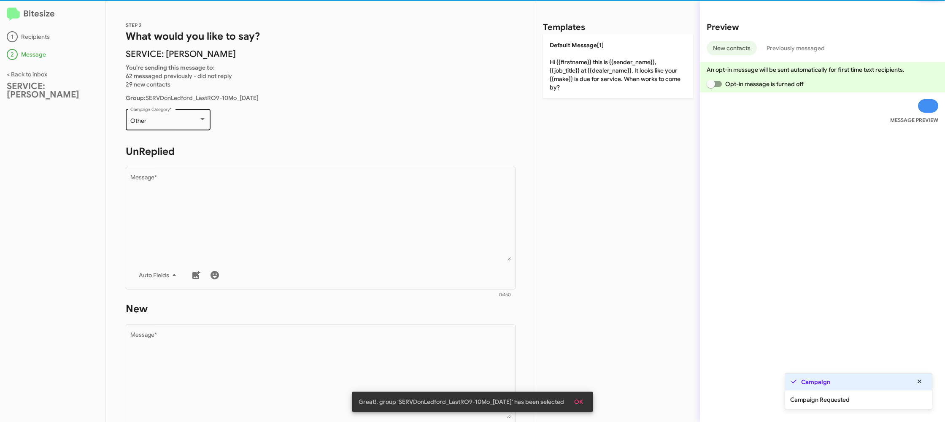
click at [183, 124] on div "Other" at bounding box center [164, 121] width 68 height 7
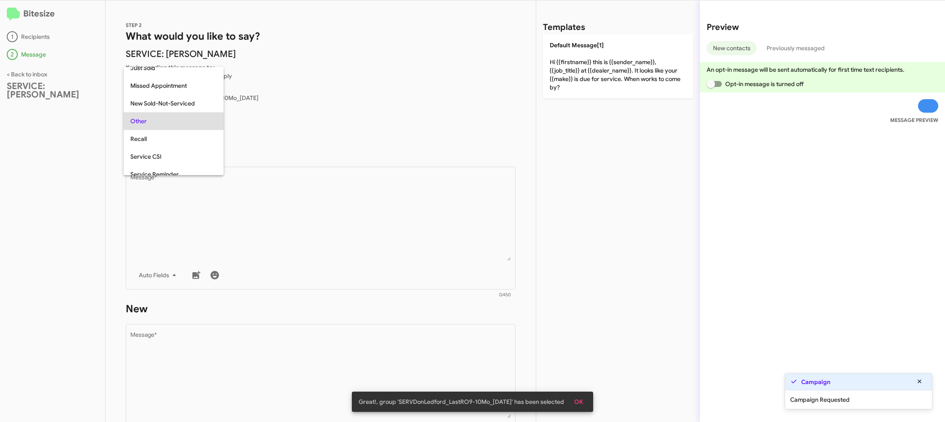
scroll to position [89, 0]
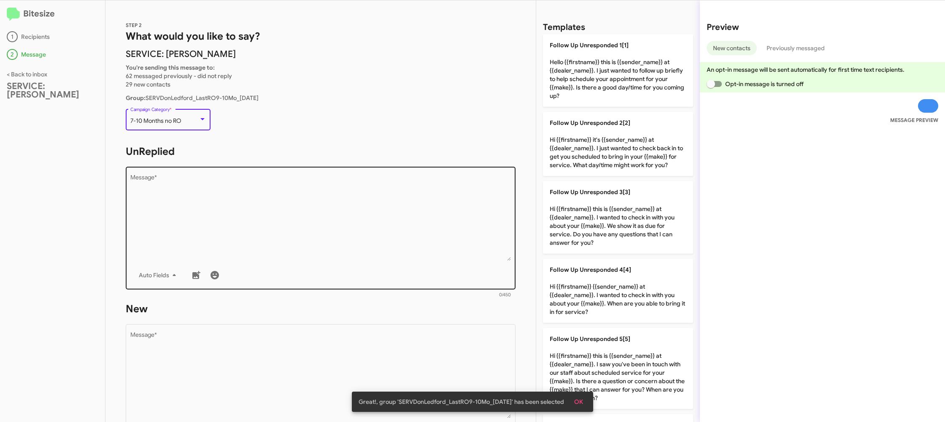
click at [337, 222] on textarea "Message *" at bounding box center [320, 218] width 381 height 86
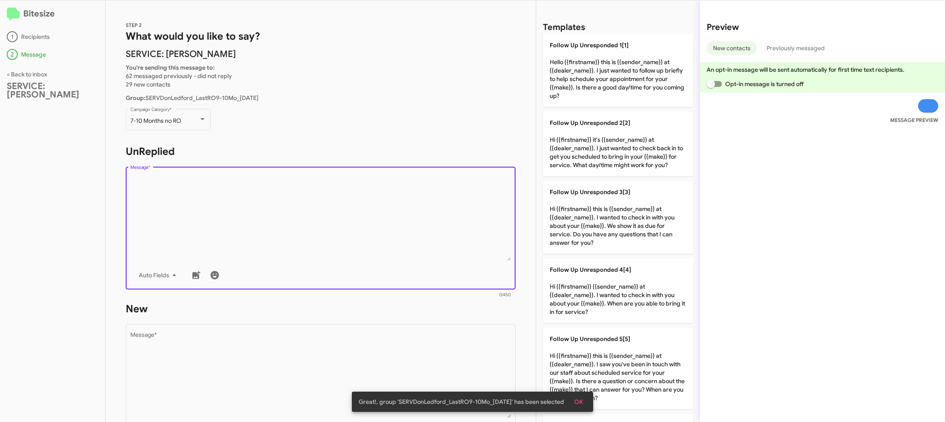
click at [337, 222] on textarea "Message *" at bounding box center [320, 218] width 381 height 86
click at [337, 221] on textarea "Message *" at bounding box center [320, 218] width 381 height 86
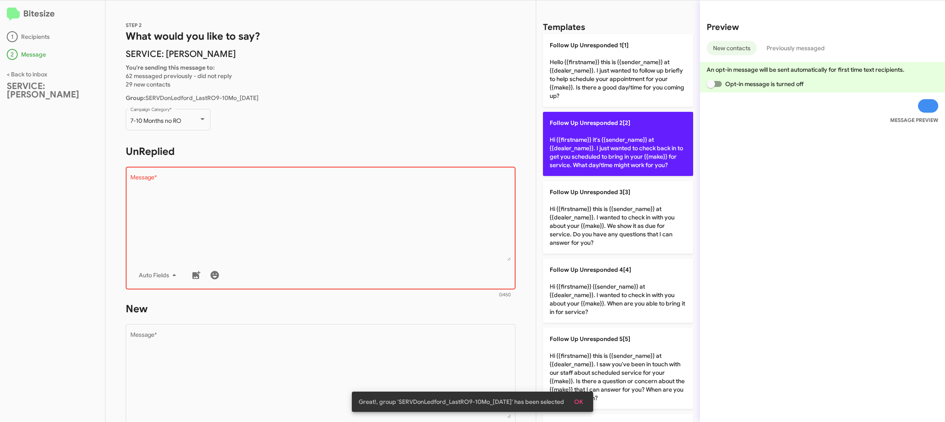
click at [596, 159] on p "Follow Up Unresponded 2[2] Hi {{firstname}} it's {{sender_name}} at {{dealer_na…" at bounding box center [618, 144] width 150 height 64
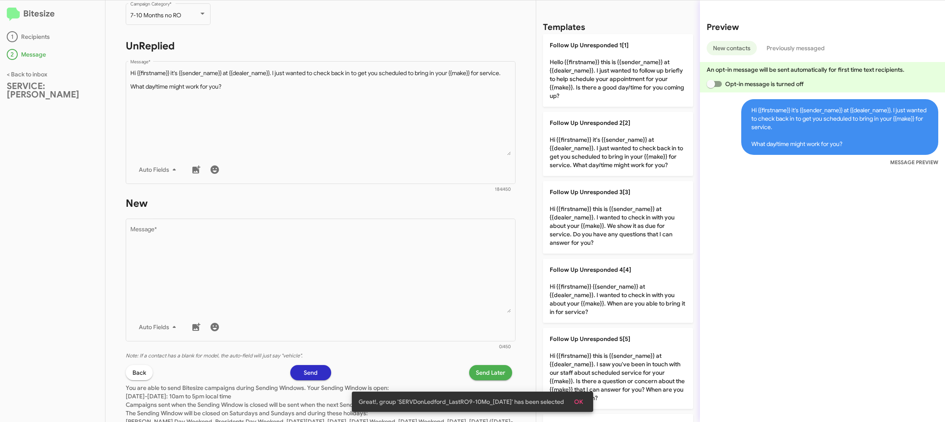
scroll to position [143, 0]
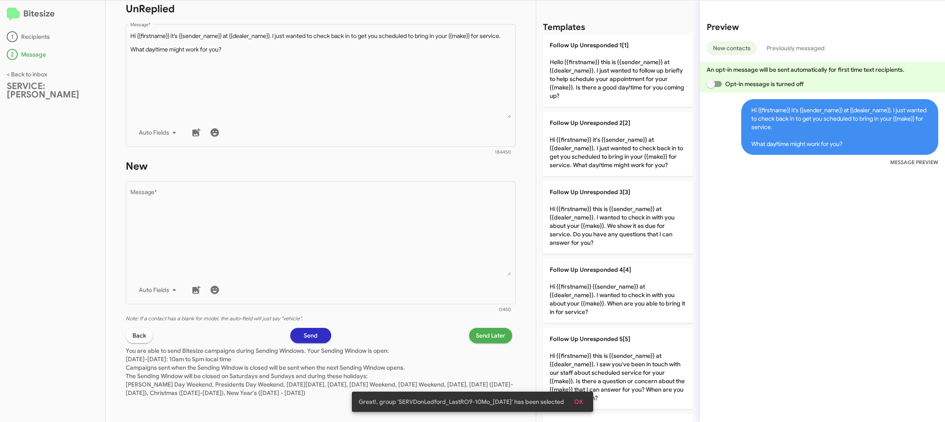
click at [418, 329] on div "Back Send Send Later" at bounding box center [321, 335] width 390 height 15
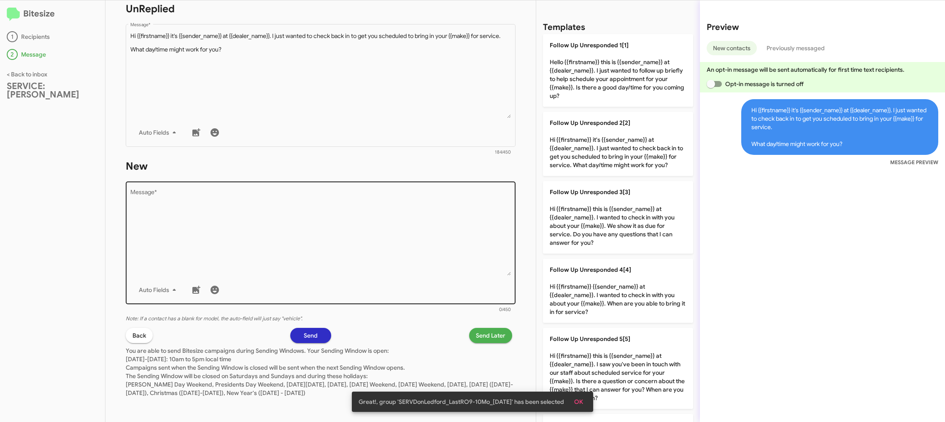
click at [432, 287] on div "Auto Fields" at bounding box center [320, 289] width 381 height 17
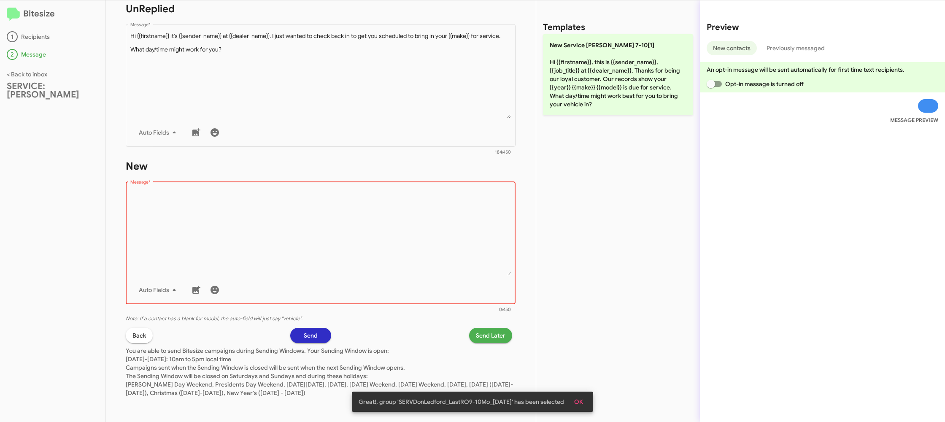
click at [432, 287] on div "Auto Fields" at bounding box center [320, 289] width 381 height 17
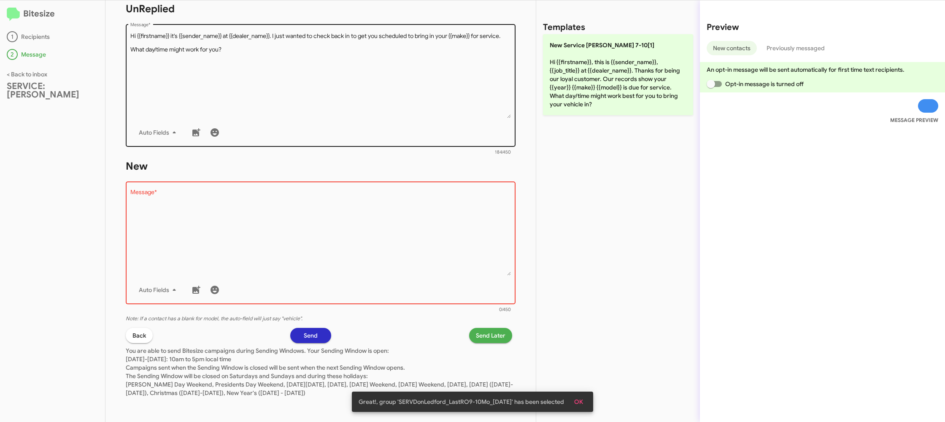
drag, startPoint x: 432, startPoint y: 287, endPoint x: 447, endPoint y: 112, distance: 175.3
click at [432, 245] on div "Drop image here to insert Auto Fields Message *" at bounding box center [320, 242] width 381 height 124
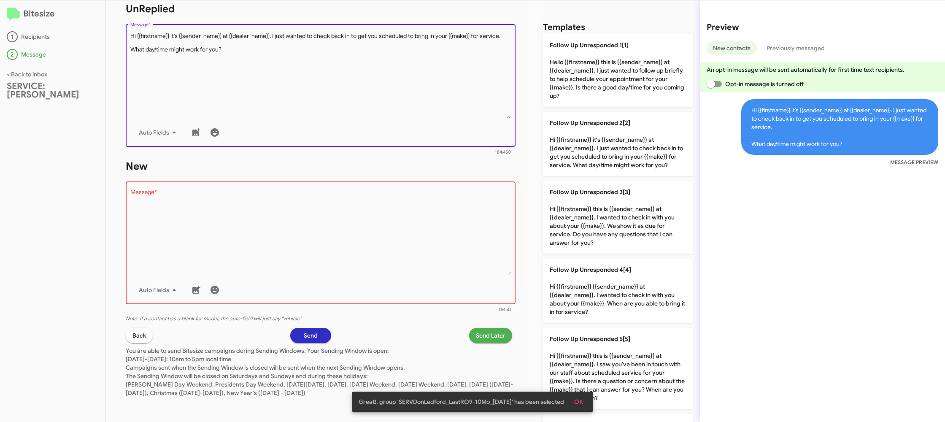
click at [449, 108] on textarea "Message *" at bounding box center [320, 75] width 381 height 86
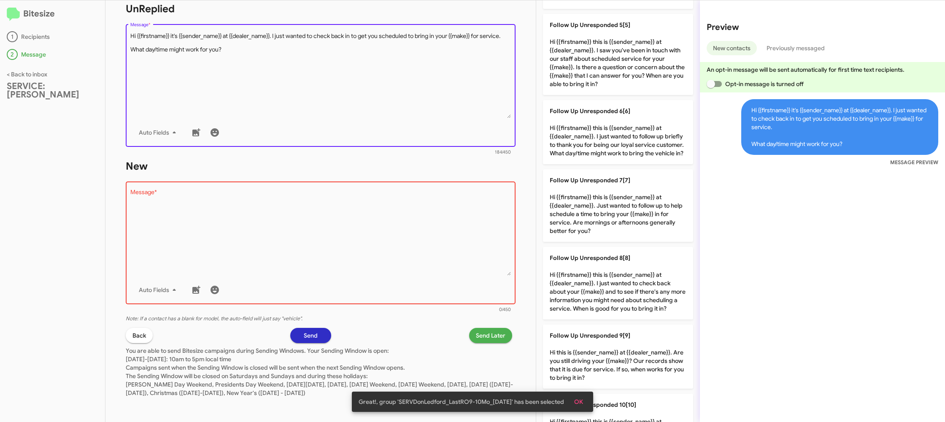
scroll to position [605, 0]
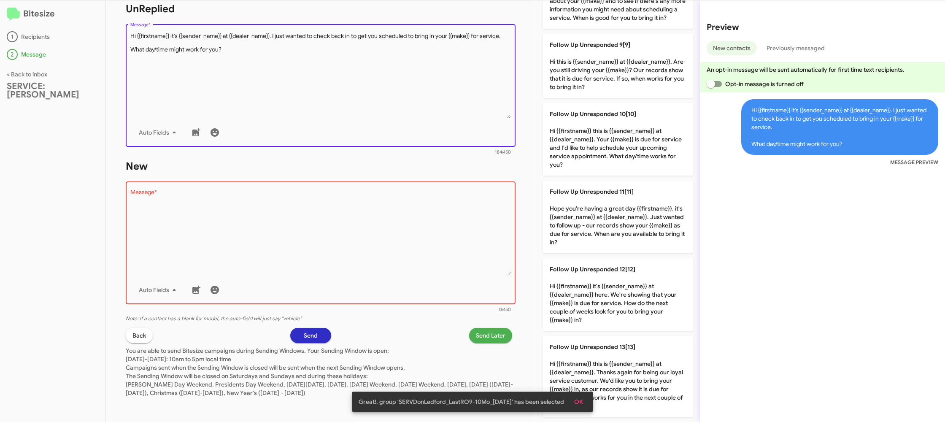
drag, startPoint x: 621, startPoint y: 144, endPoint x: 537, endPoint y: 206, distance: 104.3
click at [620, 144] on p "Follow Up Unresponded 10[10] Hi {{firstname}} this is {{sender_name}} at {{deal…" at bounding box center [618, 139] width 150 height 73
type textarea "Hi {{firstname}} this is {{sender_name}} at {{dealer_name}}. Your {{make}} is d…"
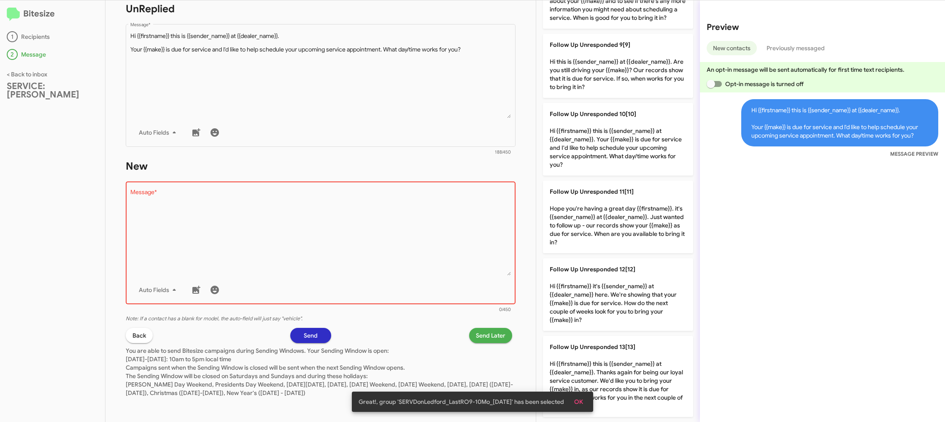
click at [491, 220] on textarea "Message *" at bounding box center [320, 232] width 381 height 86
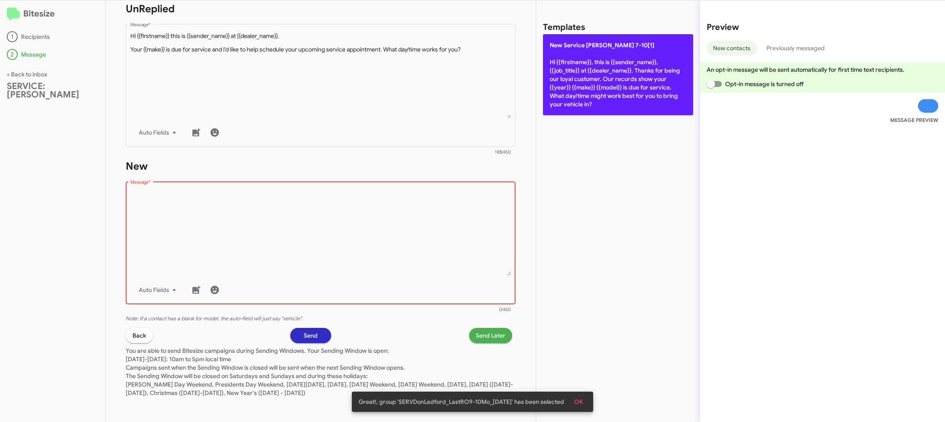
drag, startPoint x: 491, startPoint y: 220, endPoint x: 590, endPoint y: 108, distance: 150.0
click at [494, 208] on textarea "Message *" at bounding box center [320, 232] width 381 height 86
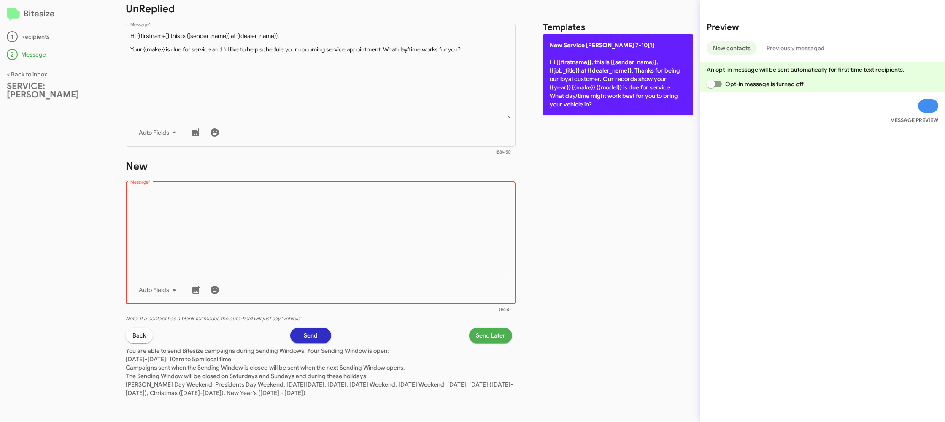
click at [611, 100] on p "New Service [PERSON_NAME] 7-10[1] Hi {{firstname}}, this is {{sender_name}}, {{…" at bounding box center [618, 74] width 150 height 81
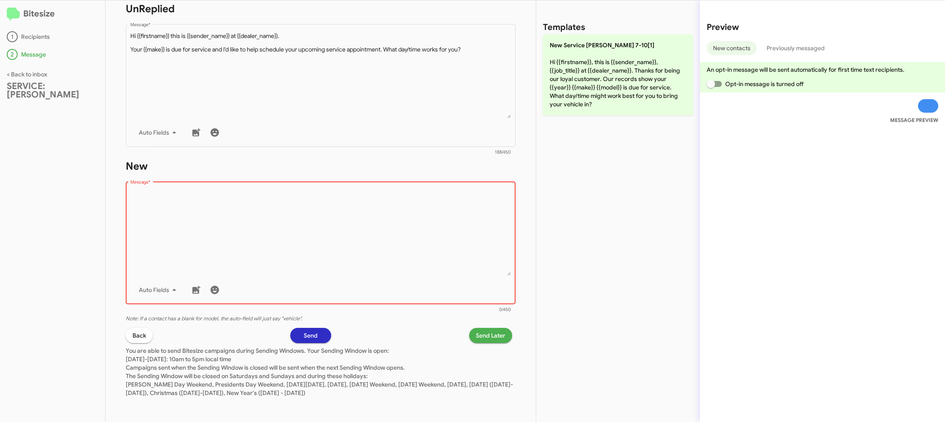
type textarea "Hi {{firstname}}, this is {{sender_name}}, {{job_title}} at {{dealer_name}}. Th…"
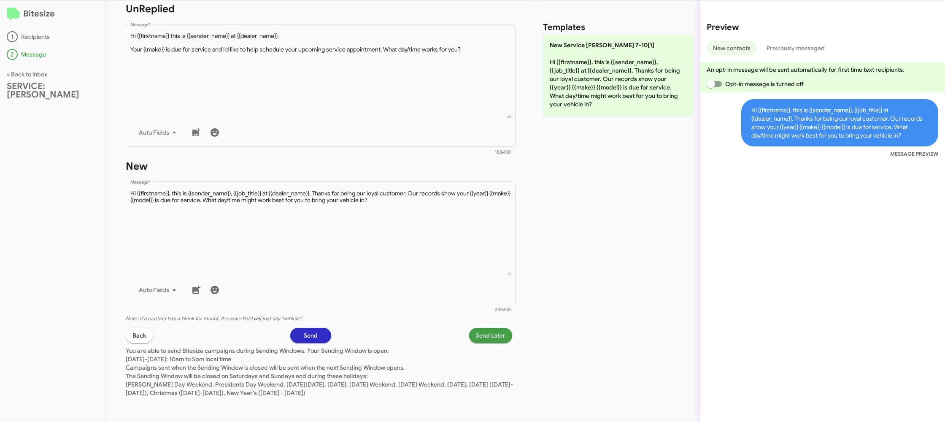
click at [489, 338] on span "Send Later" at bounding box center [491, 335] width 30 height 15
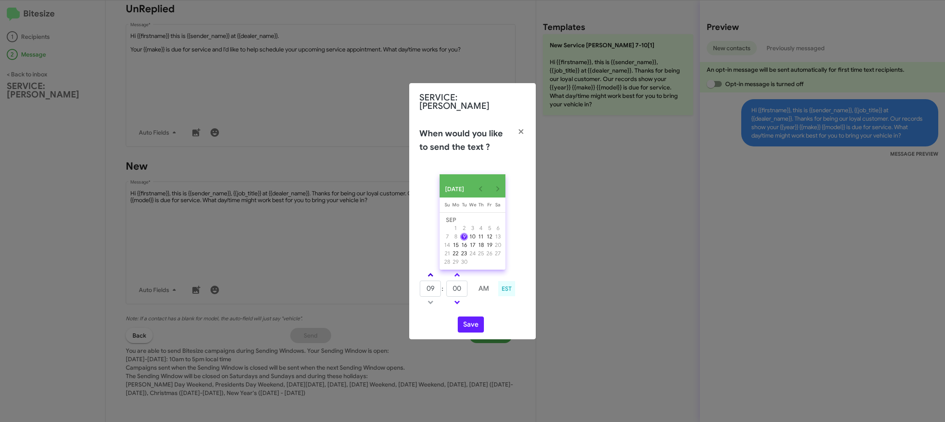
click at [429, 275] on span at bounding box center [430, 275] width 5 height 5
type input "10"
click at [520, 128] on icon "button" at bounding box center [521, 132] width 10 height 8
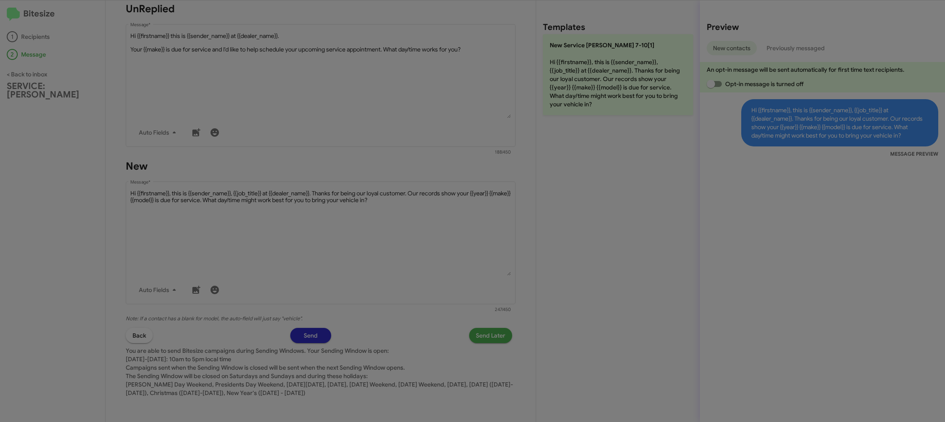
click at [278, 99] on modal-container "SERVICE: [PERSON_NAME] When would you like to send the text ? [DATE] [DATE] Su …" at bounding box center [472, 211] width 945 height 422
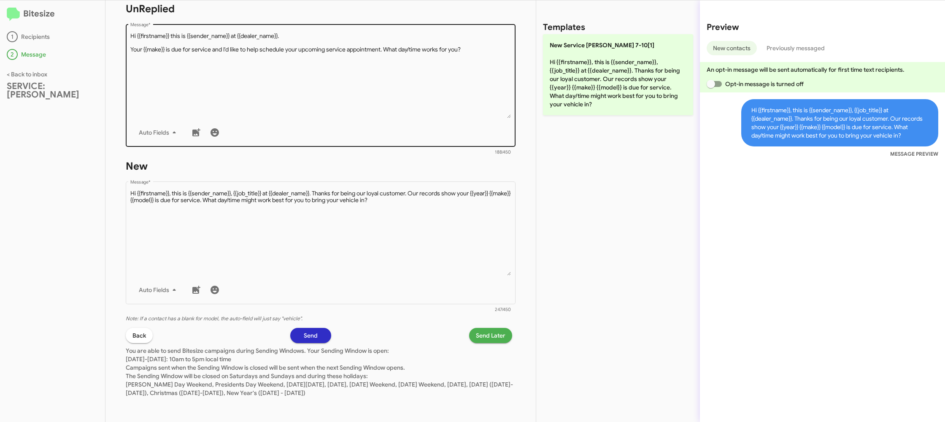
click at [326, 88] on textarea "Message *" at bounding box center [320, 75] width 381 height 86
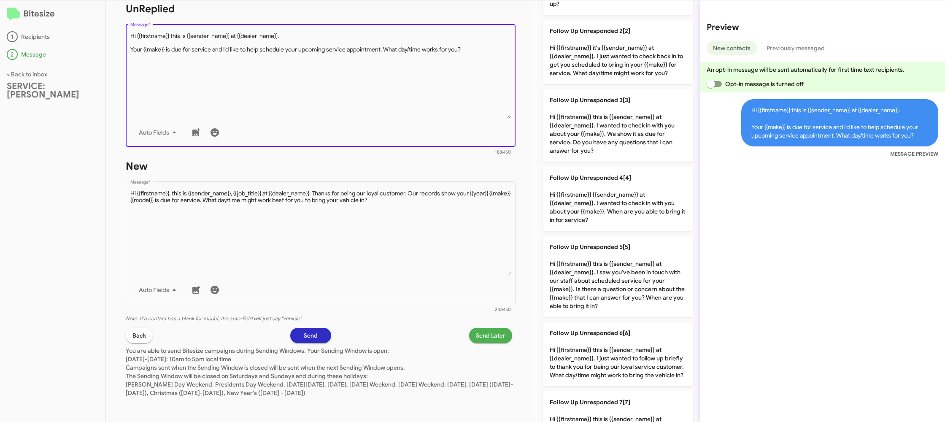
scroll to position [125, 0]
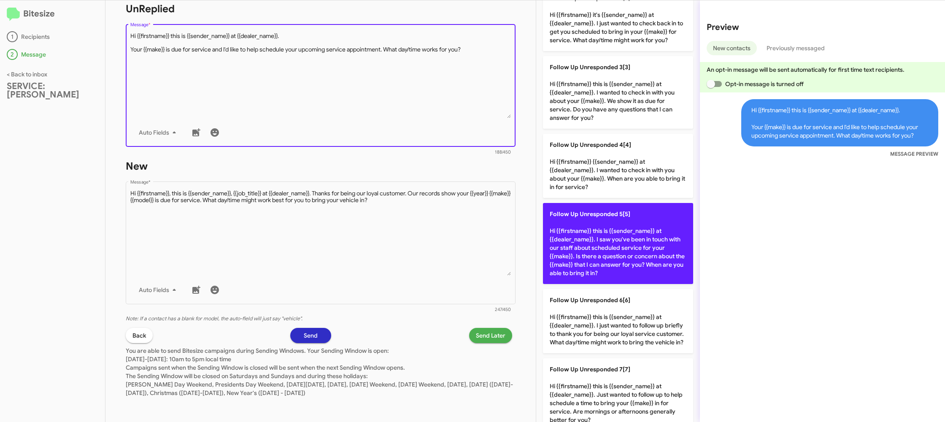
click at [581, 232] on p "Follow Up Unresponded 5[5] Hi {{firstname}} this is {{sender_name}} at {{dealer…" at bounding box center [618, 243] width 150 height 81
type textarea "Hi {{firstname}} this is {{sender_name}} at {{dealer_name}}. I saw you've been …"
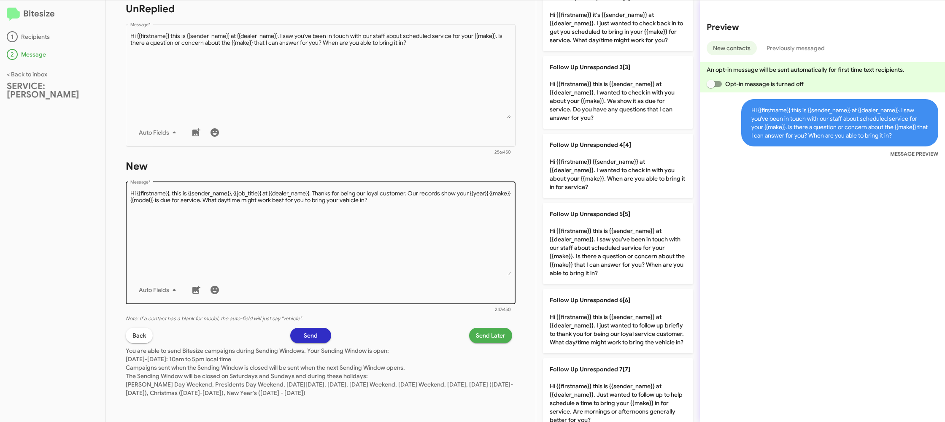
click at [397, 208] on textarea "Message *" at bounding box center [320, 232] width 381 height 86
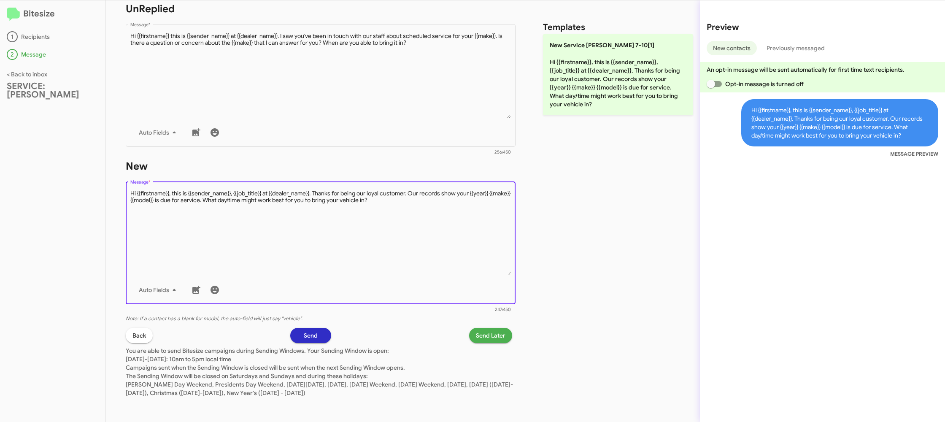
click at [383, 154] on div at bounding box center [312, 152] width 364 height 5
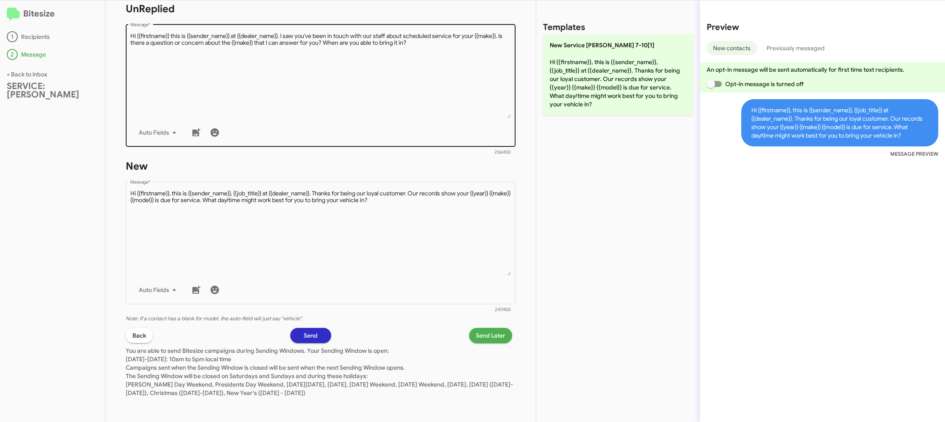
click at [388, 113] on textarea "Message *" at bounding box center [320, 75] width 381 height 86
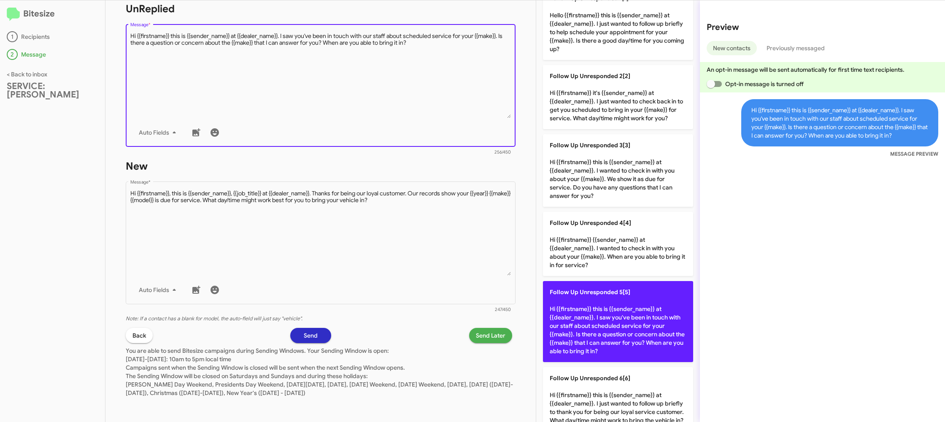
scroll to position [57, 0]
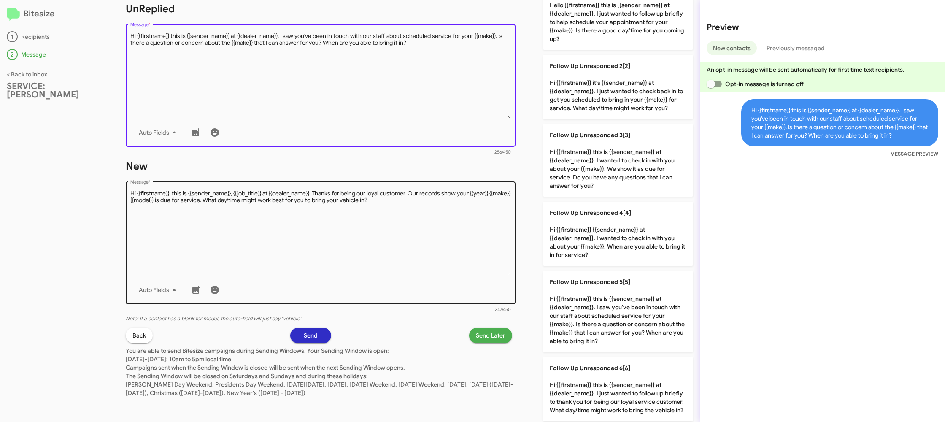
drag, startPoint x: 620, startPoint y: 299, endPoint x: 500, endPoint y: 281, distance: 121.6
click at [618, 299] on p "Follow Up Unresponded 5[5] Hi {{firstname}} this is {{sender_name}} at {{dealer…" at bounding box center [618, 311] width 150 height 81
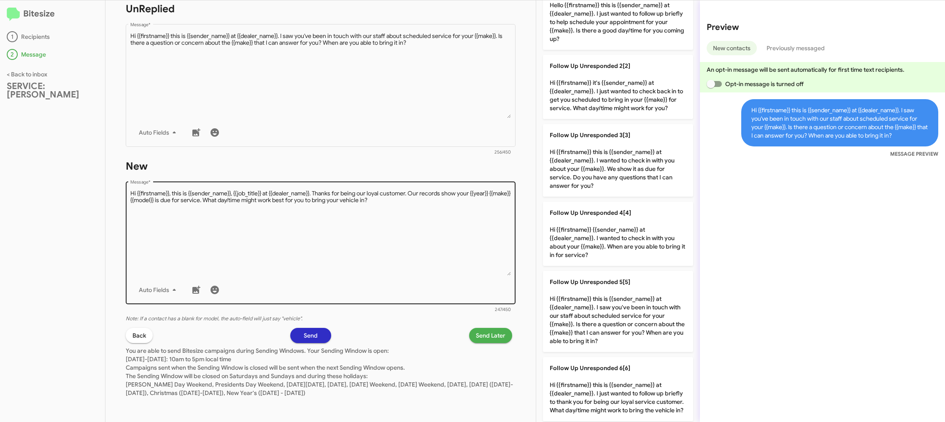
click at [449, 272] on textarea "Message *" at bounding box center [320, 232] width 381 height 86
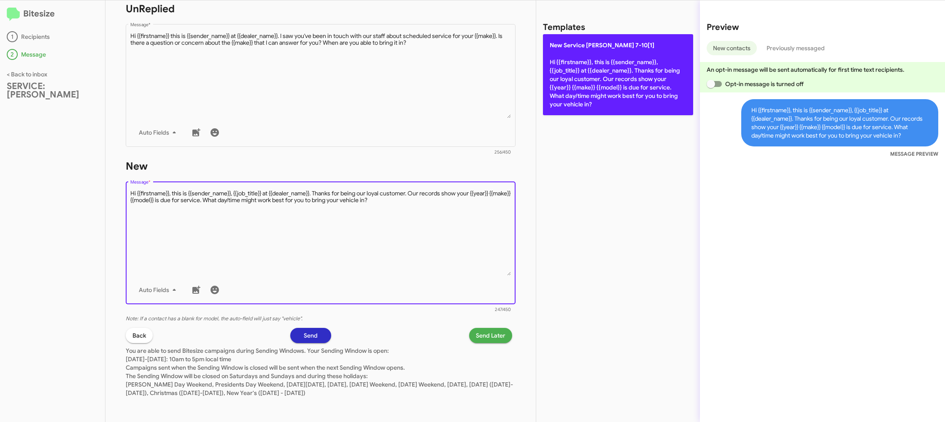
drag, startPoint x: 449, startPoint y: 272, endPoint x: 590, endPoint y: 86, distance: 233.7
click at [464, 253] on textarea "Message *" at bounding box center [320, 232] width 381 height 86
click at [590, 86] on p "New Service [PERSON_NAME] 7-10[1] Hi {{firstname}}, this is {{sender_name}}, {{…" at bounding box center [618, 74] width 150 height 81
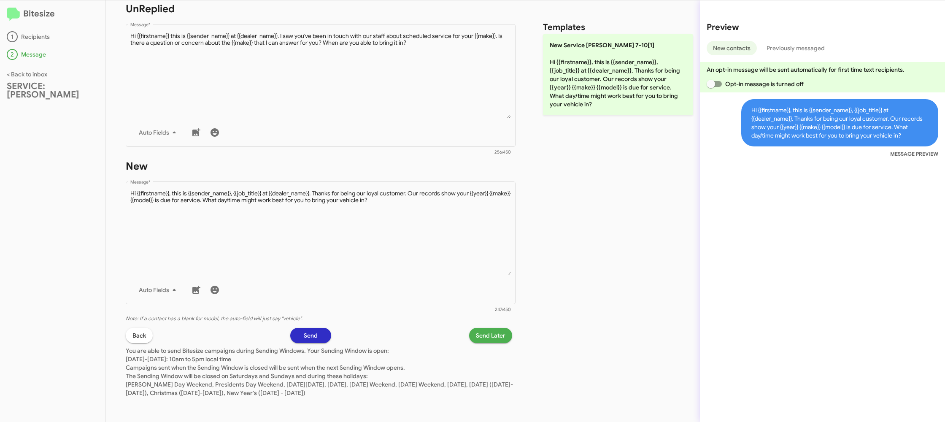
click at [496, 332] on span "Send Later" at bounding box center [491, 335] width 30 height 15
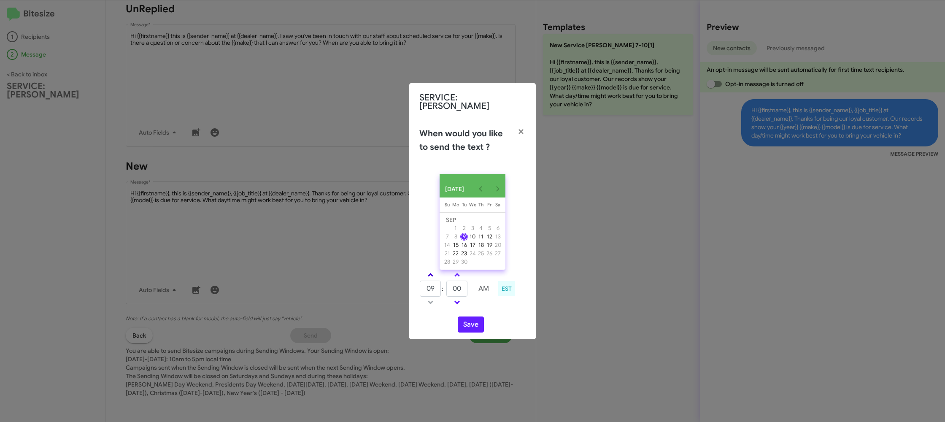
drag, startPoint x: 434, startPoint y: 277, endPoint x: 429, endPoint y: 274, distance: 5.3
click at [431, 275] on link at bounding box center [430, 275] width 15 height 10
click at [429, 274] on span at bounding box center [430, 275] width 5 height 5
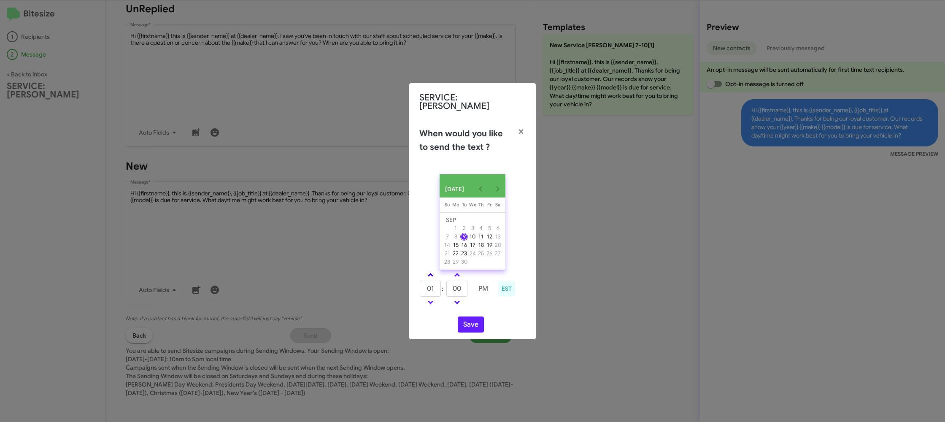
click at [429, 274] on span at bounding box center [430, 275] width 5 height 5
type input "02"
click at [461, 271] on link at bounding box center [457, 275] width 15 height 10
drag, startPoint x: 461, startPoint y: 271, endPoint x: 467, endPoint y: 300, distance: 29.6
click at [461, 271] on link at bounding box center [457, 275] width 15 height 10
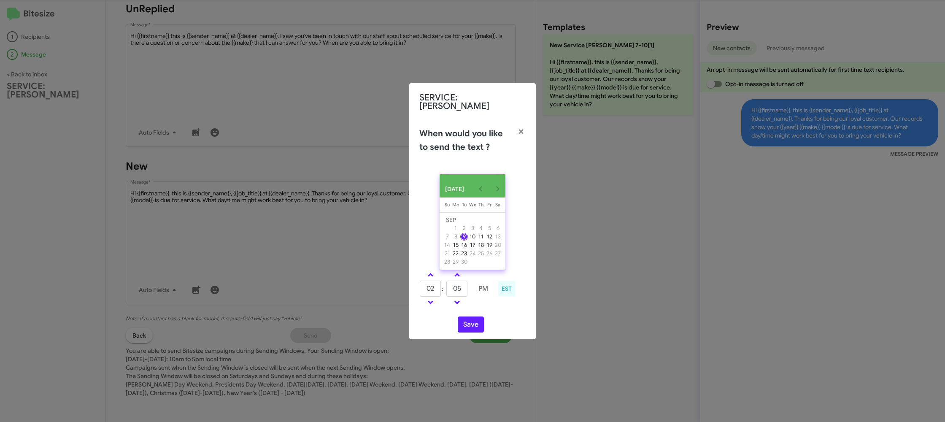
type input "10"
click at [467, 317] on button "Save" at bounding box center [471, 324] width 26 height 16
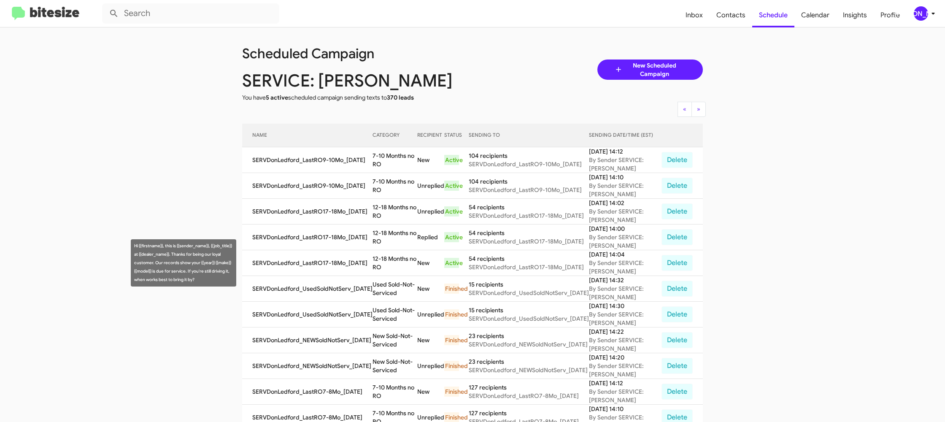
click at [389, 259] on td "12-18 Months no RO" at bounding box center [394, 263] width 45 height 26
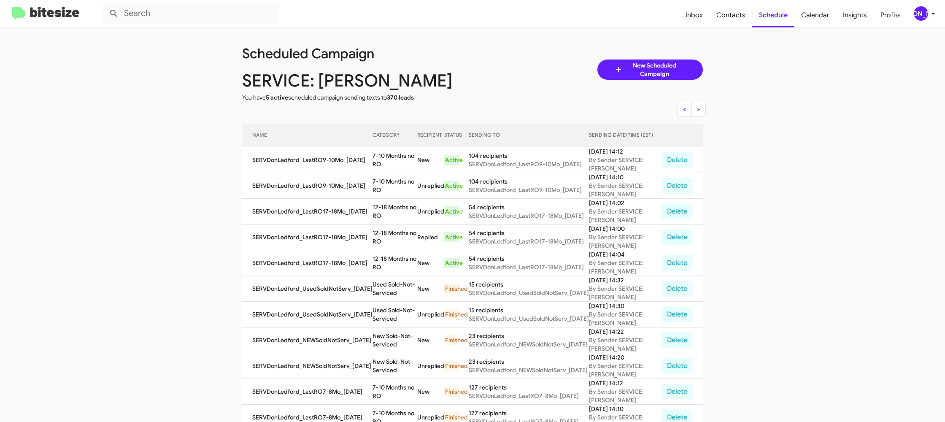
click at [389, 259] on td "12-18 Months no RO" at bounding box center [394, 263] width 45 height 26
click at [390, 259] on td "12-18 Months no RO" at bounding box center [394, 263] width 45 height 26
copy td "12-18 Months no RO"
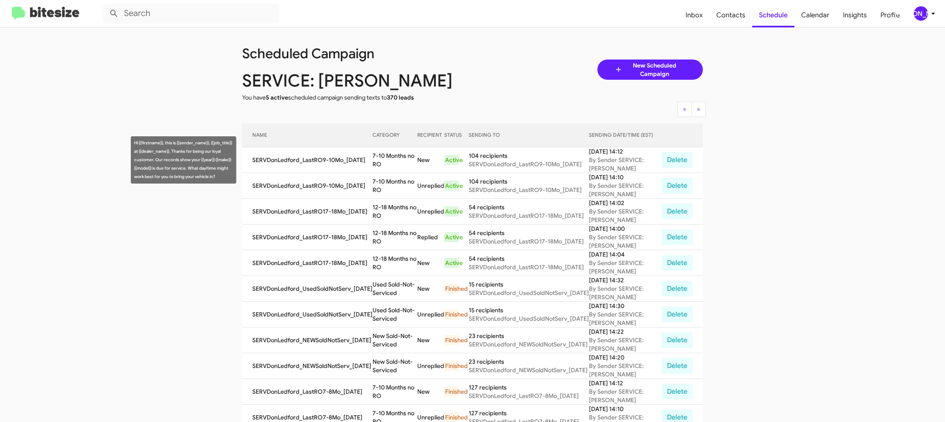
click at [391, 154] on td "7-10 Months no RO" at bounding box center [394, 160] width 45 height 26
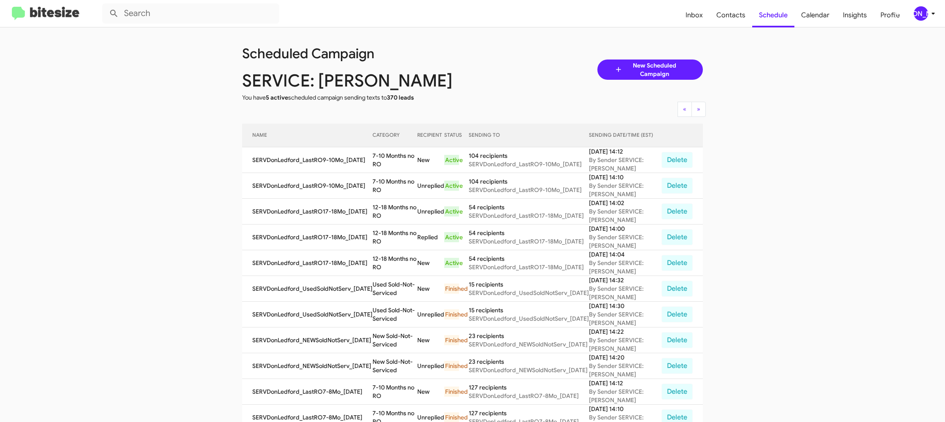
click at [391, 154] on td "7-10 Months no RO" at bounding box center [394, 160] width 45 height 26
copy td "7-10 Months no RO"
click at [857, 17] on span "Insights" at bounding box center [855, 15] width 38 height 24
drag, startPoint x: 857, startPoint y: 17, endPoint x: 922, endPoint y: 11, distance: 64.9
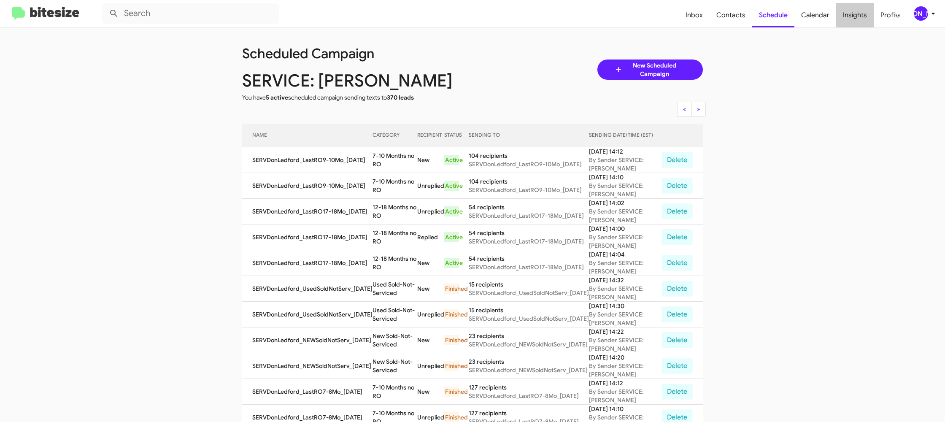
click at [858, 16] on span "Insights" at bounding box center [855, 15] width 38 height 24
click at [914, 12] on div "[PERSON_NAME]" at bounding box center [921, 13] width 14 height 14
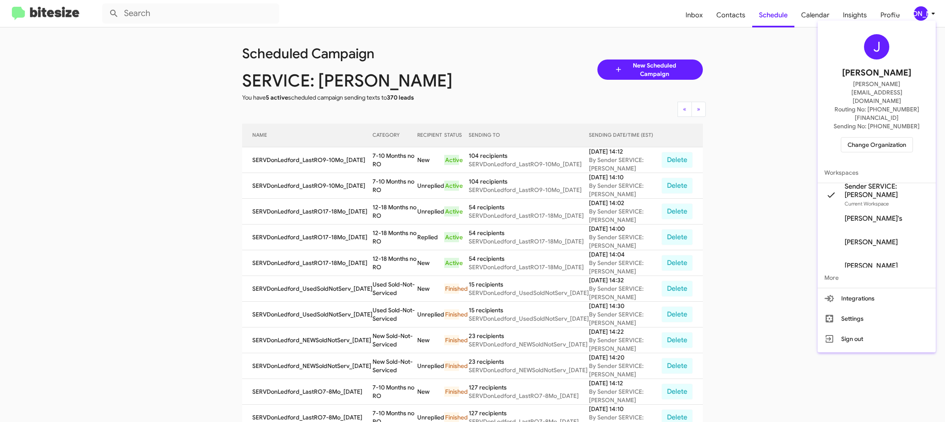
click at [914, 12] on div at bounding box center [472, 211] width 945 height 422
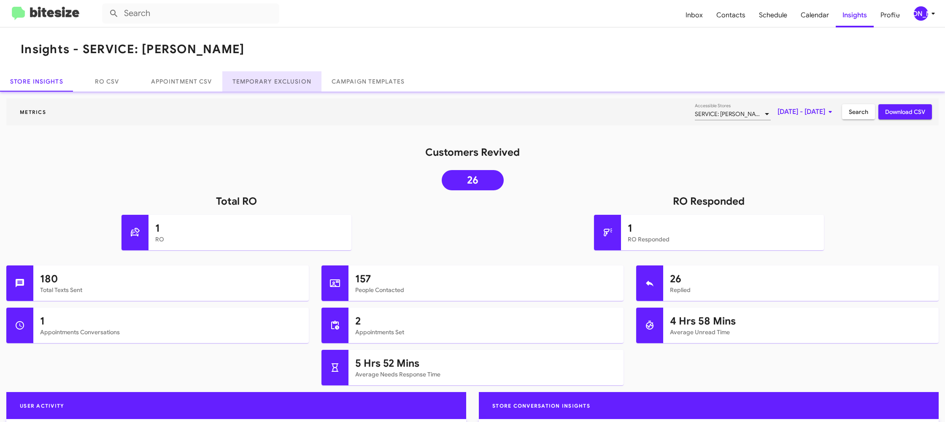
click at [275, 76] on link "Temporary Exclusion" at bounding box center [271, 81] width 99 height 20
click at [278, 73] on link "Temporary Exclusion" at bounding box center [271, 81] width 99 height 20
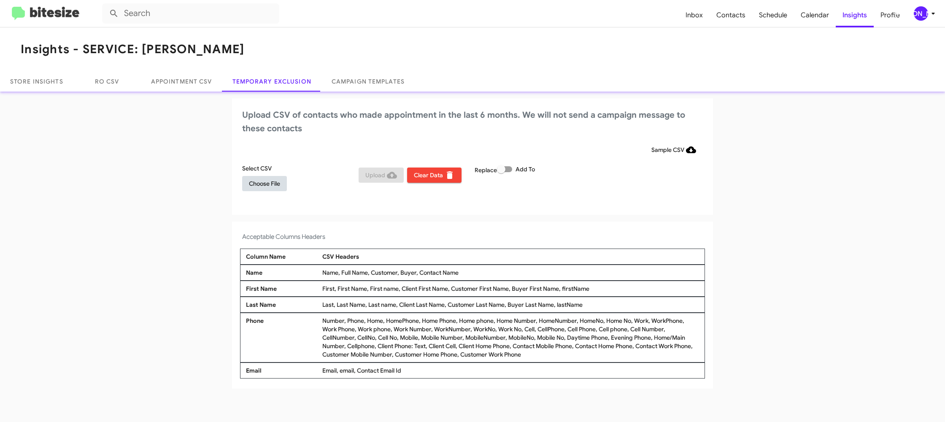
click at [275, 188] on span "Choose File" at bounding box center [264, 183] width 31 height 15
click at [622, 235] on h4 "Acceptable Columns Headers" at bounding box center [472, 238] width 461 height 10
click at [918, 12] on div "[PERSON_NAME]" at bounding box center [921, 13] width 14 height 14
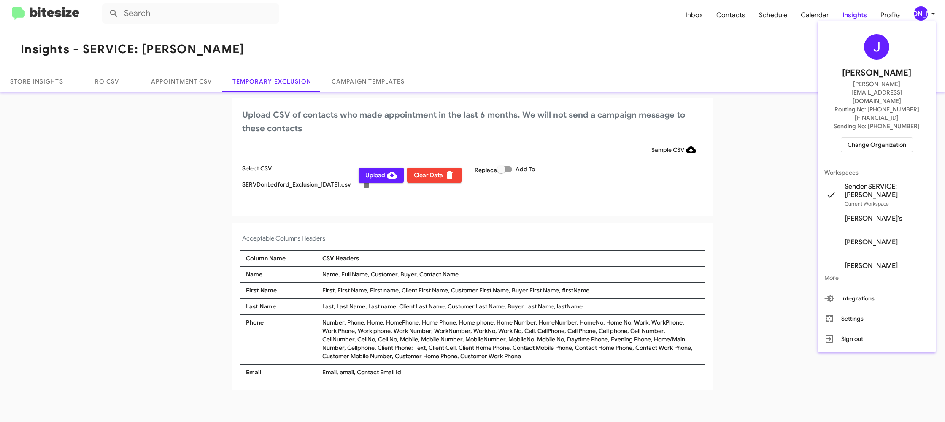
drag, startPoint x: 918, startPoint y: 12, endPoint x: 913, endPoint y: 12, distance: 4.7
click at [918, 13] on div at bounding box center [472, 211] width 945 height 422
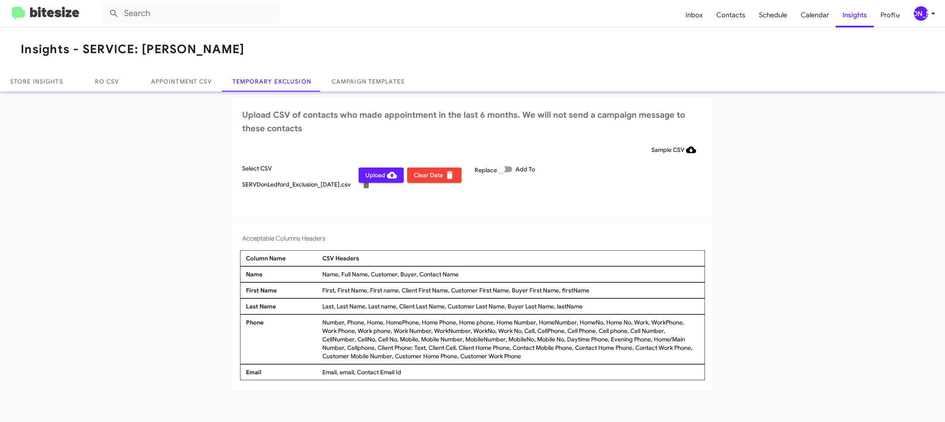
drag, startPoint x: 389, startPoint y: 178, endPoint x: 412, endPoint y: 155, distance: 33.1
click at [389, 178] on icon at bounding box center [392, 175] width 10 height 10
